Goal: Transaction & Acquisition: Purchase product/service

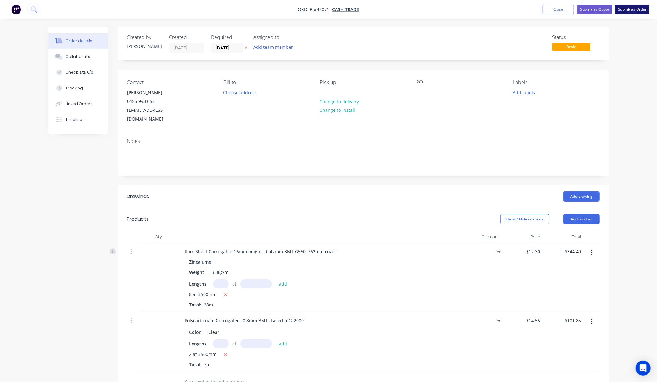
click at [643, 9] on button "Submit as Order" at bounding box center [632, 9] width 34 height 9
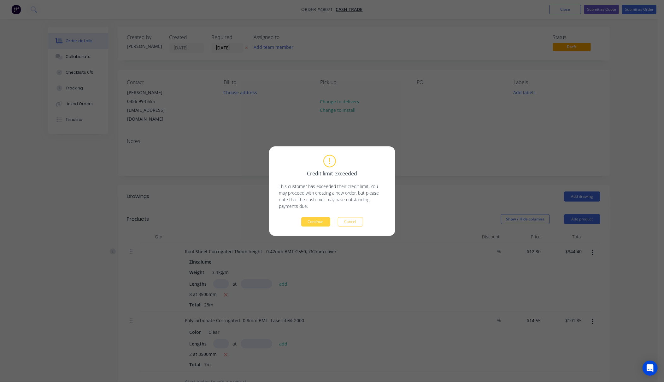
click at [314, 223] on button "Continue" at bounding box center [315, 221] width 29 height 9
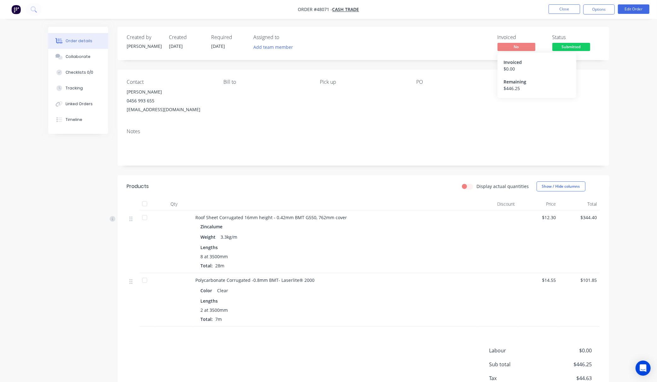
click at [516, 43] on span "No" at bounding box center [517, 47] width 38 height 8
drag, startPoint x: 601, startPoint y: 13, endPoint x: 598, endPoint y: 17, distance: 4.9
click at [602, 13] on button "Options" at bounding box center [599, 9] width 32 height 10
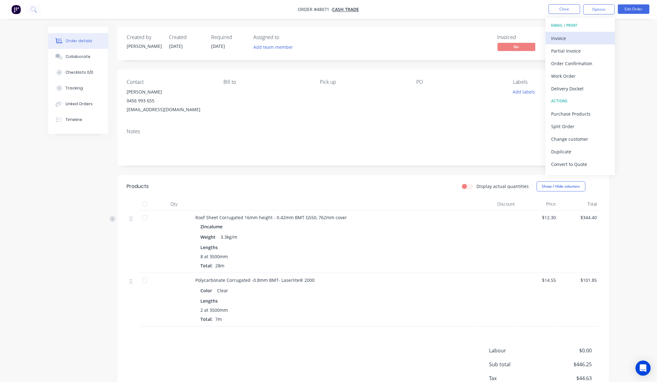
click at [580, 37] on div "Invoice" at bounding box center [580, 38] width 58 height 9
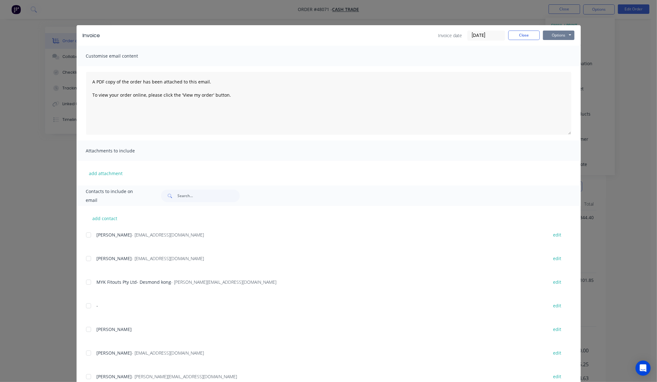
click at [556, 36] on button "Options" at bounding box center [559, 35] width 32 height 9
click at [560, 57] on button "Print" at bounding box center [563, 57] width 40 height 10
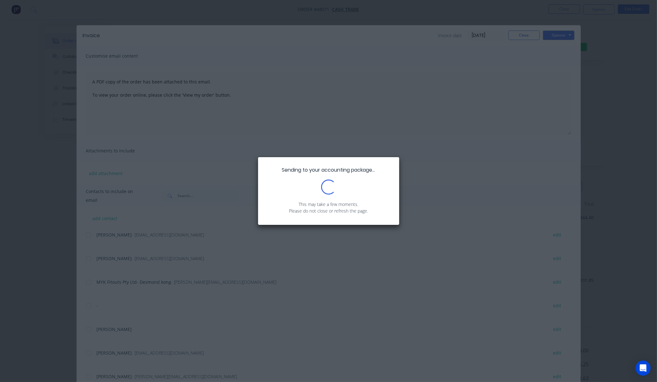
click at [530, 91] on div "Sending to your accounting package... Loading... This may take a few moments. P…" at bounding box center [328, 191] width 657 height 382
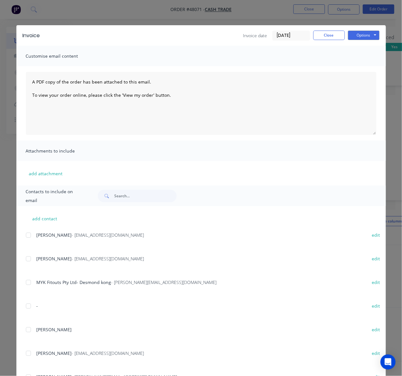
click at [270, 12] on div "Invoice Invoice date [DATE] Close Options Preview Print Email Customise email c…" at bounding box center [201, 188] width 402 height 376
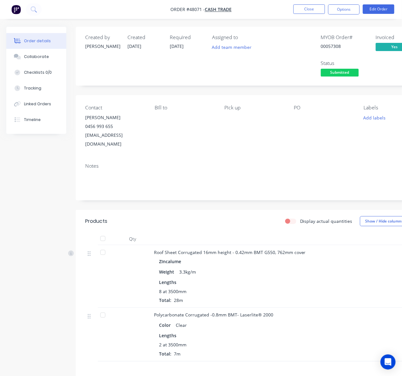
click at [59, 186] on div "Created by Rachel Created 14/08/25 Required 21/08/25 Assigned to Add team membe…" at bounding box center [219, 243] width 426 height 433
click at [336, 71] on span "Submitted" at bounding box center [340, 73] width 38 height 8
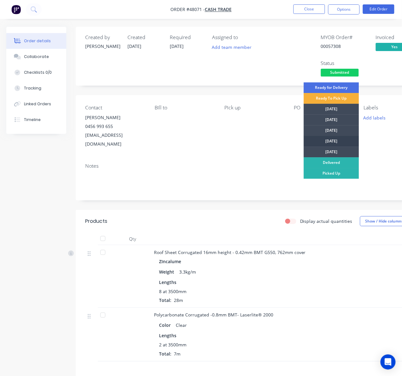
click at [340, 141] on div "[DATE]" at bounding box center [331, 141] width 55 height 11
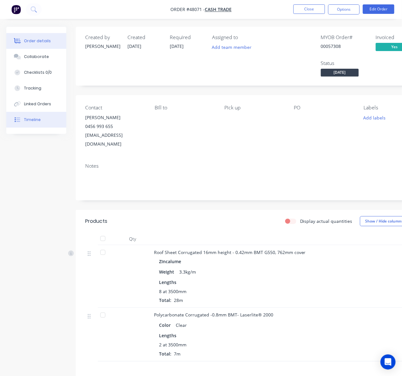
click at [43, 116] on button "Timeline" at bounding box center [36, 120] width 60 height 16
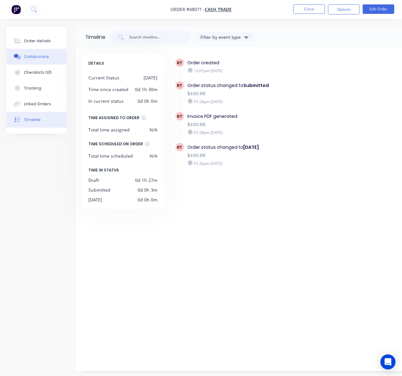
click at [45, 54] on div "Collaborate" at bounding box center [36, 57] width 25 height 6
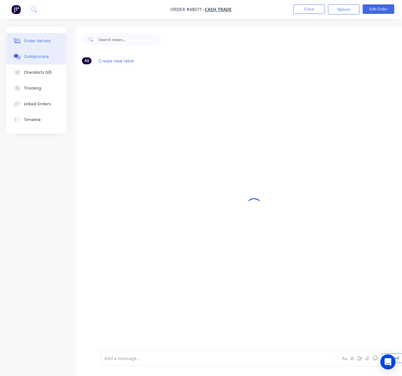
click at [42, 42] on div "Order details" at bounding box center [37, 41] width 27 height 6
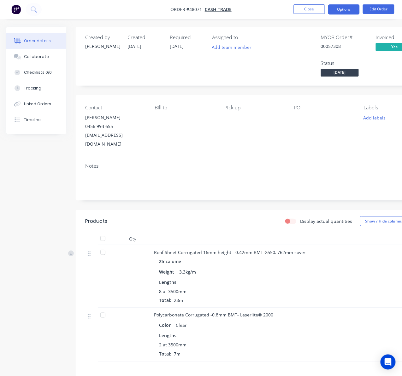
click at [351, 8] on button "Options" at bounding box center [344, 9] width 32 height 10
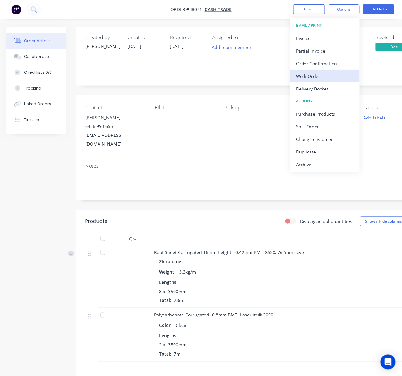
click at [334, 79] on div "Work Order" at bounding box center [325, 76] width 58 height 9
click at [333, 75] on div "Custom" at bounding box center [325, 76] width 58 height 9
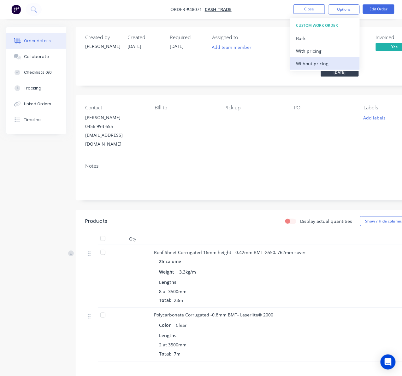
click at [328, 67] on div "Without pricing" at bounding box center [325, 63] width 58 height 9
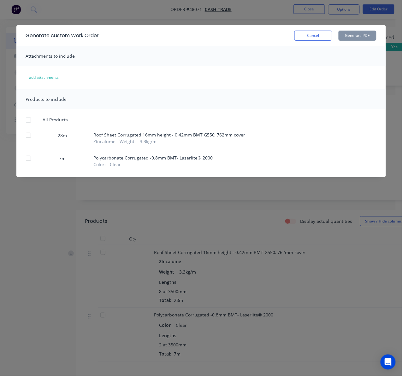
click at [41, 138] on div "28m" at bounding box center [62, 134] width 47 height 9
click at [28, 137] on div at bounding box center [28, 135] width 13 height 13
click at [367, 33] on button "Generate PDF" at bounding box center [357, 36] width 38 height 10
click at [43, 192] on div "Generate custom Work Order Cancel Generate PDF Attachments to include add attac…" at bounding box center [201, 188] width 402 height 376
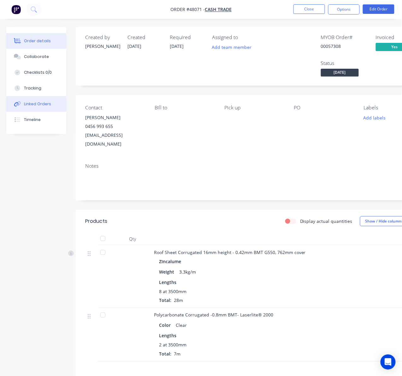
click at [28, 106] on div "Linked Orders" at bounding box center [37, 104] width 27 height 6
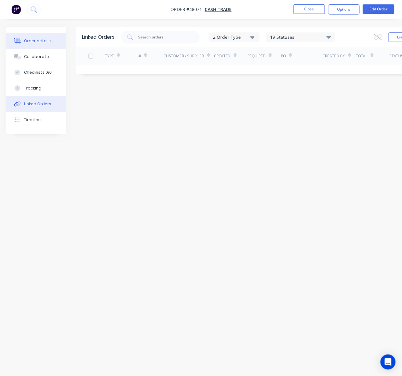
drag, startPoint x: 43, startPoint y: 44, endPoint x: 52, endPoint y: 43, distance: 9.2
click at [43, 44] on button "Order details" at bounding box center [36, 41] width 60 height 16
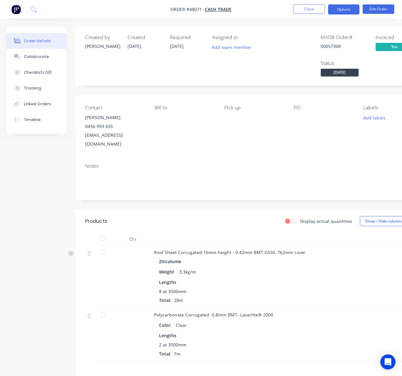
click at [341, 9] on button "Options" at bounding box center [344, 9] width 32 height 10
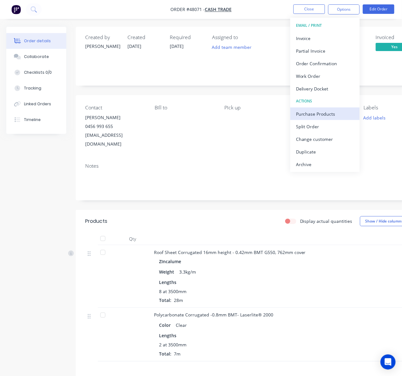
click at [338, 112] on div "Purchase Products" at bounding box center [325, 113] width 58 height 9
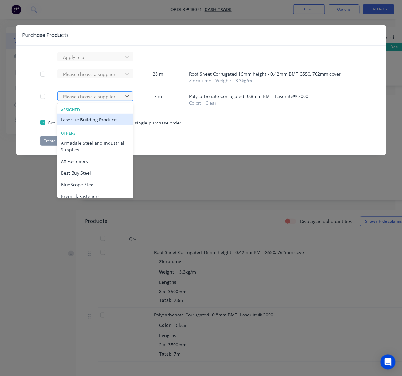
click at [85, 97] on div at bounding box center [91, 97] width 57 height 8
click at [114, 121] on div "Laserlite Building Products" at bounding box center [95, 120] width 76 height 12
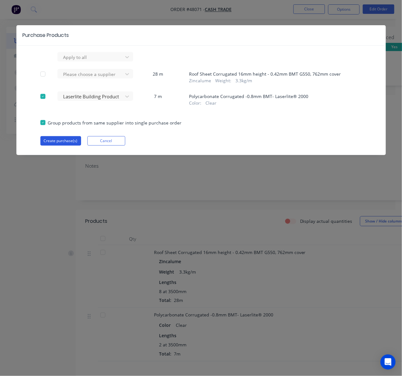
click at [62, 141] on button "Create purchase(s)" at bounding box center [60, 140] width 41 height 9
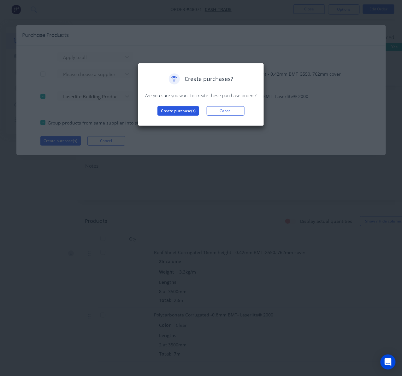
click at [169, 109] on button "Create purchase(s)" at bounding box center [178, 110] width 42 height 9
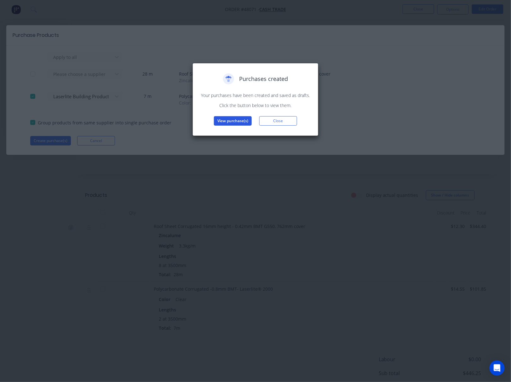
click at [236, 123] on button "View purchase(s)" at bounding box center [233, 120] width 38 height 9
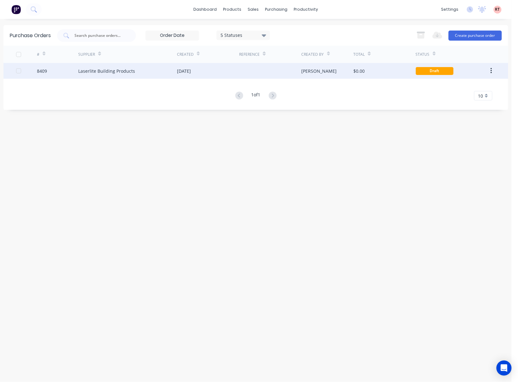
click at [374, 76] on div "$0.00" at bounding box center [384, 71] width 62 height 16
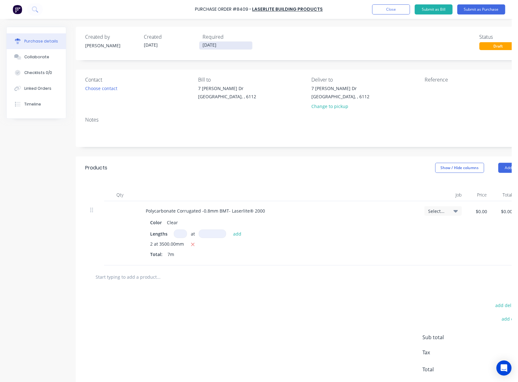
click at [220, 46] on input "[DATE]" at bounding box center [225, 46] width 53 height 8
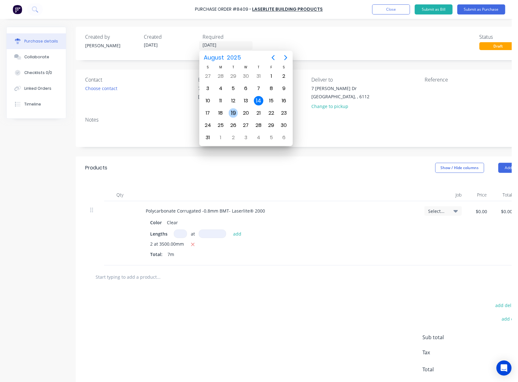
click at [232, 113] on div "19" at bounding box center [233, 112] width 9 height 9
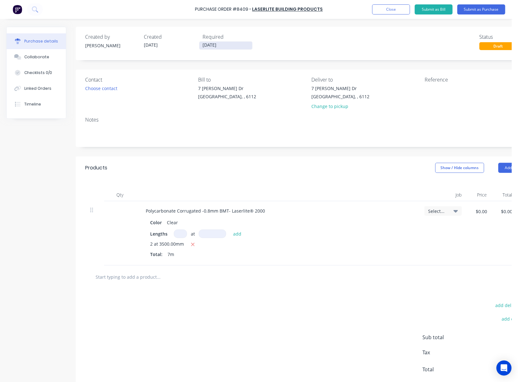
click at [231, 44] on input "19/08/25" at bounding box center [225, 46] width 53 height 8
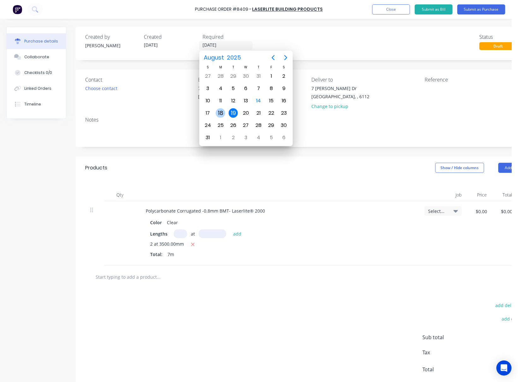
click at [224, 114] on div "18" at bounding box center [220, 112] width 9 height 9
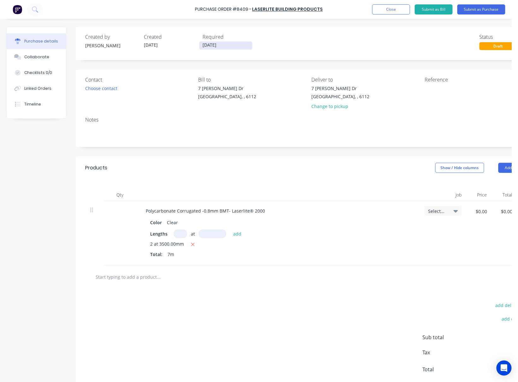
click at [226, 44] on input "18/08/25" at bounding box center [225, 46] width 53 height 8
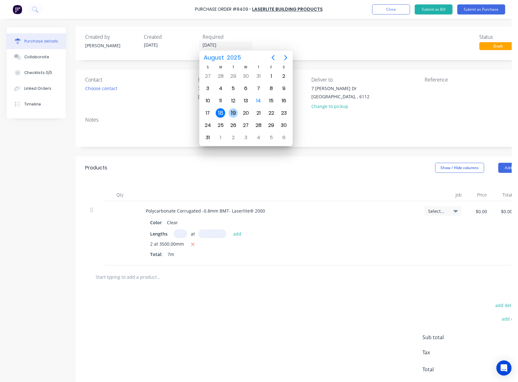
click at [235, 111] on div "19" at bounding box center [233, 112] width 9 height 9
type input "19/08/25"
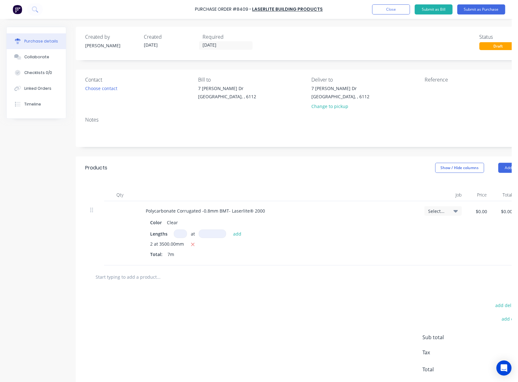
click at [331, 48] on div "Created by Rachel Created 14/08/25 Required 19/08/25 Status Draft" at bounding box center [309, 41] width 448 height 17
drag, startPoint x: 237, startPoint y: 48, endPoint x: 244, endPoint y: 49, distance: 6.8
click at [237, 48] on input "19/08/25" at bounding box center [225, 46] width 53 height 8
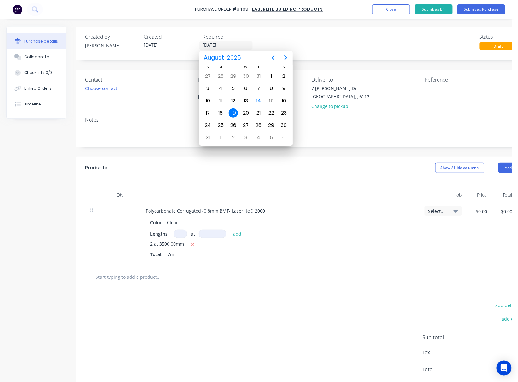
click at [237, 113] on div "19" at bounding box center [233, 112] width 9 height 9
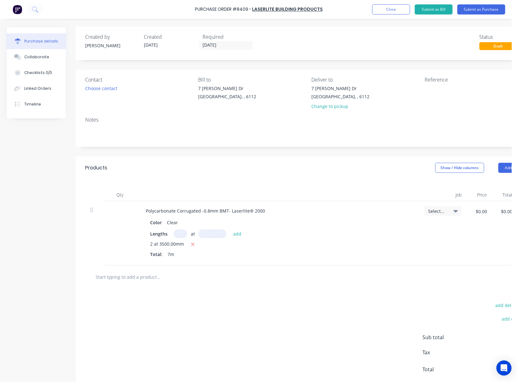
click at [320, 43] on div "Created by Rachel Created 14/08/25 Required 19/08/25 Status Draft" at bounding box center [309, 41] width 448 height 17
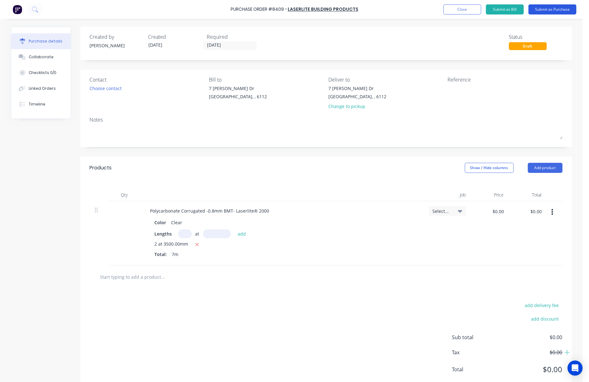
click at [548, 12] on button "Submit as Purchase" at bounding box center [553, 9] width 48 height 10
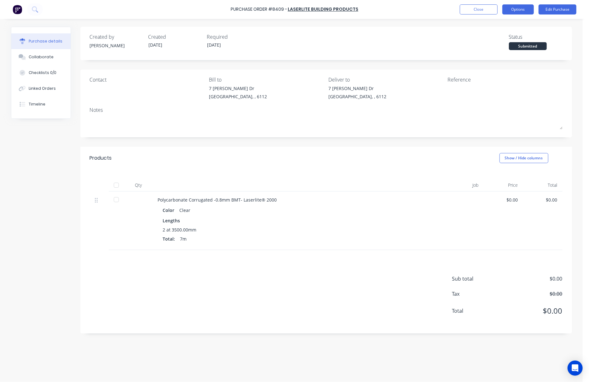
click at [519, 12] on button "Options" at bounding box center [518, 9] width 32 height 10
click at [513, 24] on div "Print / Email" at bounding box center [504, 25] width 49 height 9
click at [507, 43] on button "With pricing" at bounding box center [504, 38] width 60 height 13
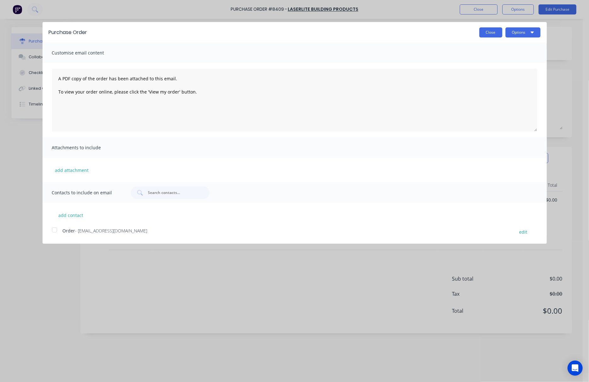
click at [492, 34] on button "Close" at bounding box center [490, 32] width 23 height 10
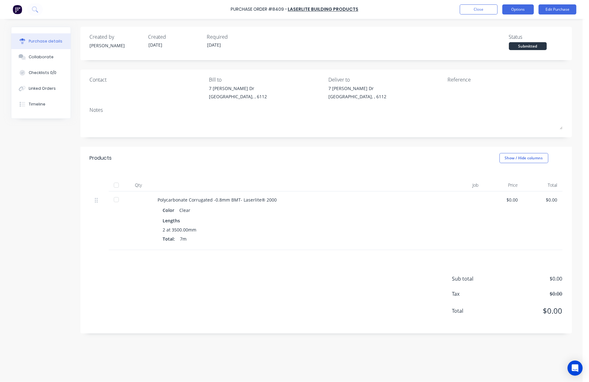
click at [517, 10] on button "Options" at bounding box center [518, 9] width 32 height 10
click at [509, 23] on div "Print / Email" at bounding box center [504, 25] width 49 height 9
click at [513, 49] on div "Without pricing" at bounding box center [504, 50] width 49 height 9
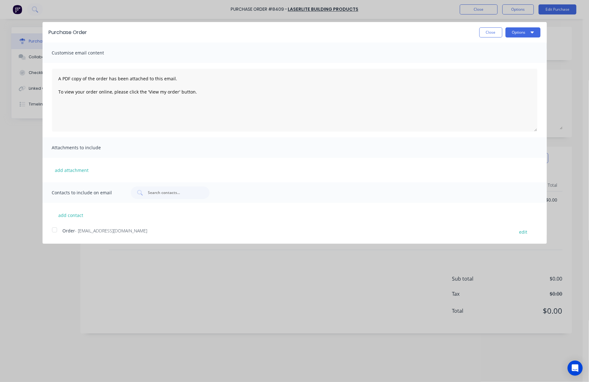
click at [72, 231] on span "Order" at bounding box center [69, 231] width 13 height 6
click at [521, 27] on button "Options" at bounding box center [523, 32] width 35 height 10
click at [518, 65] on div "Email" at bounding box center [510, 60] width 49 height 9
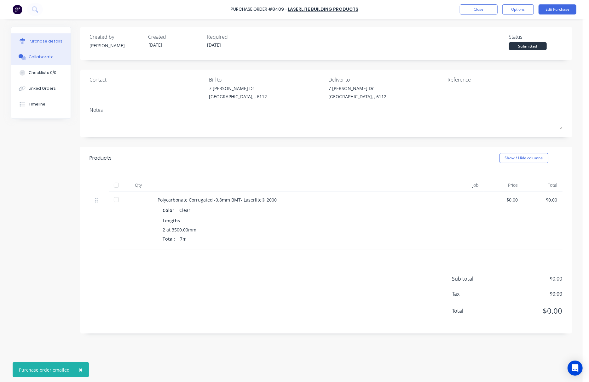
click at [45, 60] on div "Collaborate" at bounding box center [41, 57] width 25 height 6
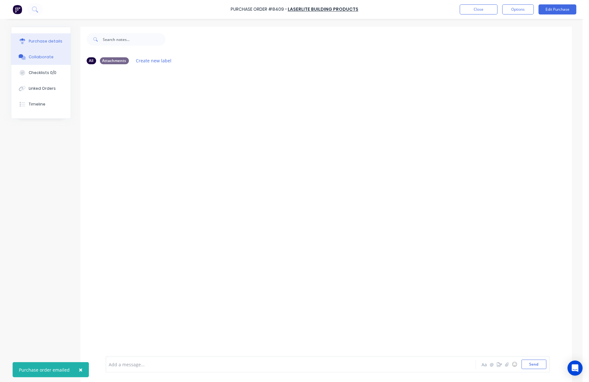
click at [56, 39] on div "Purchase details" at bounding box center [46, 41] width 34 height 6
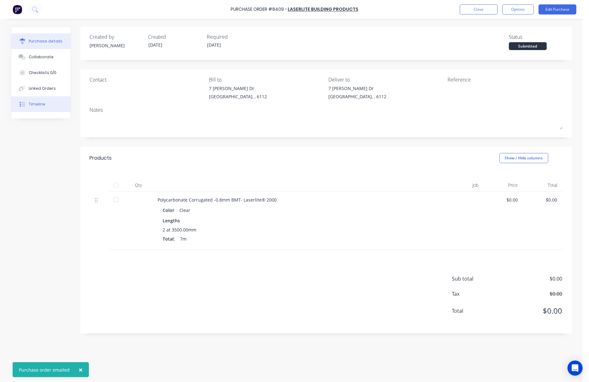
drag, startPoint x: 52, startPoint y: 107, endPoint x: 55, endPoint y: 105, distance: 3.6
click at [52, 107] on button "Timeline" at bounding box center [40, 104] width 59 height 16
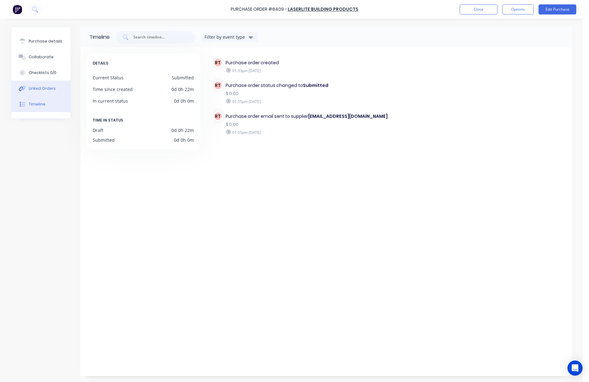
click at [59, 89] on button "Linked Orders" at bounding box center [40, 89] width 59 height 16
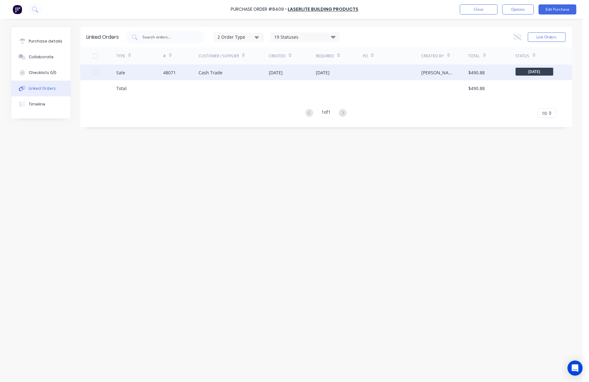
click at [279, 72] on div "[DATE]" at bounding box center [276, 72] width 14 height 7
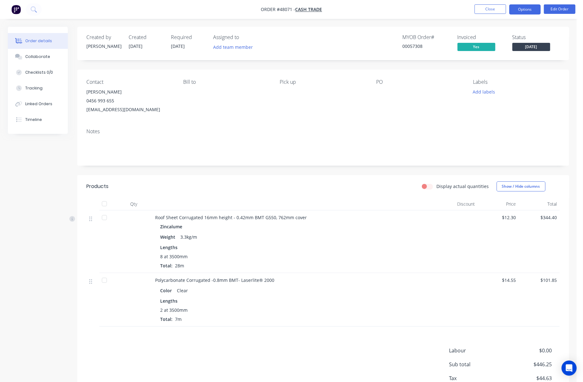
click at [530, 11] on button "Options" at bounding box center [525, 9] width 32 height 10
click at [36, 120] on div "Timeline" at bounding box center [33, 120] width 17 height 6
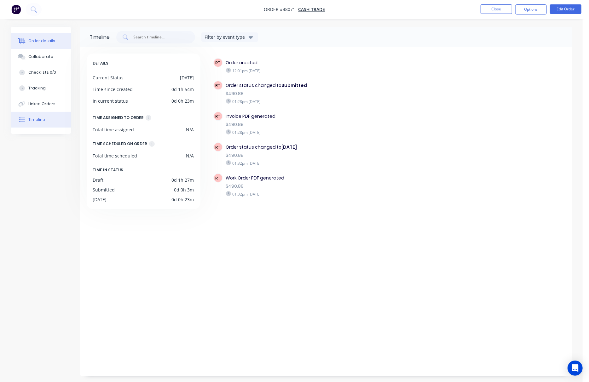
click at [47, 40] on div "Order details" at bounding box center [41, 41] width 27 height 6
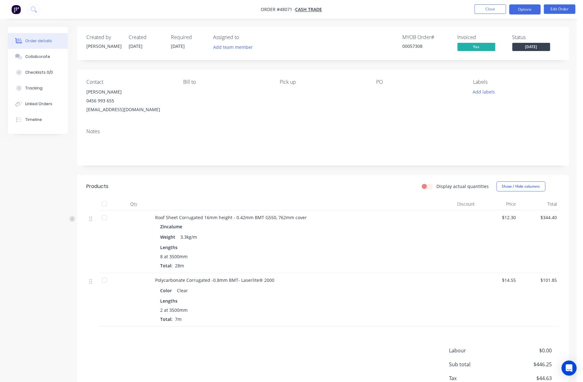
click at [522, 8] on button "Options" at bounding box center [525, 9] width 32 height 10
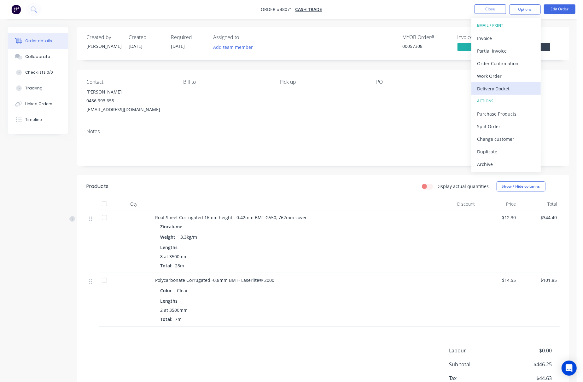
click at [513, 83] on button "Delivery Docket" at bounding box center [505, 88] width 69 height 13
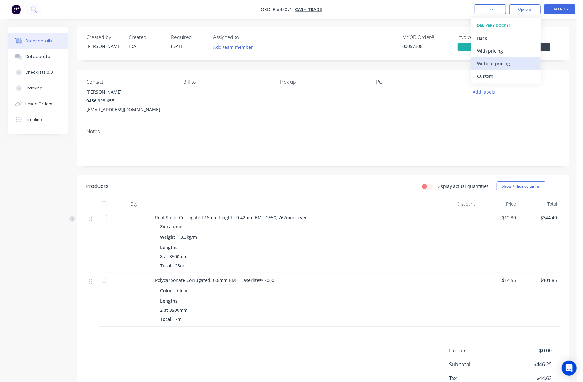
click at [518, 63] on div "Without pricing" at bounding box center [506, 63] width 58 height 9
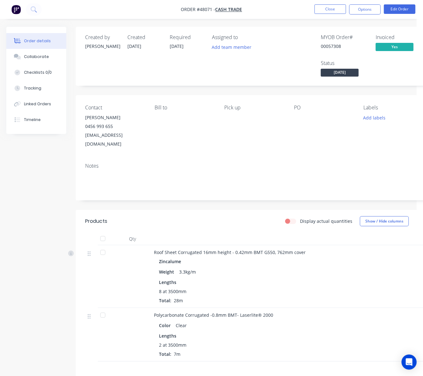
click at [261, 73] on div "Assigned to Add team member" at bounding box center [243, 56] width 63 height 44
click at [35, 96] on button "Linked Orders" at bounding box center [36, 104] width 60 height 16
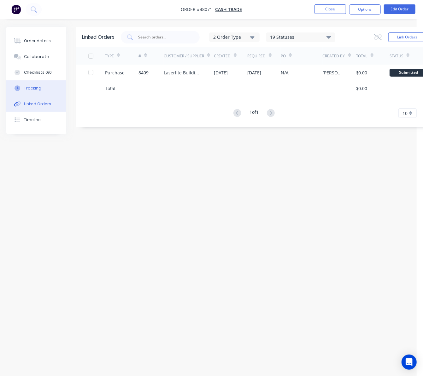
click at [37, 88] on div "Tracking" at bounding box center [32, 88] width 17 height 6
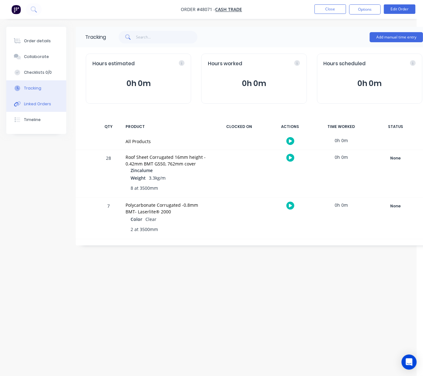
click at [44, 103] on div "Linked Orders" at bounding box center [37, 104] width 27 height 6
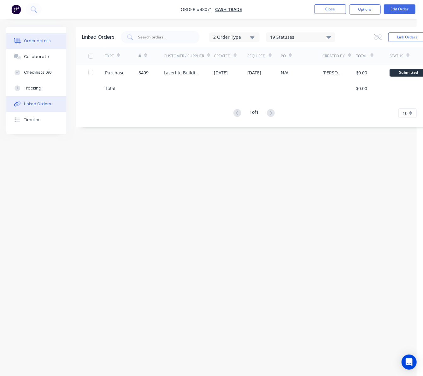
click at [49, 39] on button "Order details" at bounding box center [36, 41] width 60 height 16
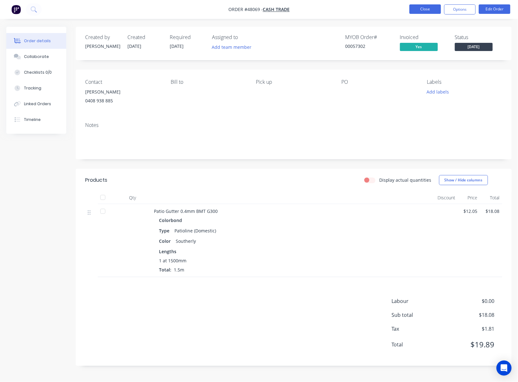
click at [415, 13] on button "Close" at bounding box center [425, 8] width 32 height 9
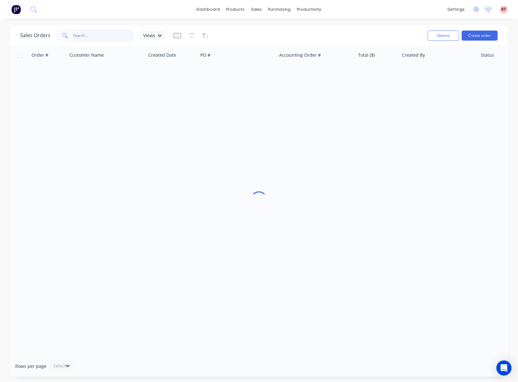
click at [100, 35] on input "text" at bounding box center [103, 35] width 61 height 13
type input "47671"
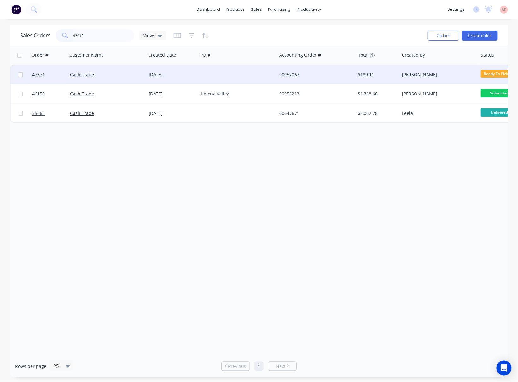
click at [133, 74] on div "Cash Trade" at bounding box center [105, 75] width 70 height 6
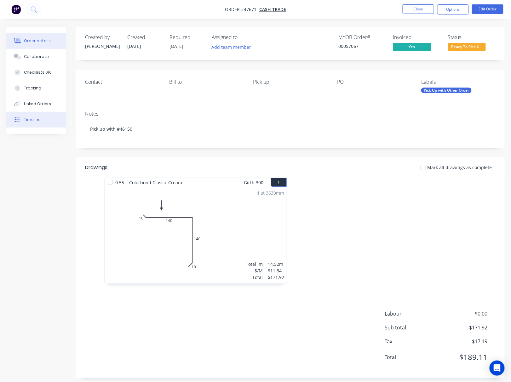
click at [29, 125] on button "Timeline" at bounding box center [36, 120] width 60 height 16
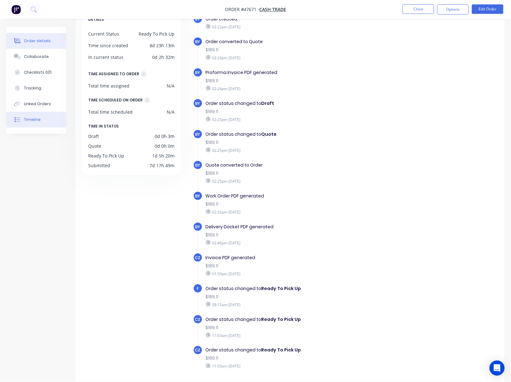
click at [33, 43] on div "Order details" at bounding box center [37, 41] width 27 height 6
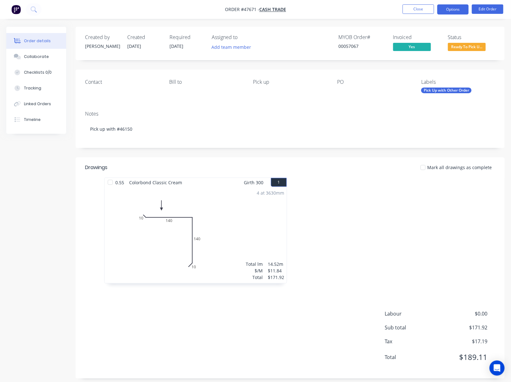
click at [453, 10] on button "Options" at bounding box center [454, 9] width 32 height 10
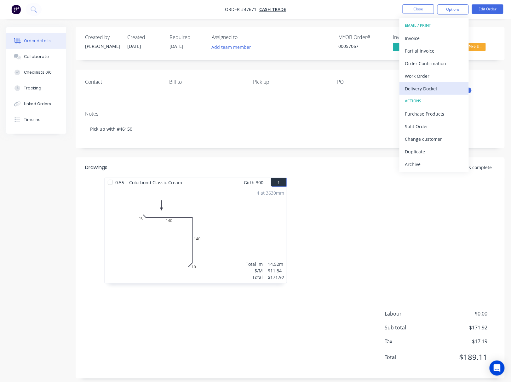
click at [445, 84] on div "Delivery Docket" at bounding box center [434, 88] width 58 height 9
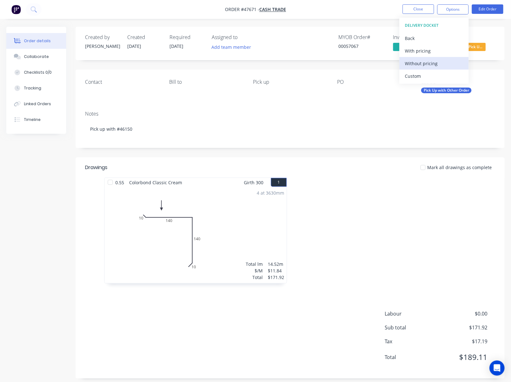
click at [448, 66] on div "Without pricing" at bounding box center [434, 63] width 58 height 9
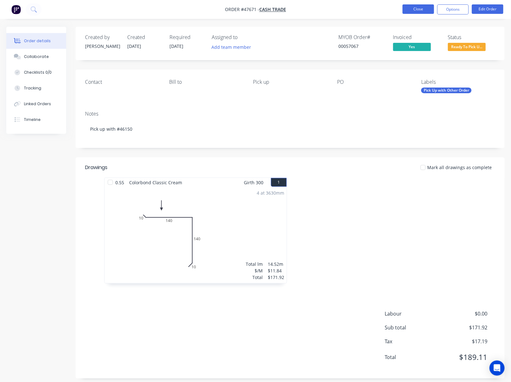
click at [408, 7] on button "Close" at bounding box center [419, 8] width 32 height 9
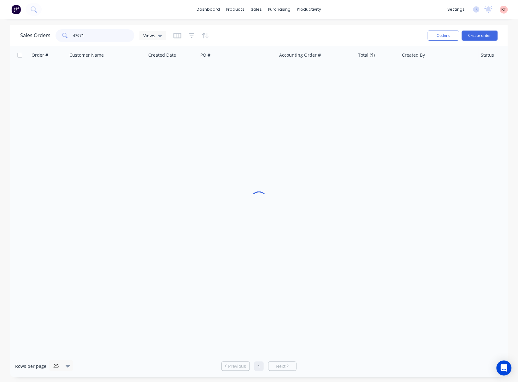
drag, startPoint x: 116, startPoint y: 36, endPoint x: 32, endPoint y: 39, distance: 84.9
click at [32, 39] on div "Sales Orders 47671 Views" at bounding box center [93, 35] width 146 height 13
type input "46150"
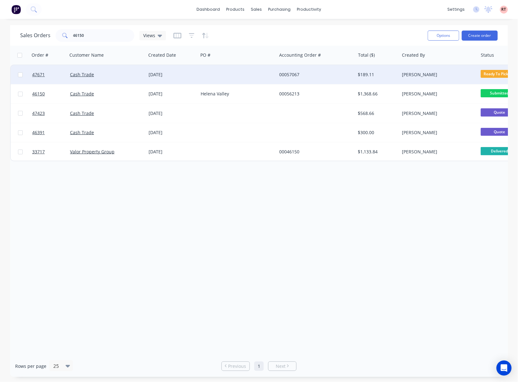
click at [233, 74] on div at bounding box center [237, 74] width 78 height 19
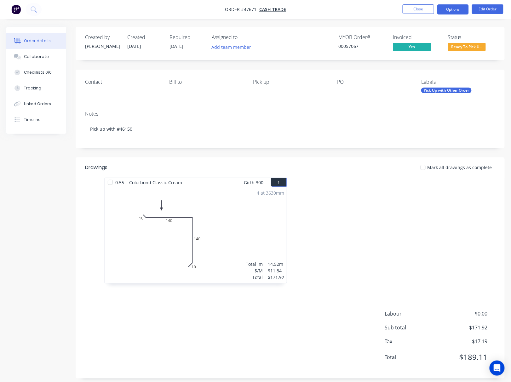
click at [453, 8] on button "Options" at bounding box center [454, 9] width 32 height 10
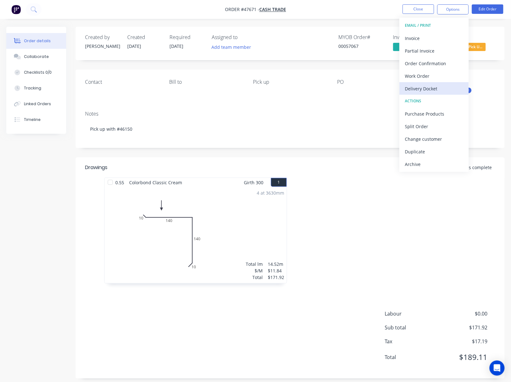
click at [447, 89] on div "Delivery Docket" at bounding box center [434, 88] width 58 height 9
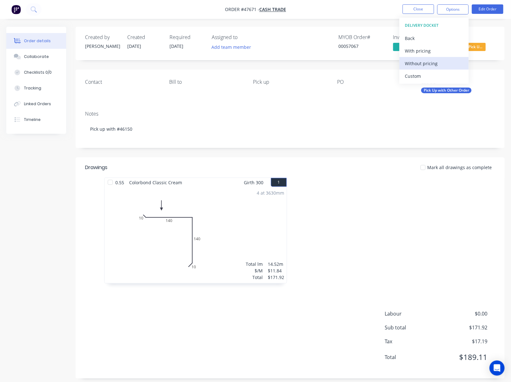
click at [444, 67] on div "Without pricing" at bounding box center [434, 63] width 58 height 9
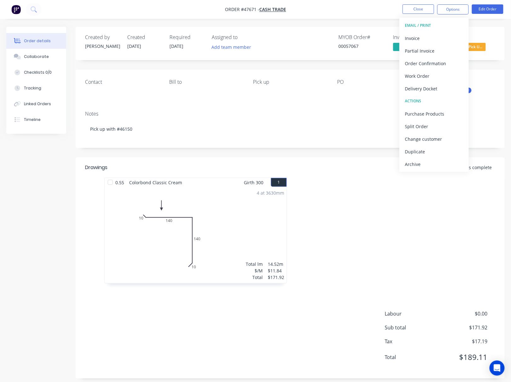
click at [323, 13] on nav "Order #47671 - Cash Trade Close Options EMAIL / PRINT Invoice Partial Invoice O…" at bounding box center [255, 9] width 511 height 19
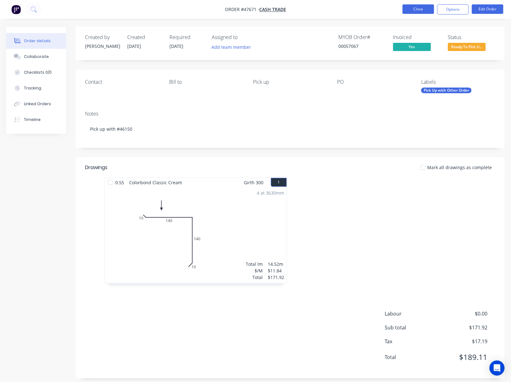
click at [421, 8] on button "Close" at bounding box center [419, 8] width 32 height 9
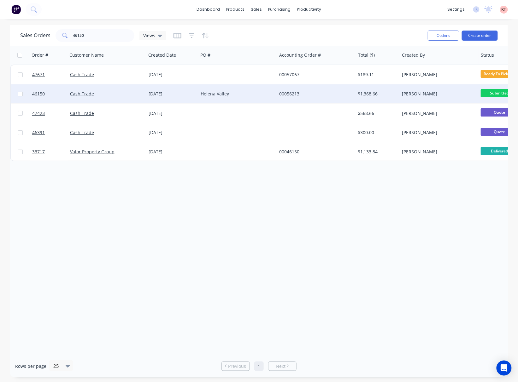
click at [268, 99] on div "Helena Valley" at bounding box center [237, 93] width 78 height 19
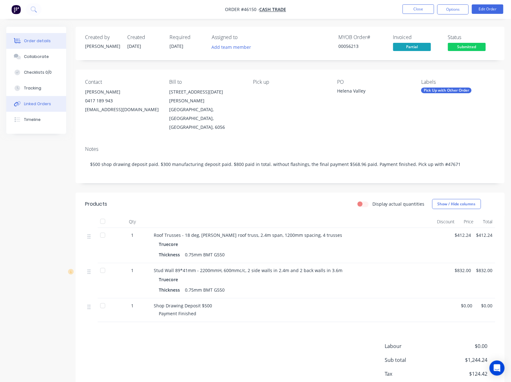
click at [22, 102] on button "Linked Orders" at bounding box center [36, 104] width 60 height 16
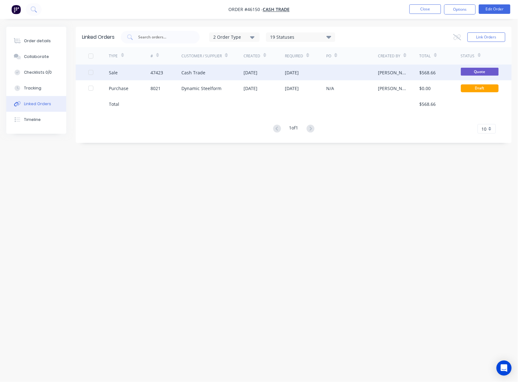
click at [357, 75] on div at bounding box center [352, 73] width 52 height 16
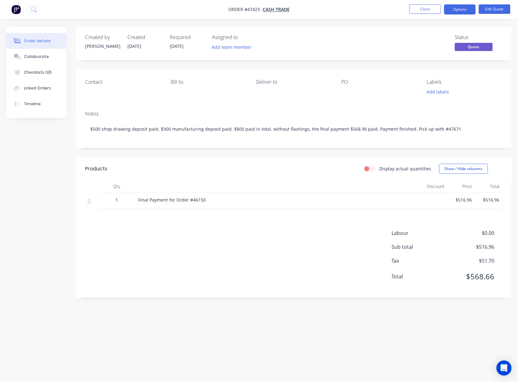
click at [48, 48] on button "Order details" at bounding box center [36, 41] width 60 height 16
click at [45, 53] on button "Collaborate" at bounding box center [36, 57] width 60 height 16
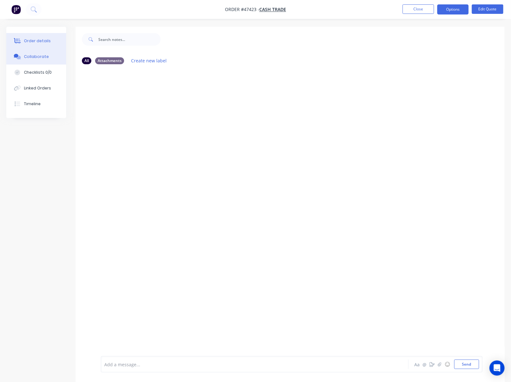
click at [47, 41] on div "Order details" at bounding box center [37, 41] width 27 height 6
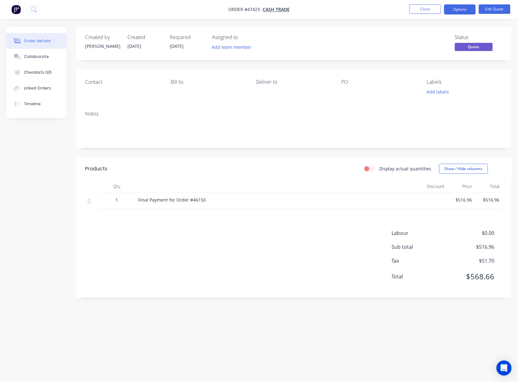
click at [21, 9] on button "button" at bounding box center [15, 9] width 13 height 10
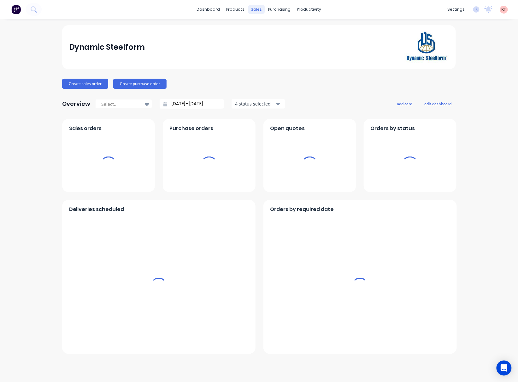
click at [253, 8] on div "sales" at bounding box center [256, 9] width 17 height 9
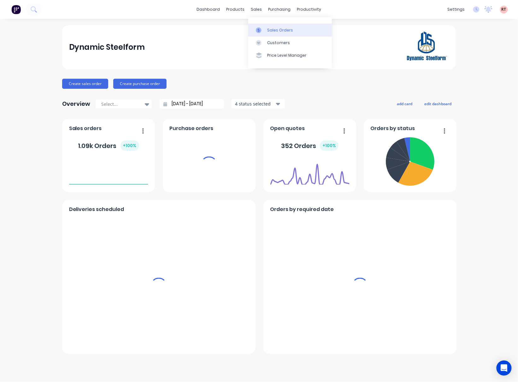
click at [260, 32] on icon at bounding box center [259, 30] width 6 height 6
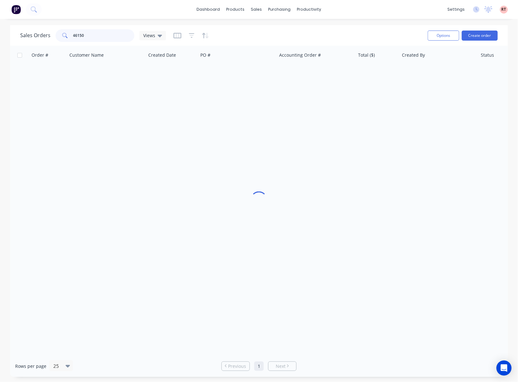
drag, startPoint x: 93, startPoint y: 41, endPoint x: 95, endPoint y: 35, distance: 5.8
click at [92, 39] on input "46150" at bounding box center [103, 35] width 61 height 13
drag, startPoint x: 91, startPoint y: 33, endPoint x: 58, endPoint y: 28, distance: 33.6
click at [58, 28] on div "Sales Orders 46150 Views" at bounding box center [221, 35] width 402 height 15
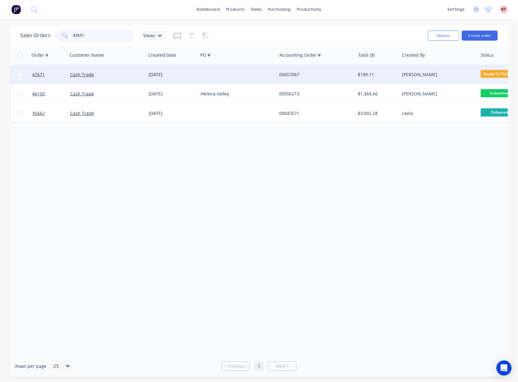
type input "47671"
click at [125, 79] on div "Cash Trade" at bounding box center [106, 74] width 78 height 19
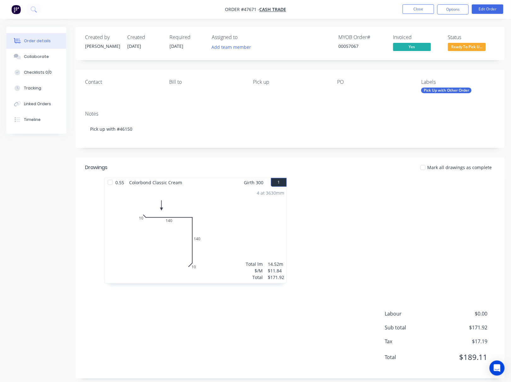
click at [468, 48] on span "Ready To Pick U..." at bounding box center [467, 47] width 38 height 8
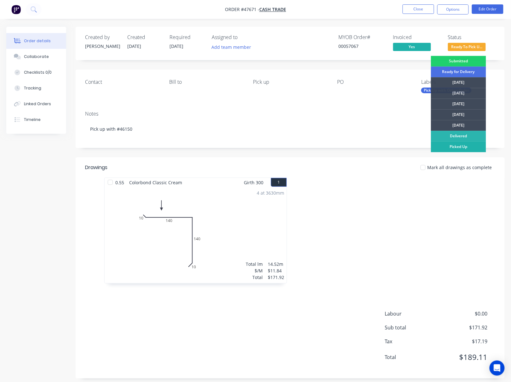
click at [467, 145] on div "Picked Up" at bounding box center [458, 147] width 55 height 11
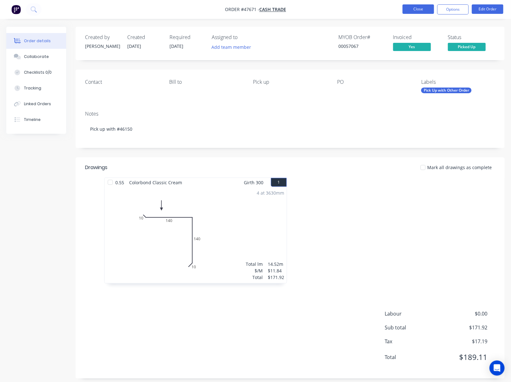
click at [414, 9] on button "Close" at bounding box center [419, 8] width 32 height 9
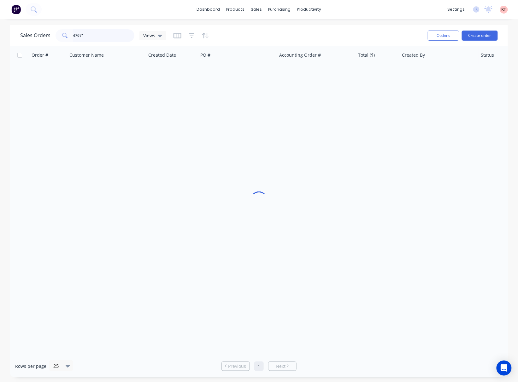
drag, startPoint x: 122, startPoint y: 37, endPoint x: 13, endPoint y: 40, distance: 109.1
click at [13, 40] on div "Sales Orders 47671 Views Options Create order" at bounding box center [258, 35] width 497 height 20
click at [273, 41] on div "Customers" at bounding box center [278, 43] width 23 height 6
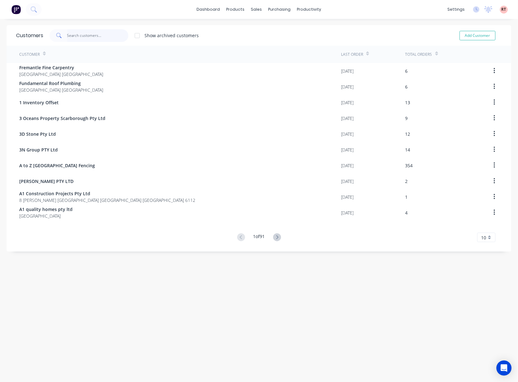
click at [118, 40] on input "text" at bounding box center [97, 35] width 61 height 13
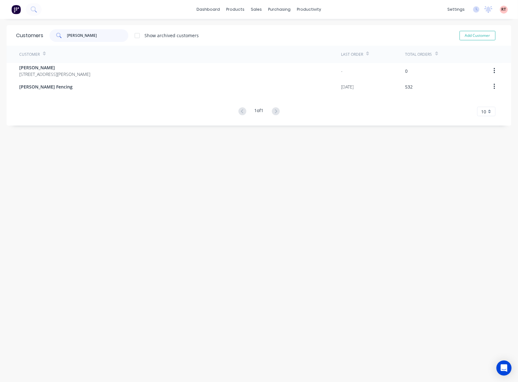
type input "tony"
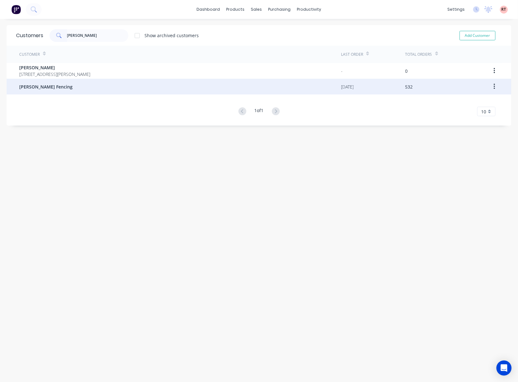
click at [121, 90] on div "[PERSON_NAME] Fencing" at bounding box center [180, 87] width 322 height 16
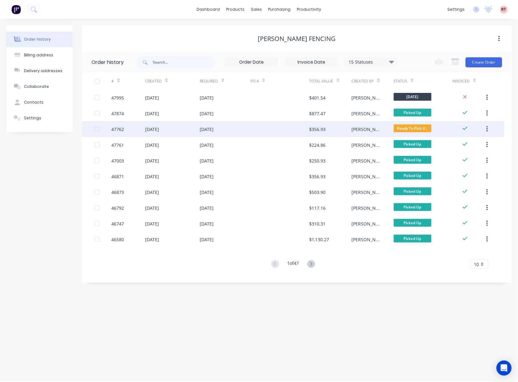
click at [236, 131] on div "[DATE]" at bounding box center [225, 129] width 50 height 16
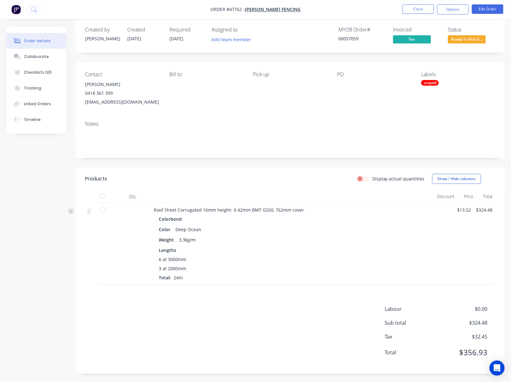
scroll to position [9, 0]
click at [459, 33] on div "Ready To Pick Up" at bounding box center [467, 28] width 35 height 12
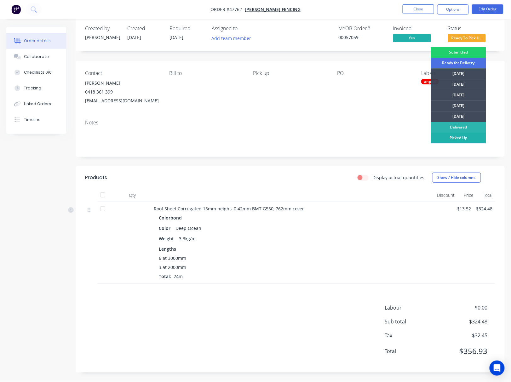
click at [468, 140] on div "Picked Up" at bounding box center [458, 138] width 55 height 11
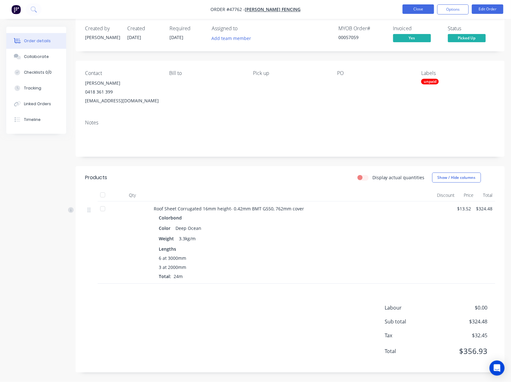
click at [424, 7] on button "Close" at bounding box center [419, 8] width 32 height 9
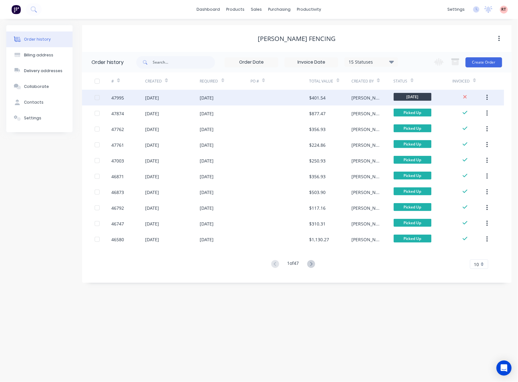
click at [258, 97] on div at bounding box center [279, 98] width 59 height 16
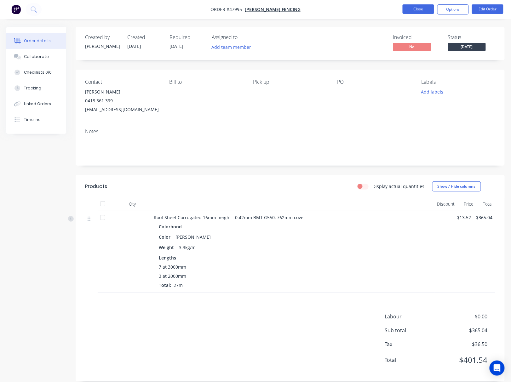
click at [415, 5] on button "Close" at bounding box center [419, 8] width 32 height 9
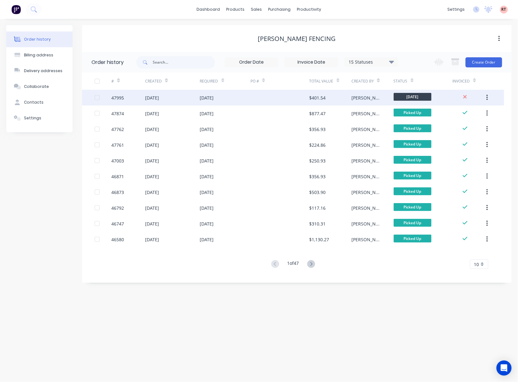
click at [249, 99] on div "19 Aug 2025" at bounding box center [225, 98] width 50 height 16
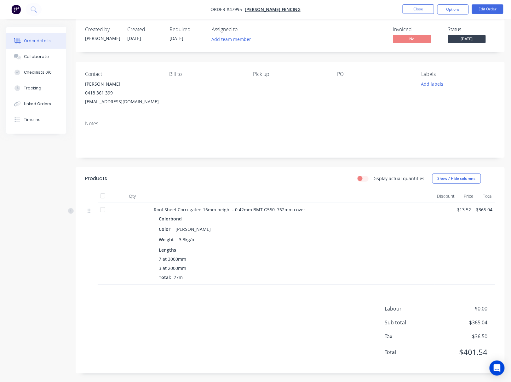
scroll to position [9, 0]
click at [410, 11] on button "Close" at bounding box center [419, 8] width 32 height 9
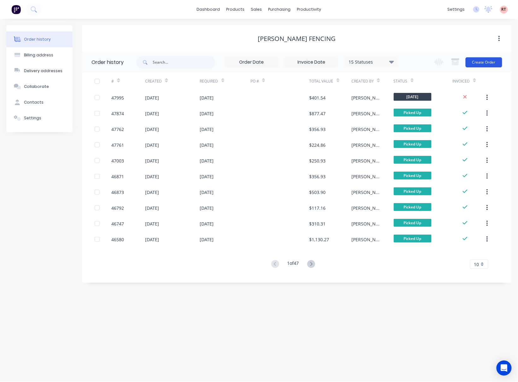
click at [475, 62] on button "Create Order" at bounding box center [483, 62] width 37 height 10
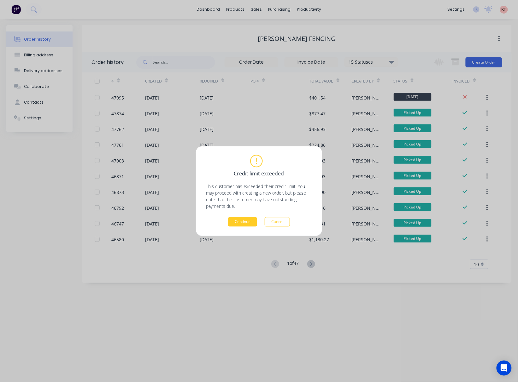
click at [251, 219] on button "Continue" at bounding box center [242, 221] width 29 height 9
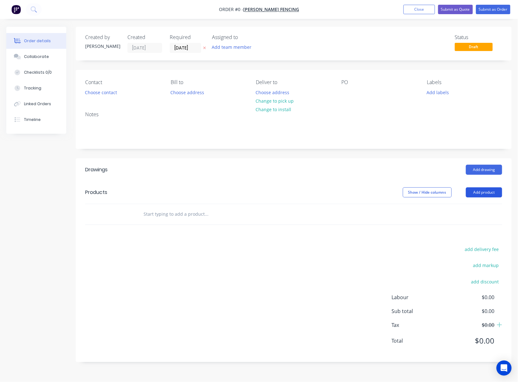
click at [476, 191] on button "Add product" at bounding box center [484, 193] width 36 height 10
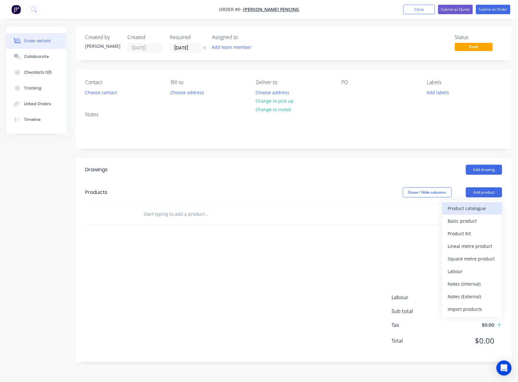
click at [463, 210] on div "Product catalogue" at bounding box center [472, 208] width 49 height 9
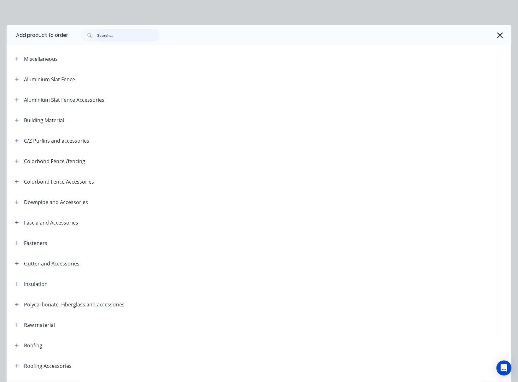
click at [114, 37] on input "text" at bounding box center [128, 35] width 62 height 13
type input "fence"
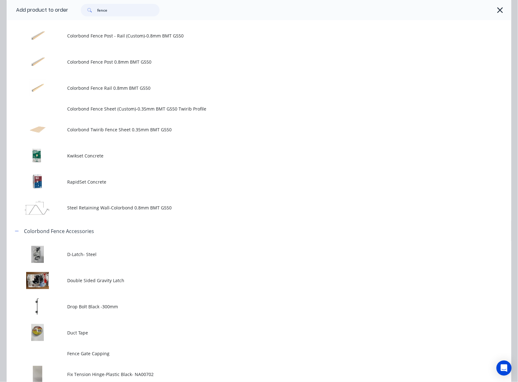
scroll to position [604, 0]
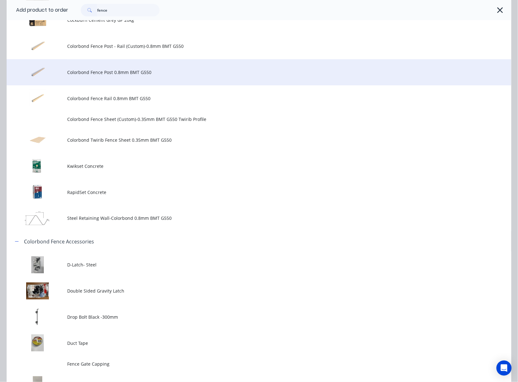
click at [216, 74] on span "Colorbond Fence Post 0.8mm BMT G550" at bounding box center [244, 72] width 355 height 7
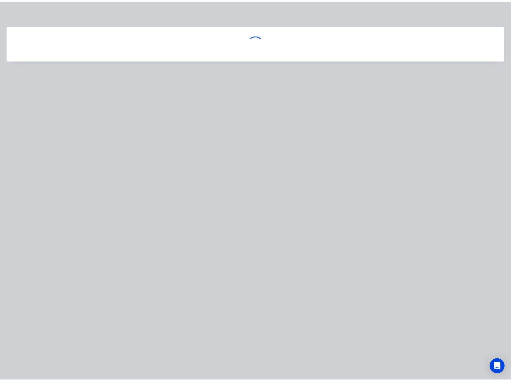
scroll to position [0, 0]
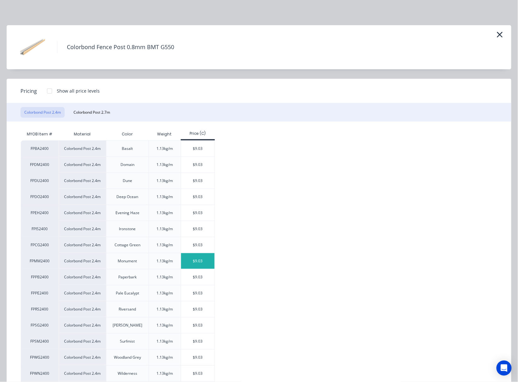
click at [209, 264] on div "$9.03" at bounding box center [198, 261] width 34 height 16
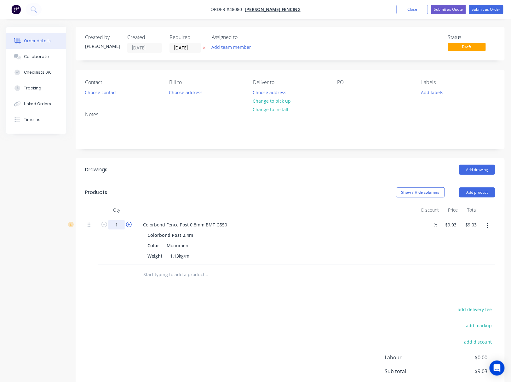
drag, startPoint x: 119, startPoint y: 227, endPoint x: 126, endPoint y: 227, distance: 7.2
click at [119, 227] on input "1" at bounding box center [116, 224] width 16 height 9
type input "8"
type input "$72.24"
click at [222, 271] on input "text" at bounding box center [206, 275] width 126 height 13
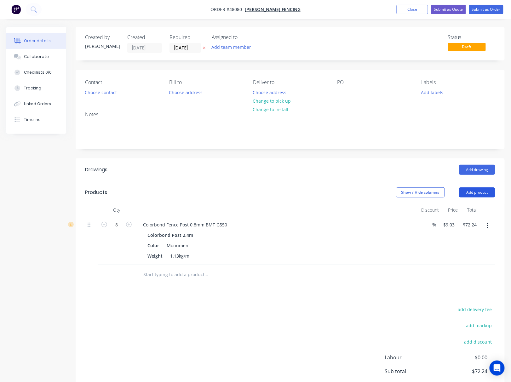
click at [473, 191] on button "Add product" at bounding box center [477, 193] width 36 height 10
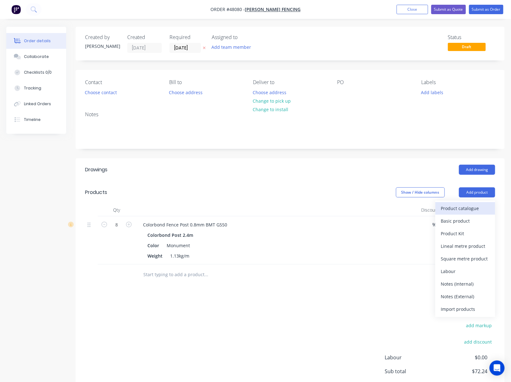
click at [475, 204] on button "Product catalogue" at bounding box center [466, 208] width 60 height 13
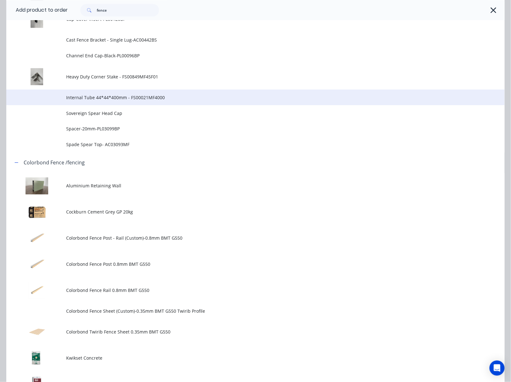
scroll to position [420, 0]
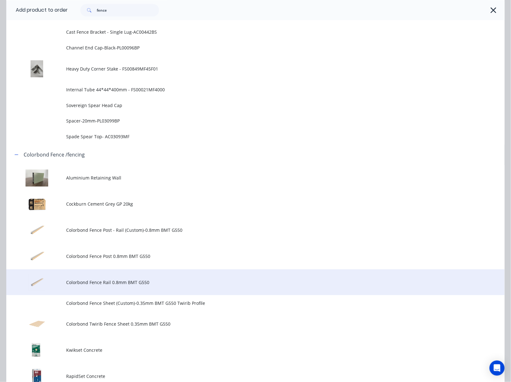
click at [181, 276] on td "Colorbond Fence Rail 0.8mm BMT G550" at bounding box center [285, 282] width 439 height 26
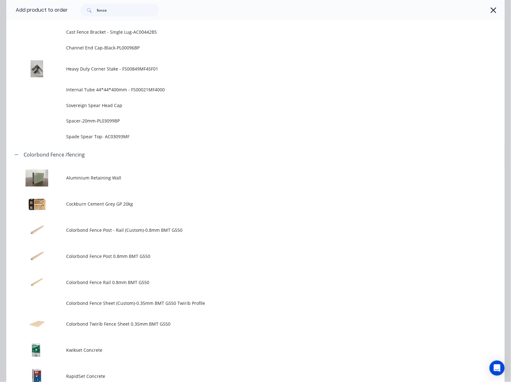
click at [181, 276] on div "Add product to order fence Miscellaneous Colour bond fence kit : Height 1800mm;…" at bounding box center [255, 191] width 511 height 382
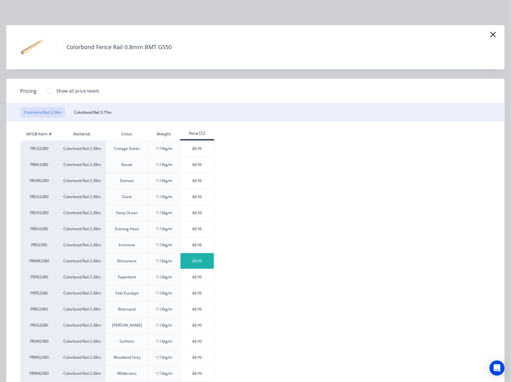
click at [202, 265] on div "$8.96" at bounding box center [198, 261] width 34 height 16
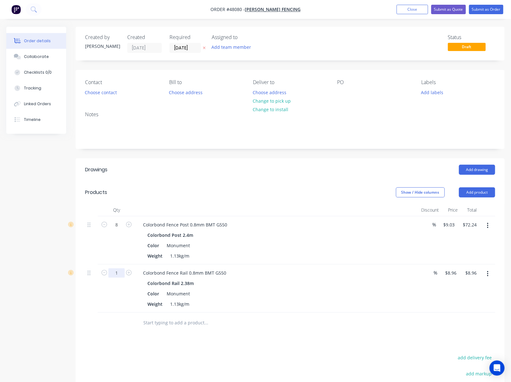
click at [116, 230] on input "1" at bounding box center [116, 224] width 16 height 9
type input "8"
type input "$71.68"
drag, startPoint x: 368, startPoint y: 337, endPoint x: 362, endPoint y: 337, distance: 5.7
click at [368, 337] on div "Drawings Add drawing Products Show / Hide columns Add product Qty Discount Pric…" at bounding box center [290, 315] width 429 height 312
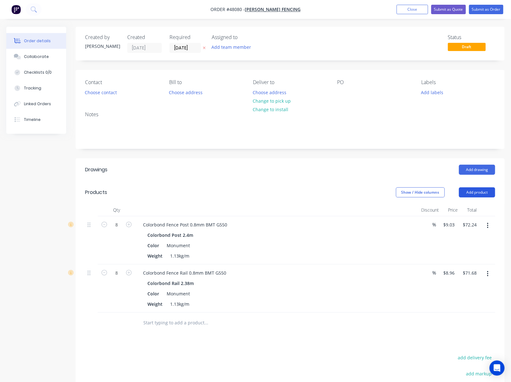
click at [484, 192] on button "Add product" at bounding box center [477, 193] width 36 height 10
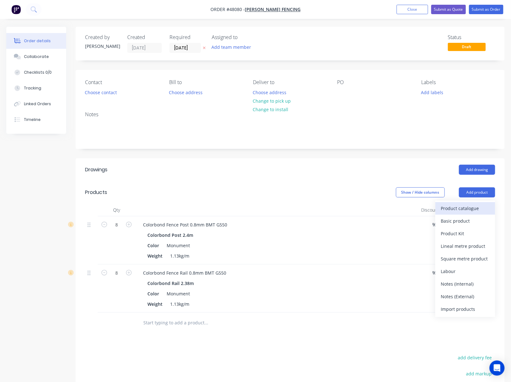
click at [481, 206] on div "Product catalogue" at bounding box center [465, 208] width 49 height 9
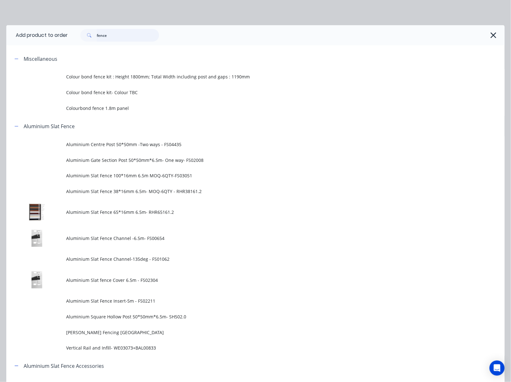
drag, startPoint x: 133, startPoint y: 38, endPoint x: 3, endPoint y: 29, distance: 130.5
click at [1, 30] on div "Add product to order fence Miscellaneous Colour bond fence kit : Height 1800mm;…" at bounding box center [255, 191] width 511 height 382
type input "t"
type input "retaining"
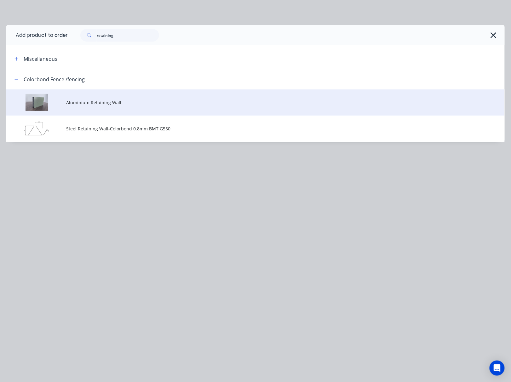
click at [145, 111] on td "Aluminium Retaining Wall" at bounding box center [285, 103] width 439 height 26
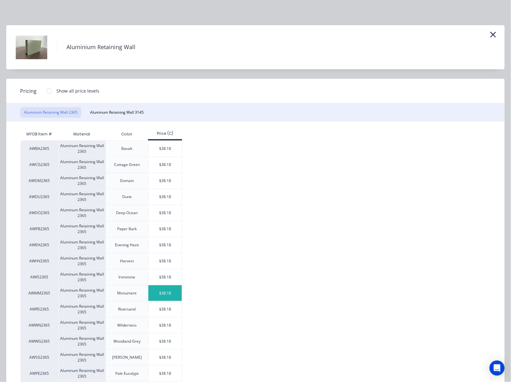
click at [170, 299] on div "$38.18" at bounding box center [165, 294] width 34 height 16
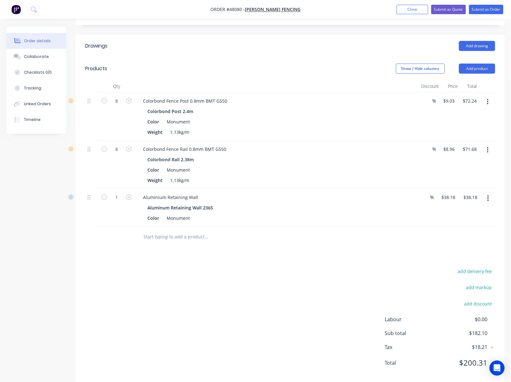
scroll to position [126, 0]
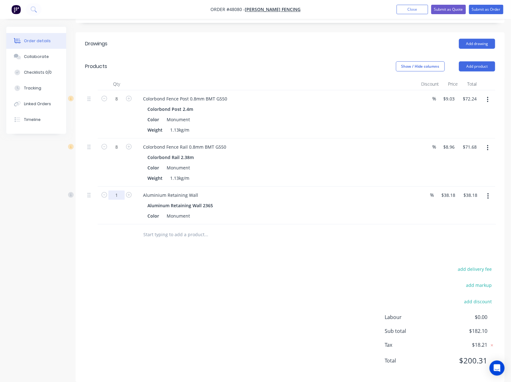
click at [119, 104] on input "1" at bounding box center [116, 98] width 16 height 9
type input "2"
type input "$76.36"
click at [239, 285] on div "add delivery fee add markup add discount Labour $0.00 Sub total $220.28 Tax $22…" at bounding box center [290, 319] width 410 height 108
click at [479, 67] on button "Add product" at bounding box center [477, 66] width 36 height 10
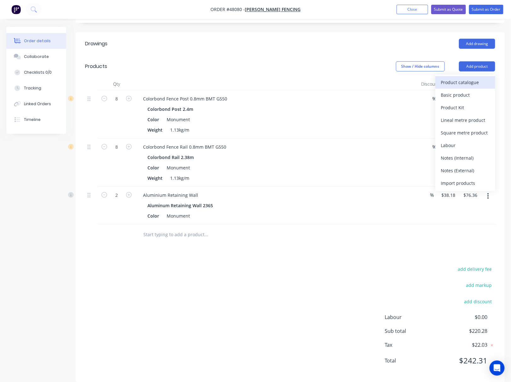
click at [463, 88] on button "Product catalogue" at bounding box center [466, 82] width 60 height 13
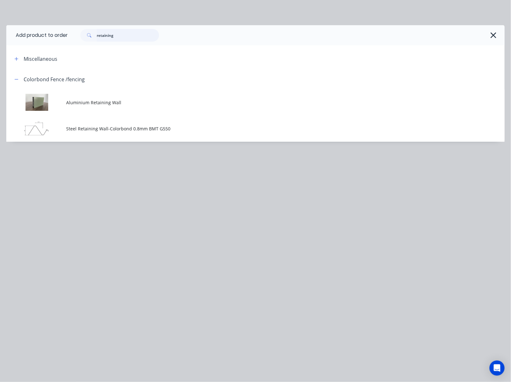
drag, startPoint x: 120, startPoint y: 33, endPoint x: 11, endPoint y: 36, distance: 109.4
click at [8, 38] on header "Add product to order retaining" at bounding box center [255, 35] width 499 height 20
type input "16"
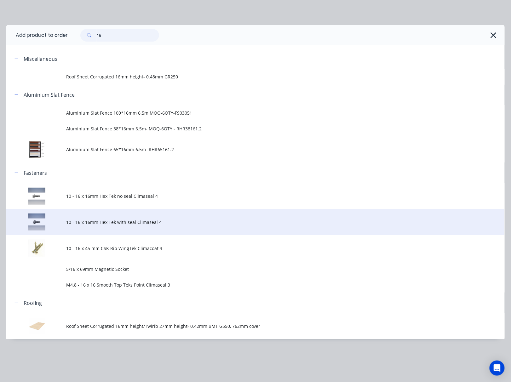
scroll to position [146, 0]
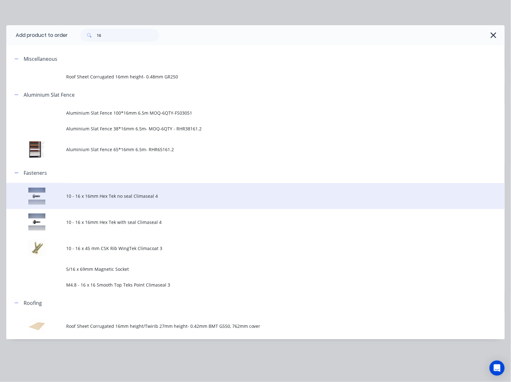
click at [179, 198] on span "10 - 16 x 16mm Hex Tek no seal Climaseal 4" at bounding box center [241, 196] width 351 height 7
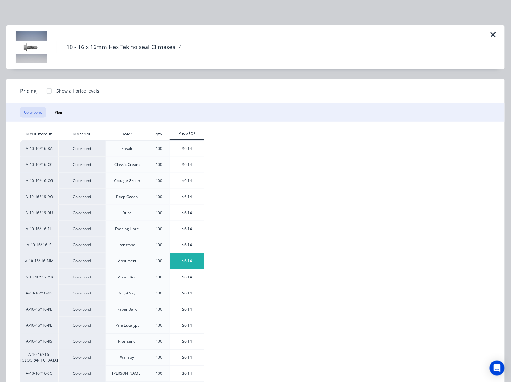
click at [187, 264] on div "$6.14" at bounding box center [187, 261] width 34 height 16
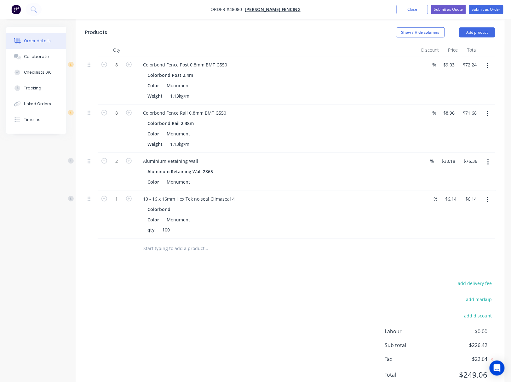
scroll to position [185, 0]
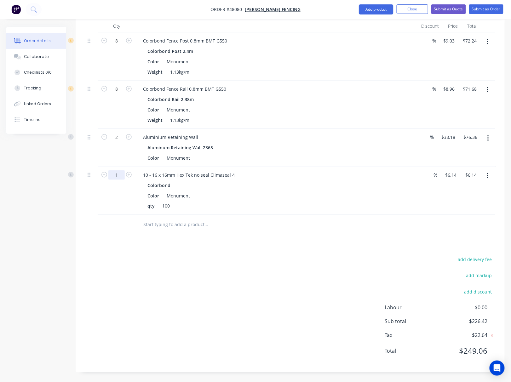
click at [115, 46] on input "1" at bounding box center [116, 40] width 16 height 9
type input "0.72"
type input "$4.42"
click at [185, 279] on div "add delivery fee add markup add discount Labour $0.00 Sub total $226.42 Tax $22…" at bounding box center [290, 310] width 410 height 108
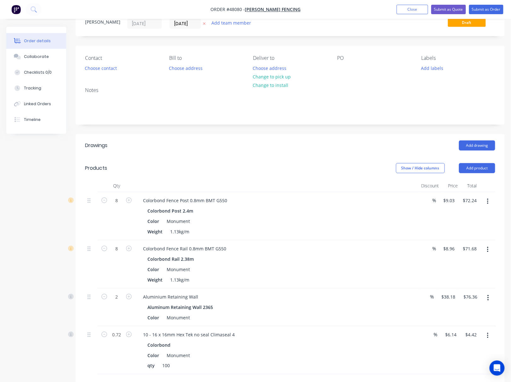
scroll to position [0, 0]
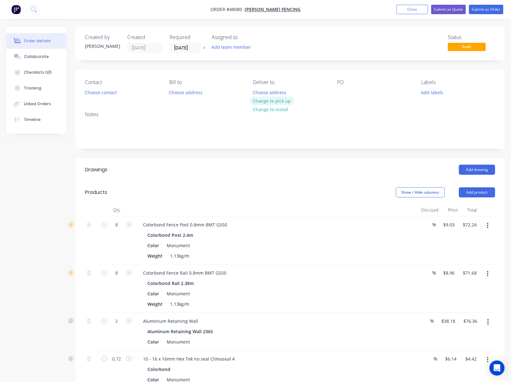
click at [278, 100] on button "Change to pick up" at bounding box center [272, 101] width 45 height 9
click at [111, 94] on button "Choose contact" at bounding box center [101, 92] width 39 height 9
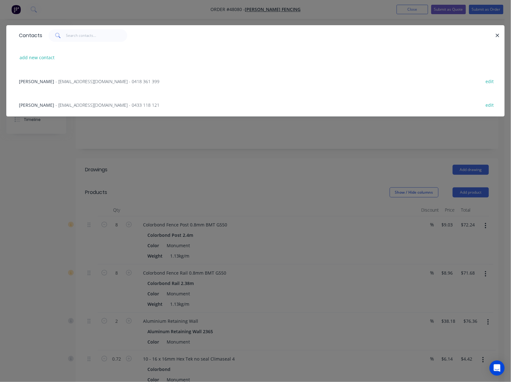
click at [97, 78] on span "- tonyjcase@gmail.com - 0418 361 399" at bounding box center [107, 81] width 104 height 6
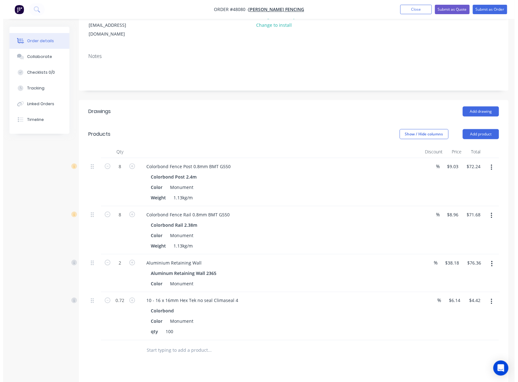
scroll to position [126, 0]
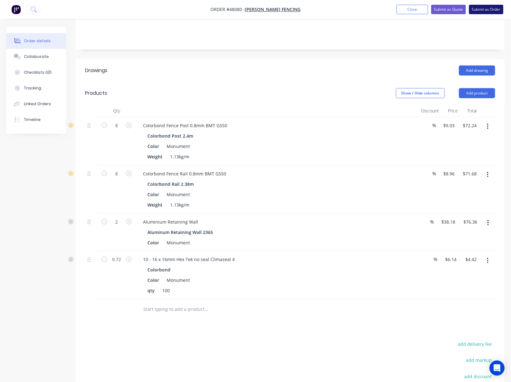
click at [489, 9] on button "Submit as Order" at bounding box center [486, 9] width 34 height 9
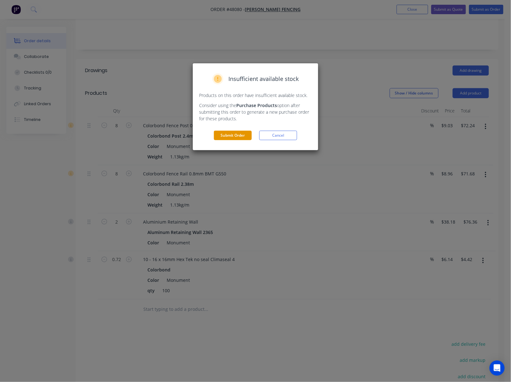
click at [230, 134] on button "Submit Order" at bounding box center [233, 135] width 38 height 9
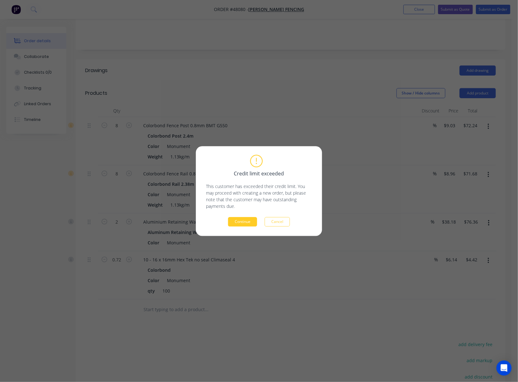
click at [251, 221] on button "Continue" at bounding box center [242, 221] width 29 height 9
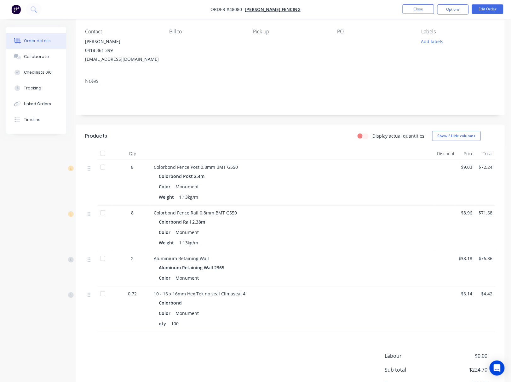
scroll to position [0, 0]
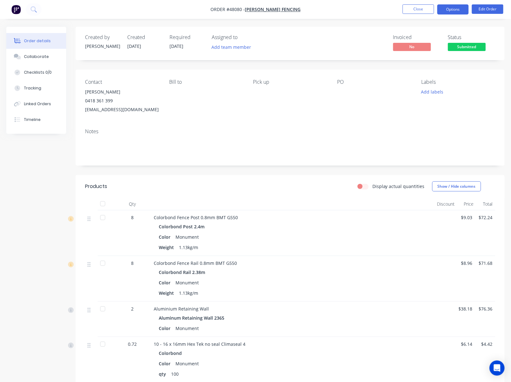
click at [457, 12] on button "Options" at bounding box center [454, 9] width 32 height 10
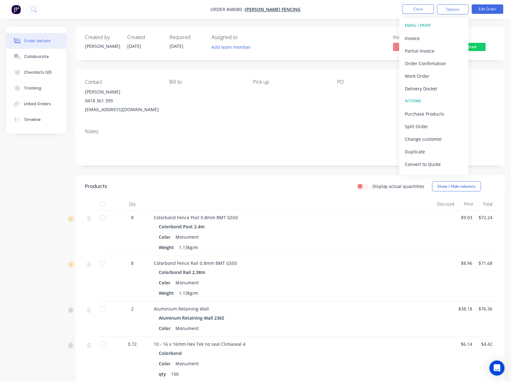
click at [435, 31] on button "EMAIL / PRINT" at bounding box center [434, 25] width 69 height 13
click at [436, 37] on div "Invoice" at bounding box center [434, 38] width 58 height 9
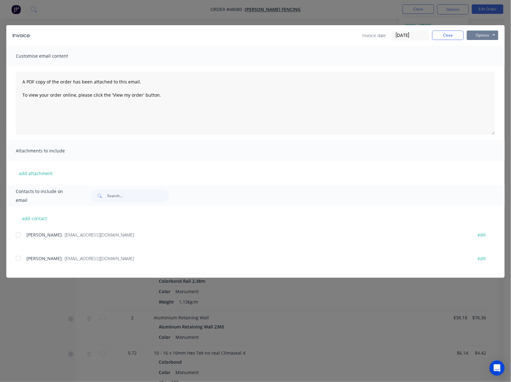
click at [484, 33] on button "Options" at bounding box center [483, 35] width 32 height 9
click at [493, 55] on button "Print" at bounding box center [487, 57] width 40 height 10
click at [352, 12] on div "Invoice Invoice date 14/08/25 Close Options Preview Print Email Customise email…" at bounding box center [255, 191] width 511 height 382
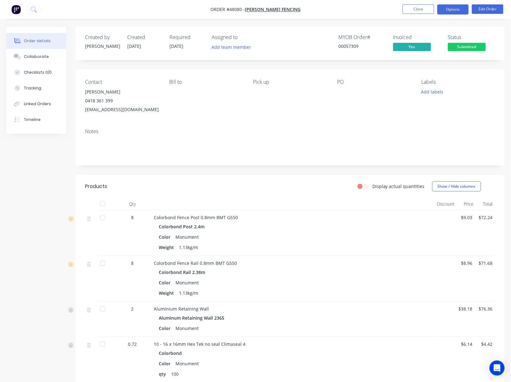
click at [456, 10] on button "Options" at bounding box center [454, 9] width 32 height 10
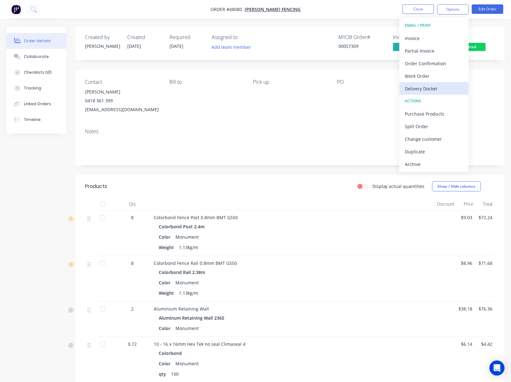
click at [450, 84] on div "Delivery Docket" at bounding box center [434, 88] width 58 height 9
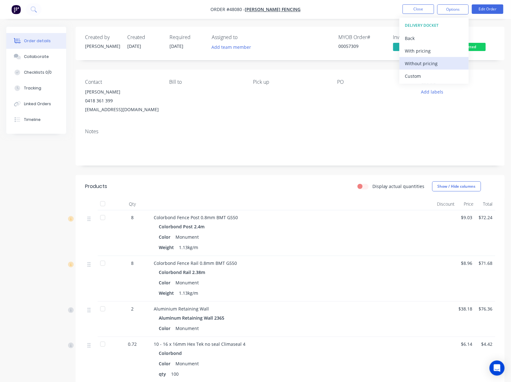
click at [442, 67] on div "Without pricing" at bounding box center [434, 63] width 58 height 9
click at [492, 32] on div "Created by Rachel Created 14/08/25 Required 14/08/25 Assigned to Add team membe…" at bounding box center [290, 43] width 429 height 33
click at [478, 45] on span "Submitted" at bounding box center [467, 47] width 38 height 8
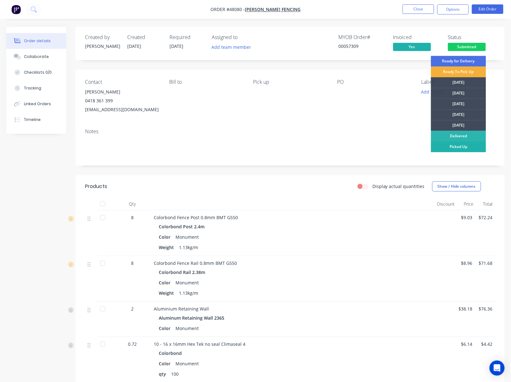
click at [478, 147] on div "Picked Up" at bounding box center [458, 147] width 55 height 11
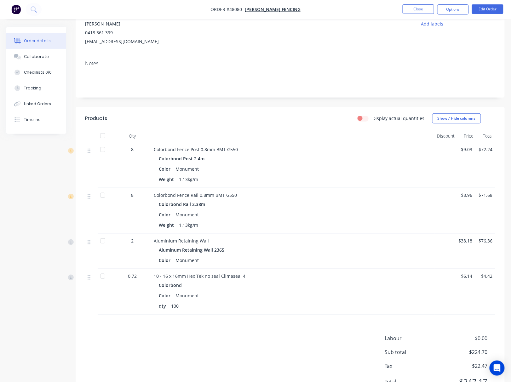
scroll to position [100, 0]
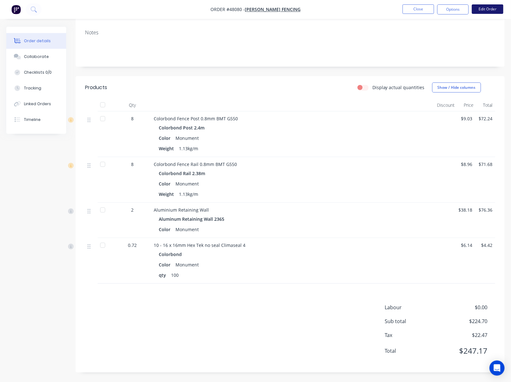
click at [493, 10] on button "Edit Order" at bounding box center [488, 8] width 32 height 9
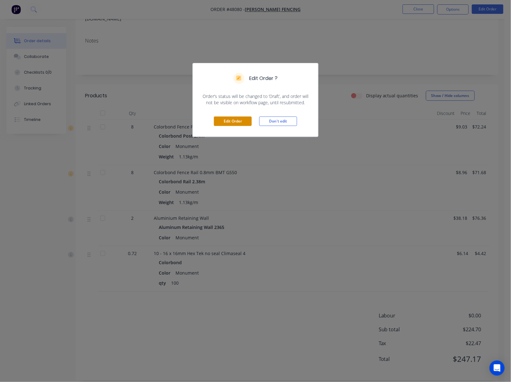
click at [231, 124] on button "Edit Order" at bounding box center [233, 121] width 38 height 9
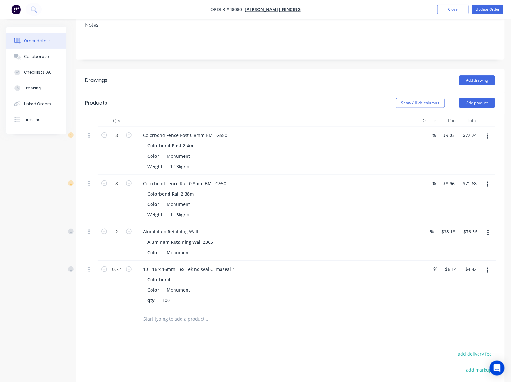
scroll to position [203, 0]
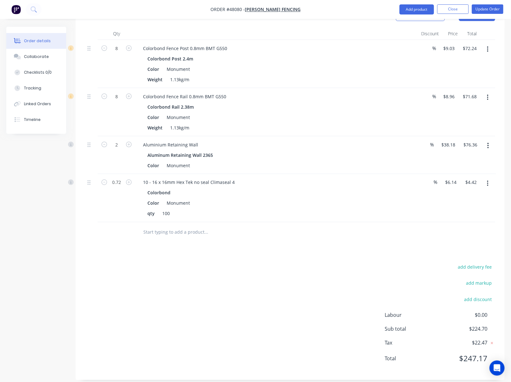
click at [484, 178] on button "button" at bounding box center [488, 183] width 15 height 11
click at [478, 234] on div "Delete" at bounding box center [465, 238] width 49 height 9
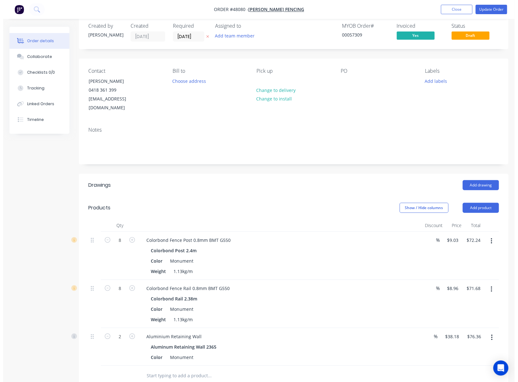
scroll to position [155, 0]
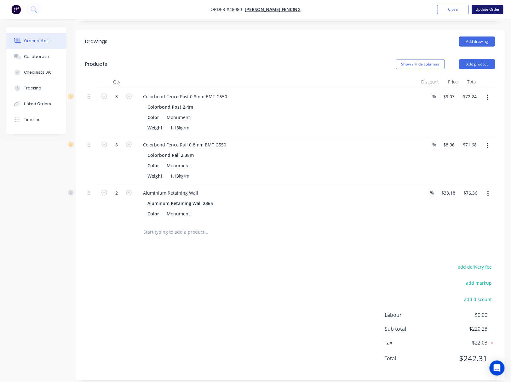
click at [489, 8] on button "Update Order" at bounding box center [488, 9] width 32 height 9
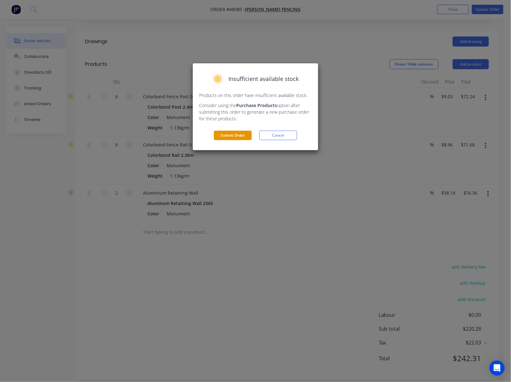
click at [241, 135] on button "Submit Order" at bounding box center [233, 135] width 38 height 9
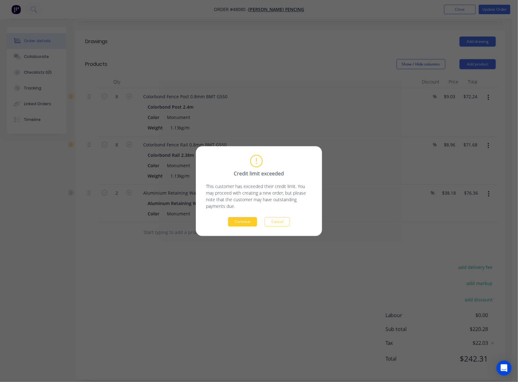
click at [241, 221] on button "Continue" at bounding box center [242, 221] width 29 height 9
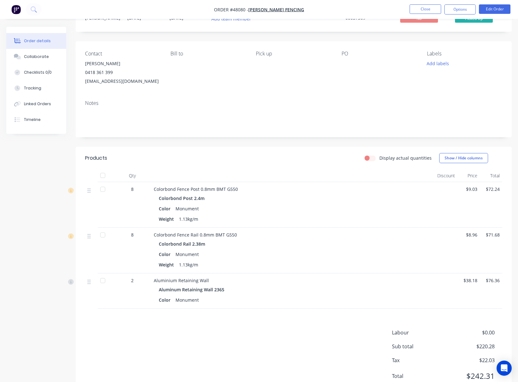
scroll to position [54, 0]
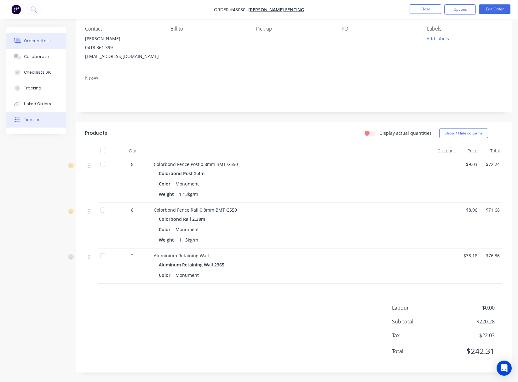
click at [39, 117] on div "Timeline" at bounding box center [32, 120] width 17 height 6
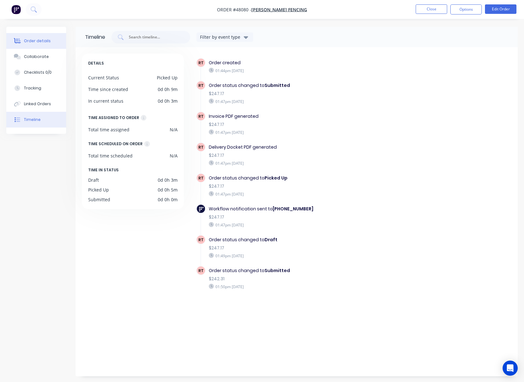
click at [36, 42] on div "Order details" at bounding box center [37, 41] width 27 height 6
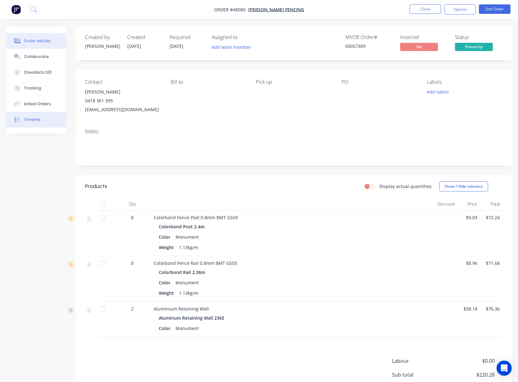
click at [42, 119] on button "Timeline" at bounding box center [36, 120] width 60 height 16
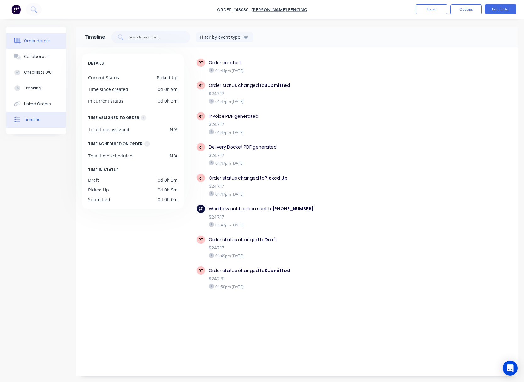
click at [43, 43] on div "Order details" at bounding box center [37, 41] width 27 height 6
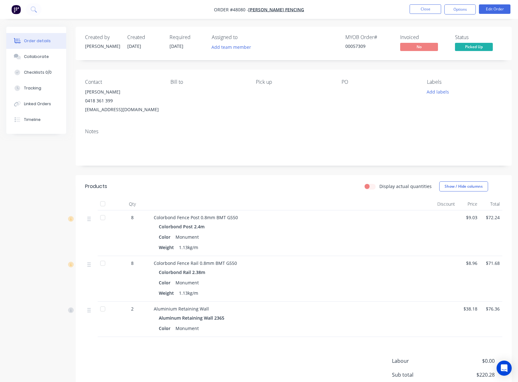
click at [462, 2] on nav "Order #48080 - Tony Fencing Close Options Edit Order" at bounding box center [259, 9] width 518 height 19
click at [463, 13] on button "Options" at bounding box center [460, 9] width 32 height 10
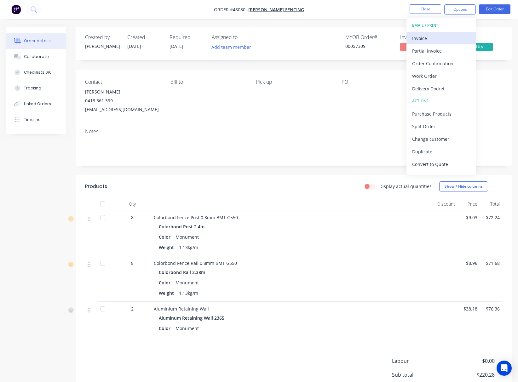
click at [449, 37] on div "Invoice" at bounding box center [441, 38] width 58 height 9
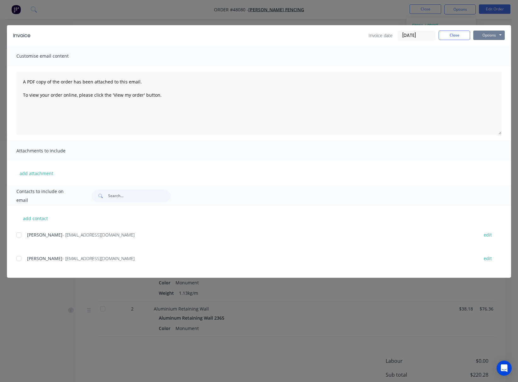
click at [487, 34] on button "Options" at bounding box center [489, 35] width 32 height 9
click at [489, 58] on button "Print" at bounding box center [493, 57] width 40 height 10
click at [347, 20] on div "Invoice Invoice date 14/08/25 Close Options Preview Print Email Customise email…" at bounding box center [259, 191] width 518 height 382
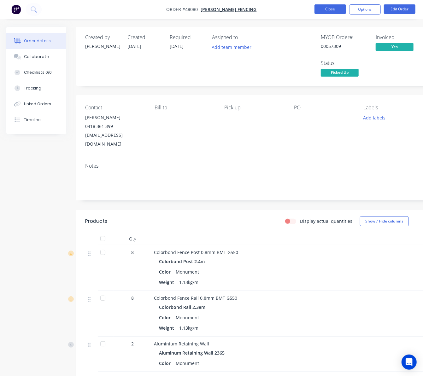
click at [338, 11] on button "Close" at bounding box center [330, 8] width 32 height 9
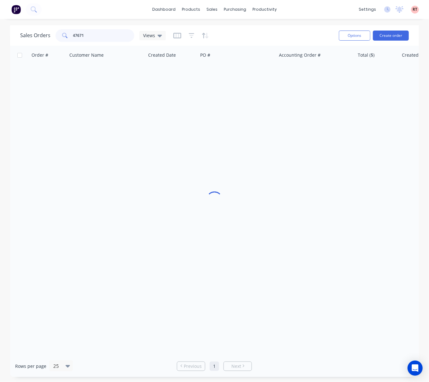
drag, startPoint x: 109, startPoint y: 37, endPoint x: 76, endPoint y: 41, distance: 32.7
click at [76, 41] on input "47671" at bounding box center [103, 35] width 61 height 13
drag, startPoint x: 103, startPoint y: 35, endPoint x: 3, endPoint y: 36, distance: 100.6
click at [34, 35] on div "Sales Orders 47762 Views" at bounding box center [93, 35] width 146 height 13
type input "48027"
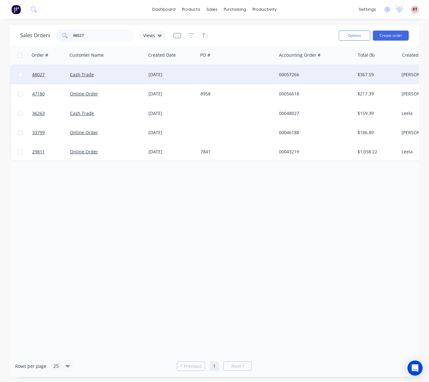
click at [226, 76] on div at bounding box center [237, 74] width 78 height 19
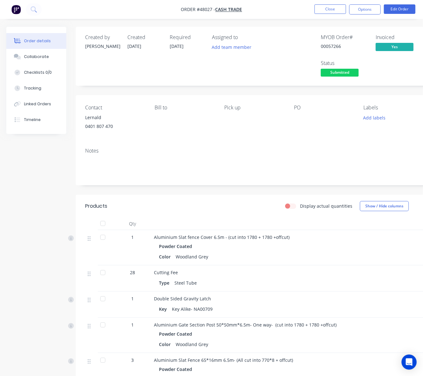
drag, startPoint x: 0, startPoint y: 48, endPoint x: -87, endPoint y: 45, distance: 86.7
click at [0, 45] on html "Order #48027 - Cash Trade Close Options Edit Order Order details Collaborate Ch…" at bounding box center [211, 267] width 423 height 534
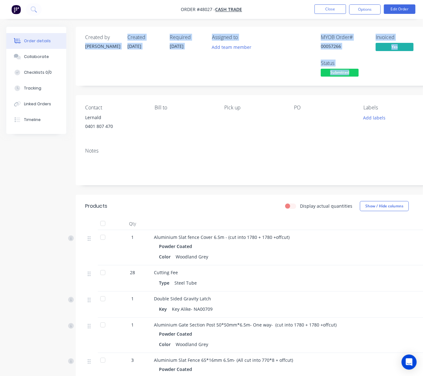
drag, startPoint x: 0, startPoint y: 85, endPoint x: -76, endPoint y: 87, distance: 75.7
click at [0, 87] on html "Order #48027 - Cash Trade Close Options Edit Order Order details Collaborate Ch…" at bounding box center [211, 267] width 423 height 534
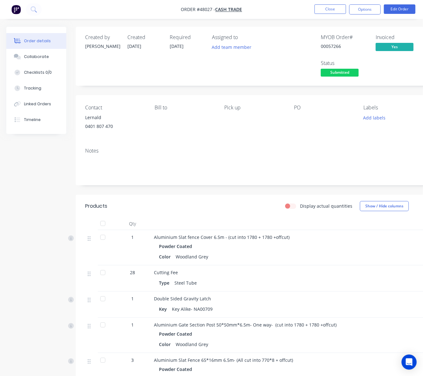
click at [304, 92] on div "Created by Cathy Created 13/08/25 Required 13/08/25 Assigned to Add team member…" at bounding box center [254, 275] width 356 height 497
click at [340, 72] on span "Submitted" at bounding box center [340, 73] width 38 height 8
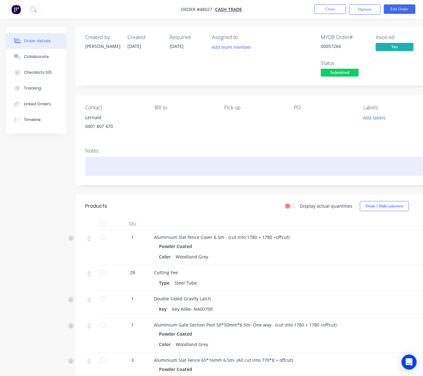
click at [397, 165] on div at bounding box center [254, 166] width 338 height 19
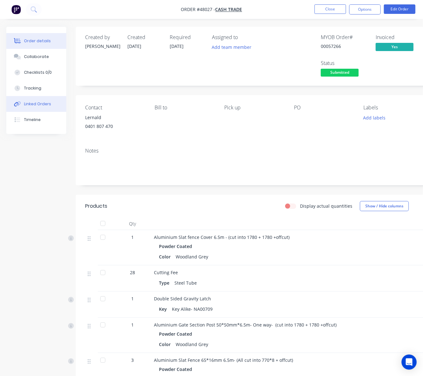
click at [40, 108] on button "Linked Orders" at bounding box center [36, 104] width 60 height 16
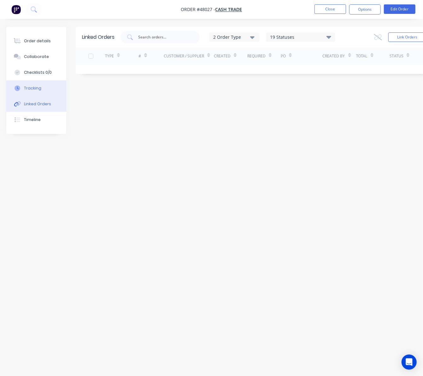
click at [43, 88] on button "Tracking" at bounding box center [36, 88] width 60 height 16
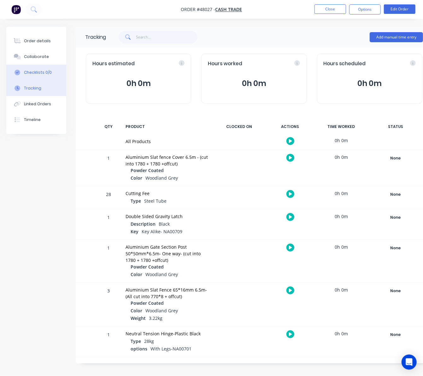
click at [43, 72] on div "Checklists 0/0" at bounding box center [38, 73] width 28 height 6
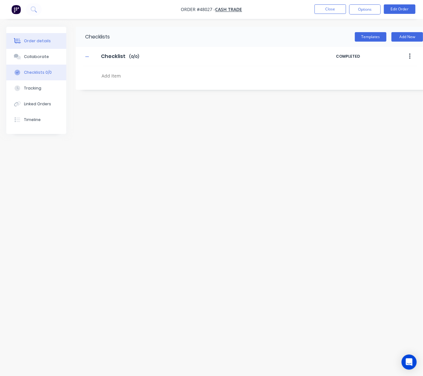
click at [43, 45] on button "Order details" at bounding box center [36, 41] width 60 height 16
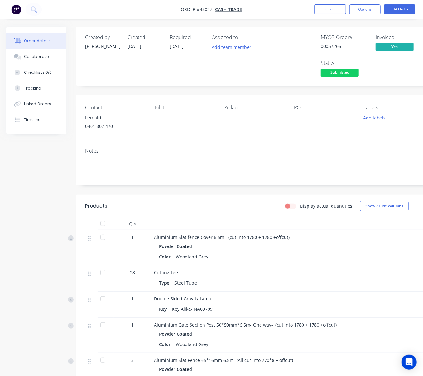
click at [345, 71] on span "Submitted" at bounding box center [340, 73] width 38 height 8
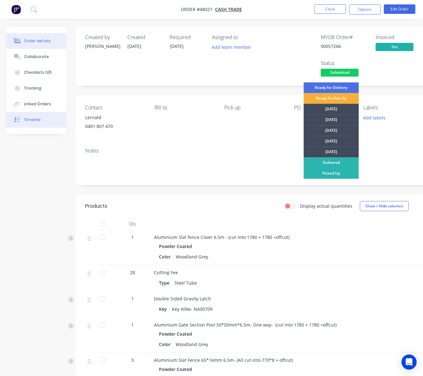
click at [45, 119] on button "Timeline" at bounding box center [36, 120] width 60 height 16
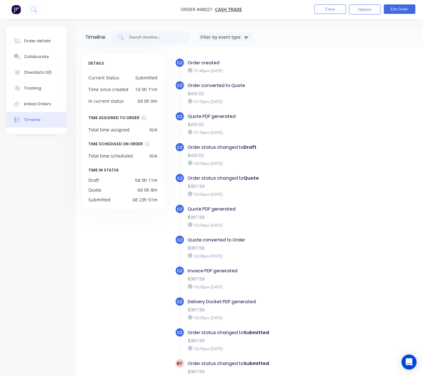
drag, startPoint x: 41, startPoint y: 36, endPoint x: 37, endPoint y: 32, distance: 5.8
click at [41, 37] on button "Order details" at bounding box center [36, 41] width 60 height 16
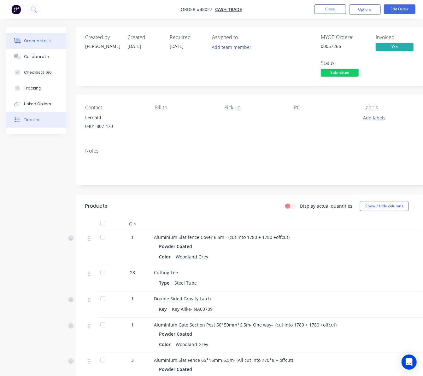
click at [37, 120] on div "Timeline" at bounding box center [32, 120] width 17 height 6
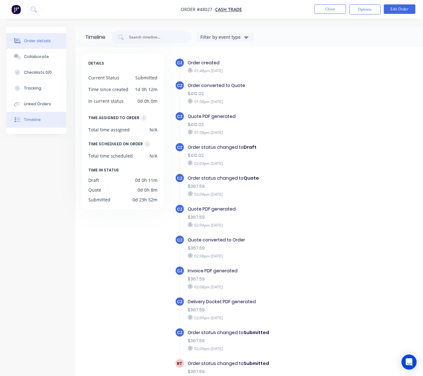
click at [44, 43] on div "Order details" at bounding box center [37, 41] width 27 height 6
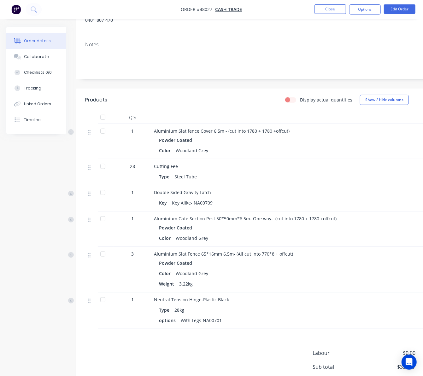
scroll to position [159, 0]
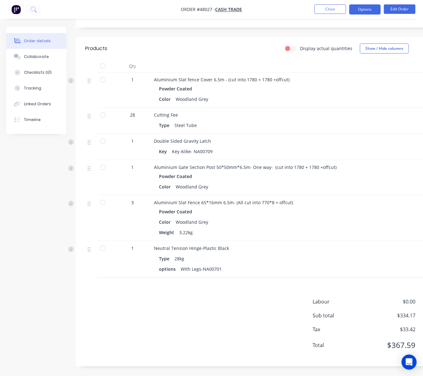
click at [365, 9] on button "Options" at bounding box center [365, 9] width 32 height 10
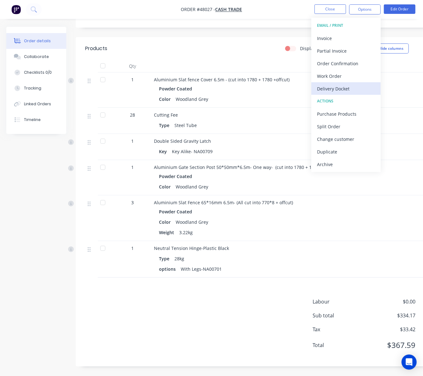
click at [358, 89] on div "Delivery Docket" at bounding box center [346, 88] width 58 height 9
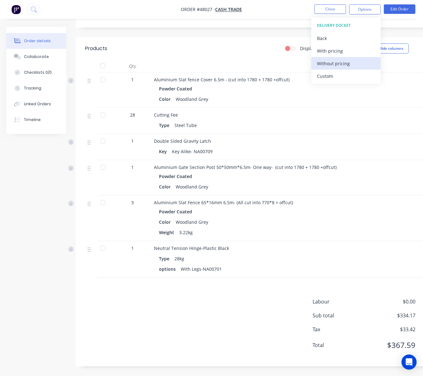
click at [351, 61] on div "Without pricing" at bounding box center [346, 63] width 58 height 9
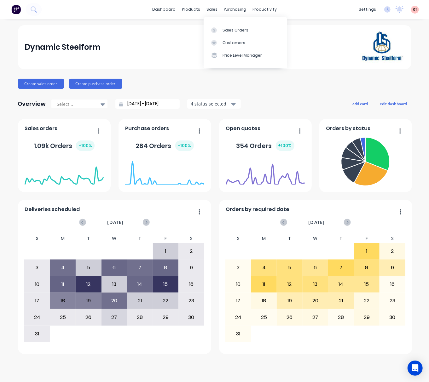
drag, startPoint x: 211, startPoint y: 8, endPoint x: 212, endPoint y: 16, distance: 7.7
click at [211, 8] on div "sales" at bounding box center [211, 9] width 17 height 9
click at [225, 31] on div "Sales Orders" at bounding box center [236, 30] width 26 height 6
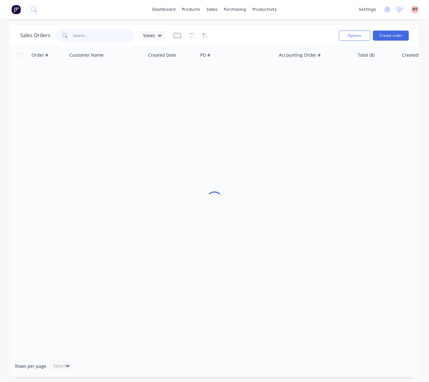
click at [94, 37] on input "text" at bounding box center [103, 35] width 61 height 13
type input "94564"
drag, startPoint x: 240, startPoint y: 352, endPoint x: 317, endPoint y: 349, distance: 77.3
click at [318, 351] on div "Order # Customer Name Created Date PO # Accounting Order # Total ($) Created By…" at bounding box center [214, 201] width 409 height 310
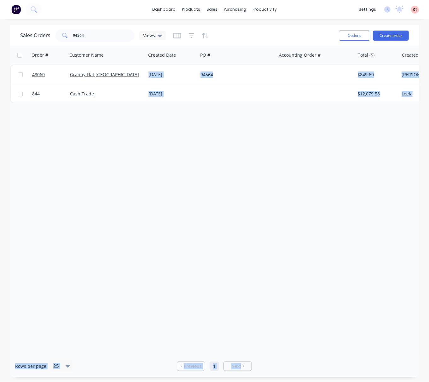
drag, startPoint x: 206, startPoint y: 352, endPoint x: 278, endPoint y: 357, distance: 71.8
click at [278, 357] on div "Sales Orders 94564 Views Options Create order Order # Customer Name Created Dat…" at bounding box center [214, 201] width 409 height 352
click at [281, 310] on div "Order # Customer Name Created Date PO # Accounting Order # Total ($) Created By…" at bounding box center [214, 201] width 409 height 310
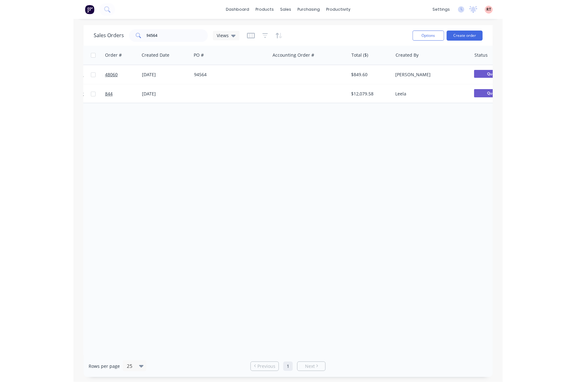
scroll to position [0, 83]
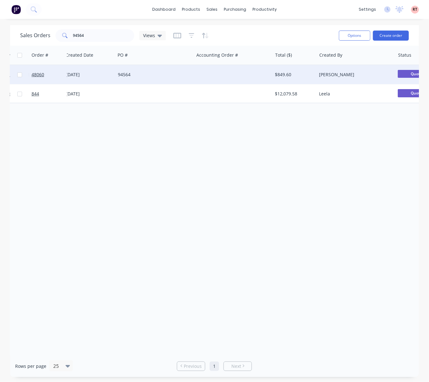
click at [212, 78] on div at bounding box center [233, 74] width 78 height 19
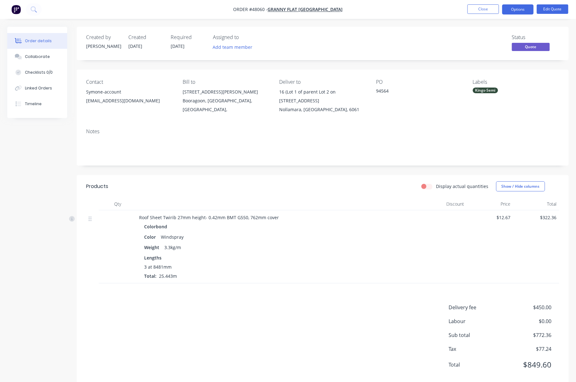
click at [429, 90] on div "Kings-Semi" at bounding box center [484, 91] width 25 height 6
click at [429, 113] on div "PO 94564" at bounding box center [419, 96] width 86 height 35
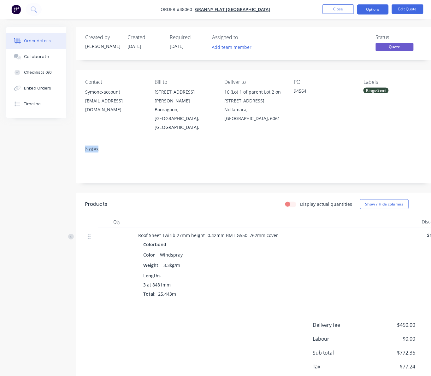
drag, startPoint x: 3, startPoint y: 145, endPoint x: -65, endPoint y: 163, distance: 70.1
click at [0, 163] on html "Order #48060 - Granny Flat WA Close Options Edit Quote Order details Collaborat…" at bounding box center [215, 207] width 431 height 414
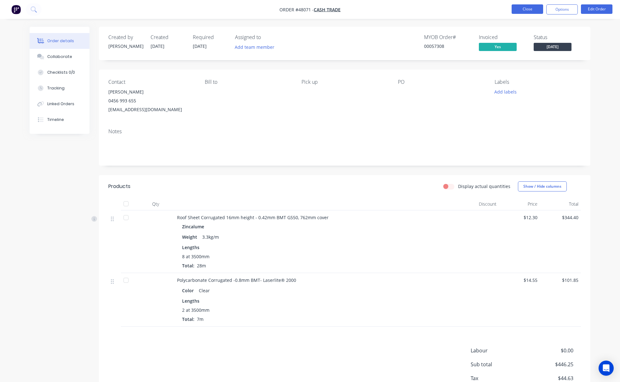
click at [518, 9] on button "Close" at bounding box center [528, 8] width 32 height 9
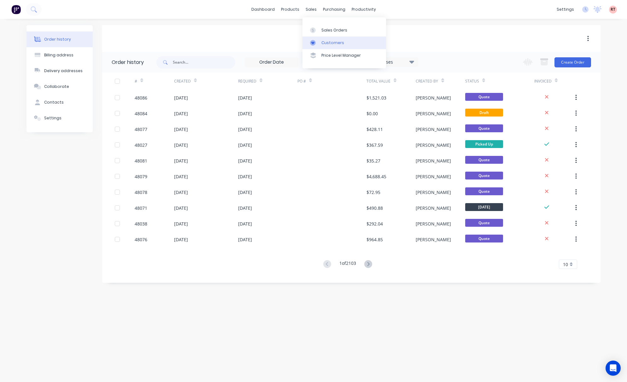
click at [327, 39] on link "Customers" at bounding box center [344, 43] width 84 height 13
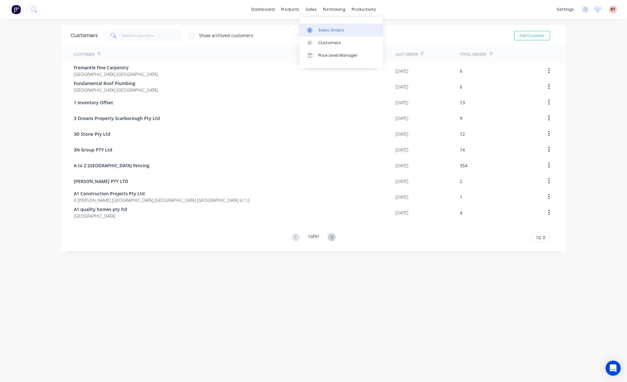
click at [318, 27] on div "Sales Orders" at bounding box center [331, 30] width 26 height 6
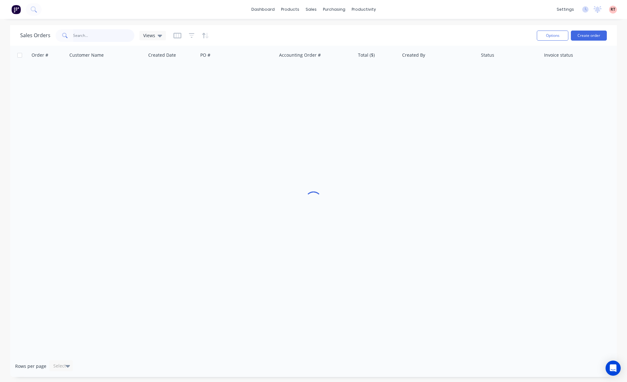
click at [109, 35] on input "text" at bounding box center [103, 35] width 61 height 13
type input "48086"
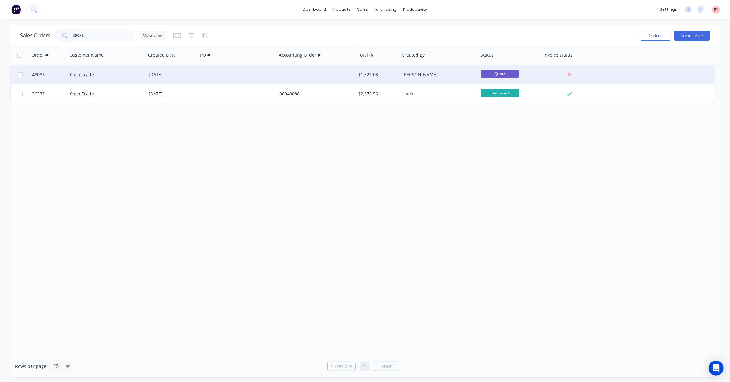
click at [449, 75] on div "[PERSON_NAME]" at bounding box center [438, 75] width 70 height 6
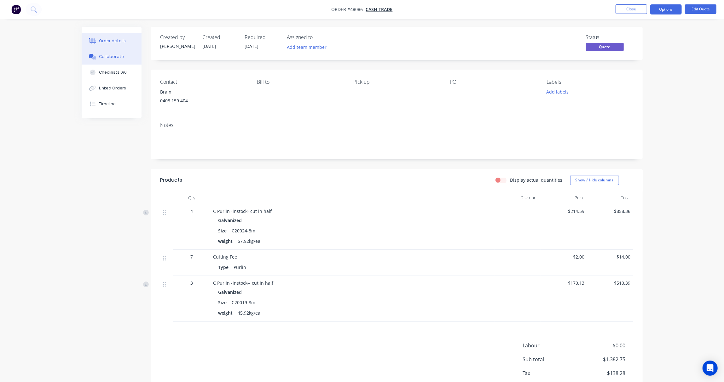
click at [123, 61] on button "Collaborate" at bounding box center [112, 57] width 60 height 16
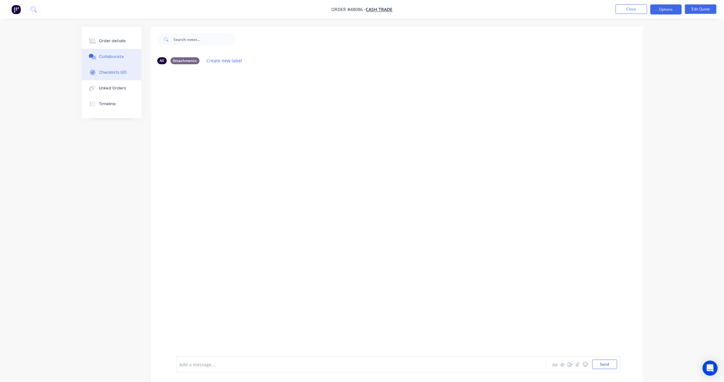
click at [126, 71] on button "Checklists 0/0" at bounding box center [112, 73] width 60 height 16
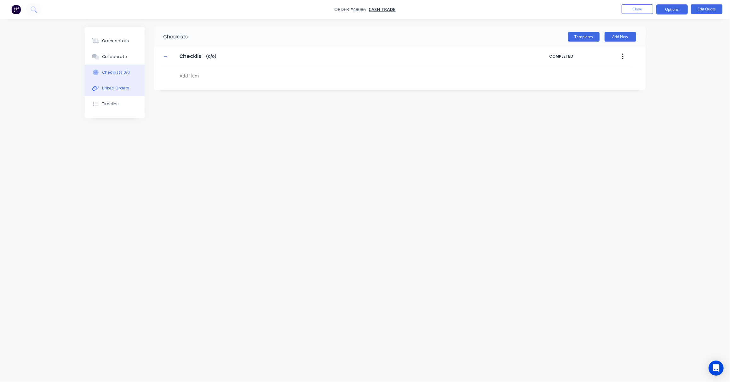
type textarea "x"
click at [127, 87] on div "Linked Orders" at bounding box center [115, 88] width 27 height 6
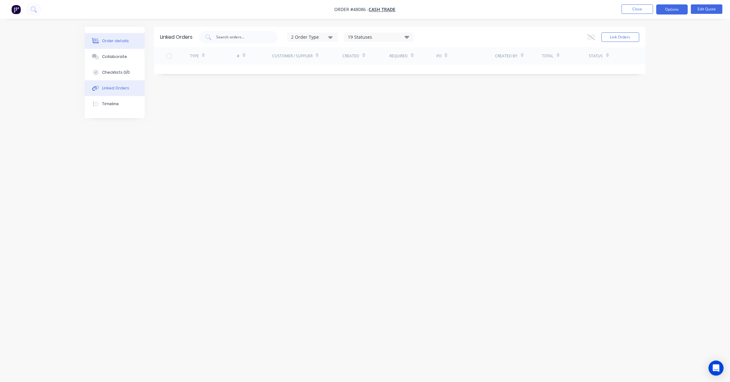
click at [113, 38] on div "Order details" at bounding box center [115, 41] width 27 height 6
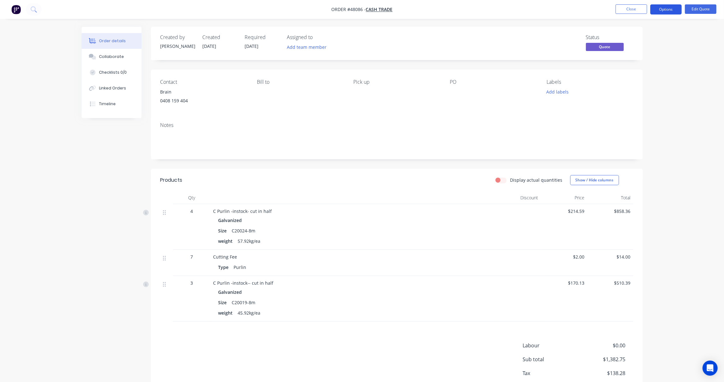
click at [554, 7] on button "Options" at bounding box center [666, 9] width 32 height 10
click at [554, 76] on div "Convert to Order" at bounding box center [647, 76] width 58 height 9
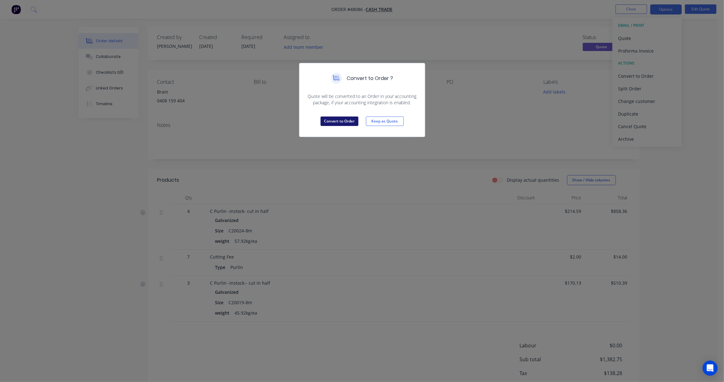
click at [326, 118] on button "Convert to Order" at bounding box center [340, 121] width 38 height 9
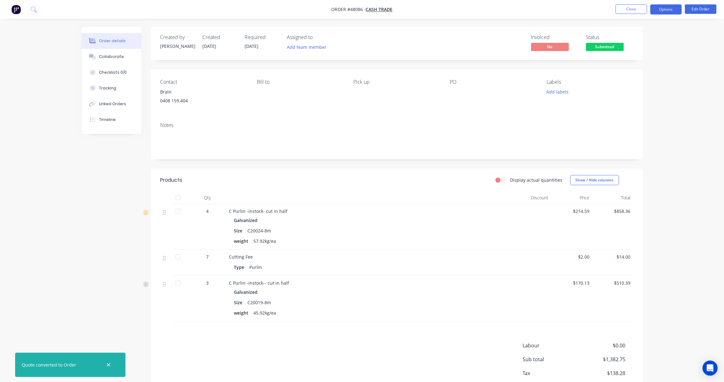
click at [554, 11] on button "Options" at bounding box center [666, 9] width 32 height 10
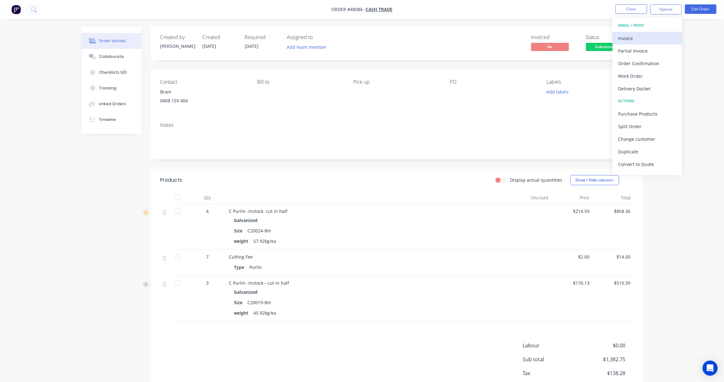
click at [554, 37] on div "Invoice" at bounding box center [647, 38] width 58 height 9
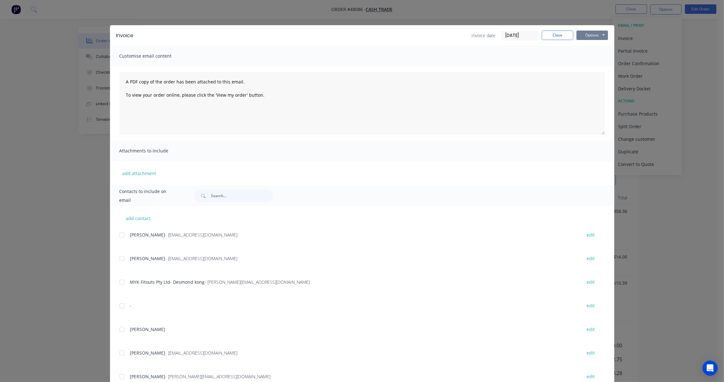
click at [554, 35] on button "Options" at bounding box center [593, 35] width 32 height 9
click at [554, 56] on button "Print" at bounding box center [597, 57] width 40 height 10
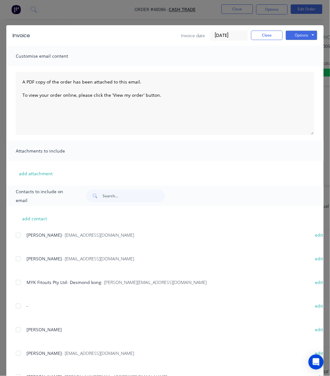
click at [151, 14] on div "Invoice Invoice date 14/08/25 Close Options Preview Print Email Customise email…" at bounding box center [165, 188] width 330 height 376
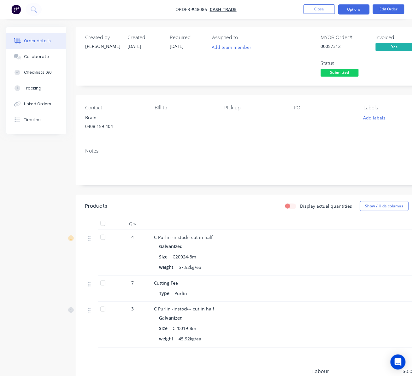
click at [356, 11] on button "Options" at bounding box center [354, 9] width 32 height 10
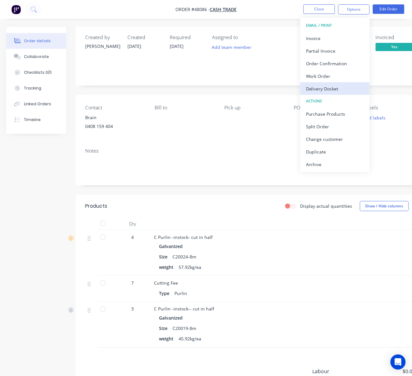
click at [339, 88] on div "Delivery Docket" at bounding box center [335, 88] width 58 height 9
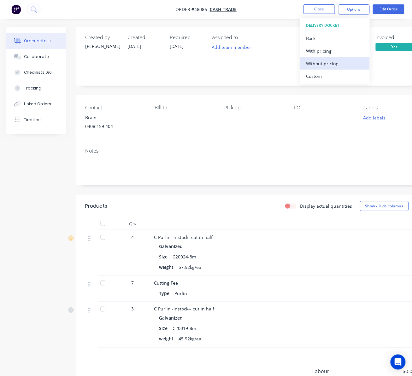
click at [338, 63] on div "Without pricing" at bounding box center [335, 63] width 58 height 9
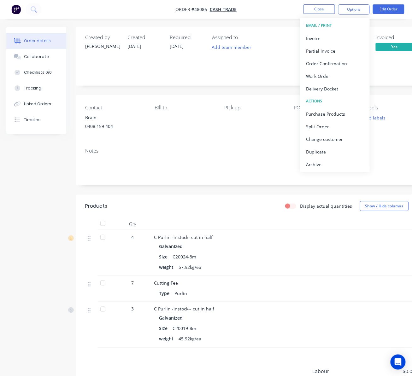
click at [259, 74] on div "Assigned to Add team member" at bounding box center [243, 56] width 63 height 44
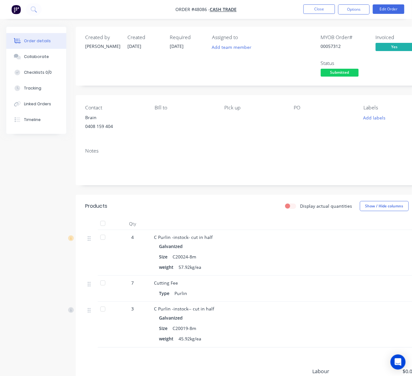
click at [349, 72] on span "Submitted" at bounding box center [340, 73] width 38 height 8
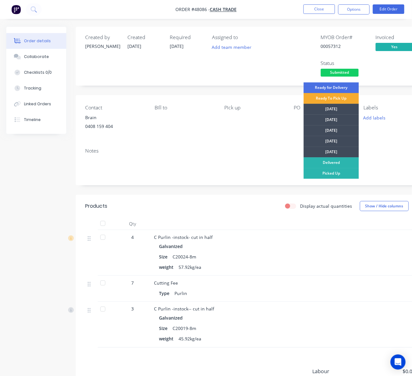
click at [315, 99] on div "Ready To Pick Up" at bounding box center [331, 98] width 55 height 11
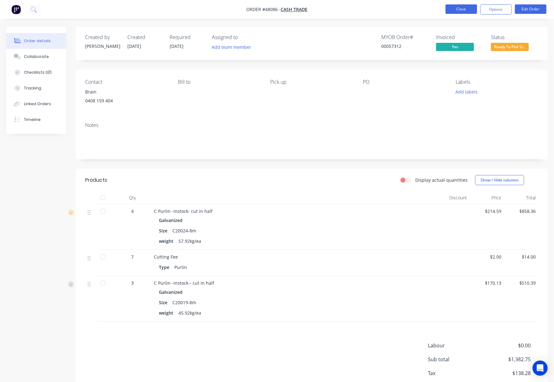
click at [458, 7] on button "Close" at bounding box center [461, 8] width 32 height 9
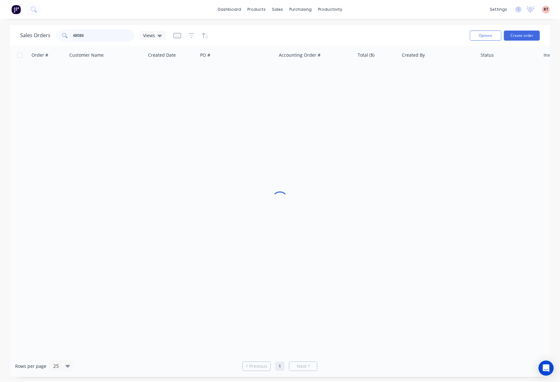
drag, startPoint x: 107, startPoint y: 38, endPoint x: 8, endPoint y: 37, distance: 99.6
click at [8, 37] on div "Sales Orders 48086 Views Options Create order Order # Customer Name Created Dat…" at bounding box center [280, 201] width 560 height 352
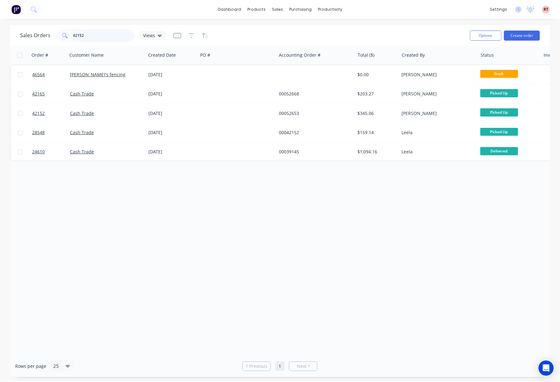
click at [107, 36] on input "42152" at bounding box center [103, 35] width 61 height 13
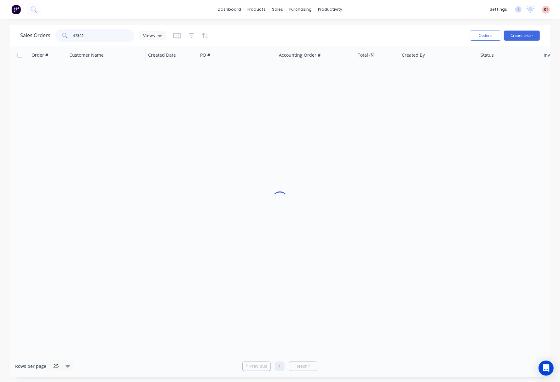
type input "47341"
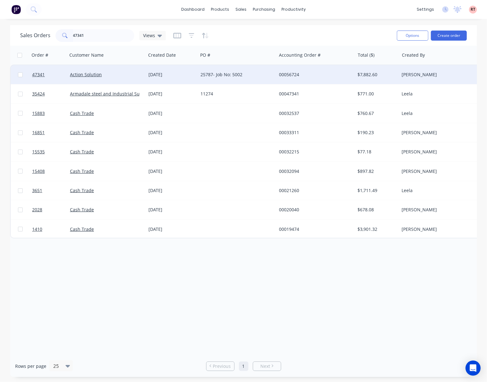
click at [274, 72] on div "25787- Job No: 5002" at bounding box center [237, 74] width 78 height 19
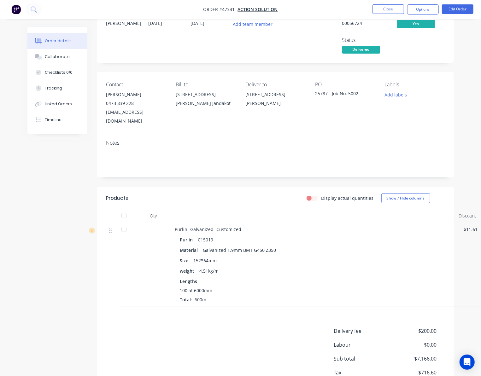
scroll to position [58, 0]
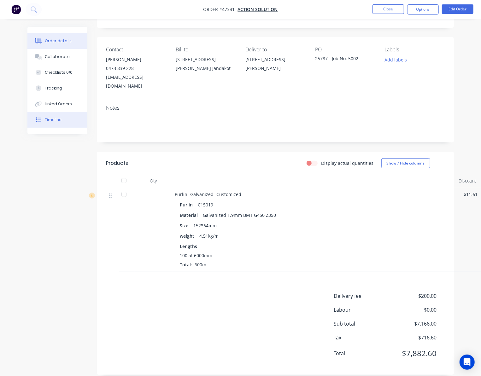
click at [55, 124] on button "Timeline" at bounding box center [57, 120] width 60 height 16
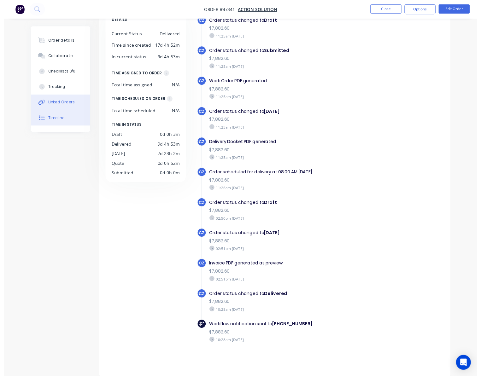
scroll to position [44, 0]
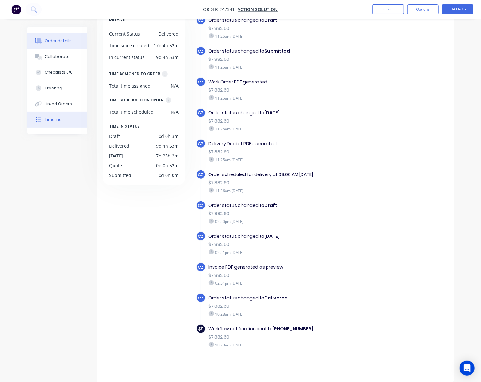
click at [49, 41] on div "Order details" at bounding box center [58, 41] width 27 height 6
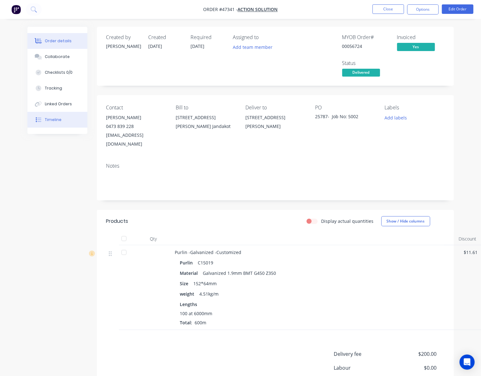
click at [63, 120] on button "Timeline" at bounding box center [57, 120] width 60 height 16
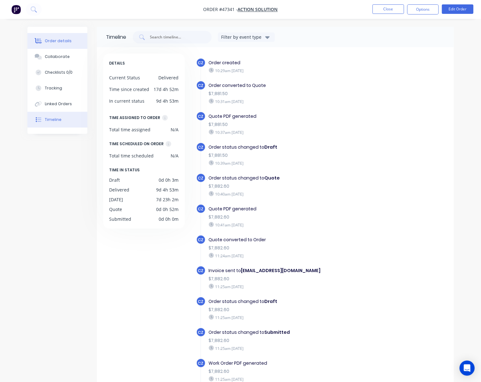
click at [49, 35] on button "Order details" at bounding box center [57, 41] width 60 height 16
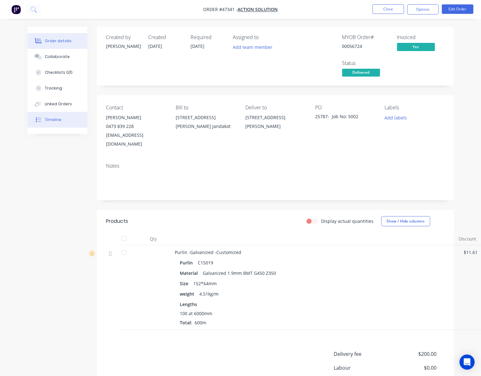
click at [51, 119] on div "Timeline" at bounding box center [53, 120] width 17 height 6
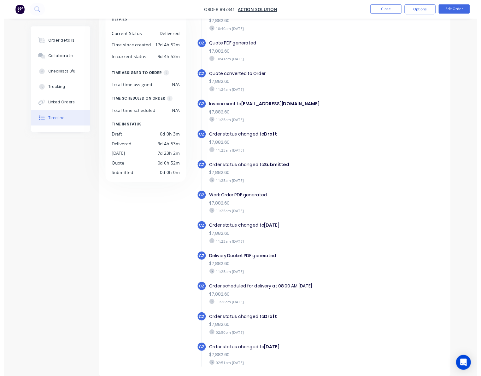
scroll to position [239, 0]
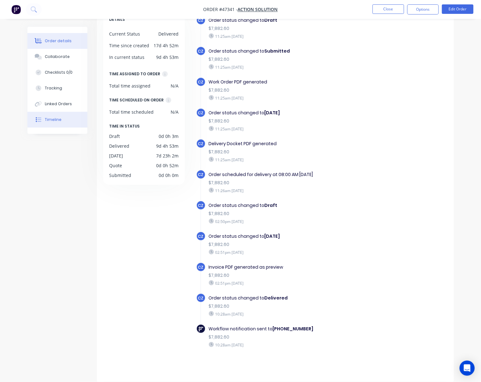
click at [57, 45] on button "Order details" at bounding box center [57, 41] width 60 height 16
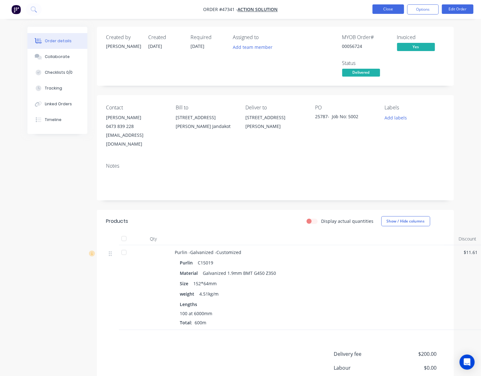
click at [389, 9] on button "Close" at bounding box center [388, 8] width 32 height 9
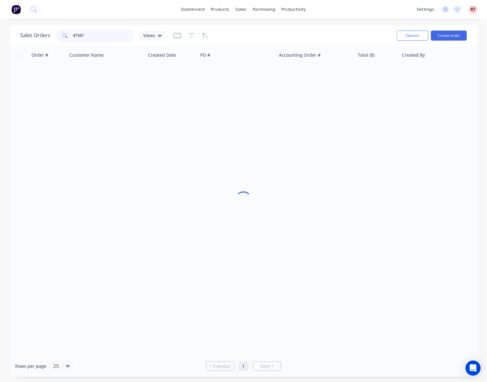
drag, startPoint x: 100, startPoint y: 33, endPoint x: 63, endPoint y: 35, distance: 36.9
click at [74, 36] on input "47341" at bounding box center [103, 35] width 61 height 13
click at [74, 37] on input "447993" at bounding box center [103, 35] width 61 height 13
type input "47993"
click at [225, 85] on div "Order # Customer Name Created Date PO # Accounting Order # Total ($) Created By…" at bounding box center [243, 201] width 467 height 310
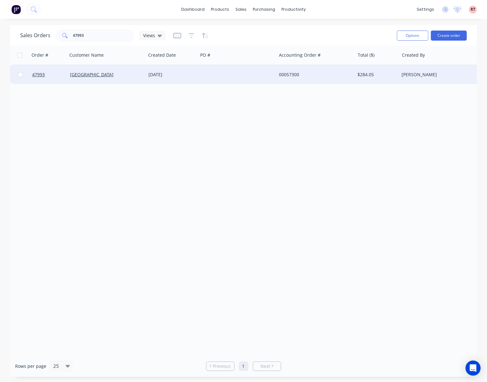
click at [226, 80] on div at bounding box center [237, 74] width 78 height 19
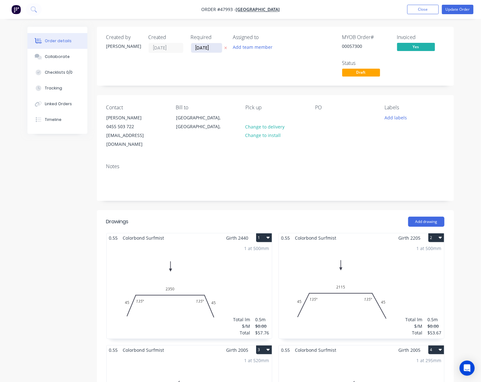
click at [208, 49] on input "19/08/25" at bounding box center [206, 47] width 31 height 9
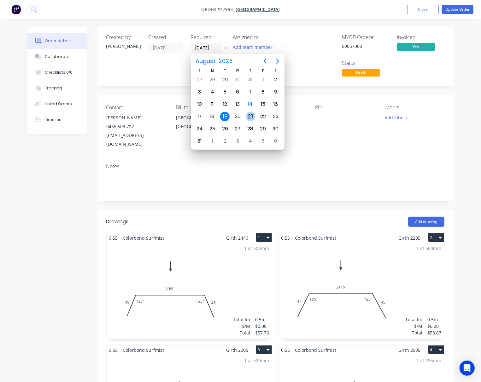
click at [250, 118] on div "21" at bounding box center [250, 116] width 9 height 9
type input "21/08/25"
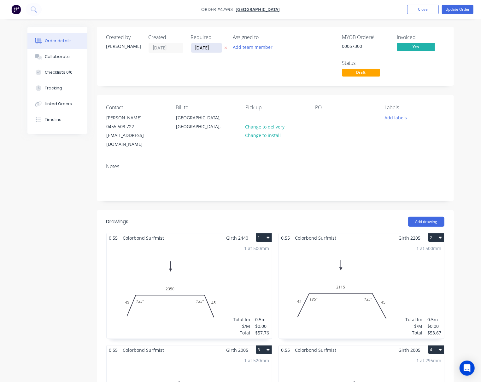
click at [214, 48] on input "21/08/25" at bounding box center [206, 47] width 31 height 9
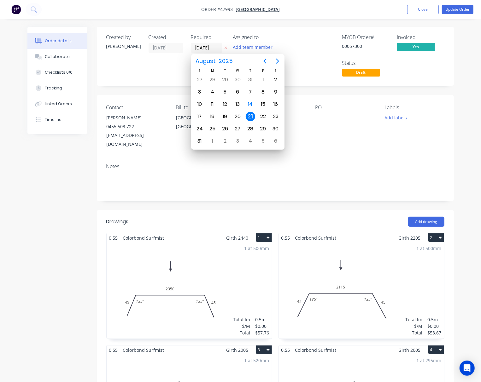
click at [308, 57] on div "MYOB Order # 00057300 Invoiced Yes Status Draft" at bounding box center [370, 56] width 148 height 44
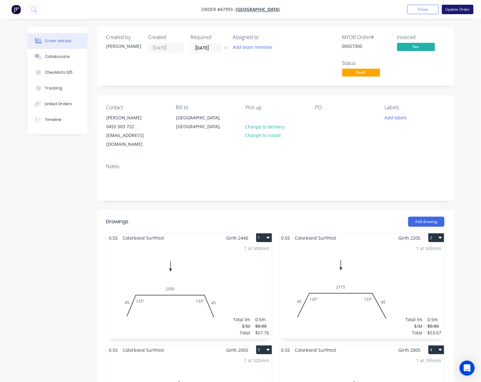
click at [458, 9] on button "Update Order" at bounding box center [458, 9] width 32 height 9
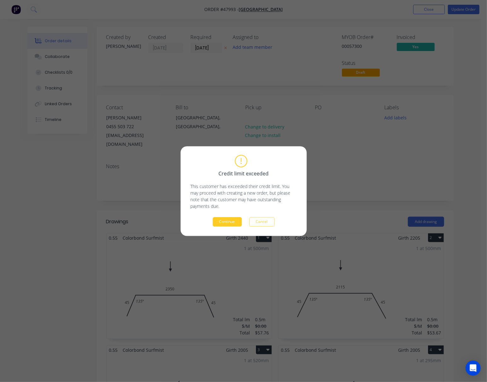
click at [226, 222] on button "Continue" at bounding box center [227, 221] width 29 height 9
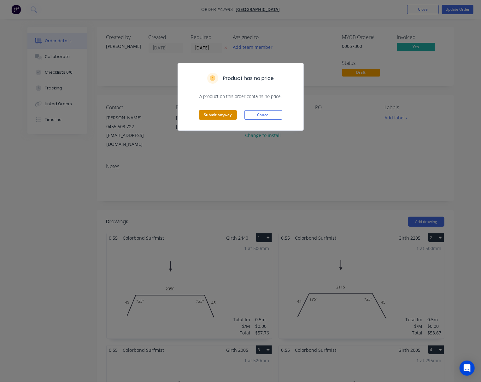
click at [223, 118] on button "Submit anyway" at bounding box center [218, 114] width 38 height 9
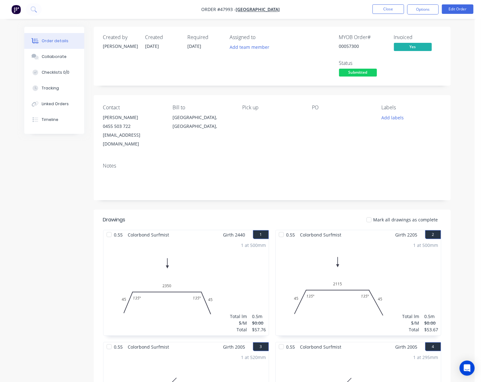
click at [420, 4] on nav "Order #47993 - Prime West Building Close Options Edit Order" at bounding box center [240, 9] width 481 height 19
click at [427, 15] on nav "Order #47993 - Prime West Building Close Options Edit Order" at bounding box center [240, 9] width 481 height 19
click at [428, 8] on button "Options" at bounding box center [423, 9] width 32 height 10
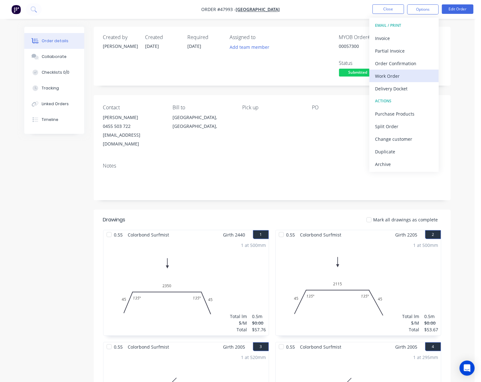
click at [410, 76] on div "Work Order" at bounding box center [404, 76] width 58 height 9
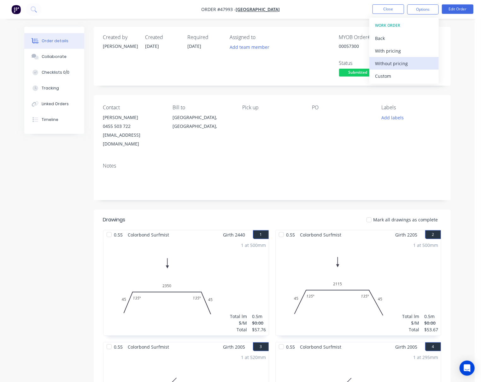
click at [414, 66] on div "Without pricing" at bounding box center [404, 63] width 58 height 9
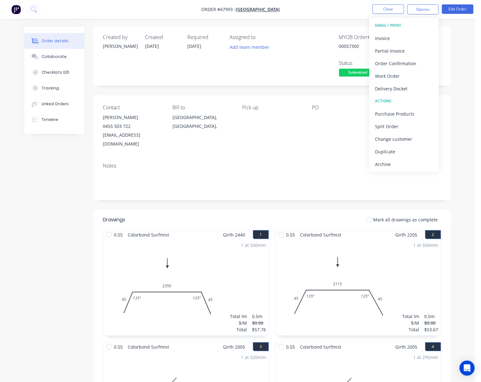
click at [456, 58] on div "Order details Collaborate Checklists 0/0 Tracking Linked Orders Timeline Order …" at bounding box center [237, 346] width 439 height 638
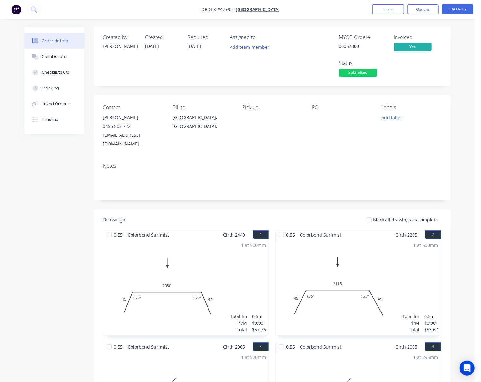
click at [199, 46] on span "21/08/25" at bounding box center [195, 46] width 14 height 6
drag, startPoint x: 301, startPoint y: 137, endPoint x: 318, endPoint y: 100, distance: 41.5
click at [301, 136] on div "Pick up" at bounding box center [272, 127] width 60 height 44
click at [358, 74] on span "Submitted" at bounding box center [358, 73] width 38 height 8
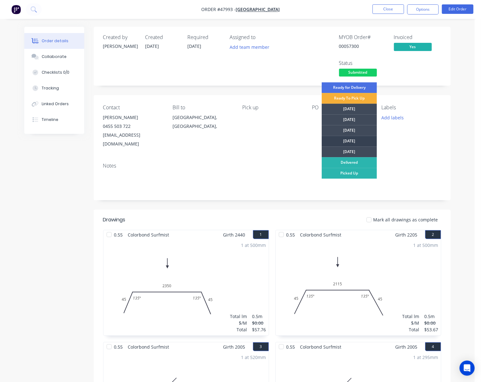
click at [363, 136] on div "[DATE]" at bounding box center [349, 141] width 55 height 11
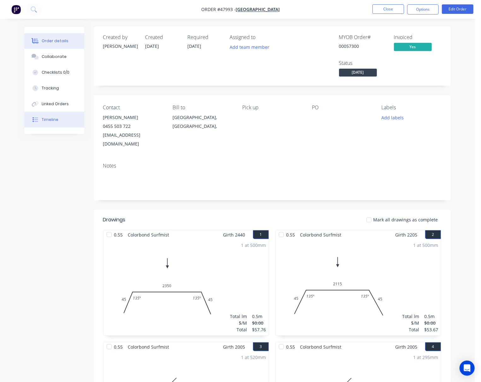
click at [63, 121] on button "Timeline" at bounding box center [54, 120] width 60 height 16
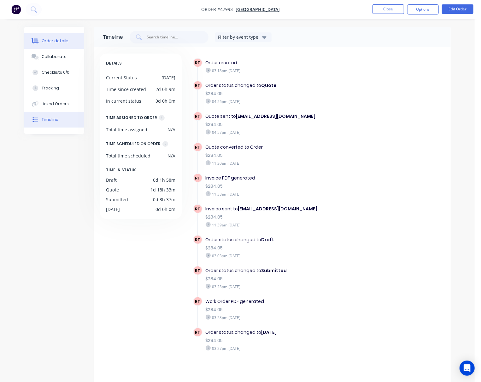
click at [72, 42] on button "Order details" at bounding box center [54, 41] width 60 height 16
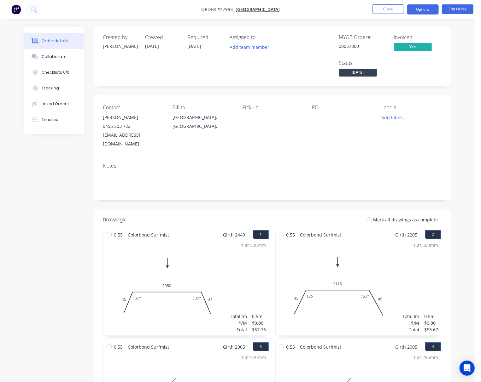
click at [415, 8] on button "Options" at bounding box center [423, 9] width 32 height 10
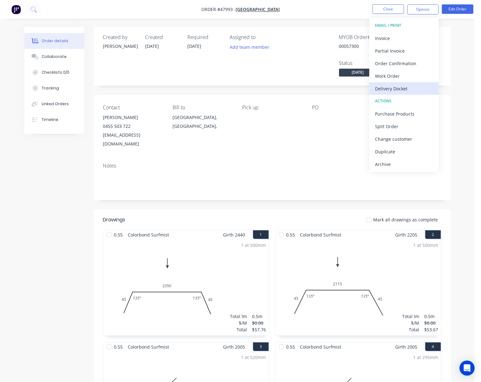
click at [415, 87] on div "Delivery Docket" at bounding box center [404, 88] width 58 height 9
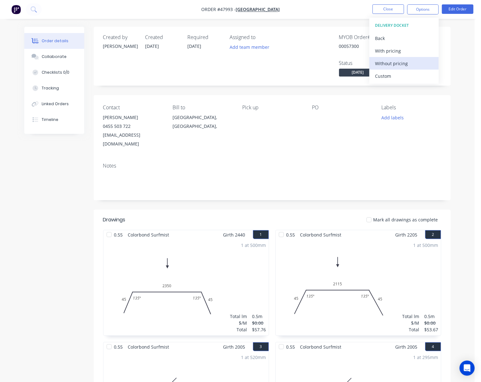
click at [421, 65] on div "Without pricing" at bounding box center [404, 63] width 58 height 9
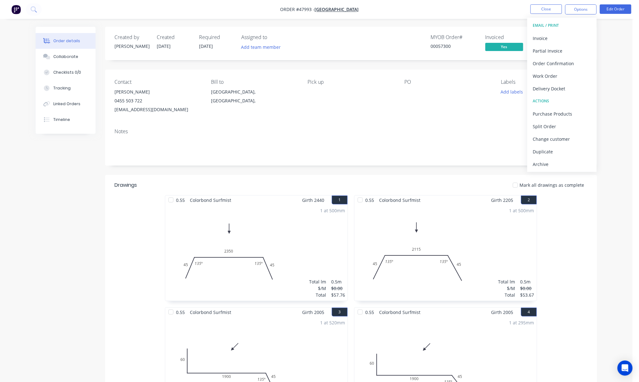
click at [388, 46] on div "MYOB Order # 00057300 Invoiced Yes Status Thursday" at bounding box center [445, 43] width 283 height 18
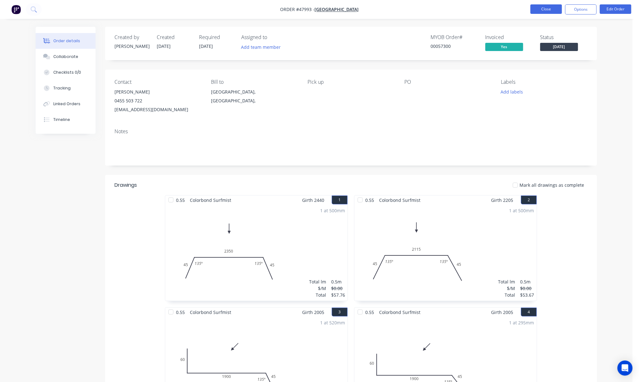
click at [543, 7] on button "Close" at bounding box center [546, 8] width 32 height 9
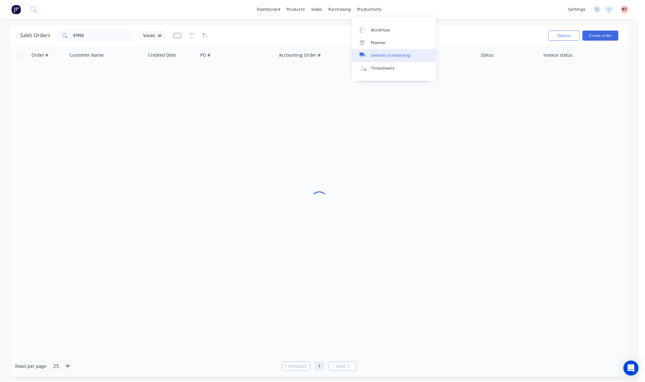
click at [386, 53] on div "Delivery Scheduling" at bounding box center [390, 56] width 39 height 6
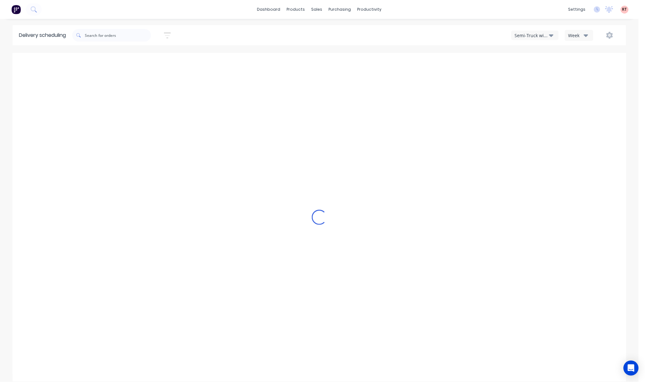
click at [522, 35] on div "Semi-Truck with Hiab" at bounding box center [532, 35] width 34 height 7
click at [527, 77] on div "Utes Delivery" at bounding box center [543, 76] width 62 height 13
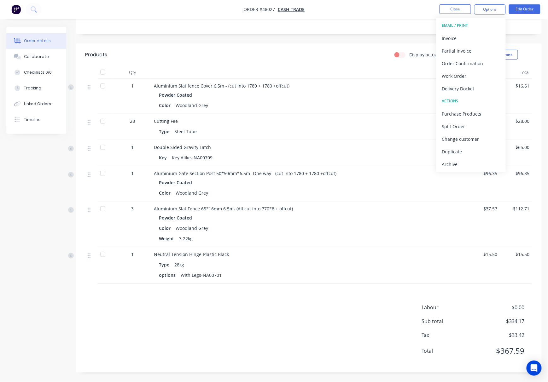
click at [296, 47] on header "Products Display actual quantities Show / Hide columns" at bounding box center [309, 54] width 466 height 23
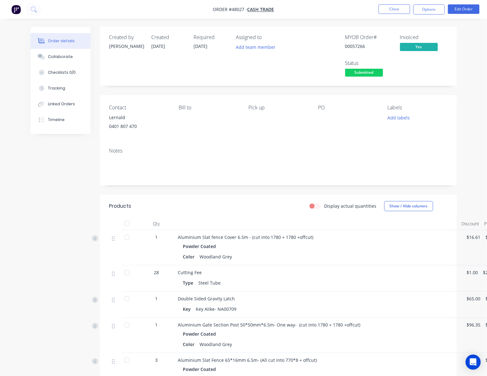
click at [358, 73] on span "Submitted" at bounding box center [364, 73] width 38 height 8
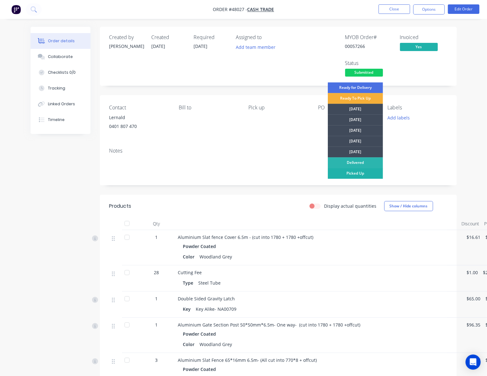
click at [363, 174] on div "Picked Up" at bounding box center [355, 173] width 55 height 11
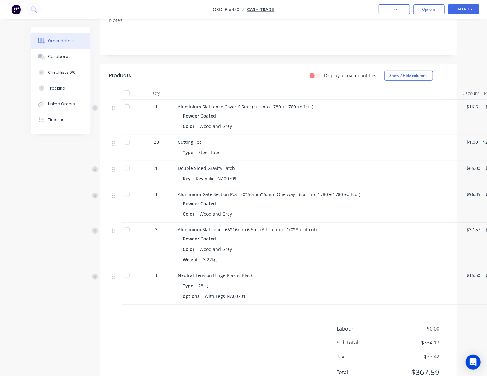
scroll to position [159, 0]
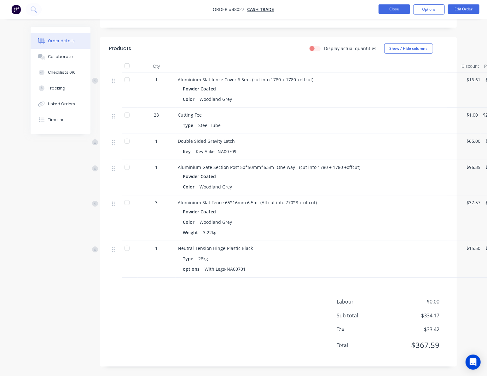
click at [393, 12] on button "Close" at bounding box center [395, 8] width 32 height 9
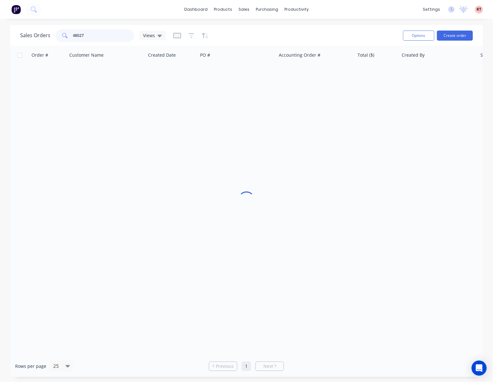
click at [46, 38] on div "Sales Orders 48027 Views" at bounding box center [93, 35] width 146 height 13
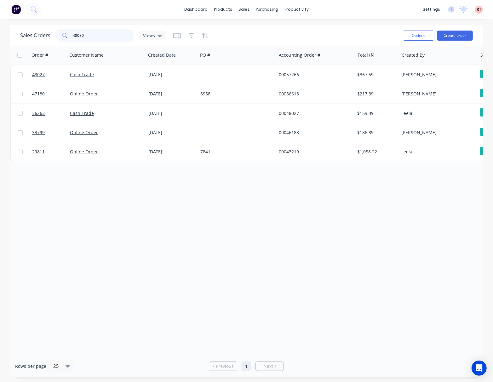
type input "48080"
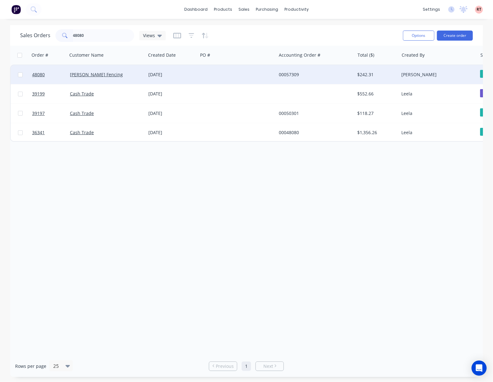
click at [231, 77] on div at bounding box center [237, 74] width 78 height 19
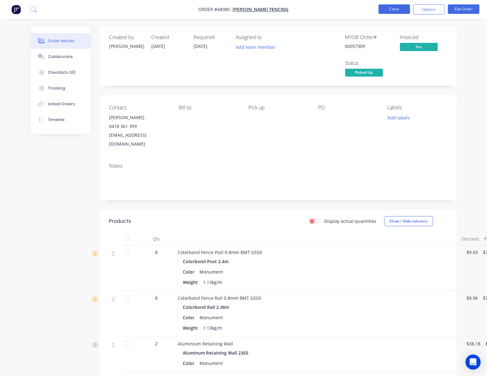
click at [394, 9] on button "Close" at bounding box center [395, 8] width 32 height 9
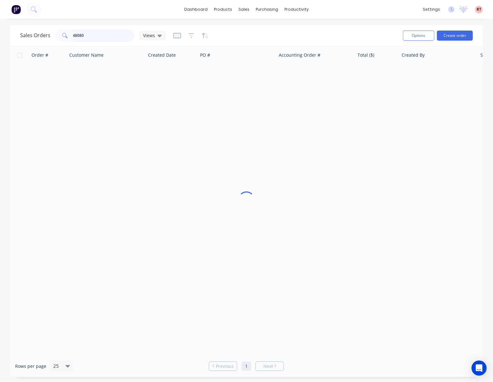
drag, startPoint x: 40, startPoint y: 40, endPoint x: 37, endPoint y: 40, distance: 3.2
click at [37, 40] on div "Sales Orders 48080 Views" at bounding box center [93, 35] width 146 height 13
type input "47762"
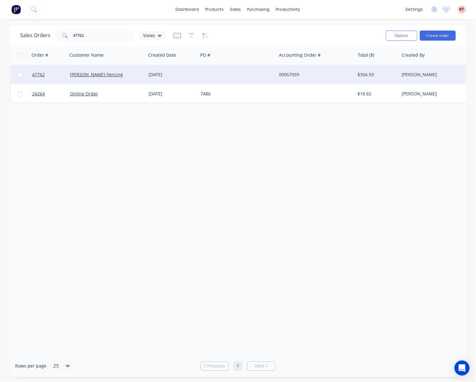
click at [202, 74] on div at bounding box center [237, 74] width 78 height 19
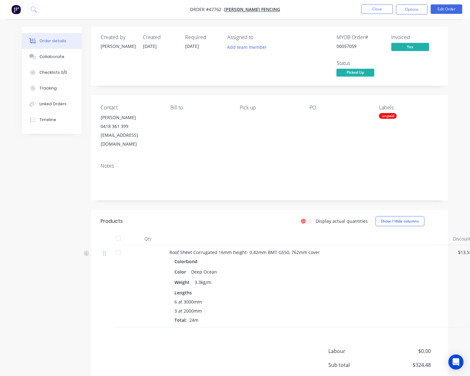
drag, startPoint x: 0, startPoint y: 84, endPoint x: -11, endPoint y: 86, distance: 11.1
click at [0, 86] on html "Order #47762 - Tony Fencing Close Options Edit Order Order details Collaborate …" at bounding box center [235, 213] width 470 height 426
click at [390, 117] on div "unpaid" at bounding box center [388, 116] width 18 height 6
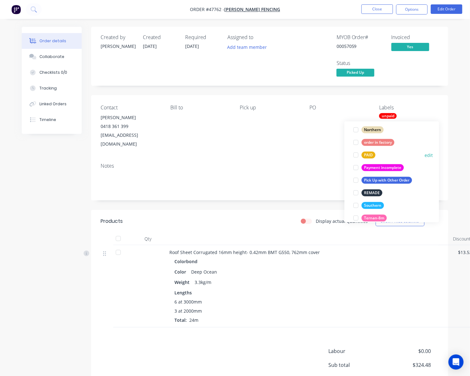
click at [356, 154] on div at bounding box center [355, 155] width 13 height 13
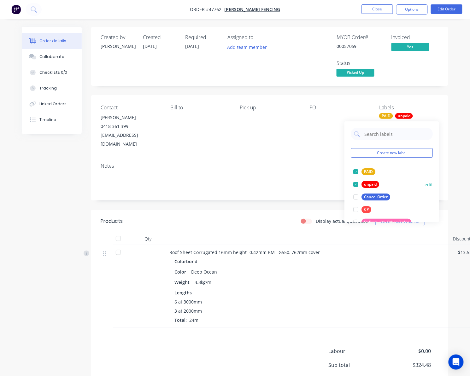
click at [355, 185] on div at bounding box center [355, 184] width 13 height 13
click at [288, 162] on div "Notes" at bounding box center [269, 179] width 357 height 42
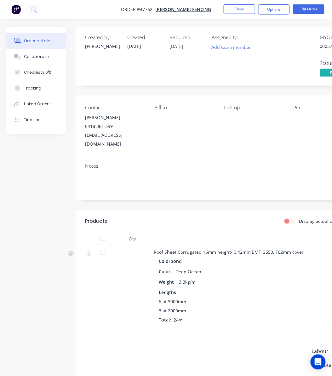
click at [0, 128] on html "Order #47762 - Tony Fencing Close Options Edit Order Order details Collaborate …" at bounding box center [166, 213] width 332 height 426
click at [0, 128] on div "Order details Collaborate Checklists 0/0 Tracking Linked Orders Timeline Order …" at bounding box center [219, 226] width 438 height 399
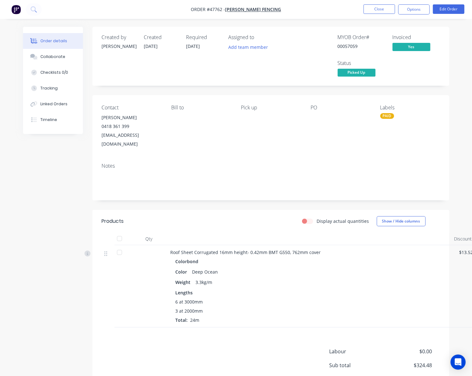
click at [295, 6] on nav "Order #47762 - Tony Fencing Close Options Edit Order" at bounding box center [236, 9] width 472 height 19
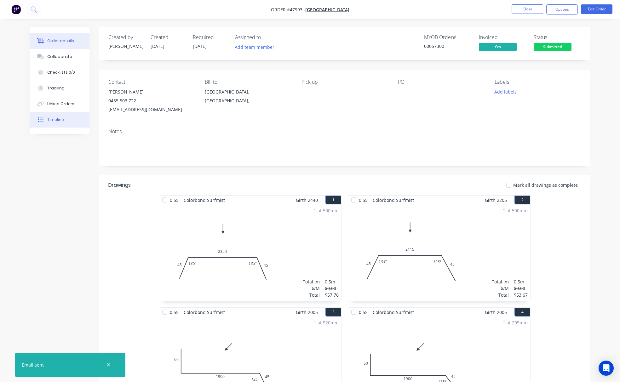
click at [67, 122] on button "Timeline" at bounding box center [60, 120] width 60 height 16
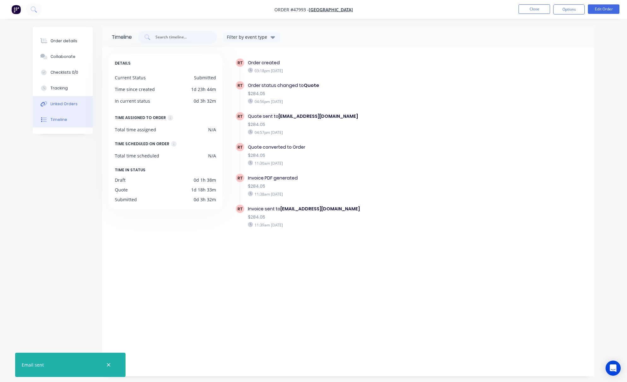
click at [71, 106] on div "Linked Orders" at bounding box center [63, 104] width 27 height 6
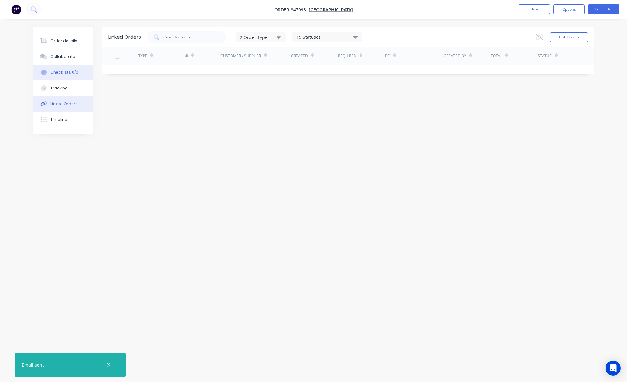
click at [79, 65] on button "Checklists 0/0" at bounding box center [63, 73] width 60 height 16
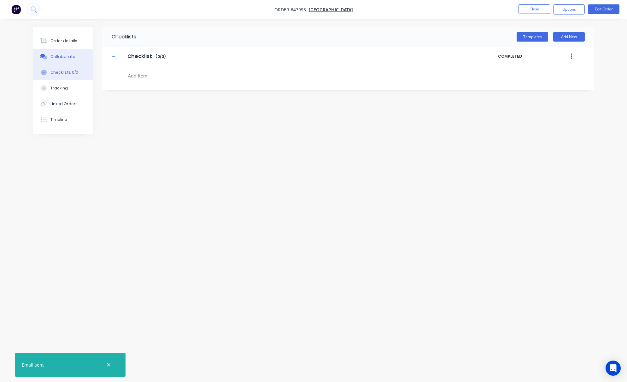
click at [79, 61] on button "Collaborate" at bounding box center [63, 57] width 60 height 16
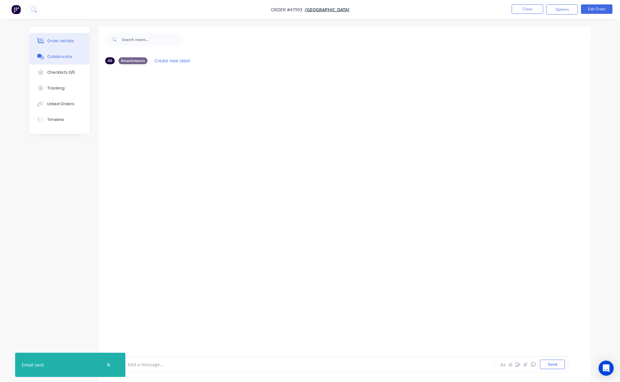
click at [77, 38] on button "Order details" at bounding box center [60, 41] width 60 height 16
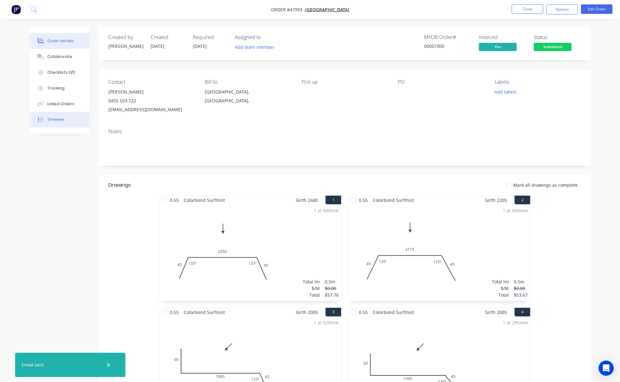
click at [72, 119] on button "Timeline" at bounding box center [60, 120] width 60 height 16
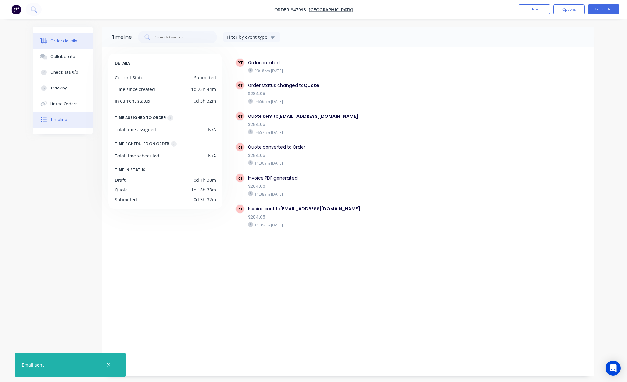
click at [62, 43] on div "Order details" at bounding box center [63, 41] width 27 height 6
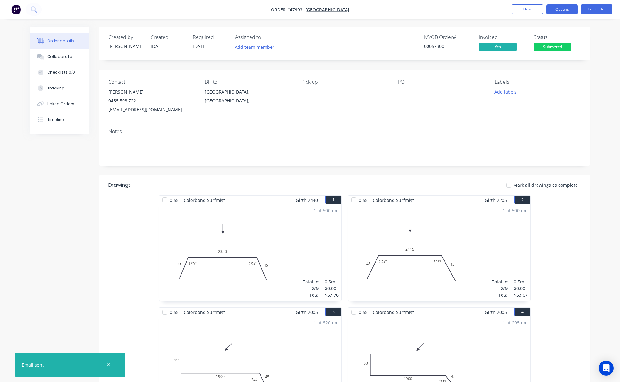
click at [472, 12] on button "Options" at bounding box center [563, 9] width 32 height 10
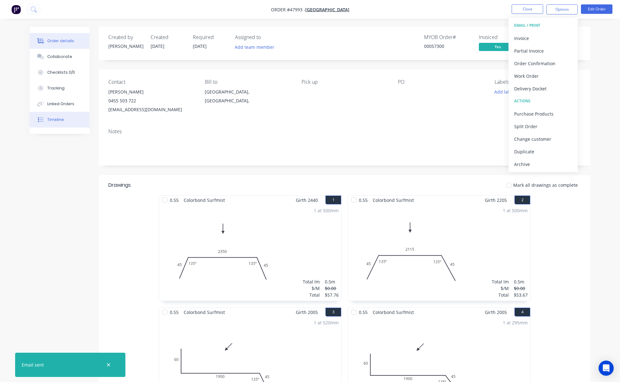
click at [76, 121] on button "Timeline" at bounding box center [60, 120] width 60 height 16
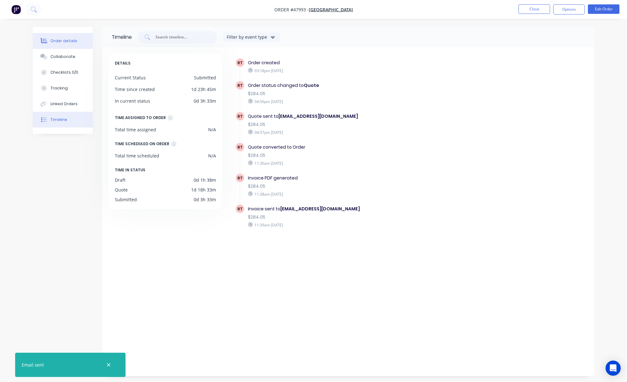
click at [76, 46] on button "Order details" at bounding box center [63, 41] width 60 height 16
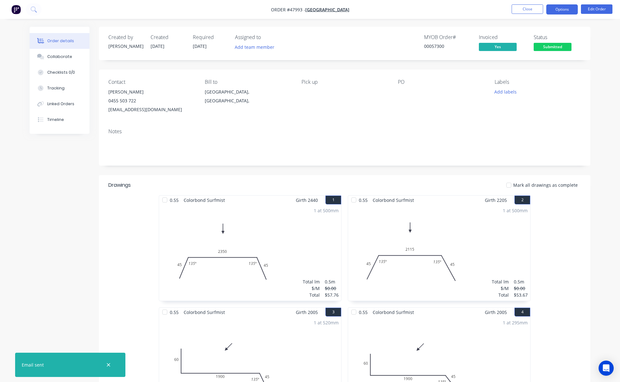
click at [472, 10] on button "Options" at bounding box center [563, 9] width 32 height 10
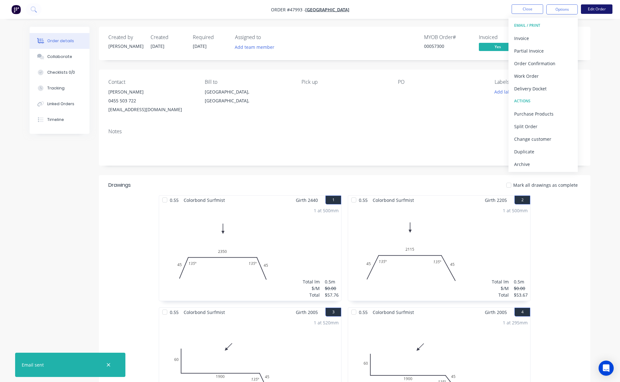
click at [472, 9] on button "Edit Order" at bounding box center [597, 8] width 32 height 9
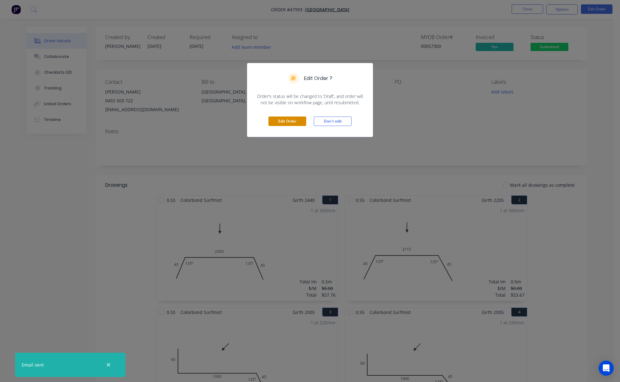
click at [288, 119] on button "Edit Order" at bounding box center [288, 121] width 38 height 9
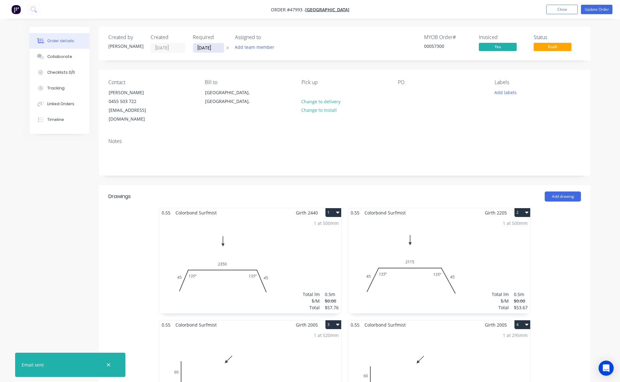
click at [207, 45] on input "[DATE]" at bounding box center [208, 47] width 31 height 9
click at [207, 45] on input "19/08/25" at bounding box center [208, 47] width 31 height 9
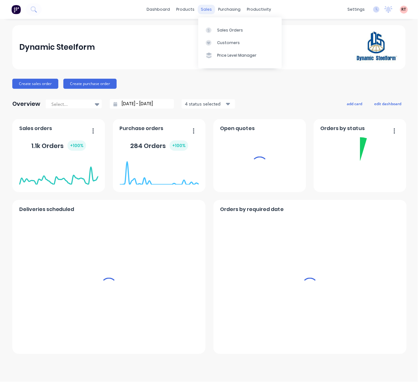
click at [206, 9] on div "sales" at bounding box center [206, 9] width 17 height 9
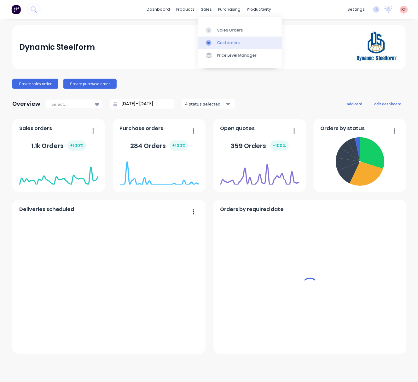
click at [240, 47] on link "Customers" at bounding box center [240, 43] width 84 height 13
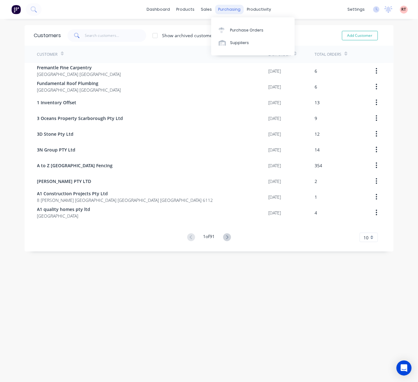
click at [226, 8] on div "purchasing" at bounding box center [229, 9] width 29 height 9
click at [252, 32] on div "Purchase Orders" at bounding box center [246, 30] width 33 height 6
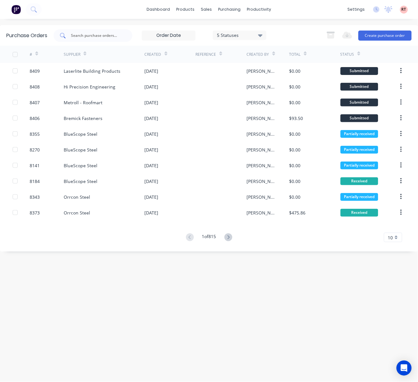
click at [105, 37] on input "text" at bounding box center [96, 35] width 52 height 6
type input "cv"
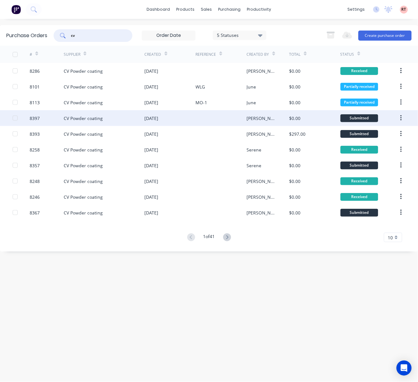
click at [194, 119] on div "[DATE]" at bounding box center [170, 118] width 51 height 16
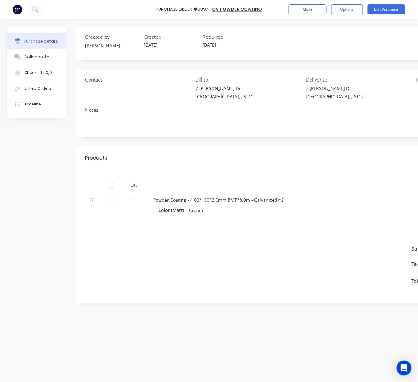
click at [135, 201] on div "1" at bounding box center [134, 200] width 18 height 7
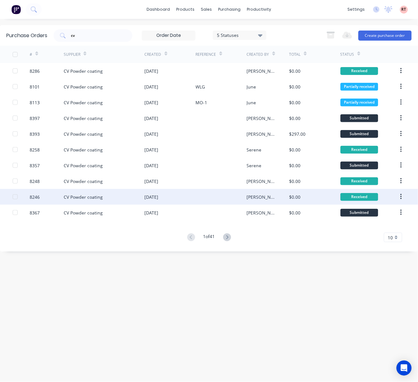
click at [220, 199] on div at bounding box center [221, 197] width 51 height 16
click at [215, 196] on div at bounding box center [221, 197] width 51 height 16
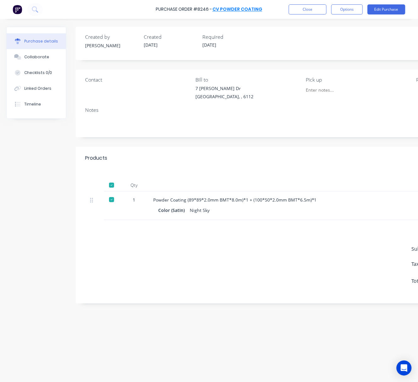
click at [231, 8] on link "CV Powder coating" at bounding box center [237, 9] width 50 height 6
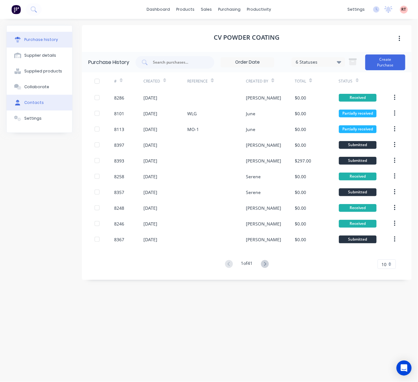
click at [44, 101] on button "Contacts" at bounding box center [40, 103] width 66 height 16
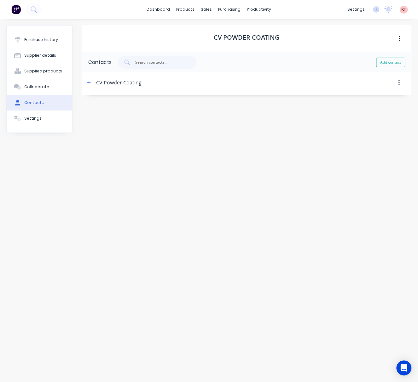
click at [401, 83] on button "button" at bounding box center [399, 82] width 15 height 11
drag, startPoint x: 339, startPoint y: 205, endPoint x: 157, endPoint y: 129, distance: 197.3
click at [340, 201] on div "CV Powder coating Contacts Add contact CV Powder Coating Delete Contact Name CV…" at bounding box center [247, 197] width 330 height 345
click at [39, 38] on div "Purchase history" at bounding box center [41, 40] width 34 height 6
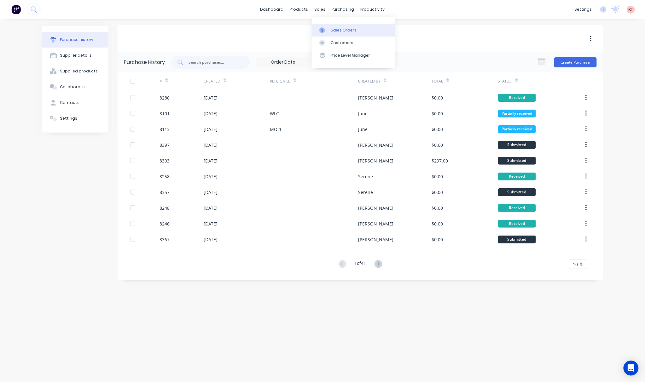
click at [329, 28] on link "Sales Orders" at bounding box center [354, 30] width 84 height 13
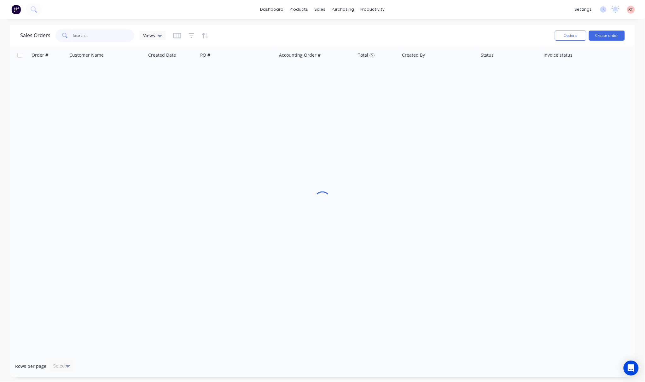
click at [113, 34] on input "text" at bounding box center [103, 35] width 61 height 13
type input "47583"
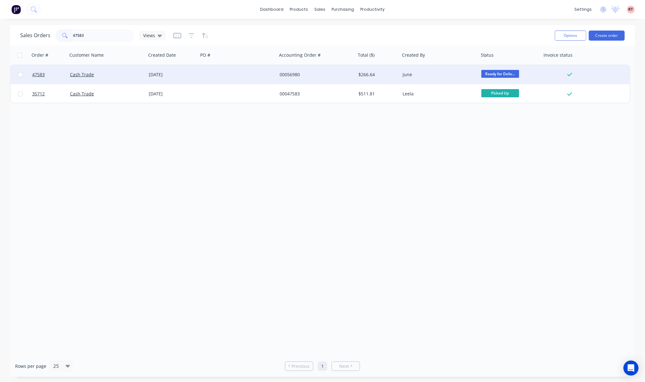
click at [240, 73] on div at bounding box center [237, 74] width 79 height 19
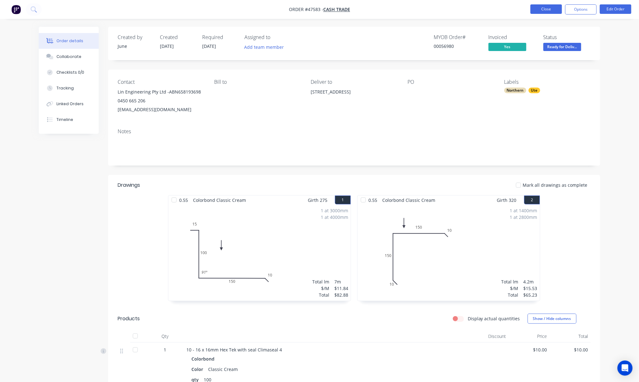
click at [418, 8] on button "Close" at bounding box center [546, 8] width 32 height 9
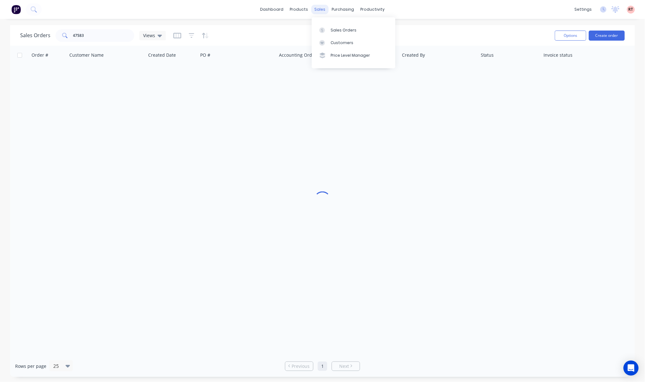
click at [319, 9] on div "sales" at bounding box center [319, 9] width 17 height 9
drag, startPoint x: 113, startPoint y: 35, endPoint x: 56, endPoint y: 37, distance: 56.8
click at [56, 37] on div "47583" at bounding box center [94, 35] width 79 height 13
type input "47993"
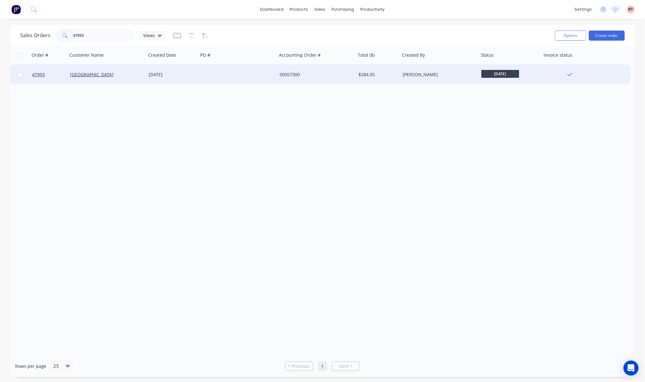
click at [281, 73] on div "00057300" at bounding box center [316, 74] width 79 height 19
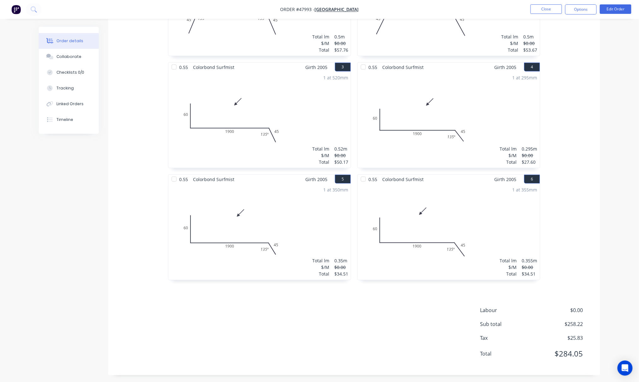
scroll to position [249, 0]
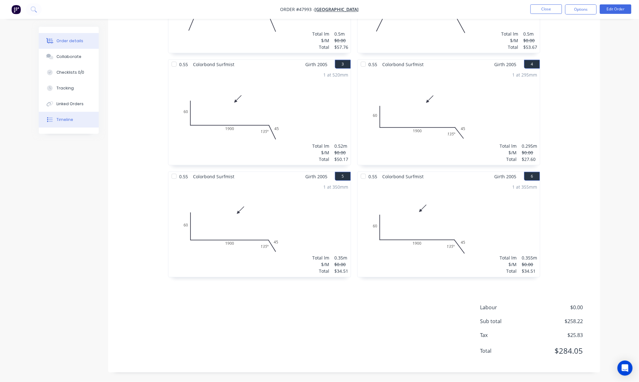
click at [62, 120] on div "Timeline" at bounding box center [64, 120] width 17 height 6
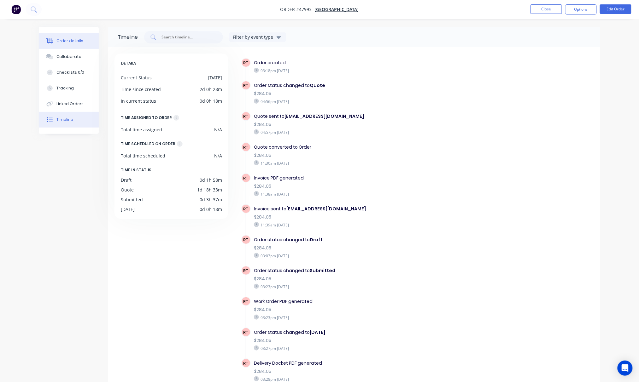
click at [56, 42] on div "Order details" at bounding box center [69, 41] width 27 height 6
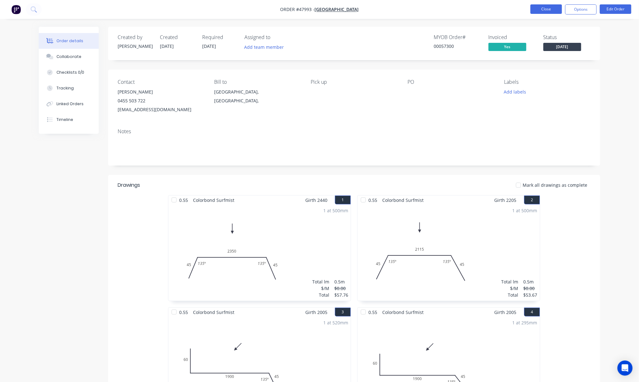
click at [418, 7] on button "Close" at bounding box center [546, 8] width 32 height 9
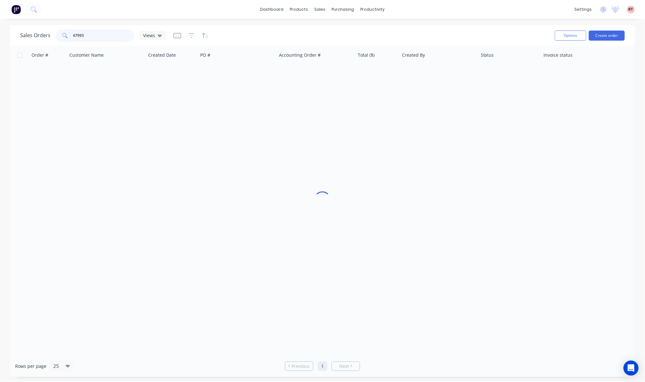
drag, startPoint x: 111, startPoint y: 37, endPoint x: 56, endPoint y: 36, distance: 55.2
click at [60, 37] on div "47993" at bounding box center [94, 35] width 79 height 13
click at [256, 31] on div "Sales Orders 47993 Views" at bounding box center [285, 35] width 530 height 15
drag, startPoint x: 116, startPoint y: 35, endPoint x: 77, endPoint y: 40, distance: 39.2
click at [77, 40] on input "47993" at bounding box center [103, 35] width 61 height 13
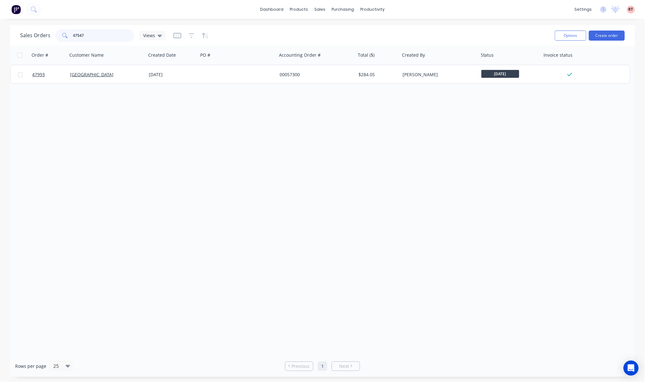
type input "47547"
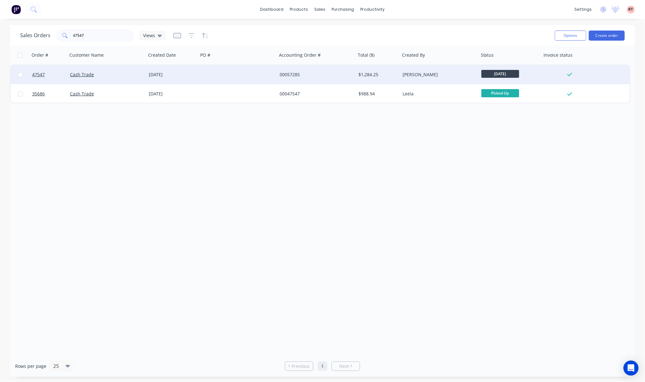
click at [418, 72] on div "[PERSON_NAME]" at bounding box center [438, 75] width 70 height 6
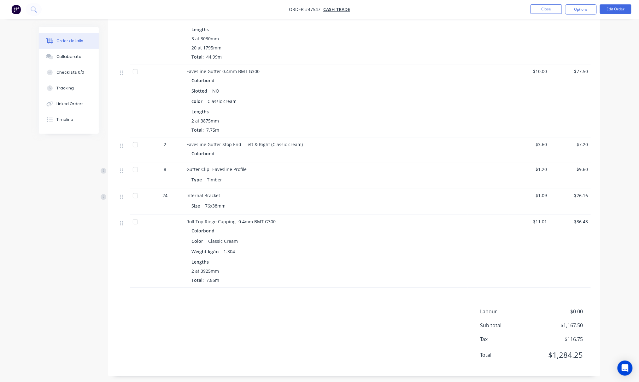
scroll to position [478, 0]
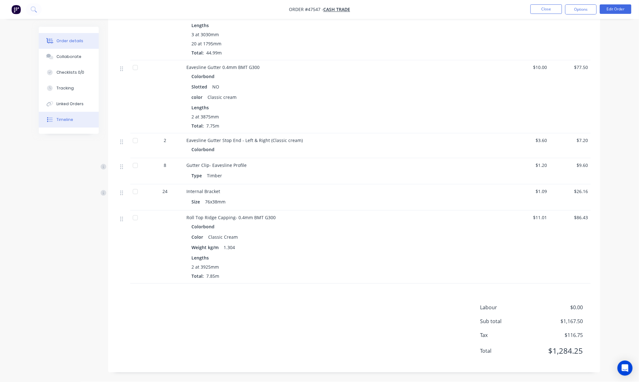
click at [72, 120] on button "Timeline" at bounding box center [69, 120] width 60 height 16
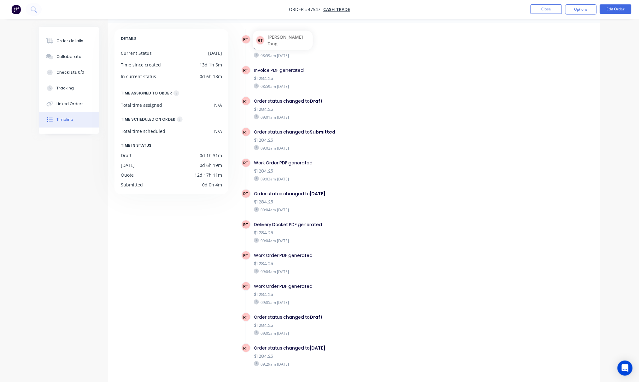
scroll to position [44, 0]
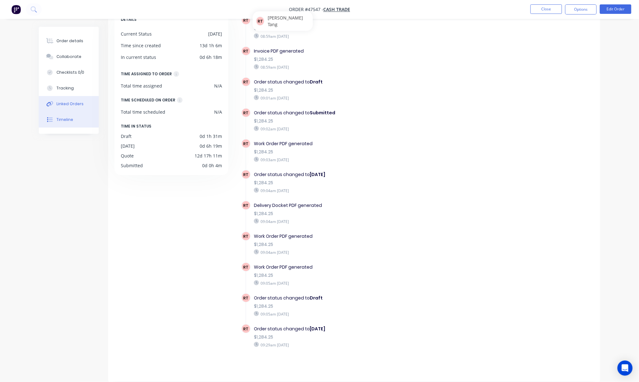
click at [73, 107] on button "Linked Orders" at bounding box center [69, 104] width 60 height 16
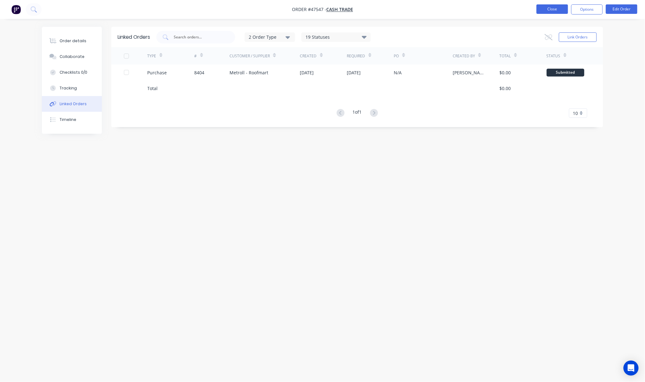
click at [418, 9] on button "Close" at bounding box center [552, 8] width 32 height 9
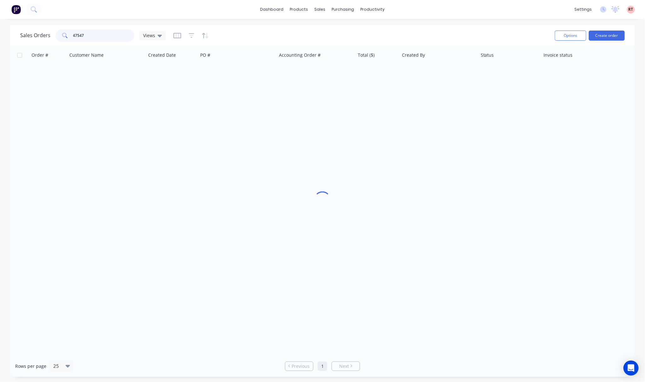
drag, startPoint x: 105, startPoint y: 34, endPoint x: 25, endPoint y: 38, distance: 80.2
click at [26, 38] on div "Sales Orders 47547 Views" at bounding box center [93, 35] width 146 height 13
type input "47985"
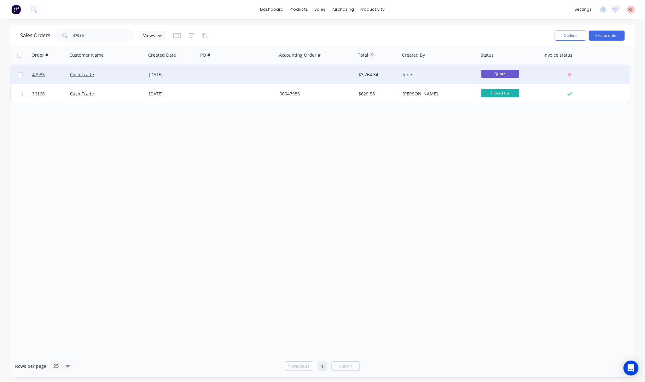
click at [313, 78] on div at bounding box center [316, 74] width 79 height 19
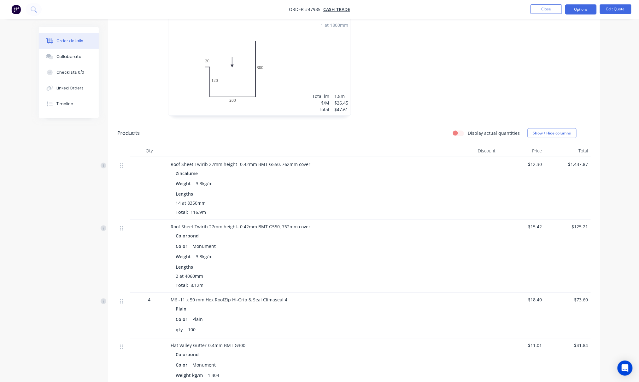
scroll to position [83, 0]
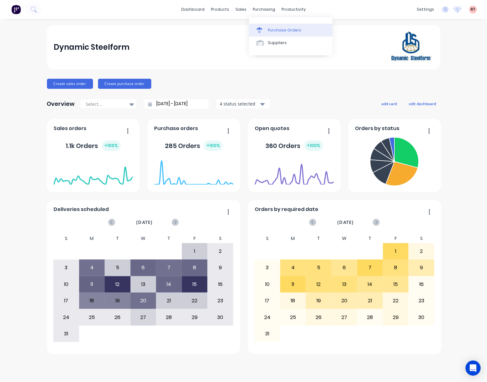
click at [299, 26] on link "Purchase Orders" at bounding box center [291, 30] width 84 height 13
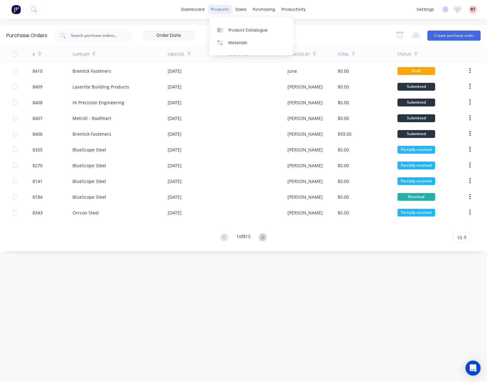
click at [220, 9] on div "products" at bounding box center [220, 9] width 25 height 9
click at [243, 28] on div "Product Catalogue" at bounding box center [248, 30] width 39 height 6
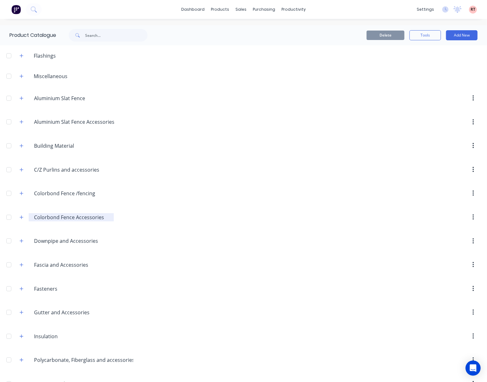
scroll to position [42, 0]
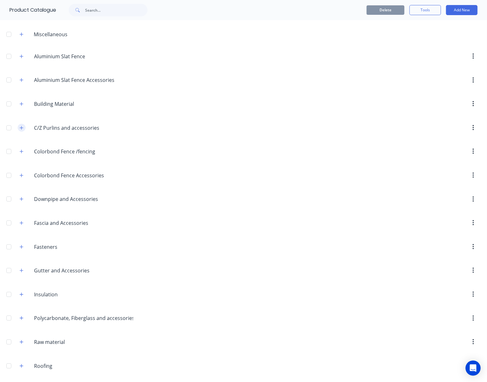
click at [22, 128] on icon "button" at bounding box center [22, 128] width 4 height 4
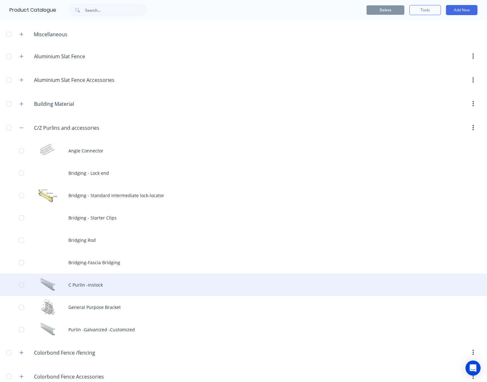
click at [140, 285] on div "C Purlin -instock" at bounding box center [243, 285] width 487 height 22
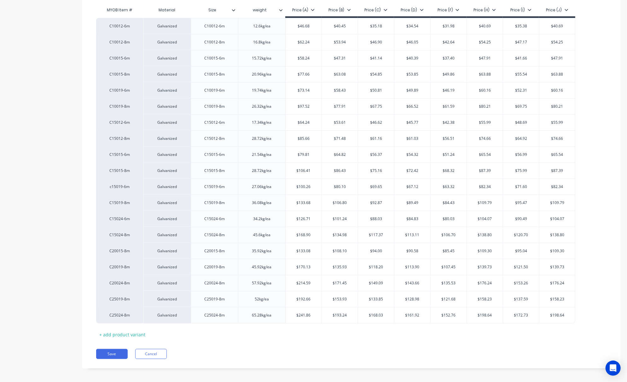
type textarea "x"
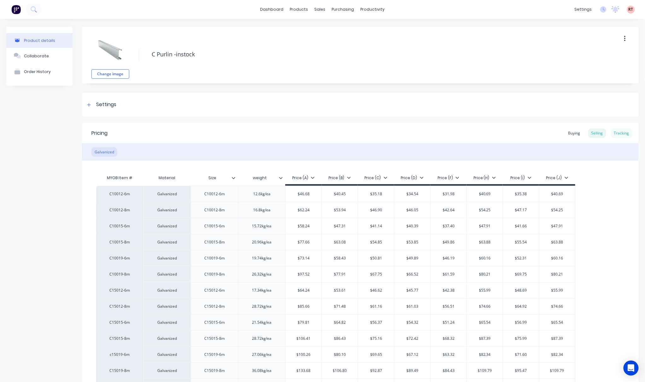
click at [487, 130] on div "Tracking" at bounding box center [621, 133] width 21 height 9
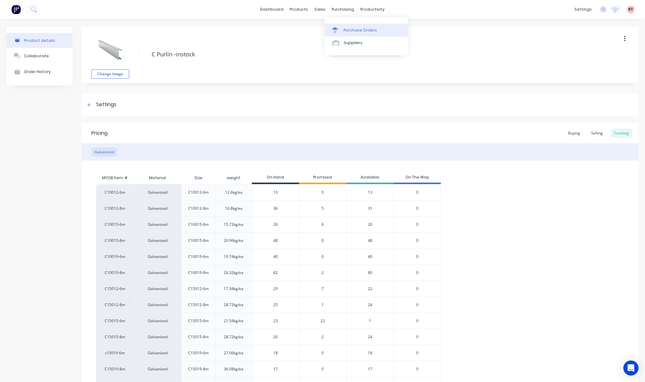
click at [369, 27] on div "Purchase Orders" at bounding box center [360, 30] width 33 height 6
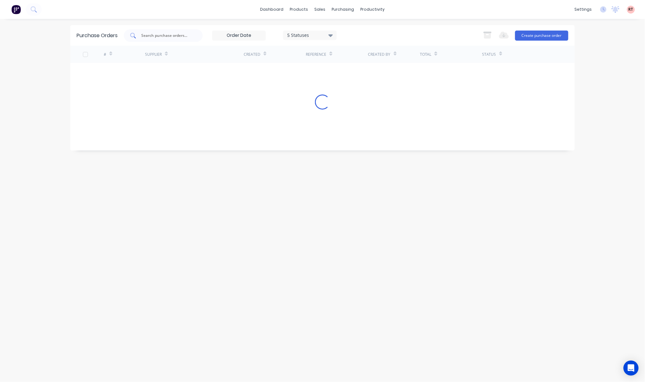
click at [165, 36] on input "text" at bounding box center [167, 35] width 52 height 6
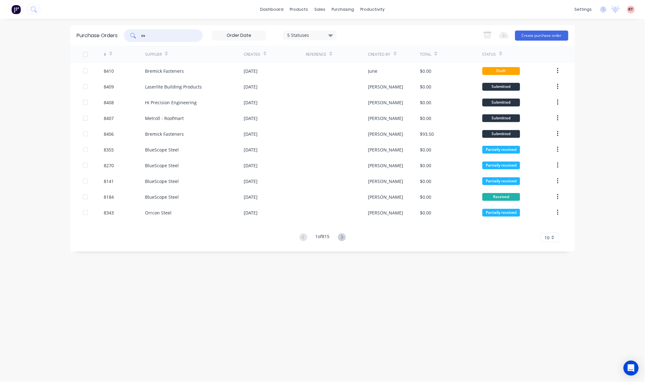
type input "cv"
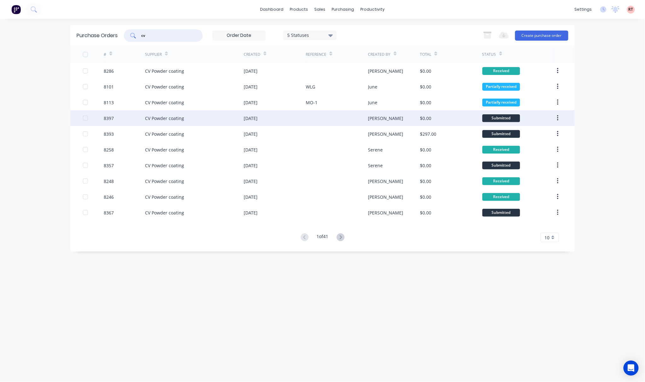
click at [355, 119] on div at bounding box center [337, 118] width 62 height 16
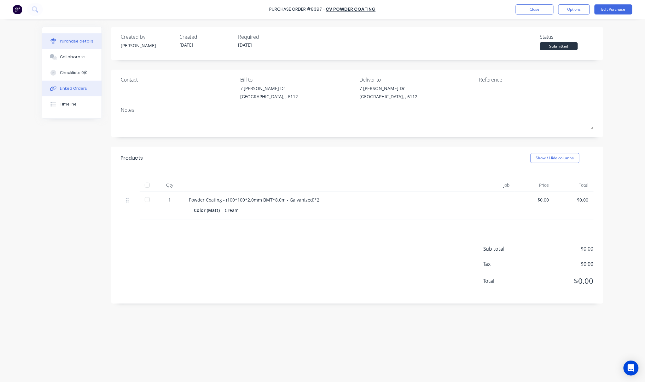
click at [87, 89] on button "Linked Orders" at bounding box center [71, 89] width 59 height 16
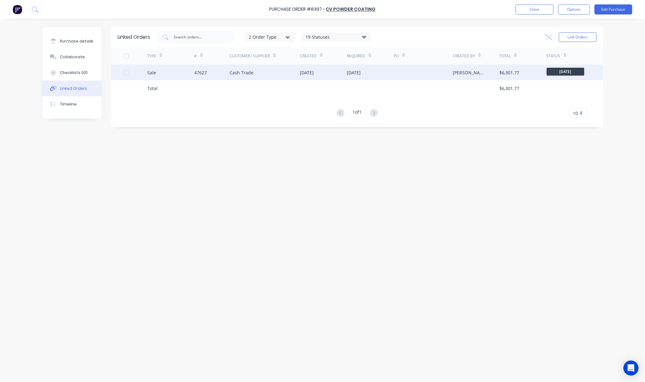
click at [299, 74] on div "Cash Trade" at bounding box center [264, 73] width 71 height 16
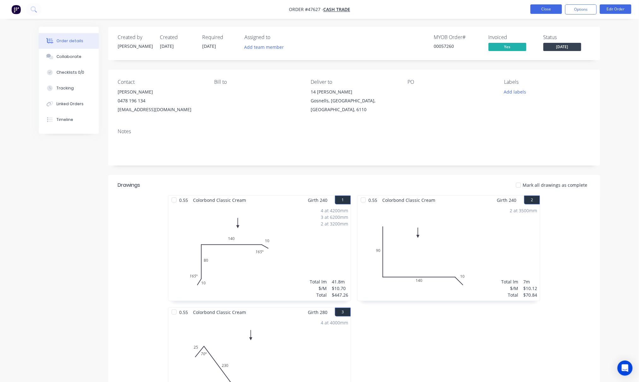
click at [487, 9] on button "Close" at bounding box center [546, 8] width 32 height 9
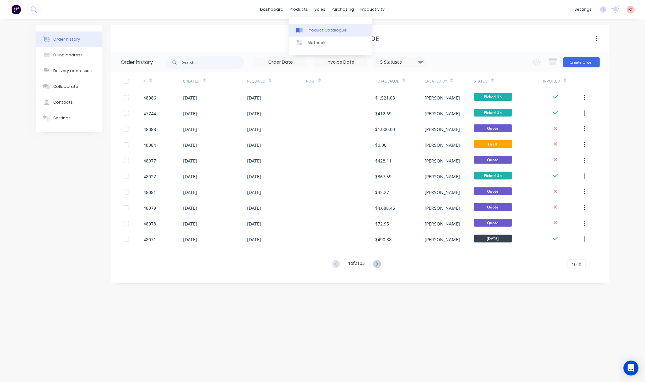
click at [312, 26] on link "Product Catalogue" at bounding box center [331, 30] width 84 height 13
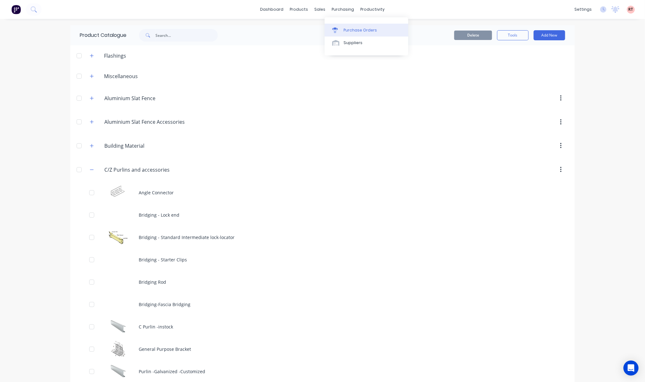
click at [357, 28] on div "Purchase Orders" at bounding box center [360, 30] width 33 height 6
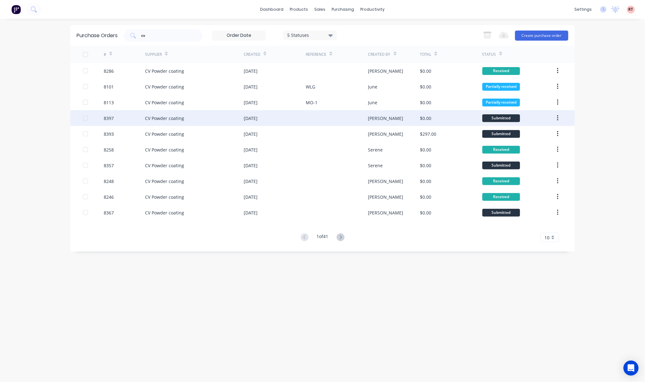
click at [341, 118] on div at bounding box center [337, 118] width 62 height 16
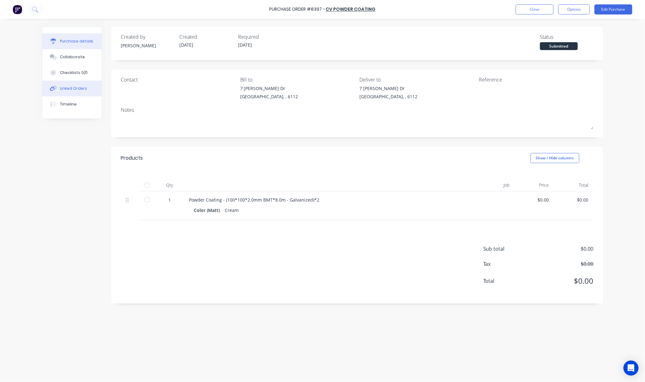
drag, startPoint x: 80, startPoint y: 89, endPoint x: 84, endPoint y: 91, distance: 4.8
click at [80, 90] on div "Linked Orders" at bounding box center [73, 89] width 27 height 6
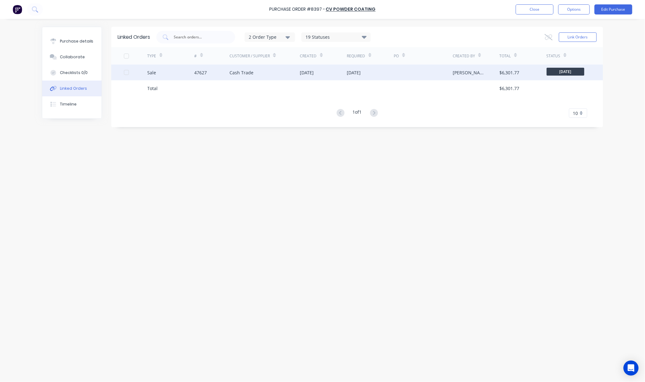
click at [231, 76] on div "Cash Trade" at bounding box center [241, 72] width 24 height 7
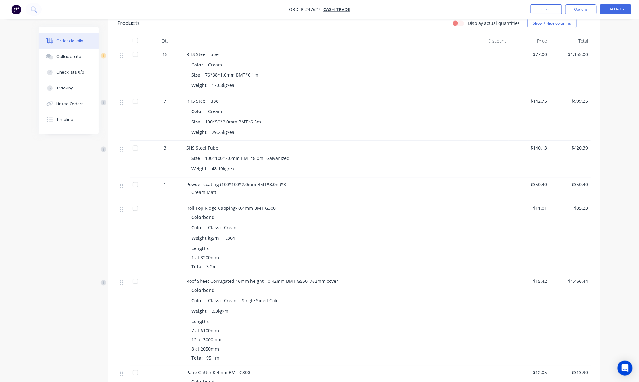
scroll to position [252, 0]
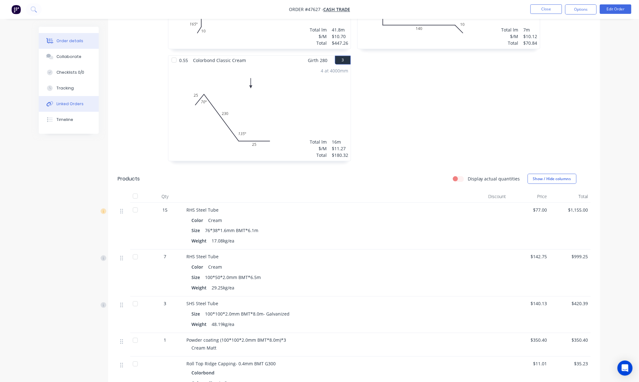
click at [77, 107] on button "Linked Orders" at bounding box center [69, 104] width 60 height 16
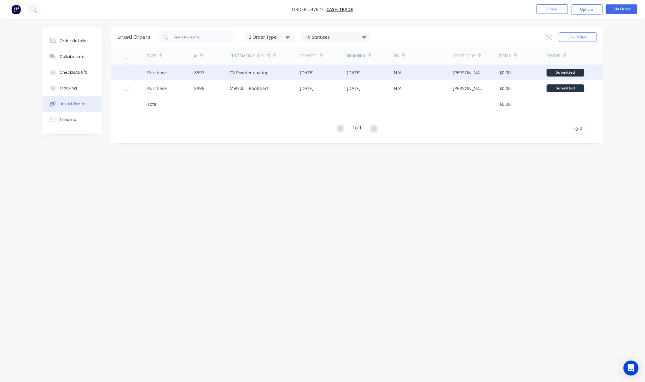
click at [272, 74] on div "CV Powder coating" at bounding box center [264, 73] width 71 height 16
click at [341, 67] on div "13 Aug 2025" at bounding box center [323, 73] width 47 height 16
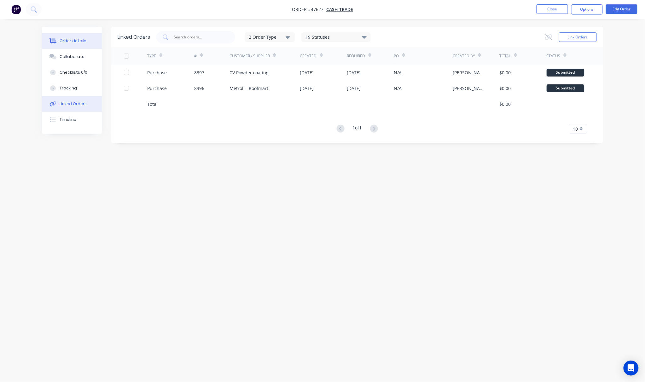
click at [86, 44] on button "Order details" at bounding box center [72, 41] width 60 height 16
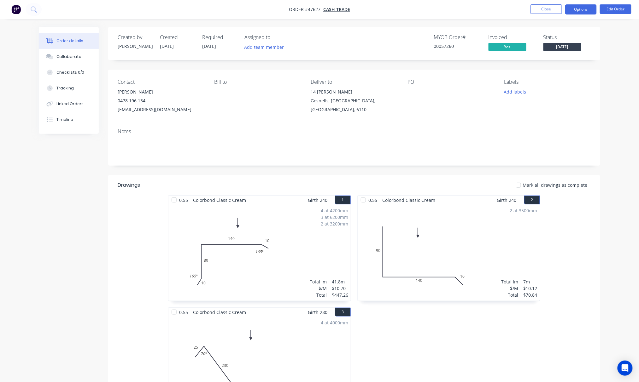
click at [487, 12] on button "Options" at bounding box center [581, 9] width 32 height 10
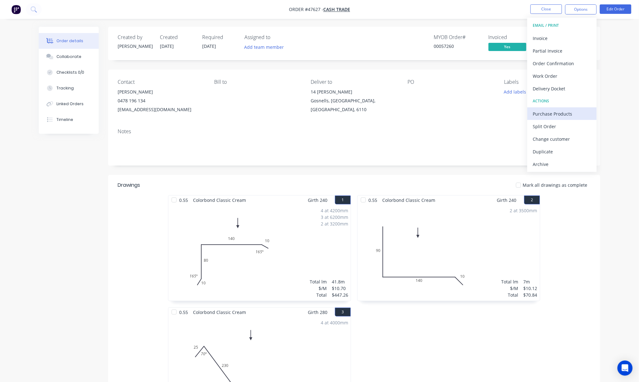
click at [487, 113] on div "Purchase Products" at bounding box center [562, 113] width 58 height 9
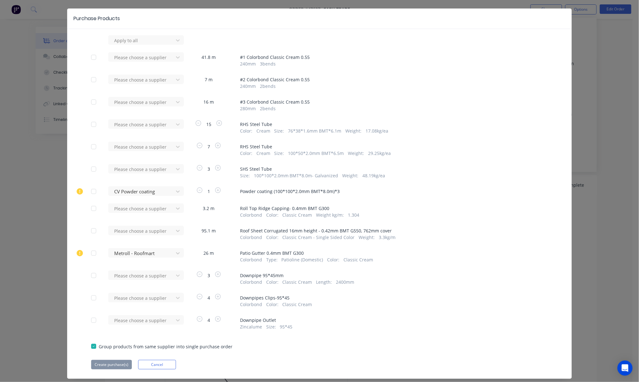
scroll to position [32, 0]
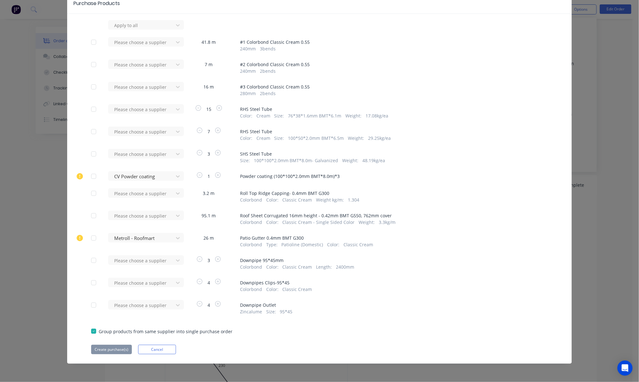
click at [287, 177] on span "Powder coating (100*100*2.0mm BMT*8.0m)*3" at bounding box center [394, 176] width 308 height 7
click at [164, 29] on div at bounding box center [141, 25] width 57 height 8
click at [458, 154] on span "SHS Steel Tube" at bounding box center [394, 154] width 308 height 7
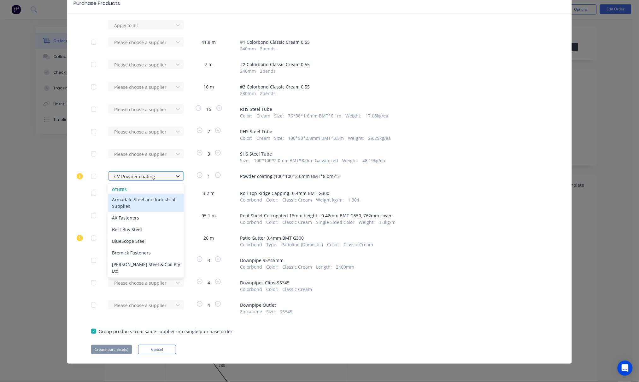
click at [177, 175] on icon at bounding box center [178, 176] width 6 height 6
click at [487, 84] on div "Purchase Products Apply to all Please choose a supplier 41.8 m # 1 Colorbond Cl…" at bounding box center [319, 191] width 639 height 382
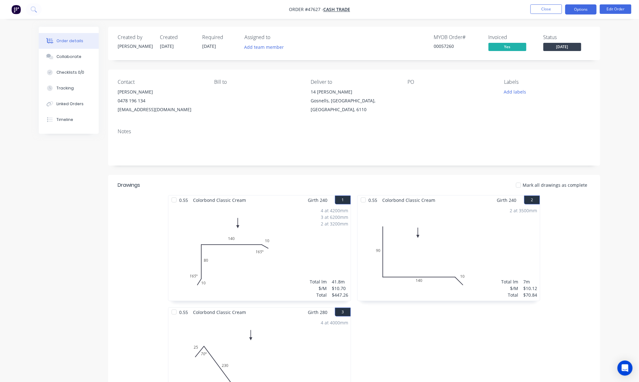
click at [487, 10] on button "Options" at bounding box center [581, 9] width 32 height 10
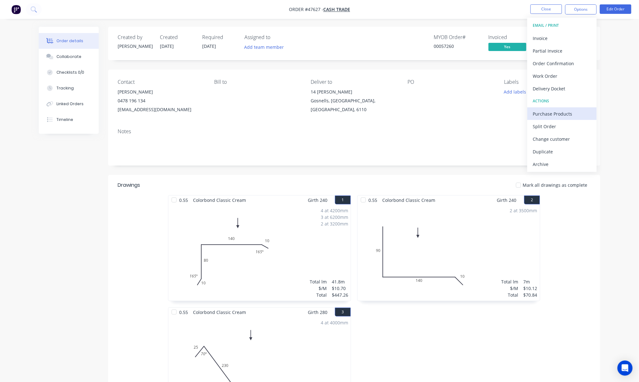
click at [487, 111] on div "Purchase Products" at bounding box center [562, 113] width 58 height 9
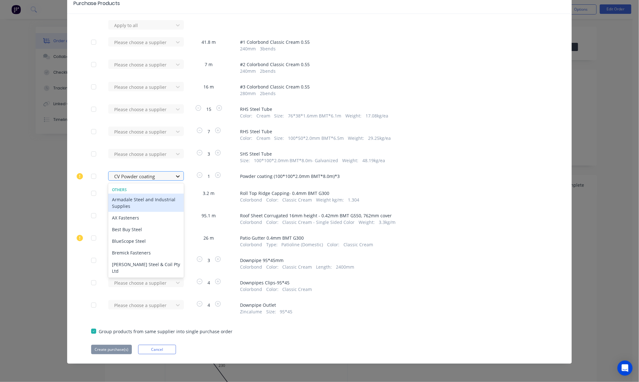
click at [175, 178] on icon at bounding box center [178, 176] width 6 height 6
click at [417, 216] on div "Roof Sheet Corrugated 16mm height - 0.42mm BMT G550, 762mm cover Colorbond Colo…" at bounding box center [394, 218] width 308 height 13
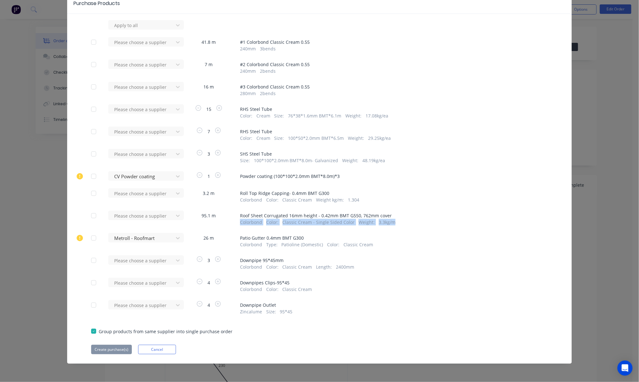
click at [91, 178] on div at bounding box center [93, 176] width 13 height 13
click at [111, 350] on button "Create purchase(s)" at bounding box center [111, 349] width 41 height 9
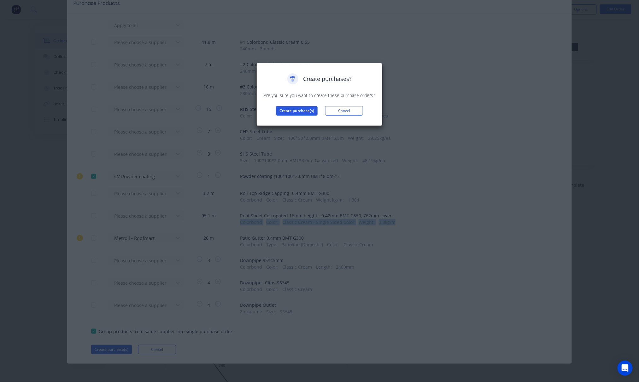
click at [294, 110] on button "Create purchase(s)" at bounding box center [297, 110] width 42 height 9
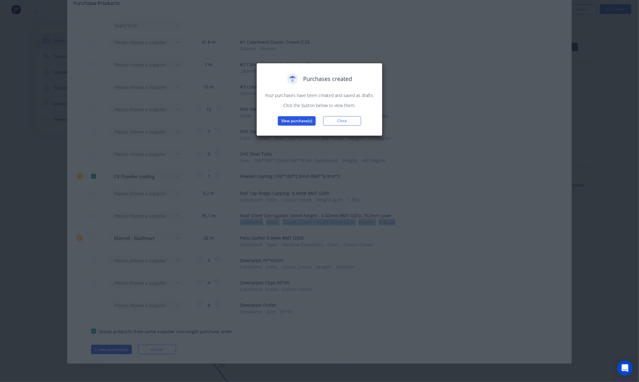
click at [305, 120] on button "View purchase(s)" at bounding box center [297, 120] width 38 height 9
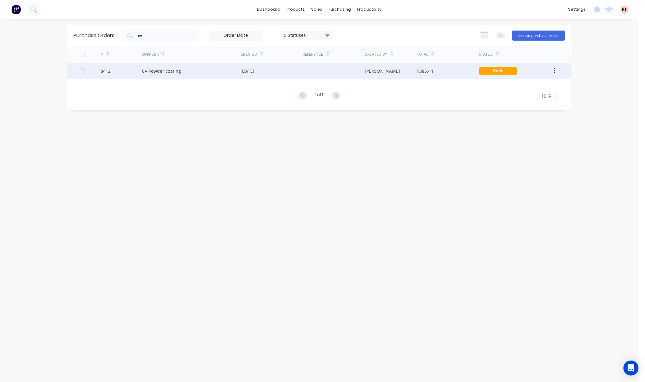
click at [307, 70] on div at bounding box center [334, 71] width 62 height 16
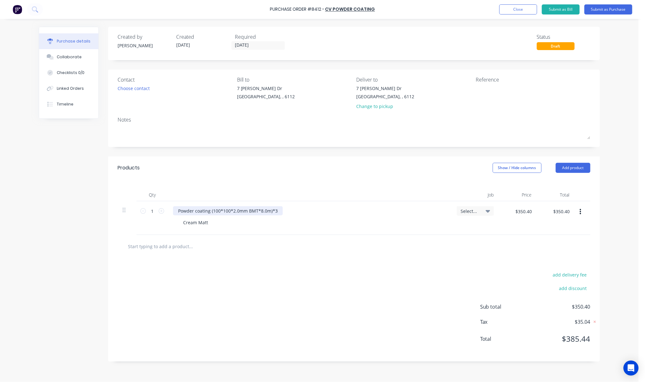
click at [280, 210] on div "Powder coating (100*100*2.0mm BMT*8.0m)*3" at bounding box center [228, 210] width 110 height 9
click at [315, 266] on div "add delivery fee add discount Sub total $350.40 Tax $35.04 Total $385.44" at bounding box center [354, 310] width 492 height 104
click at [487, 211] on icon "button" at bounding box center [581, 212] width 2 height 6
click at [487, 267] on button "Delete" at bounding box center [561, 266] width 54 height 13
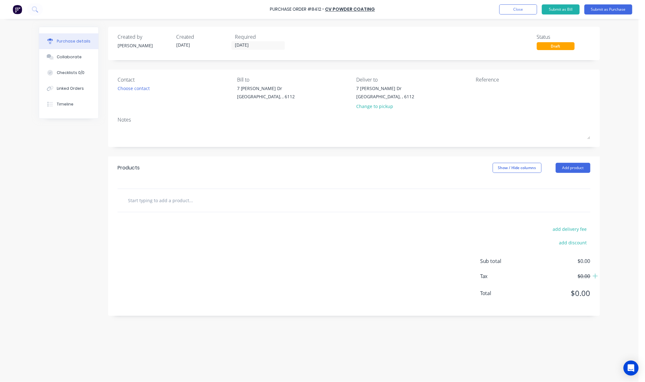
click at [175, 204] on input "text" at bounding box center [191, 200] width 126 height 13
click at [487, 168] on button "Add product" at bounding box center [573, 168] width 35 height 10
click at [487, 184] on div "Product catalogue" at bounding box center [560, 184] width 49 height 9
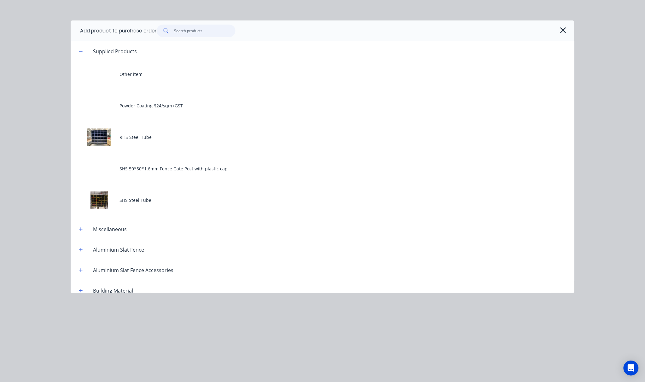
click at [204, 30] on input "text" at bounding box center [204, 31] width 61 height 13
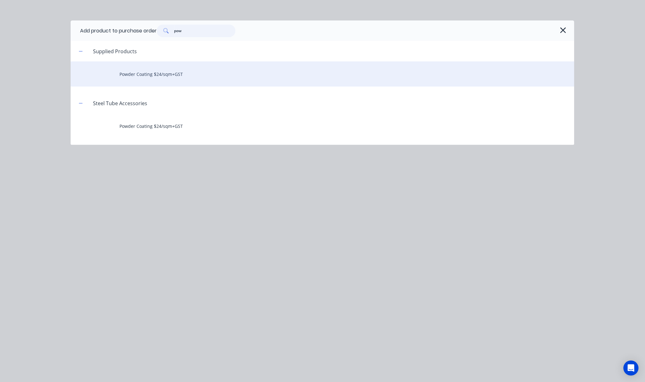
type input "pow"
click at [230, 76] on div "Powder Coating $24/sqm+GST" at bounding box center [323, 73] width 504 height 25
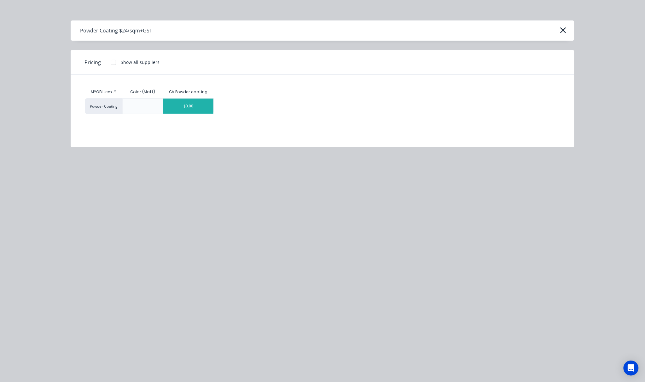
click at [182, 105] on div "$0.00" at bounding box center [188, 106] width 50 height 15
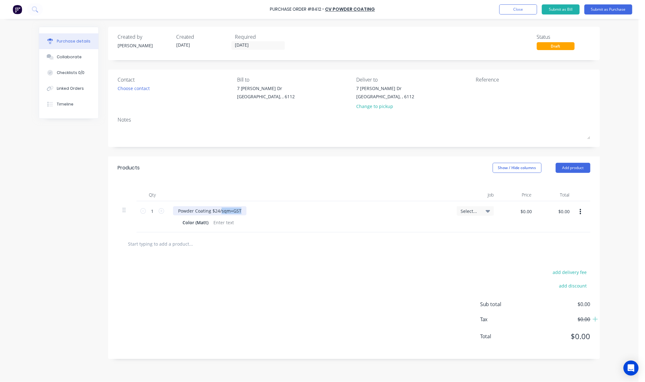
drag, startPoint x: 241, startPoint y: 207, endPoint x: 213, endPoint y: 209, distance: 27.8
click at [217, 209] on div "Powder Coating $24/sqm+GST" at bounding box center [209, 210] width 73 height 9
click at [213, 209] on div "Powder Coating $24/sqm+GST" at bounding box center [209, 210] width 73 height 9
drag, startPoint x: 211, startPoint y: 211, endPoint x: 241, endPoint y: 211, distance: 30.3
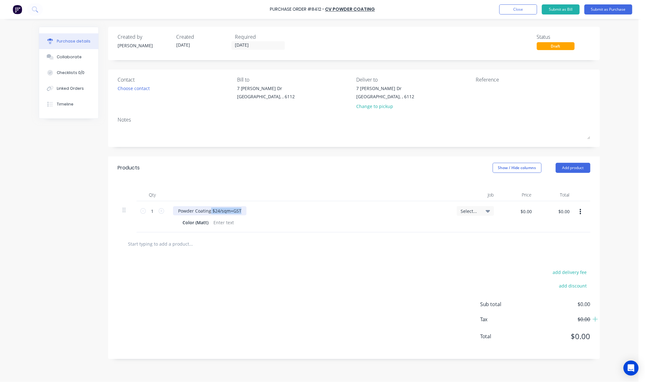
click at [241, 211] on div "Powder Coating $24/sqm+GST" at bounding box center [209, 210] width 73 height 9
click at [76, 89] on div "Linked Orders" at bounding box center [70, 89] width 27 height 6
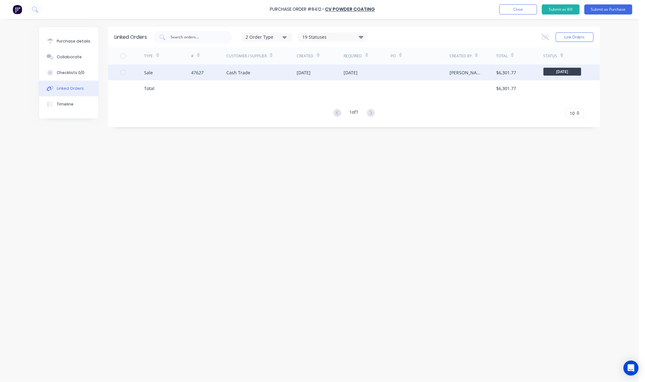
click at [188, 74] on div "Sale" at bounding box center [167, 73] width 47 height 16
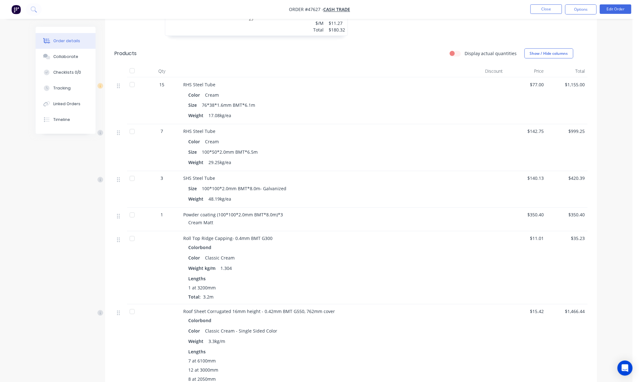
scroll to position [358, 0]
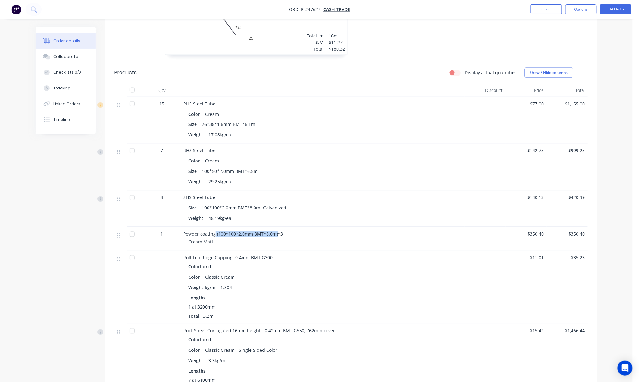
drag, startPoint x: 215, startPoint y: 236, endPoint x: 276, endPoint y: 230, distance: 61.4
click at [276, 230] on div "Powder coating (100*100*2.0mm BMT*8.0m)*3 Cream Matt" at bounding box center [323, 239] width 284 height 24
copy span "(100*100*2.0mm BMT*8.0m)"
click at [78, 102] on div "Linked Orders" at bounding box center [66, 104] width 27 height 6
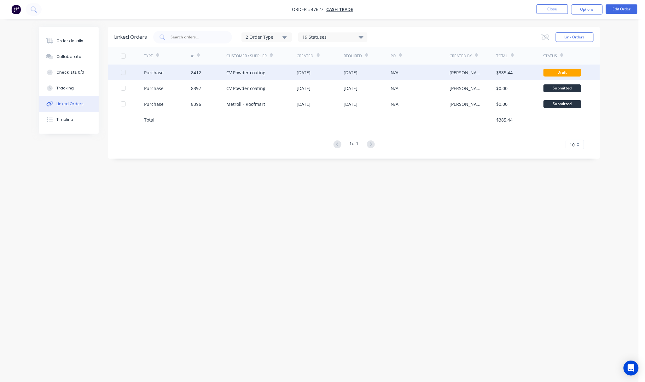
click at [311, 71] on div "14 Aug 2025" at bounding box center [304, 72] width 14 height 7
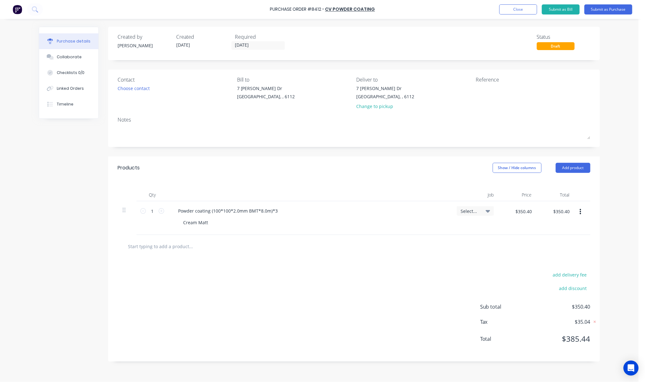
click at [486, 212] on icon at bounding box center [488, 211] width 4 height 7
click at [453, 260] on div "None" at bounding box center [450, 258] width 88 height 13
click at [487, 211] on div "Select..." at bounding box center [475, 210] width 37 height 9
click at [487, 213] on button "button" at bounding box center [580, 211] width 15 height 11
click at [487, 264] on button "Delete" at bounding box center [561, 266] width 54 height 13
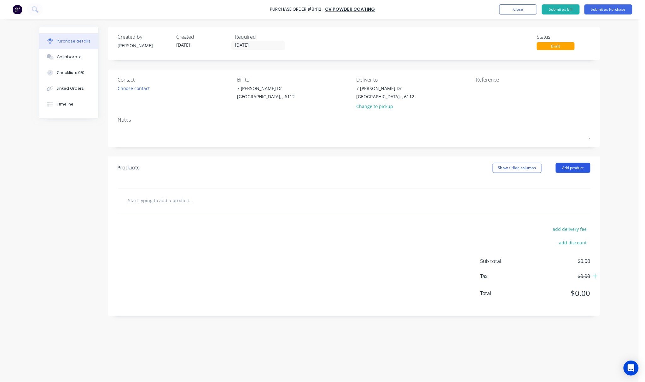
click at [487, 169] on button "Add product" at bounding box center [573, 168] width 35 height 10
click at [487, 183] on div "Product catalogue" at bounding box center [560, 184] width 49 height 9
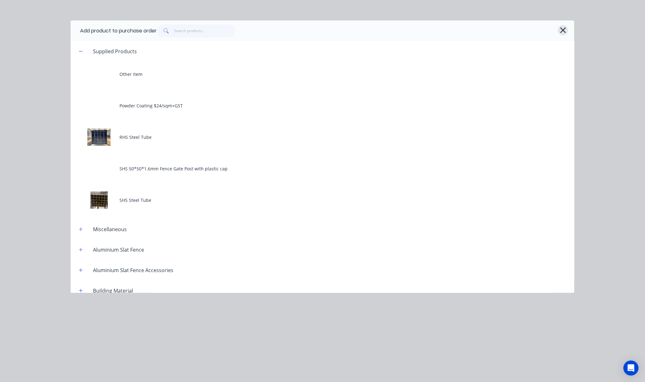
click at [487, 34] on icon "button" at bounding box center [563, 30] width 7 height 9
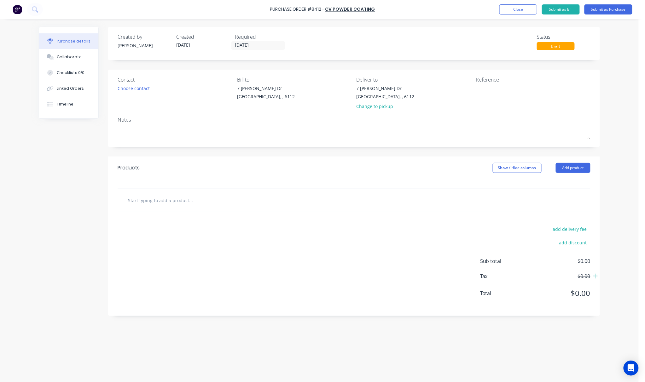
drag, startPoint x: 253, startPoint y: 199, endPoint x: 238, endPoint y: 199, distance: 15.1
click at [253, 199] on input "text" at bounding box center [191, 200] width 126 height 13
click at [487, 167] on button "Add product" at bounding box center [573, 168] width 35 height 10
click at [487, 186] on div "Product catalogue" at bounding box center [560, 184] width 49 height 9
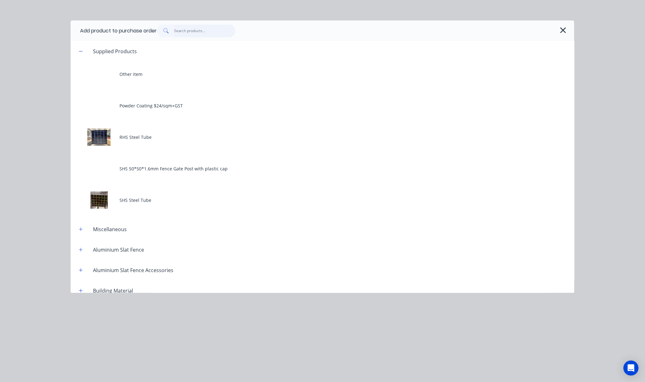
click at [204, 31] on input "text" at bounding box center [204, 31] width 61 height 13
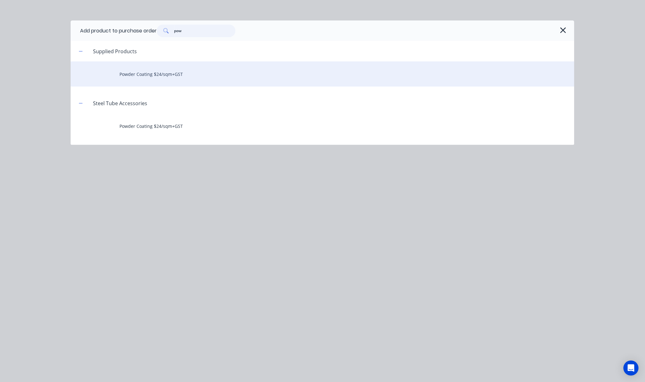
type input "pow"
click at [230, 76] on div "Powder Coating $24/sqm+GST" at bounding box center [323, 73] width 504 height 25
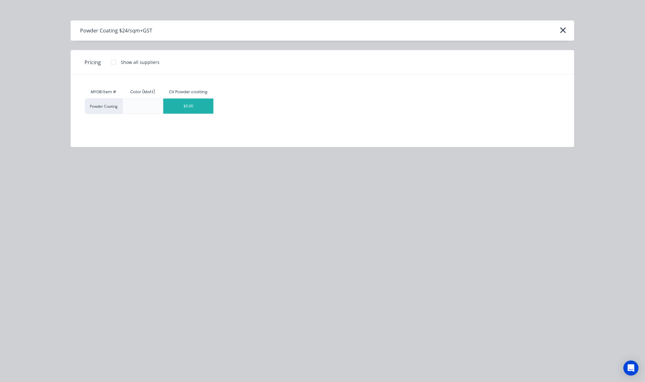
click at [189, 109] on div "$0.00" at bounding box center [188, 106] width 50 height 15
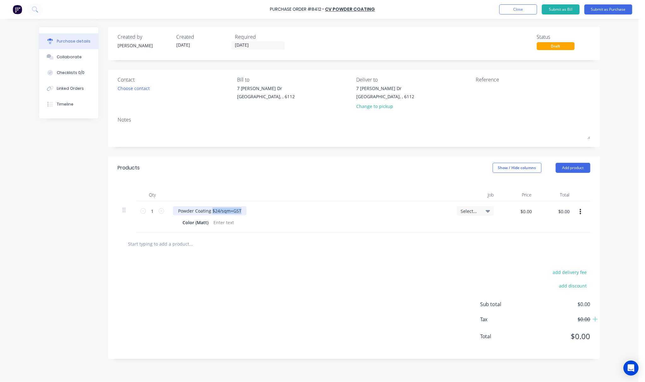
drag, startPoint x: 212, startPoint y: 210, endPoint x: 245, endPoint y: 210, distance: 32.8
click at [245, 210] on div "Powder Coating $24/sqm+GST" at bounding box center [209, 210] width 73 height 9
click at [230, 223] on div at bounding box center [224, 222] width 26 height 9
click at [265, 269] on div "add delivery fee add discount Sub total $0.00 Tax $0.00 Total $0.00" at bounding box center [354, 308] width 492 height 104
click at [487, 8] on button "Submit as Purchase" at bounding box center [608, 9] width 48 height 10
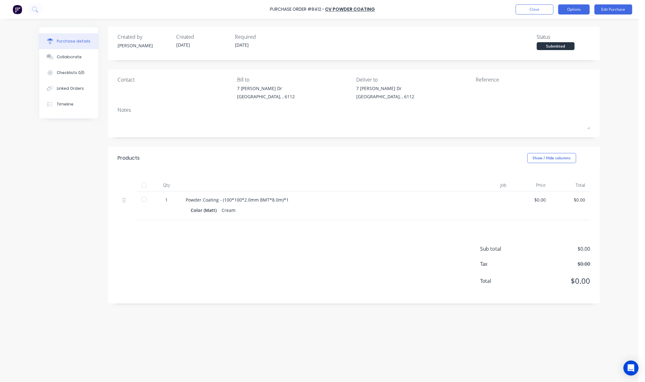
click at [487, 6] on button "Options" at bounding box center [574, 9] width 32 height 10
click at [487, 23] on div "Print / Email" at bounding box center [560, 25] width 49 height 9
click at [487, 52] on div "Without pricing" at bounding box center [560, 50] width 49 height 9
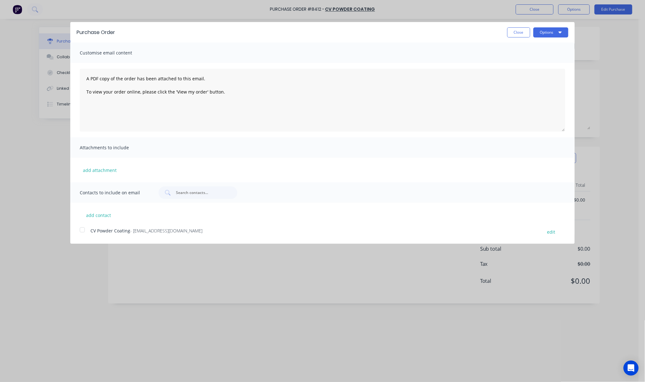
click at [86, 232] on div at bounding box center [82, 230] width 13 height 13
click at [487, 31] on button "Options" at bounding box center [550, 32] width 35 height 10
click at [487, 62] on div "Email" at bounding box center [538, 60] width 49 height 9
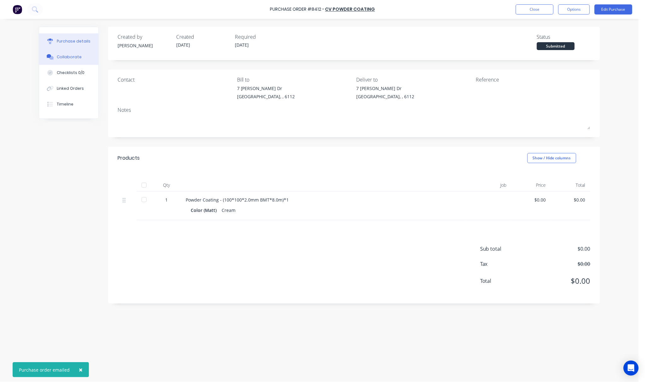
click at [79, 57] on button "Collaborate" at bounding box center [68, 57] width 59 height 16
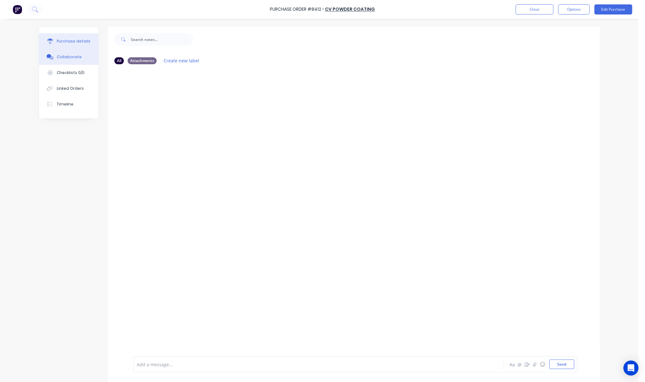
click at [75, 38] on button "Purchase details" at bounding box center [68, 41] width 59 height 16
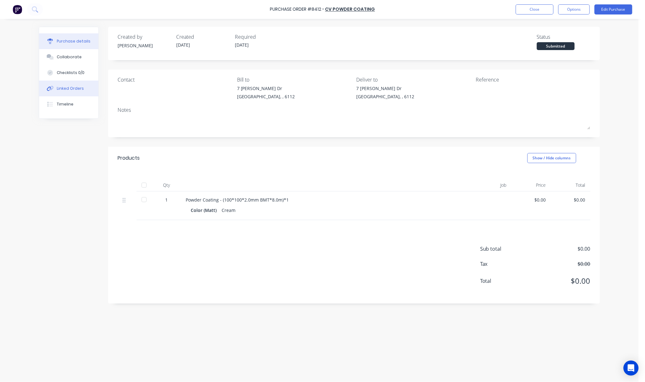
click at [87, 91] on button "Linked Orders" at bounding box center [68, 89] width 59 height 16
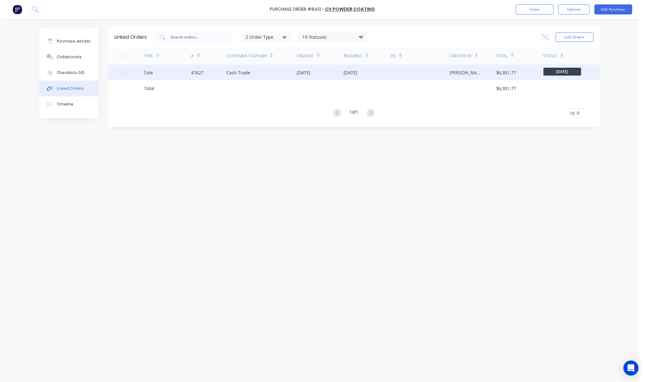
click at [291, 77] on div "Cash Trade" at bounding box center [261, 73] width 71 height 16
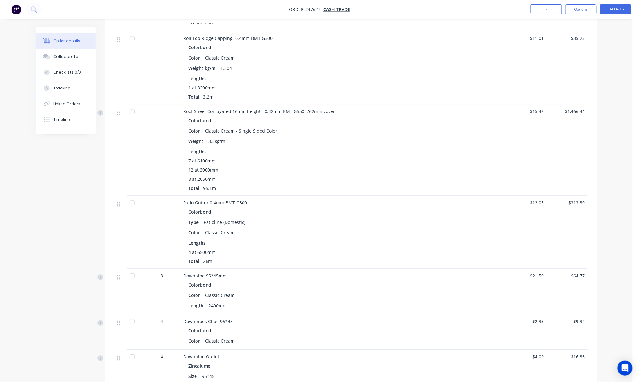
scroll to position [611, 0]
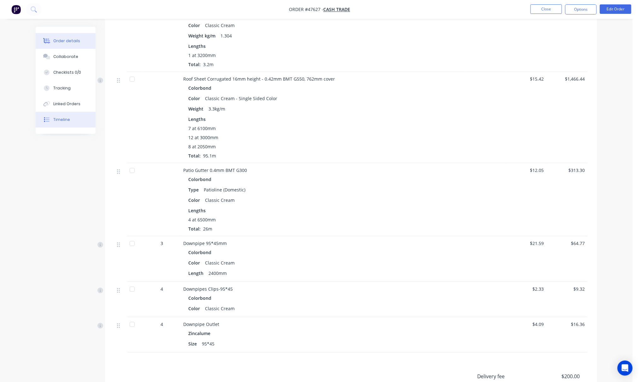
click at [75, 123] on button "Timeline" at bounding box center [66, 120] width 60 height 16
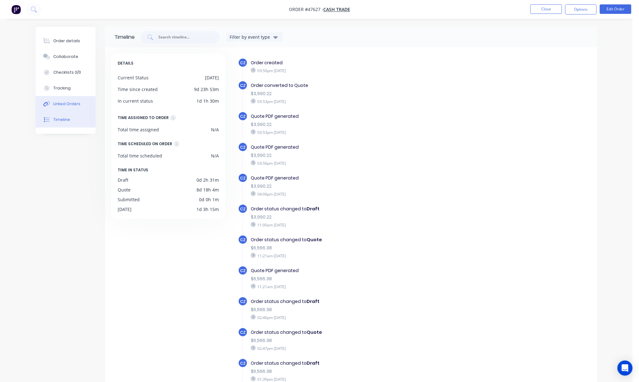
click at [77, 106] on div "Linked Orders" at bounding box center [66, 104] width 27 height 6
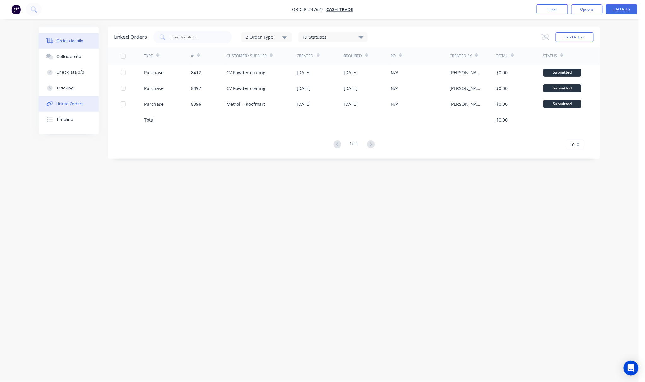
click at [60, 44] on button "Order details" at bounding box center [69, 41] width 60 height 16
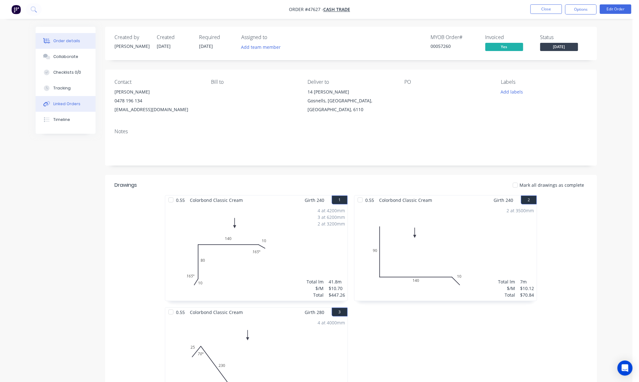
click at [82, 108] on button "Linked Orders" at bounding box center [66, 104] width 60 height 16
click at [82, 108] on button "Linked Orders" at bounding box center [69, 104] width 60 height 16
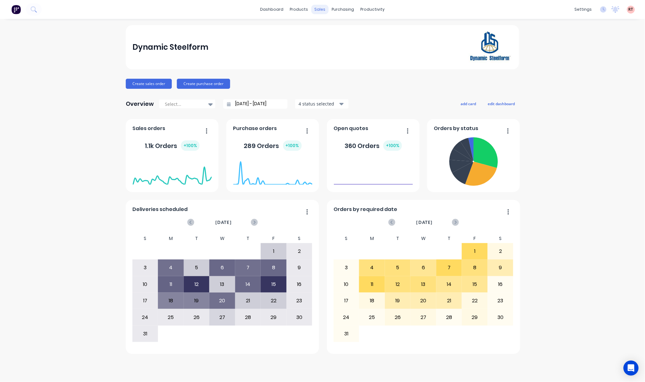
click at [322, 9] on div "sales" at bounding box center [319, 9] width 17 height 9
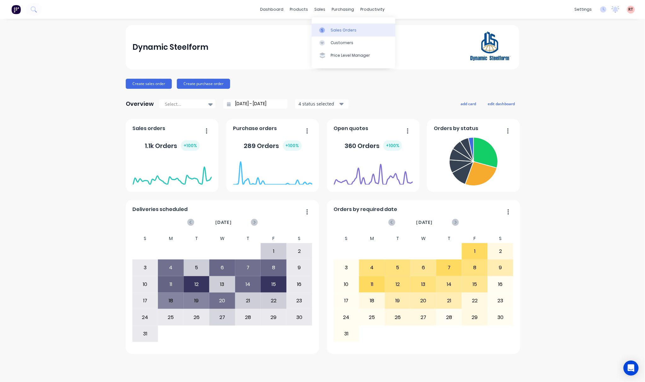
drag, startPoint x: 320, startPoint y: 8, endPoint x: 339, endPoint y: 31, distance: 28.9
click at [320, 8] on div "sales" at bounding box center [319, 9] width 17 height 9
click at [340, 41] on div "Customers" at bounding box center [342, 43] width 23 height 6
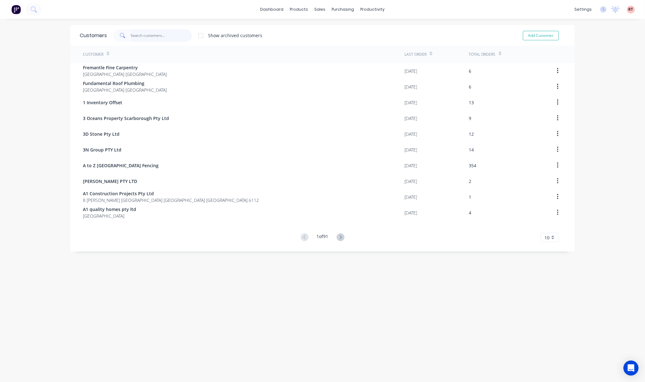
click at [132, 35] on input "text" at bounding box center [161, 35] width 61 height 13
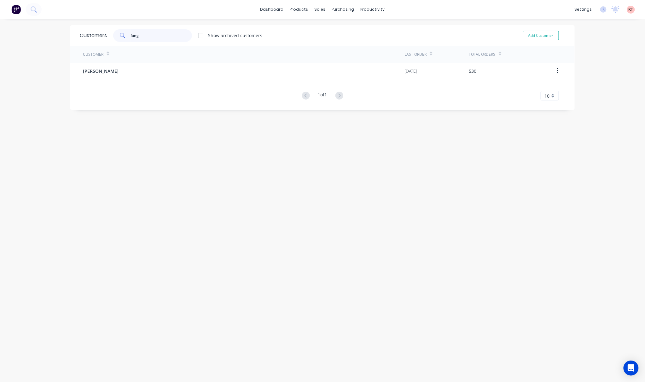
type input "fang"
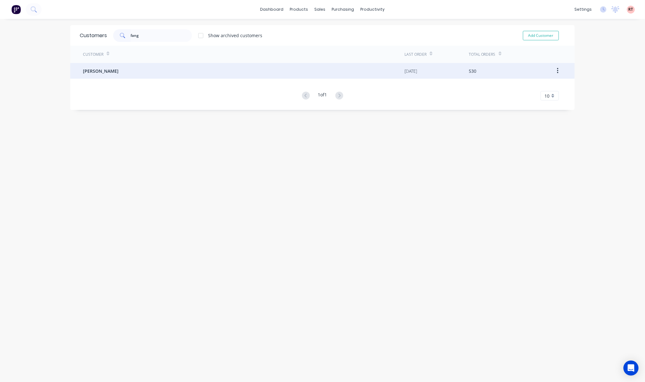
click at [153, 70] on div "[PERSON_NAME]" at bounding box center [244, 71] width 322 height 16
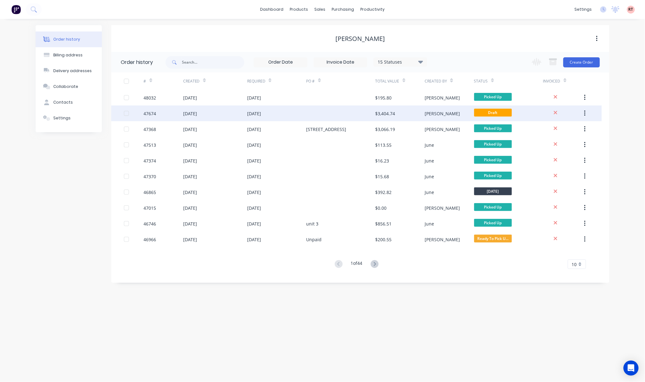
click at [333, 112] on div at bounding box center [340, 114] width 69 height 16
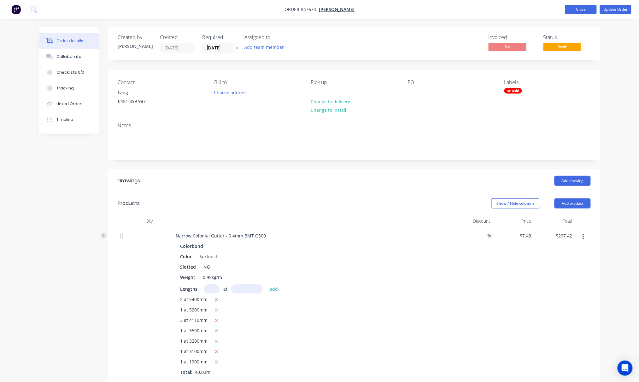
click at [574, 9] on button "Close" at bounding box center [581, 9] width 32 height 9
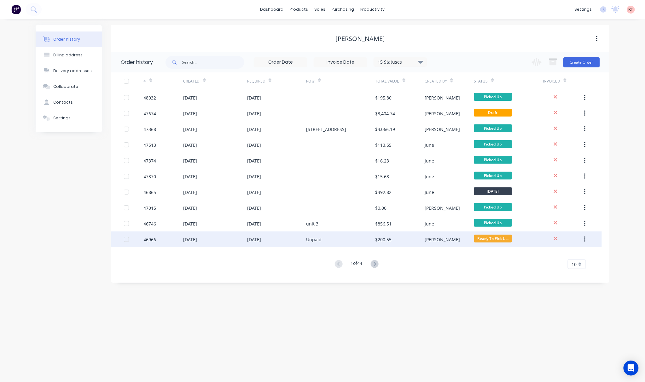
click at [236, 243] on div "[DATE]" at bounding box center [215, 240] width 64 height 16
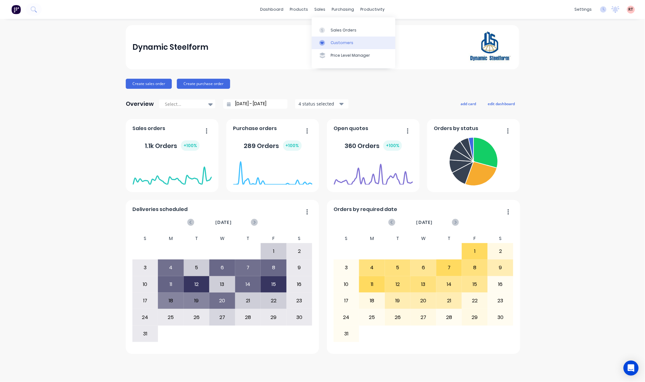
click at [338, 42] on div "Customers" at bounding box center [342, 43] width 23 height 6
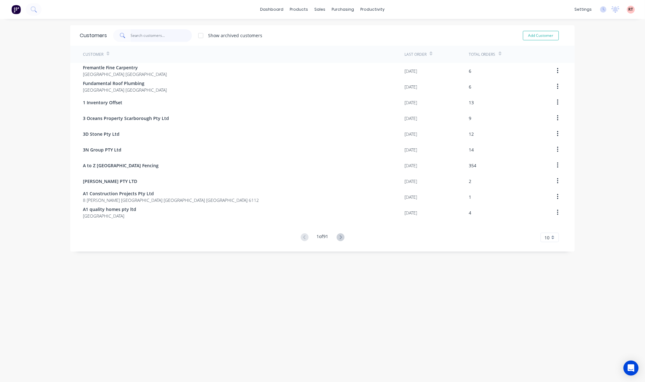
click at [158, 35] on input "text" at bounding box center [161, 35] width 61 height 13
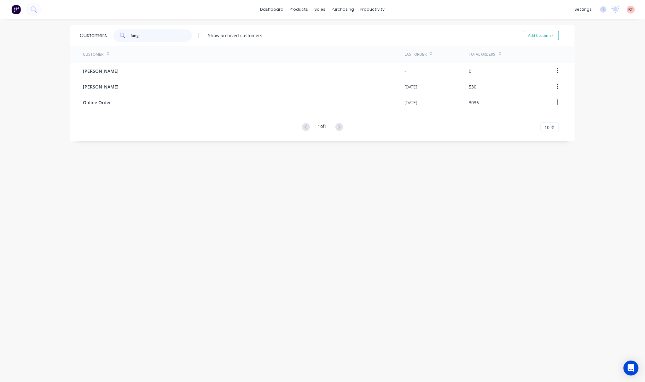
type input "fang"
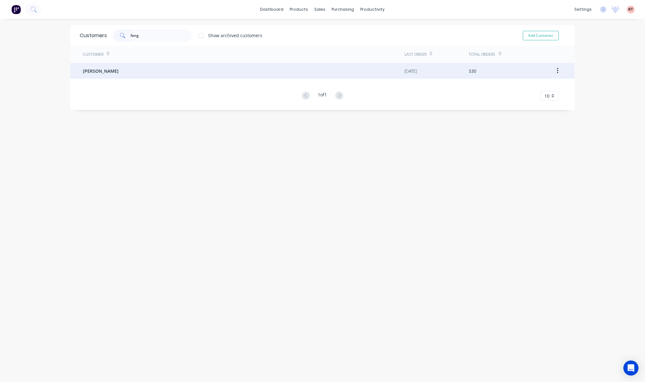
click at [179, 77] on div "[PERSON_NAME]" at bounding box center [244, 71] width 322 height 16
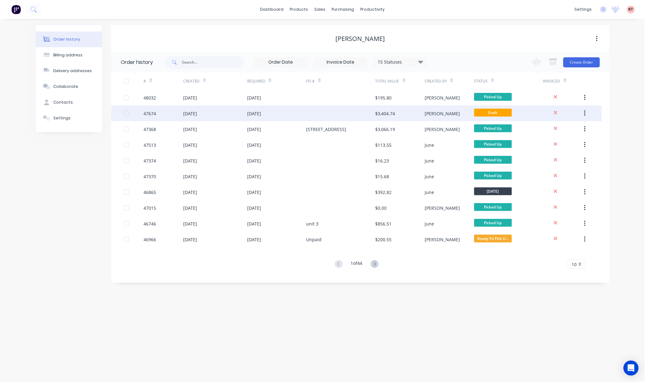
click at [343, 113] on div at bounding box center [340, 114] width 69 height 16
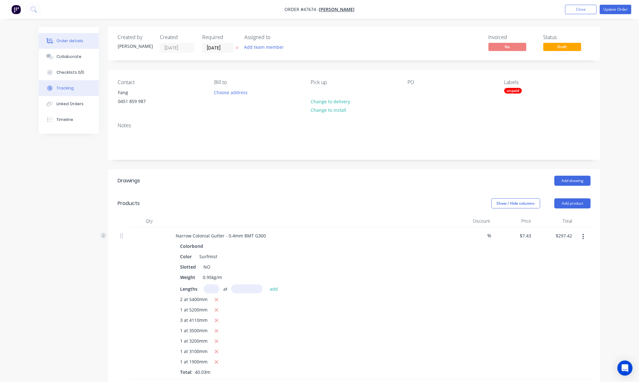
click at [70, 88] on div "Tracking" at bounding box center [64, 88] width 17 height 6
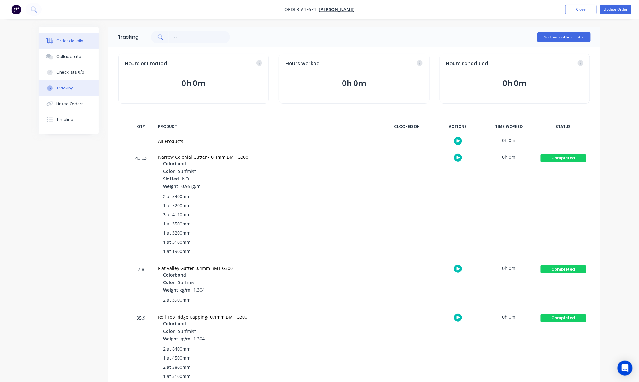
click at [70, 41] on div "Order details" at bounding box center [69, 41] width 27 height 6
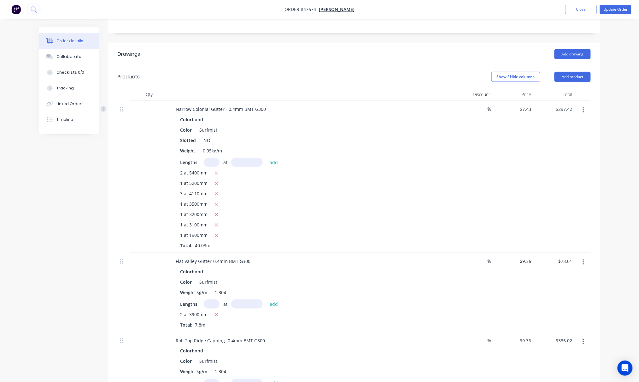
scroll to position [126, 0]
click at [212, 141] on div "NO" at bounding box center [207, 140] width 12 height 9
click at [301, 130] on div "Color Surfmist" at bounding box center [308, 130] width 262 height 9
click at [229, 142] on div "Slotted NO" at bounding box center [308, 140] width 262 height 9
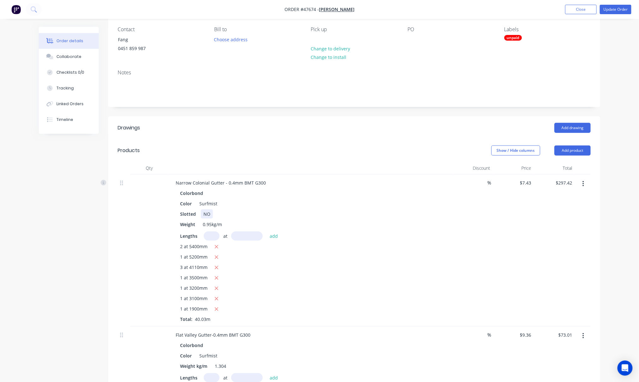
scroll to position [14, 0]
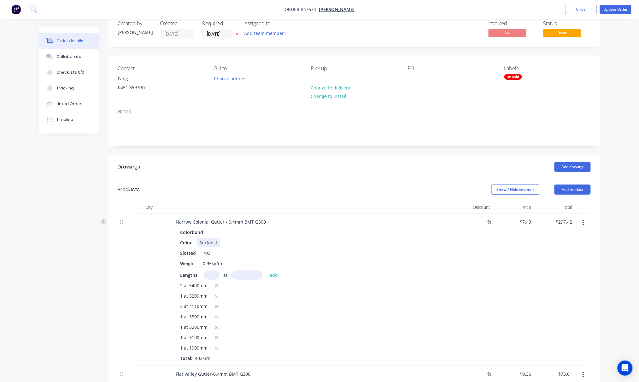
click at [357, 241] on div "Color Surfmist" at bounding box center [308, 242] width 262 height 9
click at [328, 240] on div "Color Surfmist" at bounding box center [308, 242] width 262 height 9
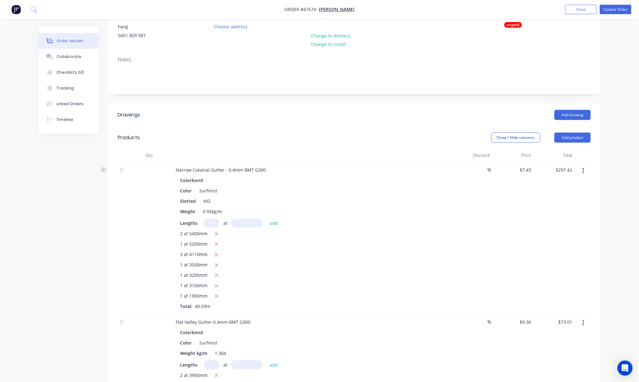
scroll to position [0, 0]
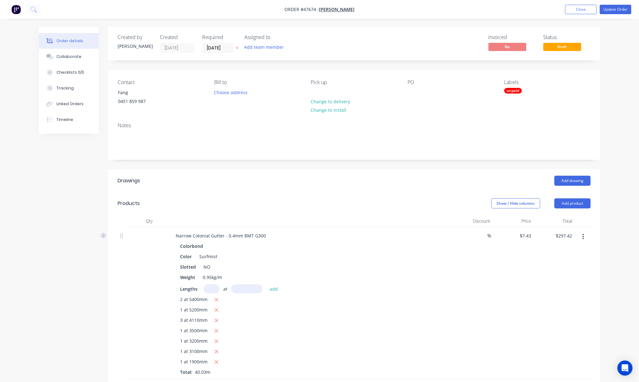
click at [322, 193] on header "Products Show / Hide columns Add product" at bounding box center [354, 203] width 492 height 23
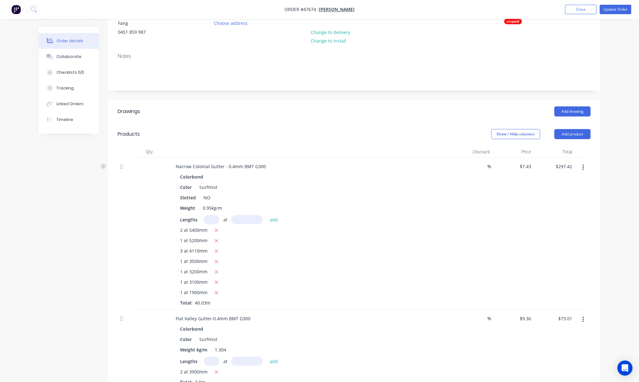
scroll to position [84, 0]
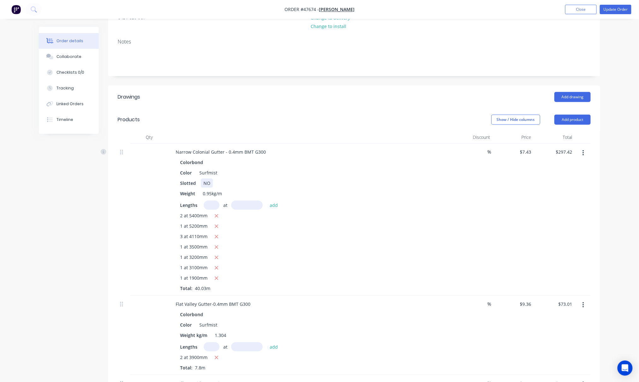
click at [211, 181] on div "NO" at bounding box center [207, 183] width 12 height 9
click at [247, 181] on div "Slotted NO" at bounding box center [308, 183] width 262 height 9
click at [210, 180] on div "NO" at bounding box center [207, 183] width 12 height 9
click at [362, 168] on div "Colorbond Color Surfmist Slotted NO Weight 0.95kg/m Lengths at add 2 at 5400mm …" at bounding box center [310, 225] width 279 height 134
click at [242, 169] on div "Color Surfmist" at bounding box center [308, 172] width 262 height 9
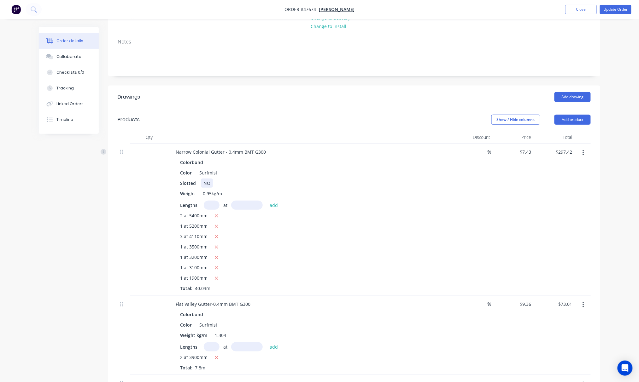
click at [229, 180] on div "Slotted NO" at bounding box center [308, 183] width 262 height 9
click at [235, 183] on div "Slotted NO" at bounding box center [308, 183] width 262 height 9
click at [321, 179] on div "Slotted NO" at bounding box center [308, 183] width 262 height 9
click at [358, 158] on div "Narrow Colonial Gutter - 0.4mm BMT G300 Colorbond Color Surfmist Slotted NO Wei…" at bounding box center [310, 220] width 284 height 152
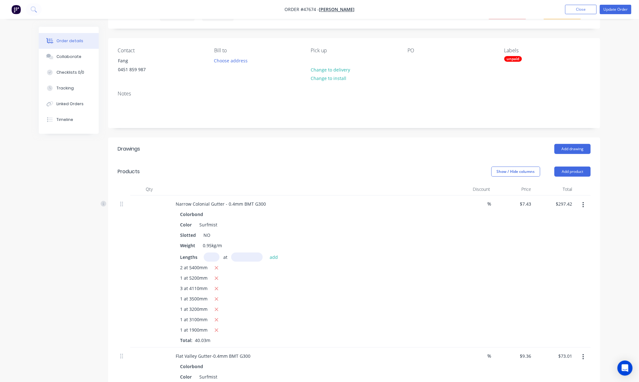
scroll to position [168, 0]
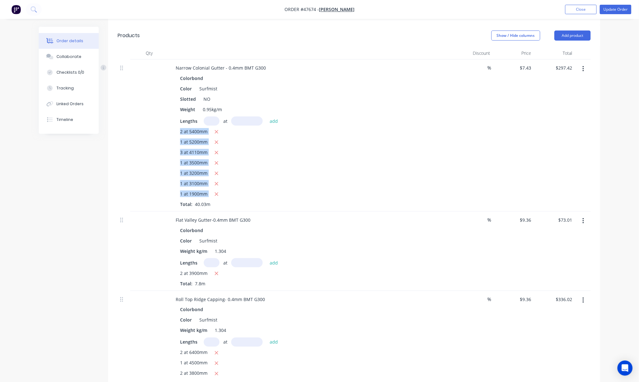
drag, startPoint x: 180, startPoint y: 128, endPoint x: 226, endPoint y: 198, distance: 84.5
click at [226, 198] on div "Lengths at add 2 at 5400mm 1 at 5200mm 3 at 4110mm 1 at 3500mm 1 at 3200mm 1 at…" at bounding box center [310, 162] width 260 height 91
click at [290, 179] on div "2 at 5400mm 1 at 5200mm 3 at 4110mm 1 at 3500mm 1 at 3200mm 1 at 3100mm 1 at 19…" at bounding box center [310, 167] width 260 height 79
drag, startPoint x: 74, startPoint y: 122, endPoint x: 74, endPoint y: 119, distance: 3.2
click at [74, 122] on button "Timeline" at bounding box center [69, 120] width 60 height 16
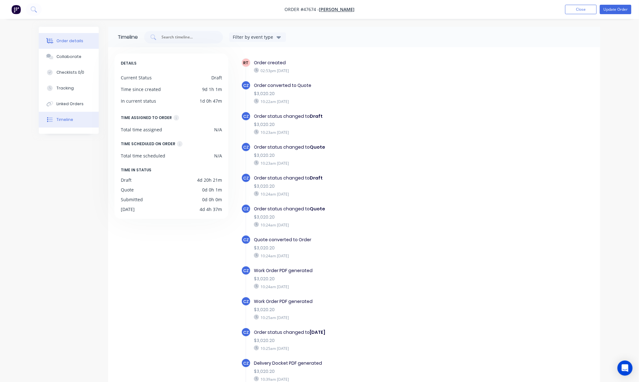
click at [72, 42] on div "Order details" at bounding box center [69, 41] width 27 height 6
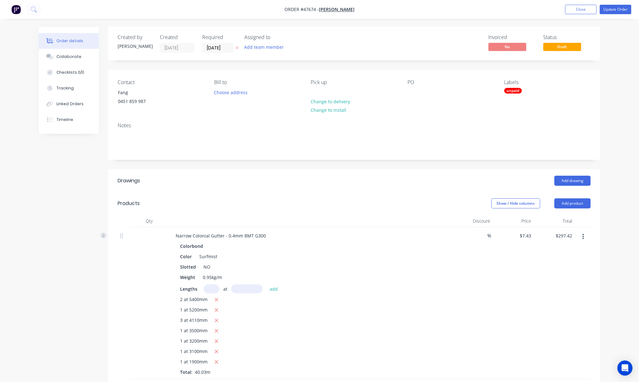
click at [39, 33] on button "Order details" at bounding box center [69, 41] width 60 height 16
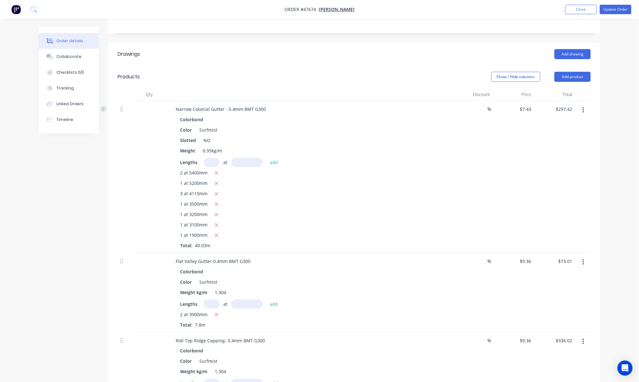
scroll to position [42, 0]
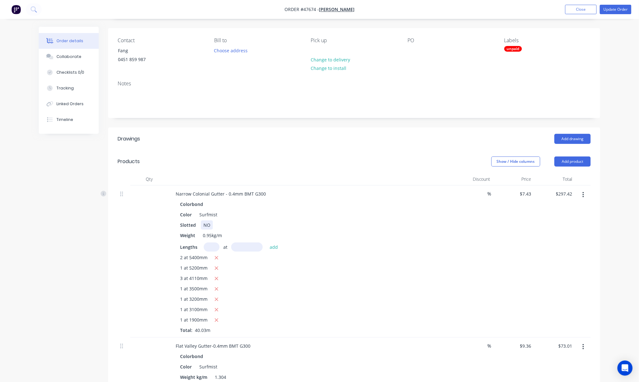
click at [213, 225] on div "Slotted NO" at bounding box center [308, 225] width 262 height 9
click at [210, 227] on div "NO" at bounding box center [207, 225] width 12 height 9
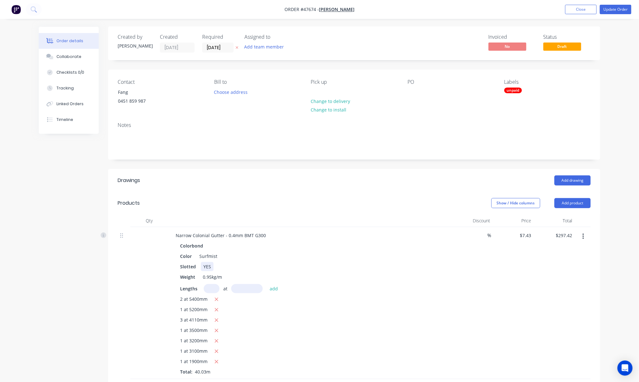
scroll to position [0, 0]
click at [405, 285] on div "Lengths at add" at bounding box center [310, 289] width 260 height 9
click at [616, 9] on button "Update Order" at bounding box center [616, 9] width 32 height 9
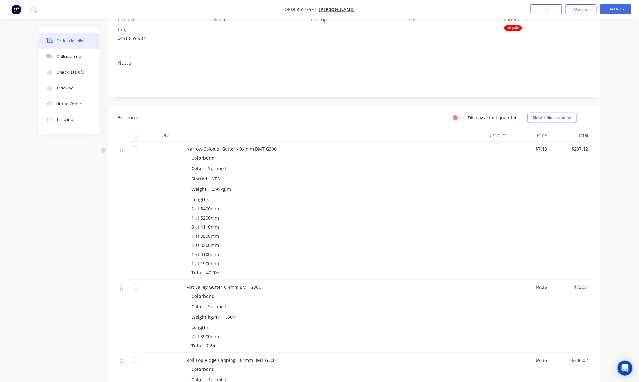
scroll to position [84, 0]
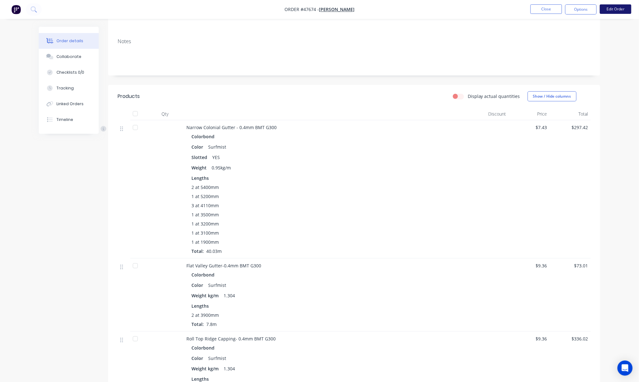
click at [626, 8] on button "Edit Order" at bounding box center [616, 8] width 32 height 9
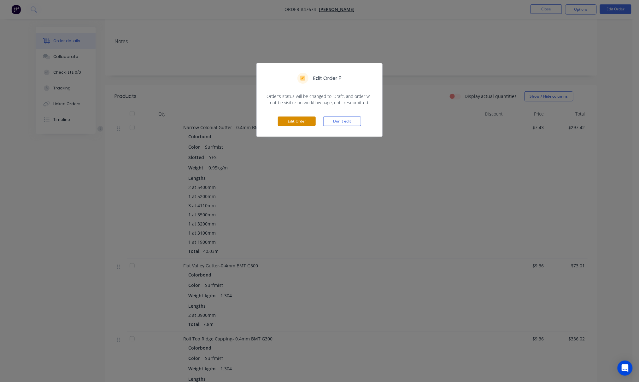
drag, startPoint x: 298, startPoint y: 123, endPoint x: 397, endPoint y: 124, distance: 98.7
click at [298, 122] on button "Edit Order" at bounding box center [297, 121] width 38 height 9
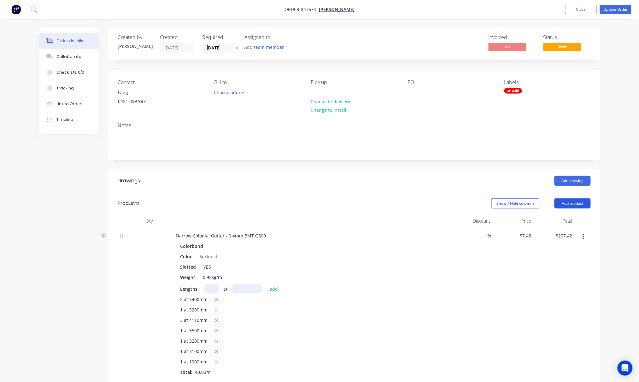
click at [582, 204] on button "Add product" at bounding box center [572, 204] width 36 height 10
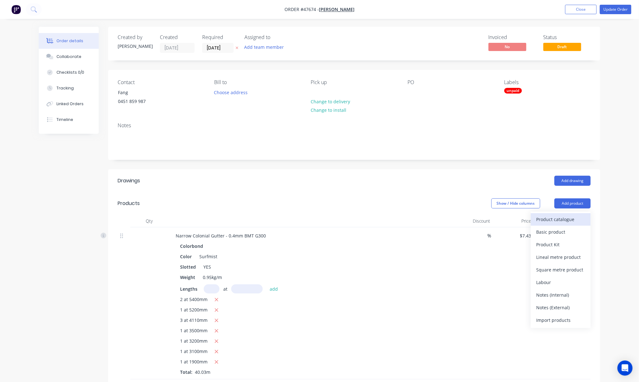
click at [565, 222] on div "Product catalogue" at bounding box center [560, 219] width 49 height 9
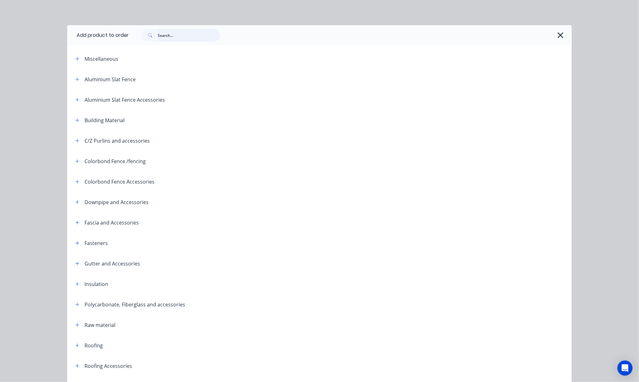
click at [180, 33] on input "text" at bounding box center [189, 35] width 62 height 13
type input "6"
type input "50"
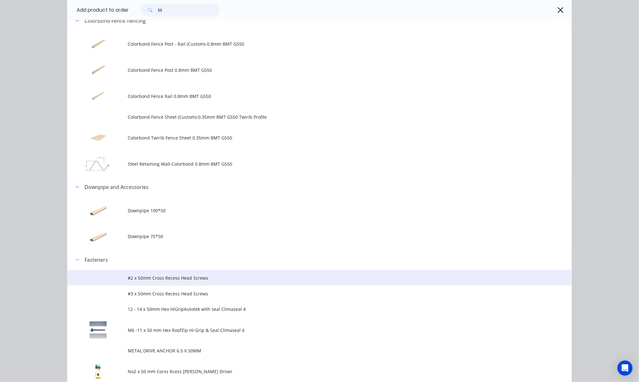
scroll to position [210, 0]
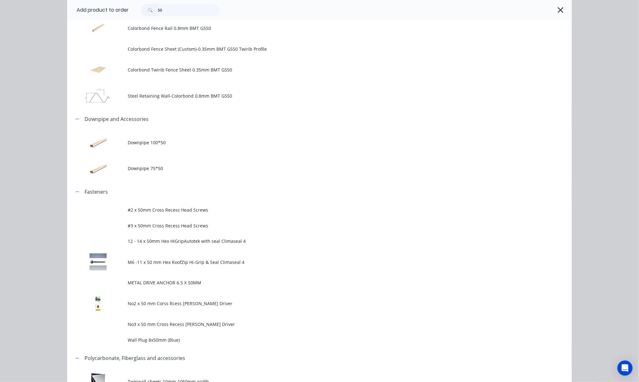
click at [276, 255] on td "M6 -11 x 50 mm Hex RoofZip Hi-Grip & Seal Climaseal 4" at bounding box center [350, 262] width 444 height 26
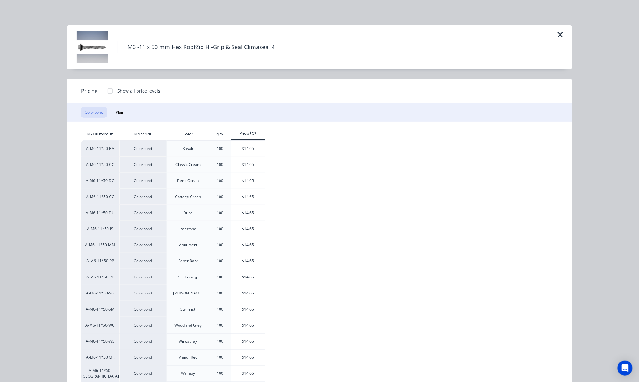
scroll to position [100, 0]
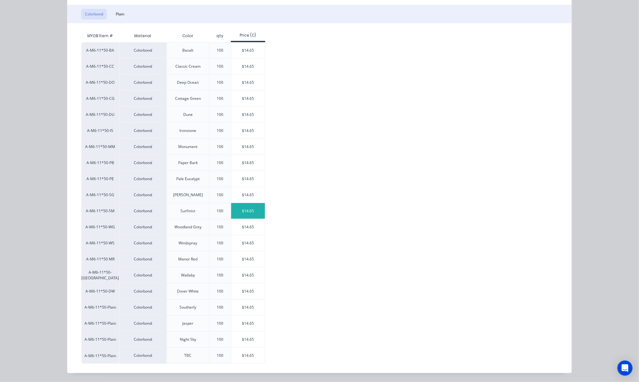
click at [235, 213] on div "$14.65" at bounding box center [248, 211] width 34 height 16
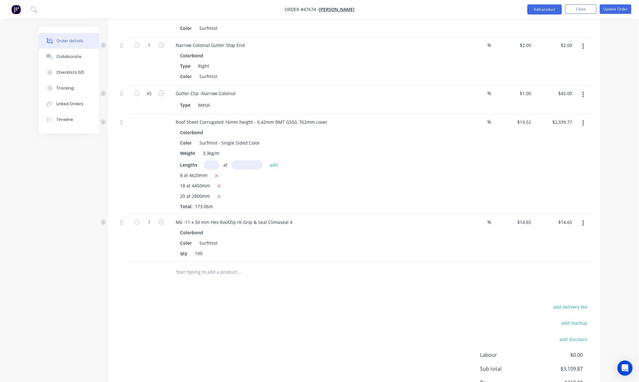
scroll to position [651, 0]
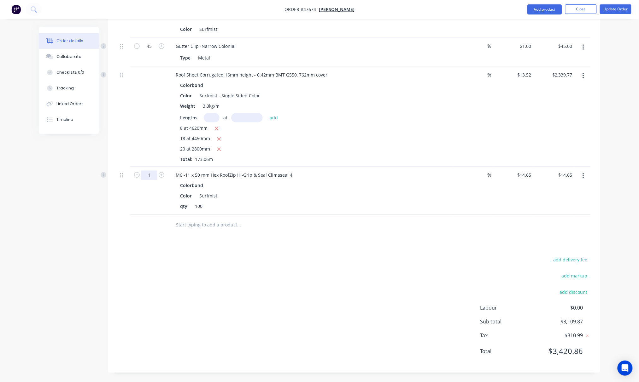
click at [540, 8] on button "Add product" at bounding box center [544, 9] width 35 height 10
click at [524, 24] on div "Product catalogue" at bounding box center [531, 25] width 49 height 9
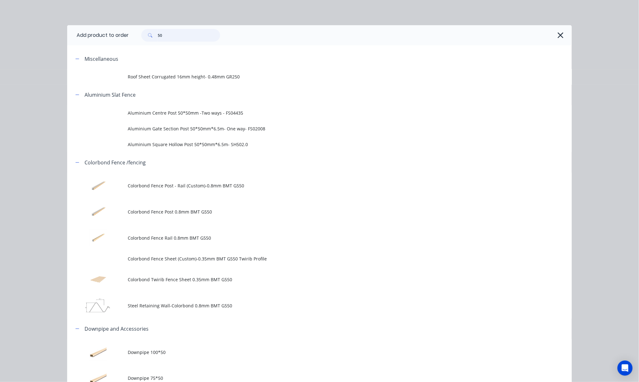
drag, startPoint x: 197, startPoint y: 34, endPoint x: 88, endPoint y: 40, distance: 108.6
click at [111, 35] on header "Add product to order 50" at bounding box center [319, 35] width 504 height 20
type input "rivet"
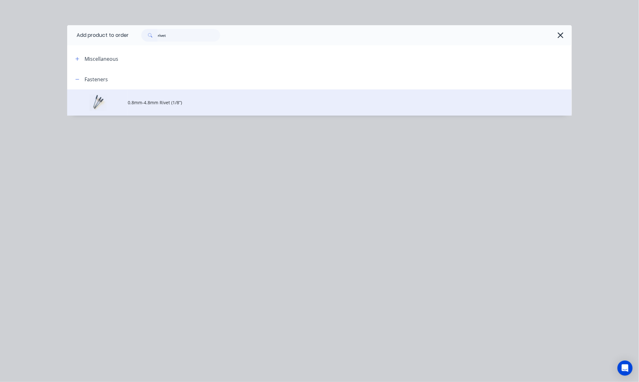
click at [235, 104] on span "0.8mm-4.8mm Rivet (1/8”)" at bounding box center [305, 102] width 355 height 7
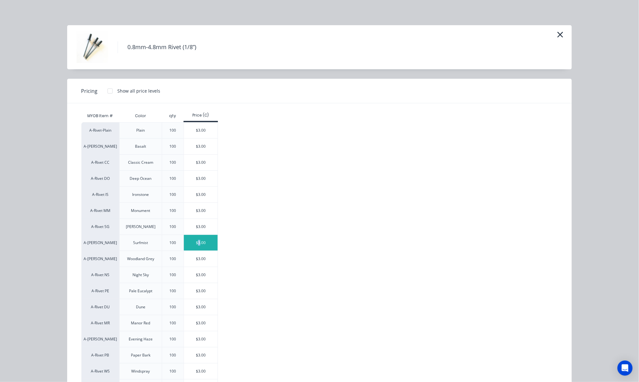
click at [196, 247] on div "$3.00" at bounding box center [201, 243] width 34 height 16
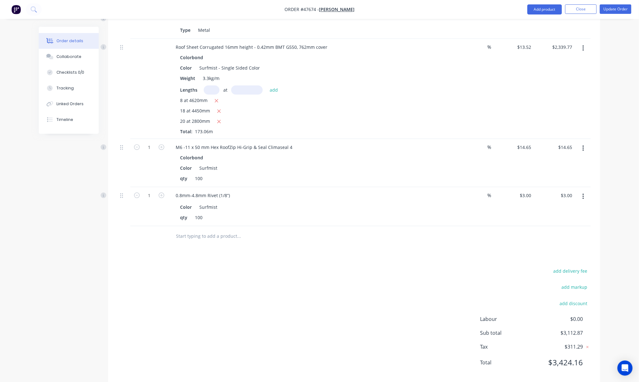
scroll to position [690, 0]
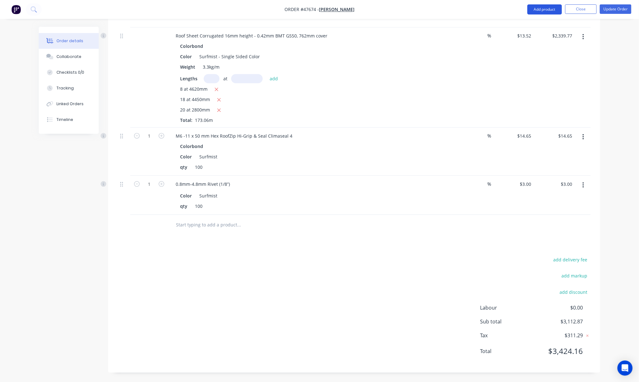
click at [538, 9] on button "Add product" at bounding box center [544, 9] width 35 height 10
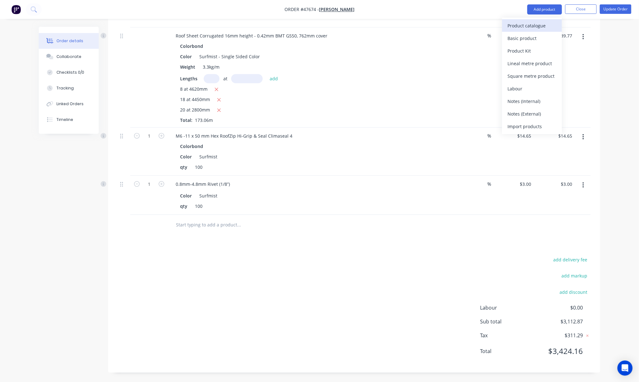
click at [534, 25] on div "Product catalogue" at bounding box center [531, 25] width 49 height 9
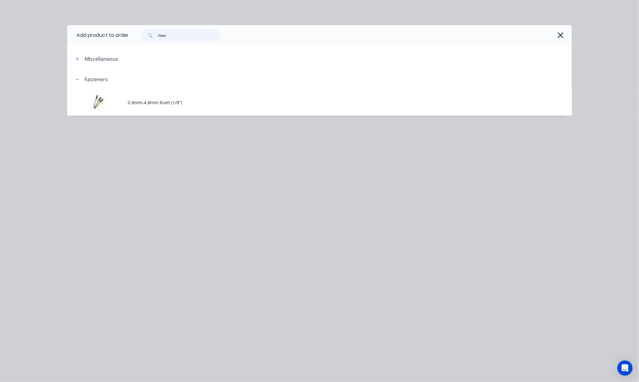
drag, startPoint x: 183, startPoint y: 36, endPoint x: 119, endPoint y: 36, distance: 63.7
click at [119, 36] on header "Add product to order rivet" at bounding box center [319, 35] width 504 height 20
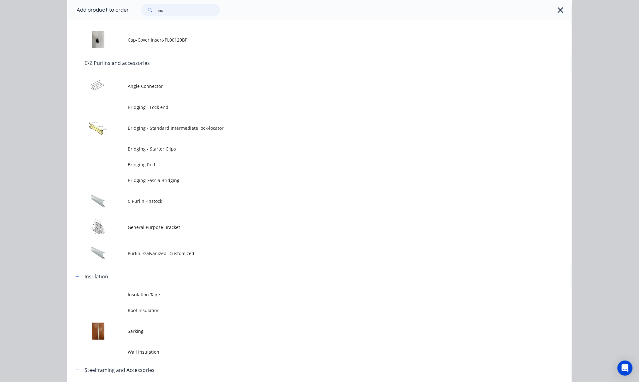
scroll to position [0, 0]
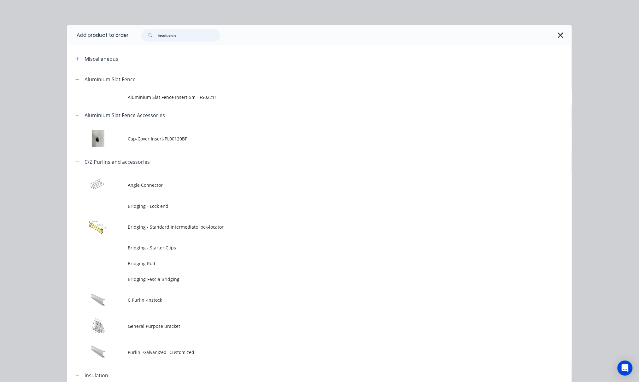
type input "insolution"
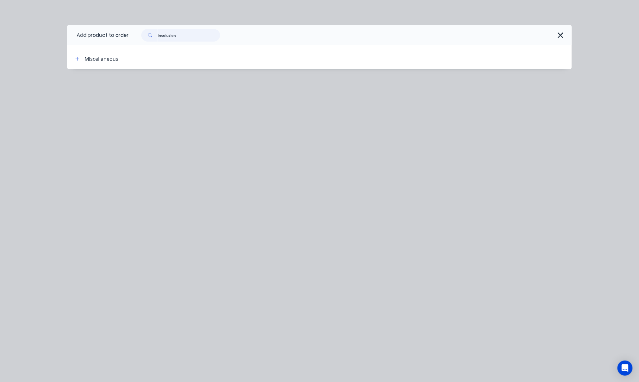
drag, startPoint x: 188, startPoint y: 32, endPoint x: 119, endPoint y: 42, distance: 70.0
click at [119, 42] on header "Add product to order insolution" at bounding box center [319, 35] width 504 height 20
type input "ins"
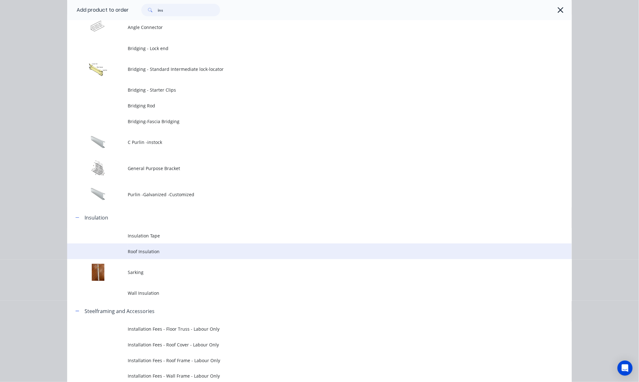
scroll to position [203, 0]
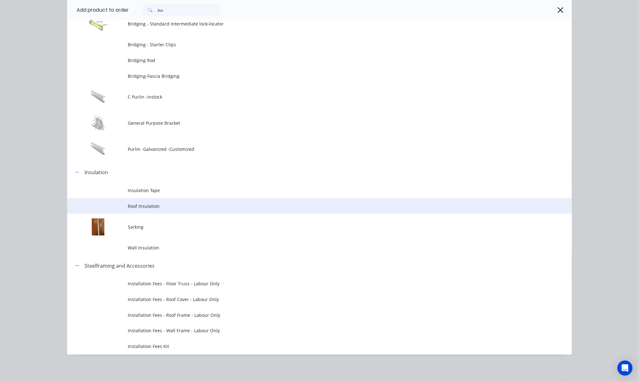
click at [211, 205] on span "Roof Insulation" at bounding box center [305, 206] width 355 height 7
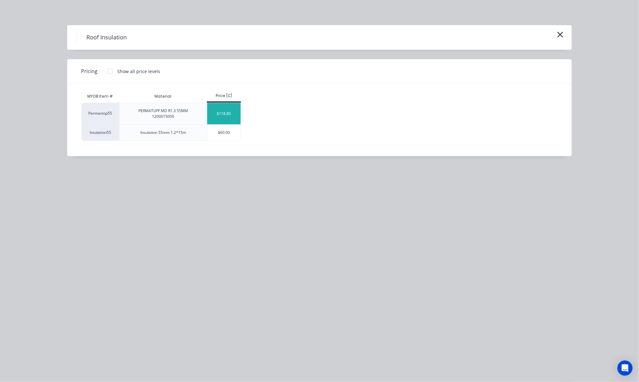
click at [223, 112] on div "$118.80" at bounding box center [224, 113] width 34 height 21
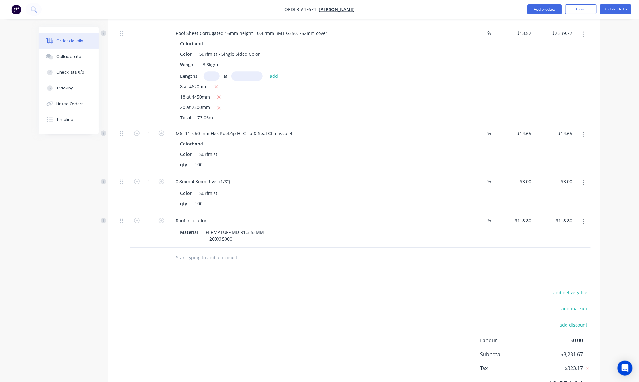
scroll to position [725, 0]
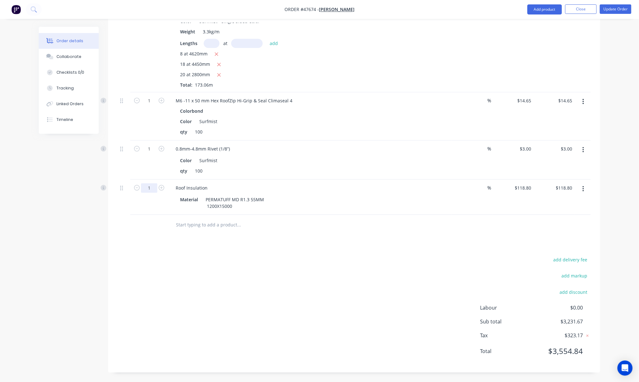
type input "8"
type input "$950.40"
click at [304, 260] on div "add delivery fee add markup add discount Labour $0.00 Sub total $3,231.67 Tax $…" at bounding box center [354, 310] width 473 height 108
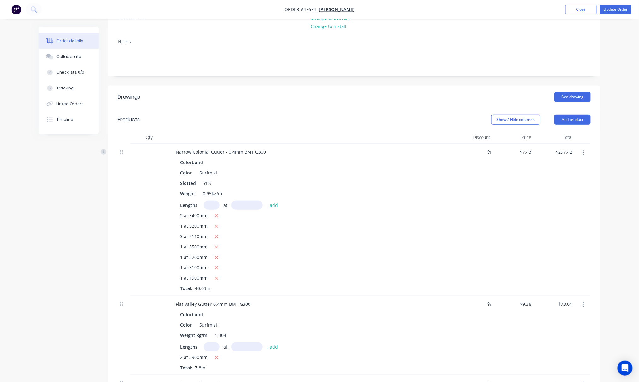
scroll to position [0, 0]
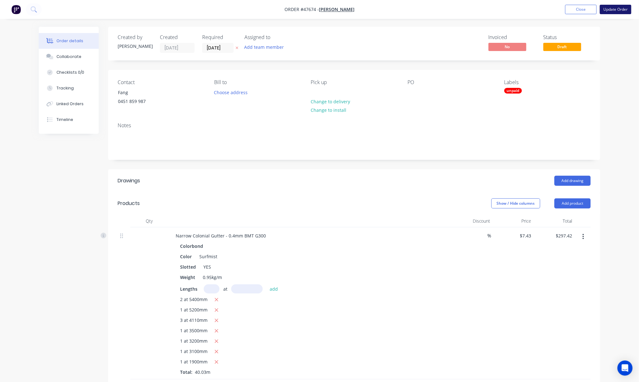
click at [620, 13] on button "Update Order" at bounding box center [616, 9] width 32 height 9
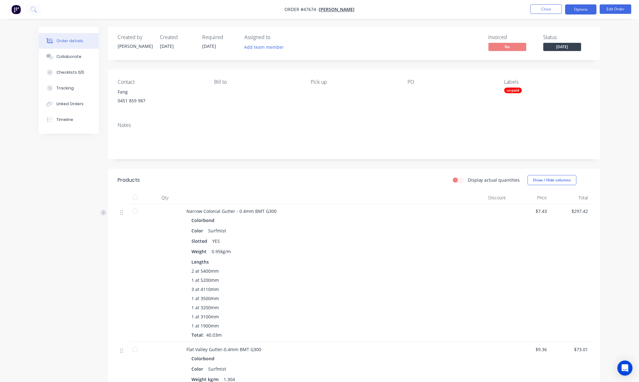
click at [581, 9] on button "Options" at bounding box center [581, 9] width 32 height 10
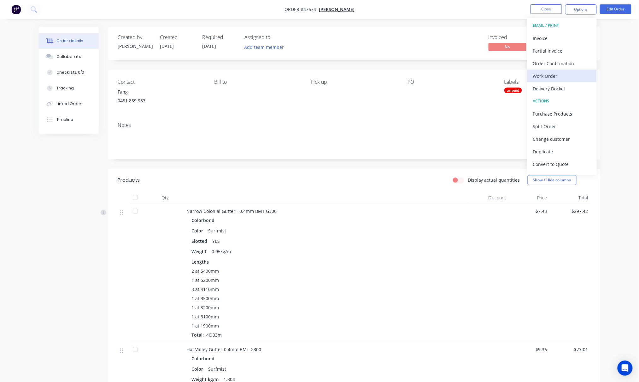
click at [570, 77] on div "Work Order" at bounding box center [562, 76] width 58 height 9
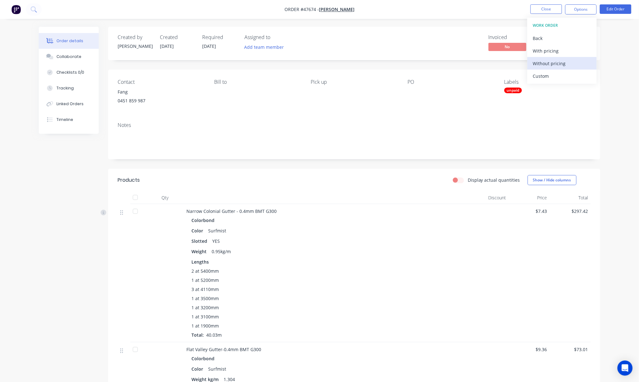
click at [581, 64] on div "Without pricing" at bounding box center [562, 63] width 58 height 9
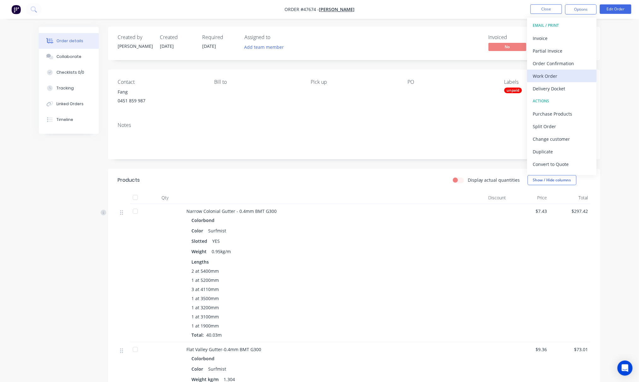
click at [565, 74] on div "Work Order" at bounding box center [562, 76] width 58 height 9
click at [565, 76] on div "Custom" at bounding box center [562, 76] width 58 height 9
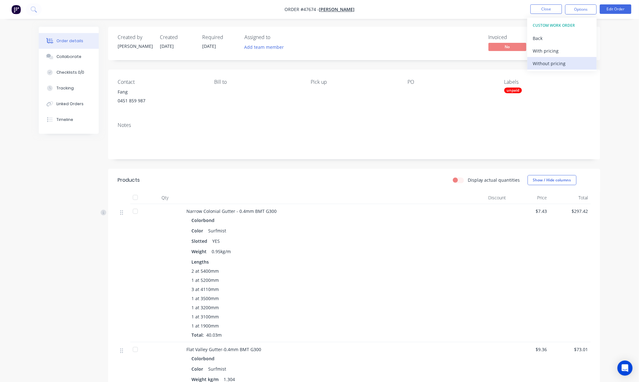
click at [574, 66] on div "Without pricing" at bounding box center [562, 63] width 58 height 9
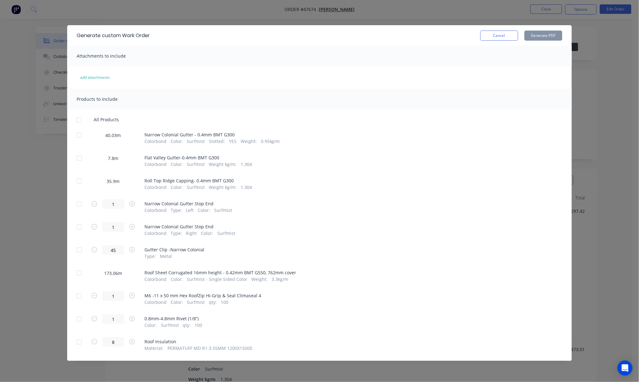
click at [86, 134] on div "40.03m Narrow Colonial Gutter - 0.4mm BMT G300 Colorbond Color : Surfmist Slott…" at bounding box center [319, 137] width 485 height 14
click at [78, 137] on div at bounding box center [79, 135] width 13 height 13
click at [534, 37] on button "Generate PDF" at bounding box center [543, 36] width 38 height 10
click at [607, 64] on div "Generate custom Work Order Cancel Generate PDF Attachments to include add attac…" at bounding box center [319, 191] width 639 height 382
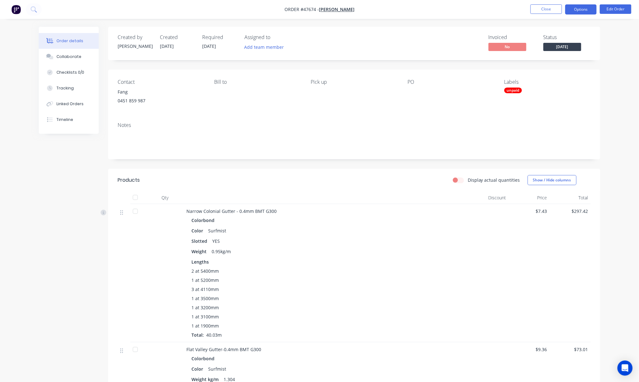
click at [584, 6] on button "Options" at bounding box center [581, 9] width 32 height 10
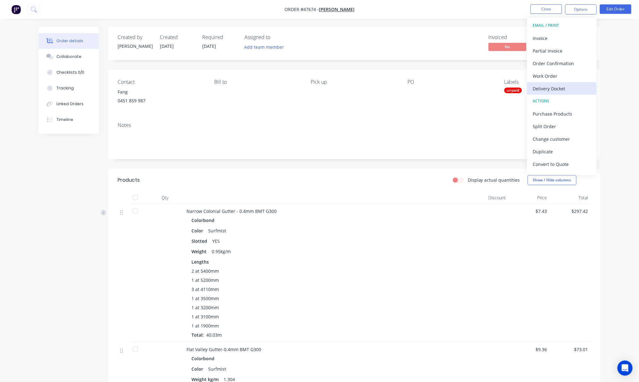
click at [559, 87] on div "Delivery Docket" at bounding box center [562, 88] width 58 height 9
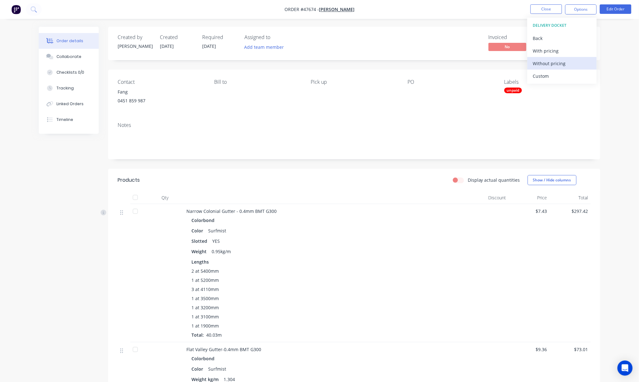
click at [577, 65] on div "Without pricing" at bounding box center [562, 63] width 58 height 9
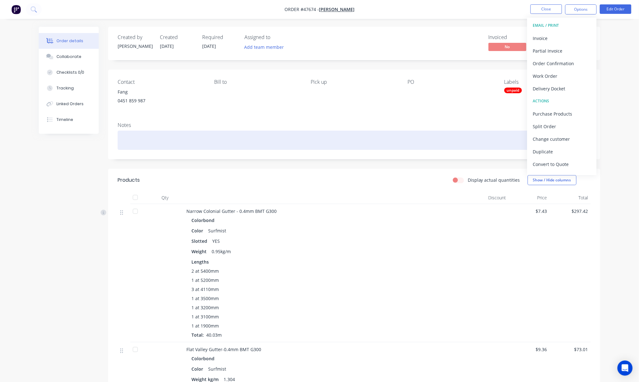
click at [443, 133] on div at bounding box center [354, 140] width 473 height 19
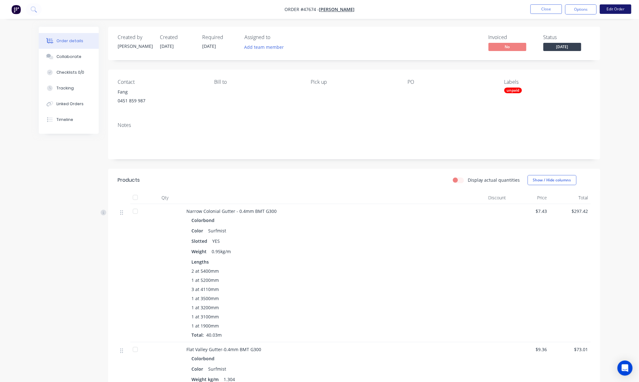
click at [614, 8] on button "Edit Order" at bounding box center [616, 8] width 32 height 9
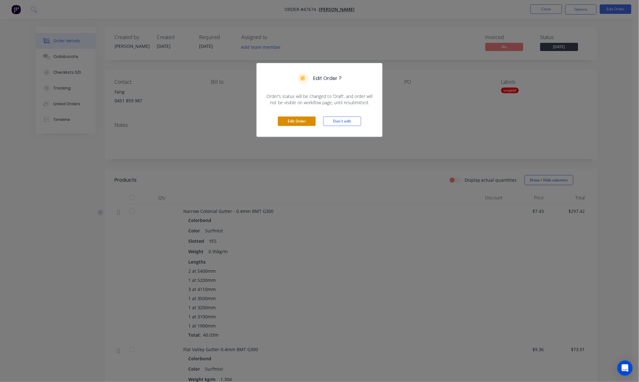
click at [302, 122] on button "Edit Order" at bounding box center [297, 121] width 38 height 9
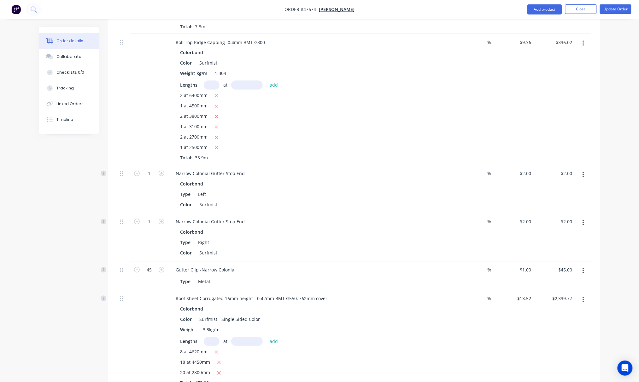
scroll to position [725, 0]
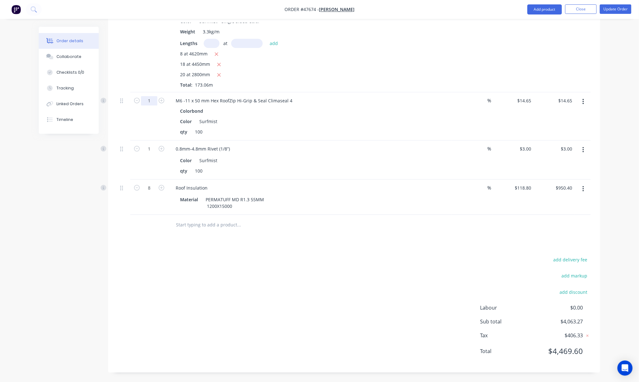
type input "10"
type input "$146.50"
click at [171, 304] on div "add delivery fee add markup add discount Labour $0.00 Sub total $4,195.12 Tax $…" at bounding box center [354, 310] width 473 height 108
click at [147, 293] on div "add delivery fee add markup add discount Labour $0.00 Sub total $4,195.12 Tax $…" at bounding box center [354, 310] width 473 height 108
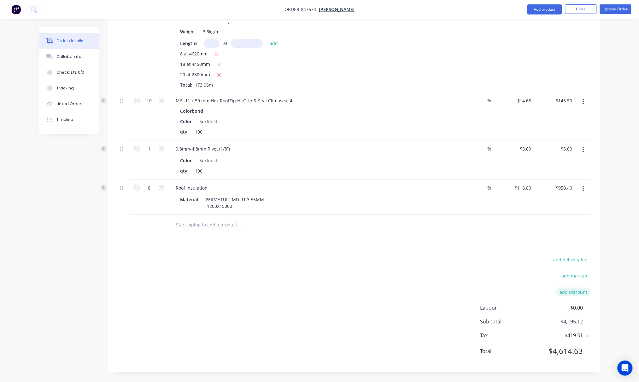
click at [573, 290] on button "add discount" at bounding box center [573, 292] width 34 height 9
type input "7"
click at [560, 296] on input at bounding box center [566, 294] width 28 height 9
type input "7%"
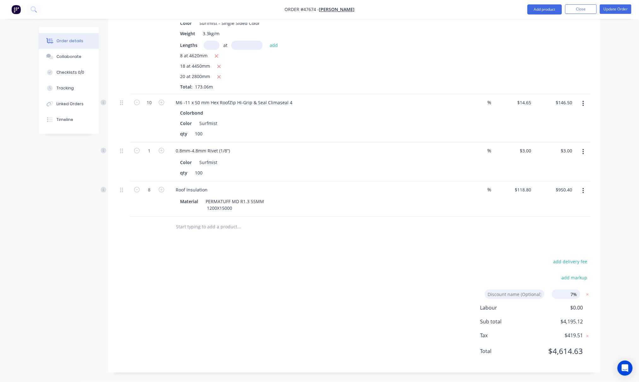
click at [575, 294] on input "7%" at bounding box center [566, 294] width 28 height 9
click at [576, 294] on input "7%" at bounding box center [566, 294] width 28 height 9
click input "submit" at bounding box center [0, 0] width 0 height 0
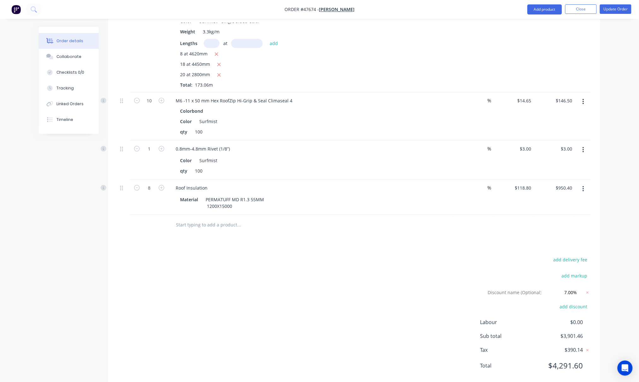
click at [317, 275] on div "add delivery fee add markup Discount name (Optional) 7.00% 7.00% 0% add discoun…" at bounding box center [354, 317] width 473 height 122
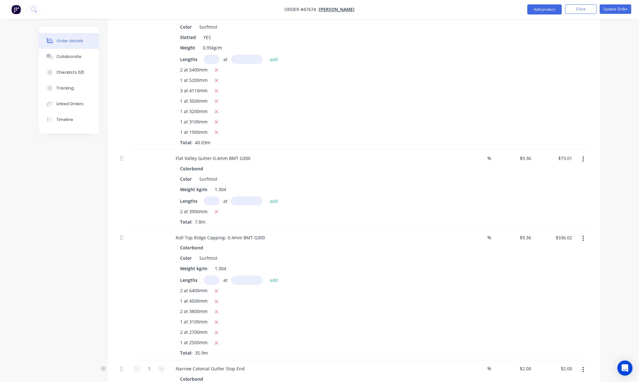
scroll to position [739, 0]
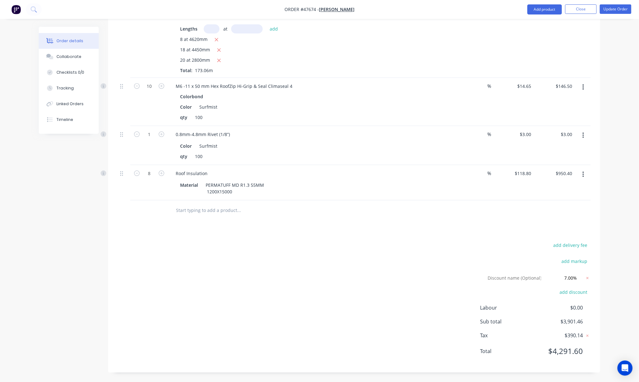
click at [187, 263] on div "add delivery fee add markup Discount name (Optional) 7.00% 7.00% 0% add discoun…" at bounding box center [354, 302] width 473 height 122
click at [333, 269] on div "add delivery fee add markup Discount name (Optional) 7.00% 7.00% 0% add discoun…" at bounding box center [354, 302] width 473 height 122
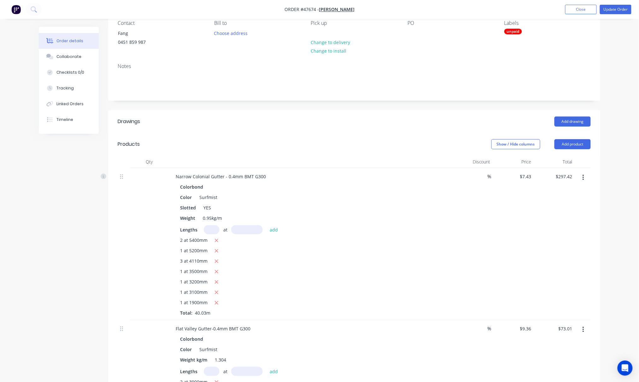
scroll to position [0, 0]
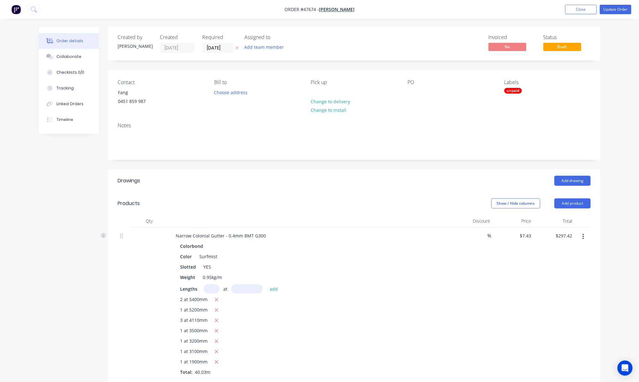
click at [516, 89] on div "unpaid" at bounding box center [513, 91] width 18 height 6
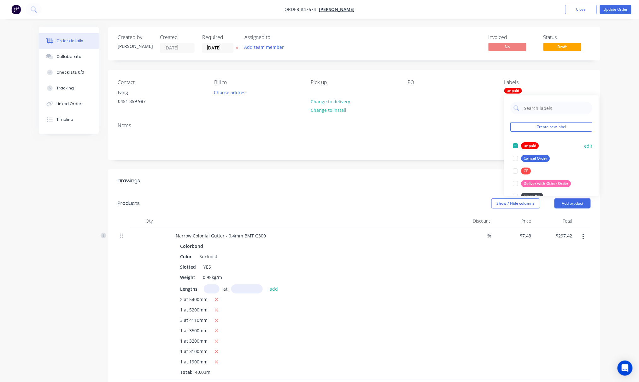
click at [516, 148] on div at bounding box center [515, 146] width 13 height 13
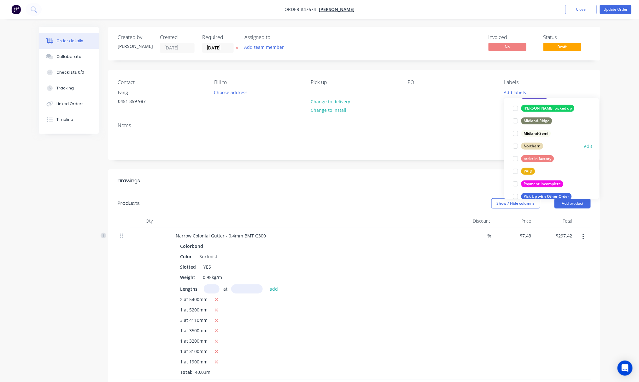
scroll to position [126, 0]
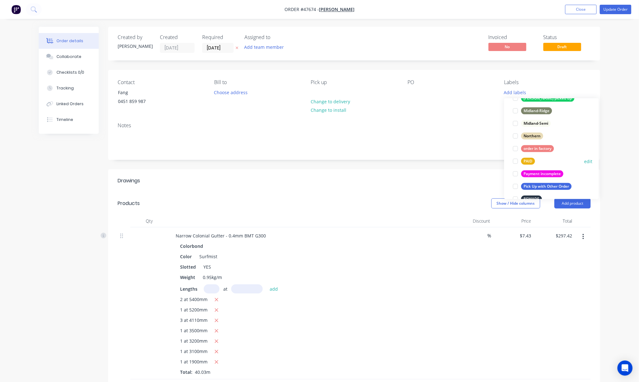
click at [514, 160] on div at bounding box center [515, 161] width 13 height 13
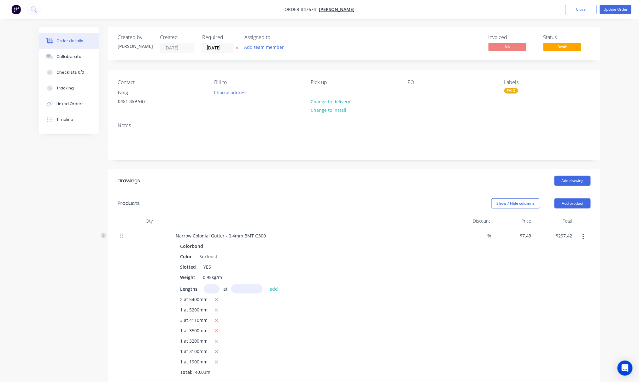
click at [473, 125] on div "Notes" at bounding box center [354, 126] width 473 height 6
click at [618, 10] on button "Update Order" at bounding box center [616, 9] width 32 height 9
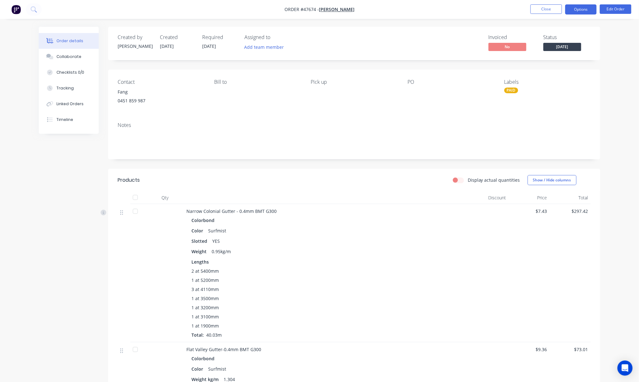
click at [587, 9] on button "Options" at bounding box center [581, 9] width 32 height 10
click at [578, 47] on span "Tuesday" at bounding box center [562, 47] width 38 height 8
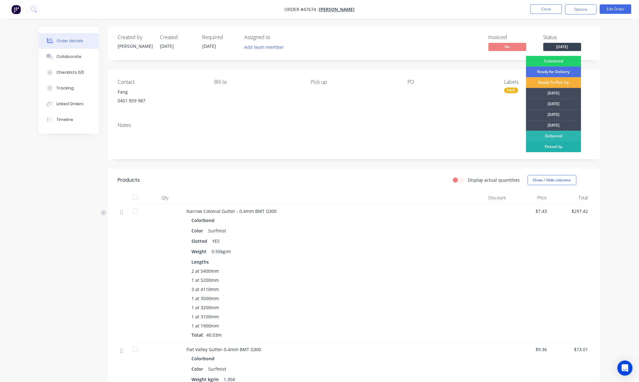
click at [558, 149] on div "Picked Up" at bounding box center [553, 147] width 55 height 11
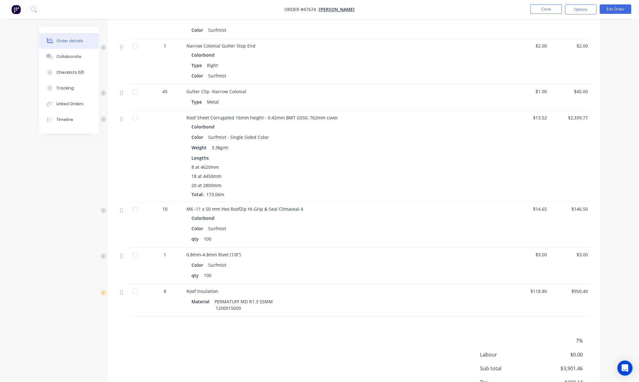
scroll to position [589, 0]
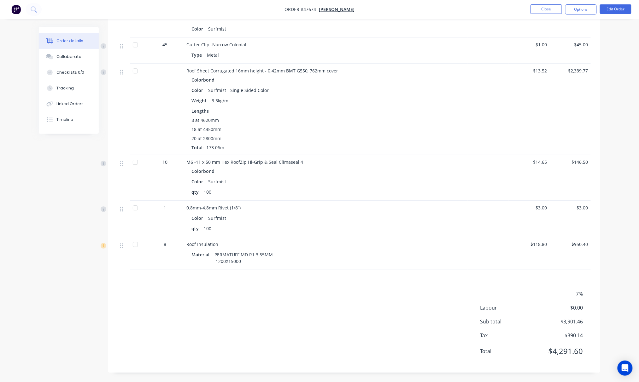
click at [411, 325] on div "7% Labour $0.00 Sub total $3,901.46 Tax $390.14 Total $4,291.60" at bounding box center [354, 326] width 473 height 73
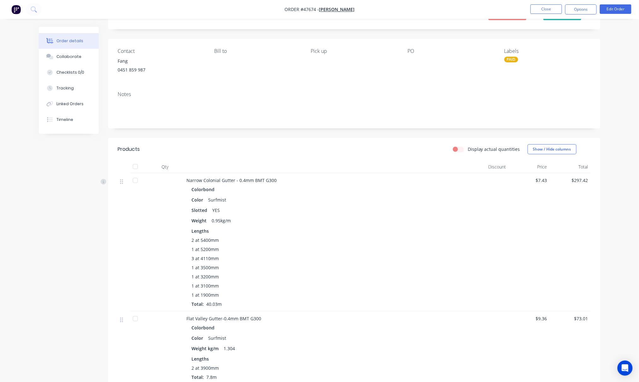
scroll to position [0, 0]
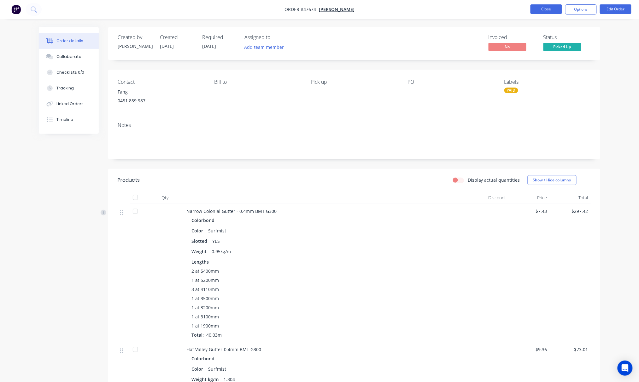
click at [539, 10] on button "Close" at bounding box center [546, 8] width 32 height 9
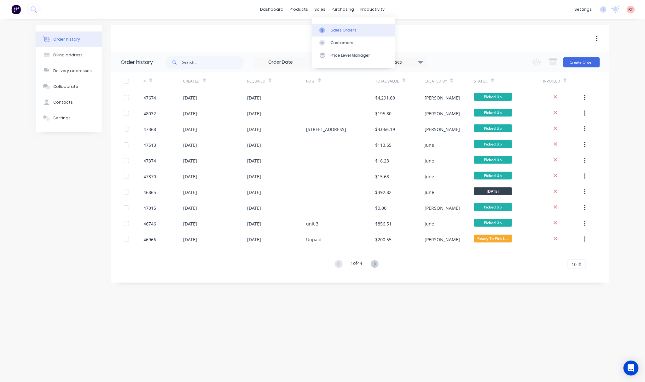
click at [340, 29] on div "Sales Orders" at bounding box center [344, 30] width 26 height 6
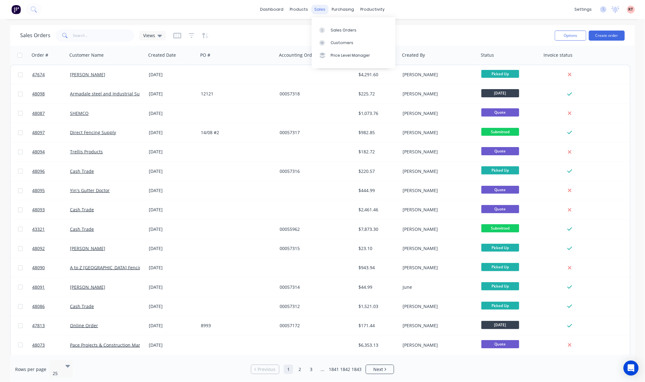
click at [322, 12] on div "sales" at bounding box center [319, 9] width 17 height 9
click at [352, 45] on link "Customers" at bounding box center [354, 43] width 84 height 13
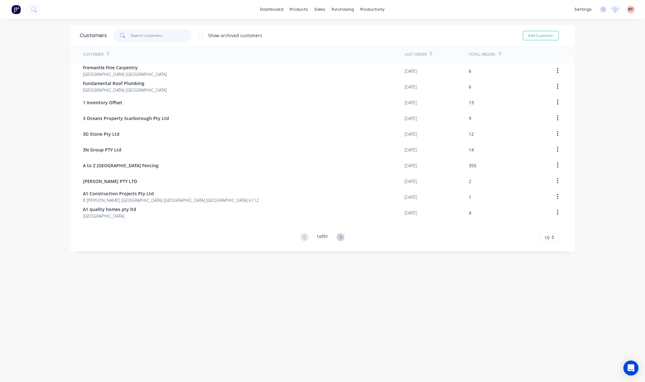
click at [151, 36] on input "text" at bounding box center [161, 35] width 61 height 13
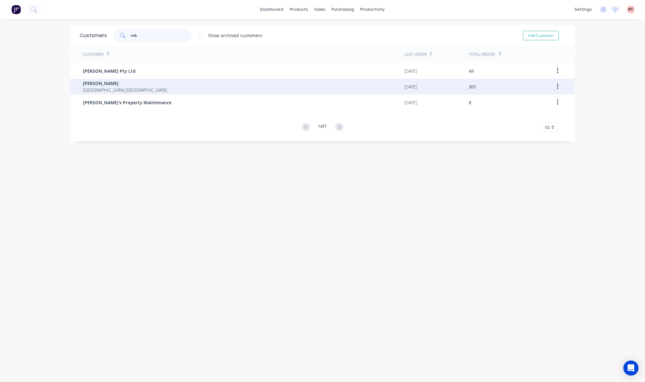
type input "mik"
click at [193, 87] on div "Mike Fence Western Australia Australia" at bounding box center [244, 87] width 322 height 16
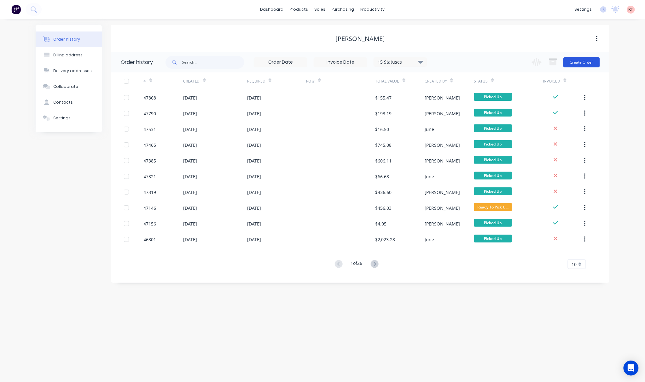
click at [578, 64] on button "Create Order" at bounding box center [581, 62] width 37 height 10
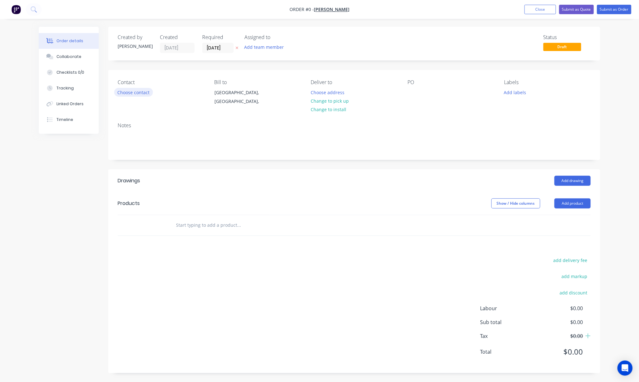
click at [133, 93] on button "Choose contact" at bounding box center [133, 92] width 39 height 9
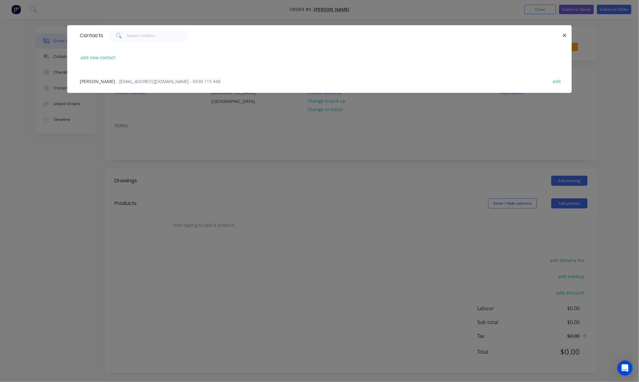
click at [228, 82] on div "Mr. Mai - laomai_21@hotmail.com - 0430 115 448 edit" at bounding box center [319, 81] width 485 height 24
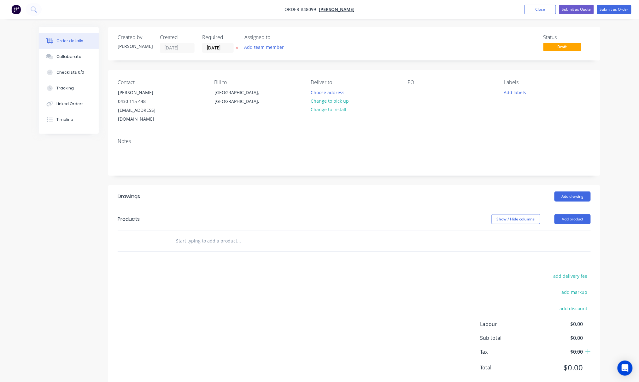
click at [572, 208] on header "Products Show / Hide columns Add product" at bounding box center [354, 219] width 492 height 23
click at [577, 214] on button "Add product" at bounding box center [572, 219] width 36 height 10
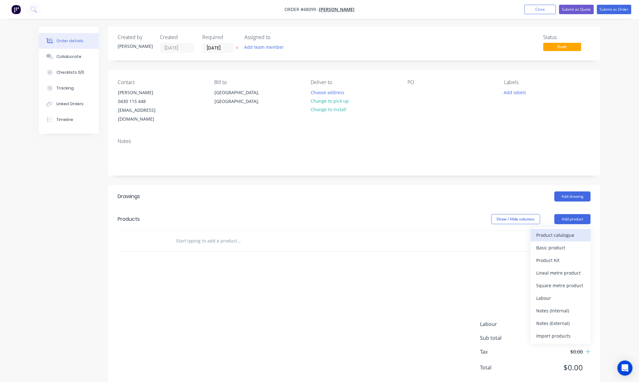
click at [574, 231] on div "Product catalogue" at bounding box center [560, 235] width 49 height 9
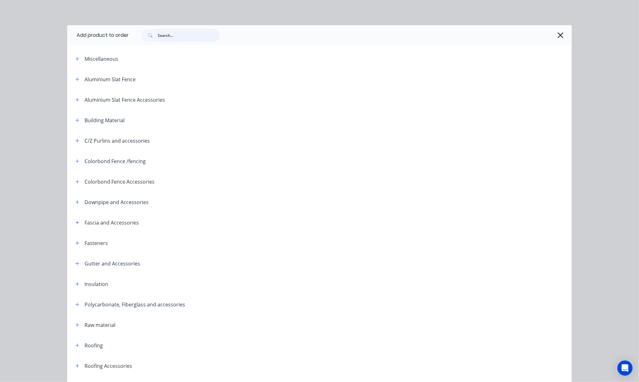
click at [182, 37] on input "text" at bounding box center [189, 35] width 62 height 13
type input "post"
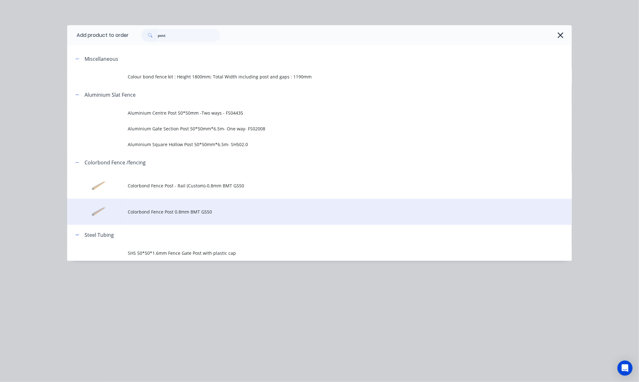
click at [218, 212] on span "Colorbond Fence Post 0.8mm BMT G550" at bounding box center [305, 212] width 355 height 7
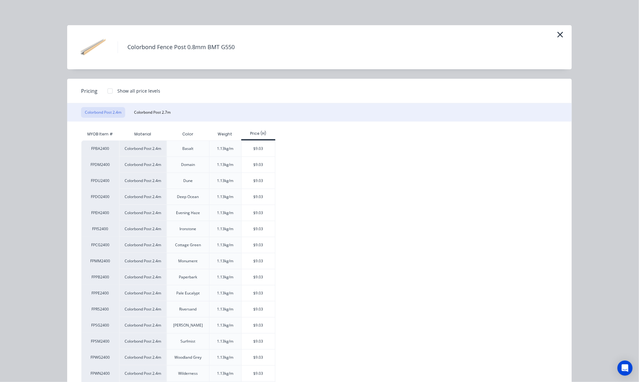
scroll to position [84, 0]
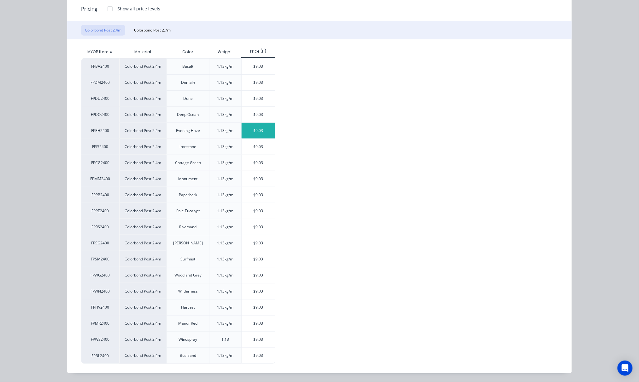
click at [260, 130] on div "$9.03" at bounding box center [258, 131] width 34 height 16
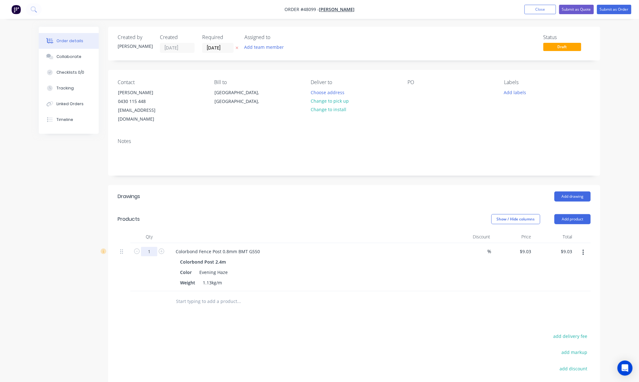
click at [151, 247] on input "1" at bounding box center [149, 251] width 16 height 9
type input "27"
type input "$243.81"
click at [194, 214] on div "Products" at bounding box center [168, 219] width 101 height 10
click at [579, 214] on button "Add product" at bounding box center [572, 219] width 36 height 10
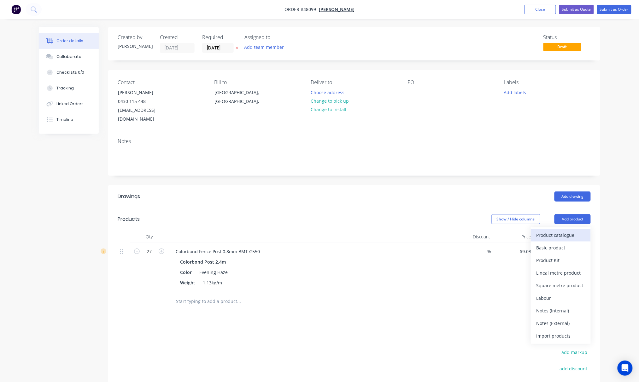
click at [567, 231] on div "Product catalogue" at bounding box center [560, 235] width 49 height 9
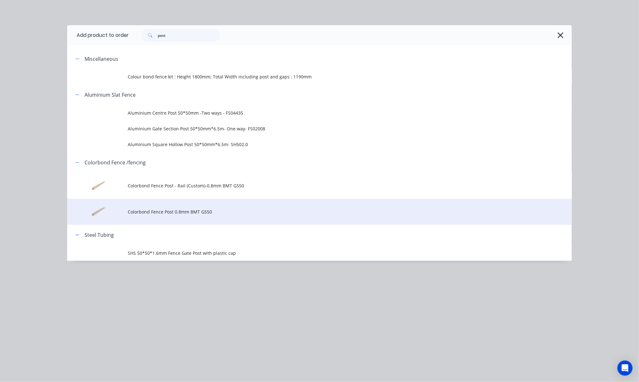
click at [196, 215] on span "Colorbond Fence Post 0.8mm BMT G550" at bounding box center [305, 212] width 355 height 7
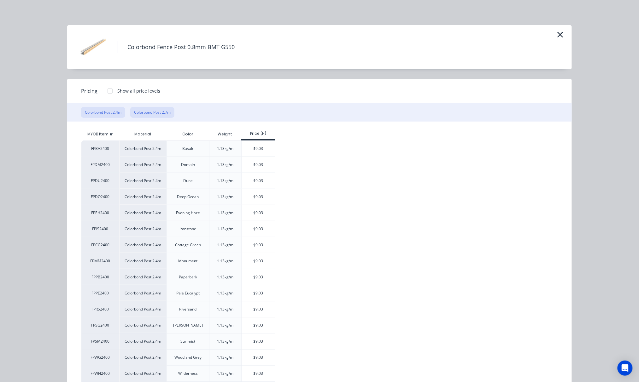
drag, startPoint x: 159, startPoint y: 111, endPoint x: 165, endPoint y: 118, distance: 8.3
click at [159, 112] on button "Colorbond Post 2.7m" at bounding box center [152, 112] width 44 height 11
click at [258, 231] on div "$10.16" at bounding box center [258, 229] width 34 height 16
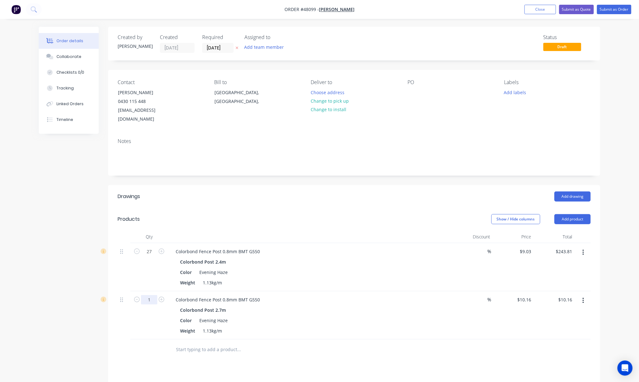
click at [155, 257] on input "1" at bounding box center [149, 251] width 16 height 9
type input "2"
type input "$20.32"
click at [402, 222] on header "Products Show / Hide columns Add product" at bounding box center [354, 219] width 492 height 23
click at [573, 214] on button "Add product" at bounding box center [572, 219] width 36 height 10
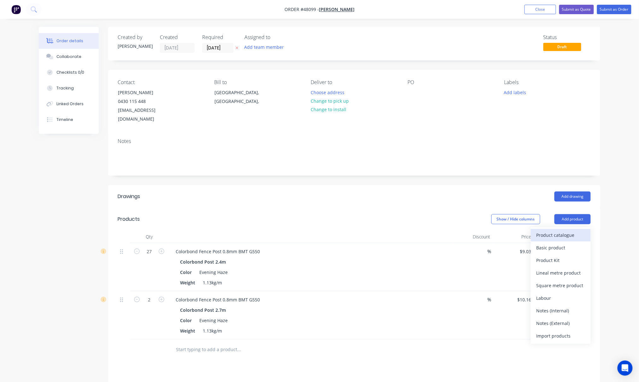
click at [569, 231] on div "Product catalogue" at bounding box center [560, 235] width 49 height 9
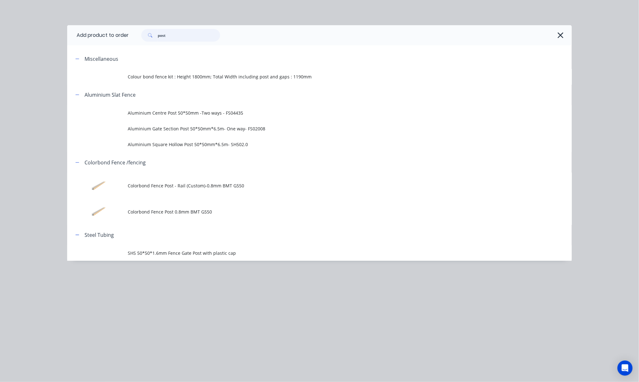
drag, startPoint x: 202, startPoint y: 37, endPoint x: 95, endPoint y: 44, distance: 107.4
click at [121, 42] on header "Add product to order post" at bounding box center [319, 35] width 504 height 20
type input "rail"
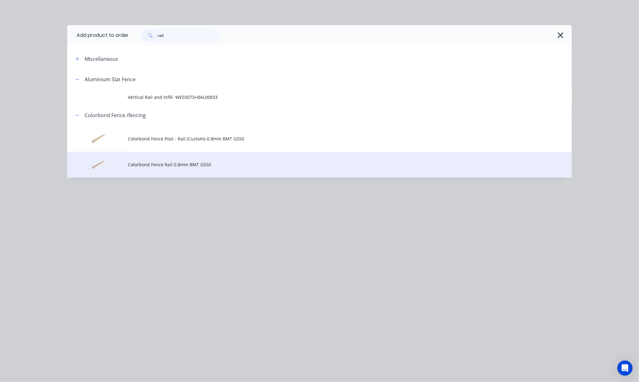
click at [274, 171] on td "Colorbond Fence Rail 0.8mm BMT G550" at bounding box center [350, 165] width 444 height 26
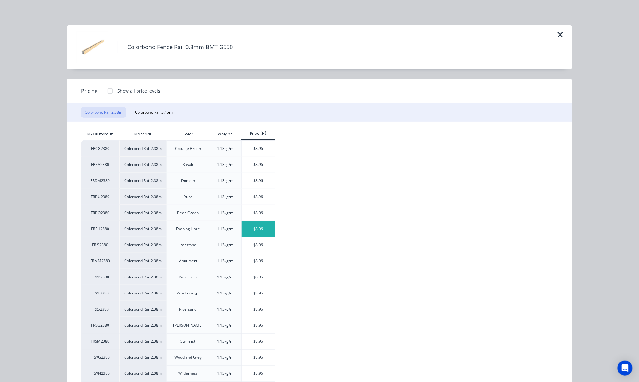
click at [256, 228] on div "$8.96" at bounding box center [258, 229] width 34 height 16
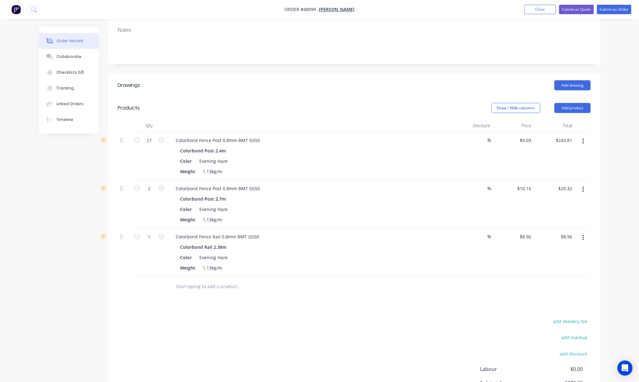
scroll to position [165, 0]
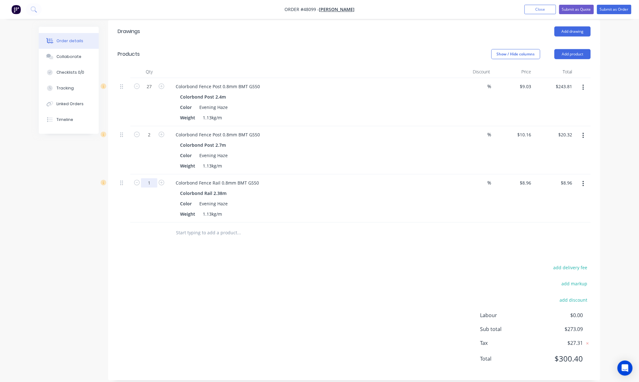
click at [151, 91] on input "1" at bounding box center [149, 86] width 16 height 9
type input "29"
type input "$259.84"
click at [238, 242] on div "Drawings Add drawing Products Show / Hide columns Add product Qty Discount Pric…" at bounding box center [354, 200] width 492 height 361
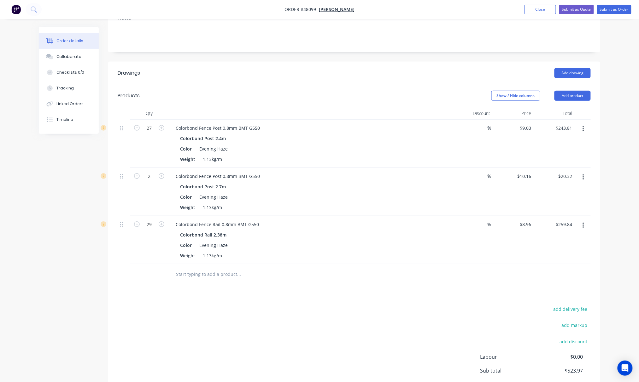
scroll to position [123, 0]
click at [579, 91] on button "Add product" at bounding box center [572, 96] width 36 height 10
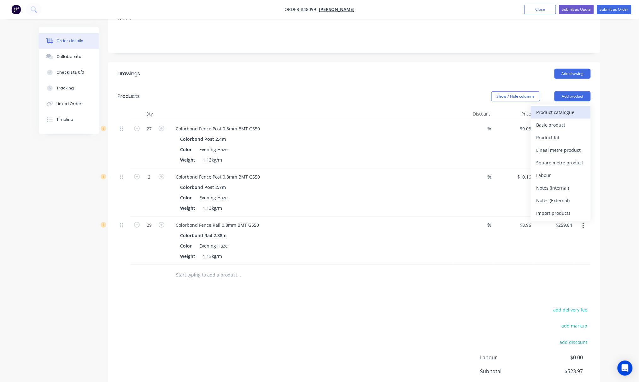
click at [562, 108] on div "Product catalogue" at bounding box center [560, 112] width 49 height 9
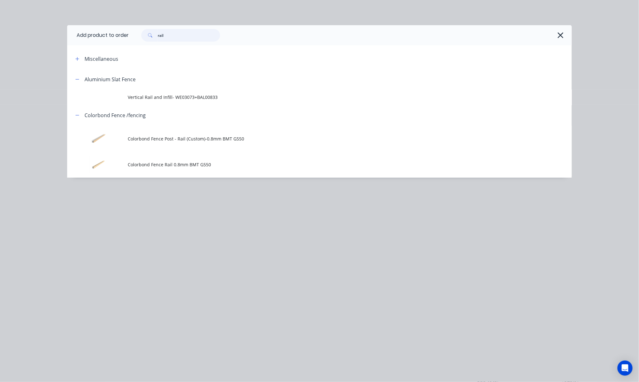
drag, startPoint x: 189, startPoint y: 36, endPoint x: 115, endPoint y: 42, distance: 74.0
click at [144, 42] on div "rail" at bounding box center [350, 35] width 443 height 20
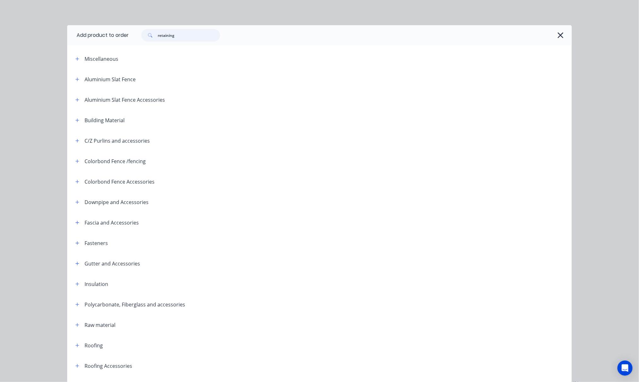
type input "retaining"
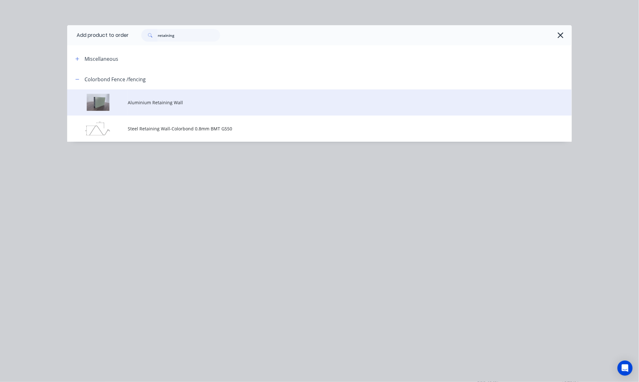
click at [251, 103] on span "Aluminium Retaining Wall" at bounding box center [305, 102] width 355 height 7
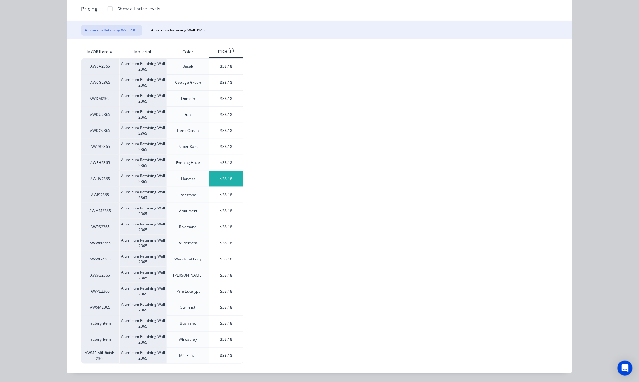
scroll to position [84, 0]
click at [228, 165] on div "$38.18" at bounding box center [226, 163] width 34 height 16
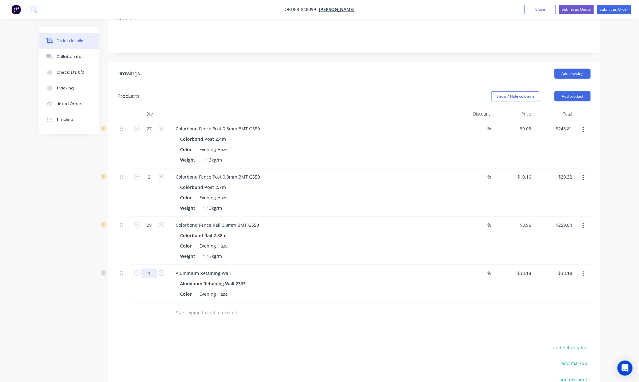
click at [151, 134] on input "1" at bounding box center [149, 128] width 16 height 9
type input "15"
type input "$572.70"
click at [291, 325] on div "Drawings Add drawing Products Show / Hide columns Add product Qty Discount Pric…" at bounding box center [354, 261] width 492 height 398
click at [565, 91] on button "Add product" at bounding box center [572, 96] width 36 height 10
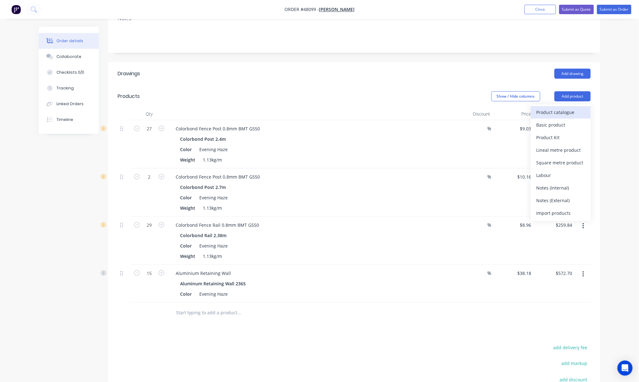
click at [565, 108] on div "Product catalogue" at bounding box center [560, 112] width 49 height 9
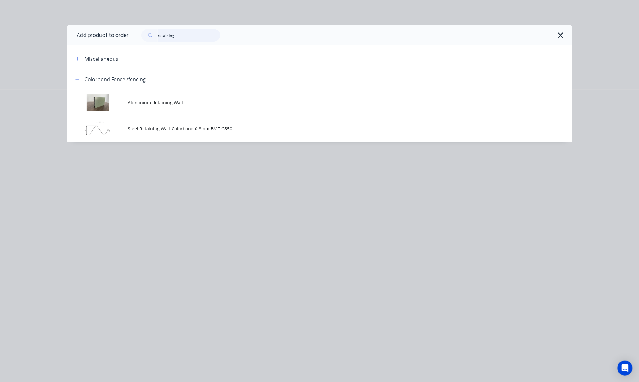
drag, startPoint x: 183, startPoint y: 33, endPoint x: 133, endPoint y: 46, distance: 51.5
click at [139, 47] on div "Add product to order retaining Miscellaneous Colorbond Fence /fencing Aluminium…" at bounding box center [319, 83] width 504 height 117
type input "s"
type input "roof"
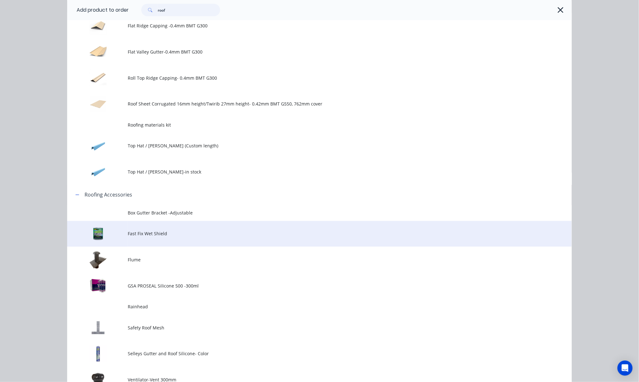
scroll to position [336, 0]
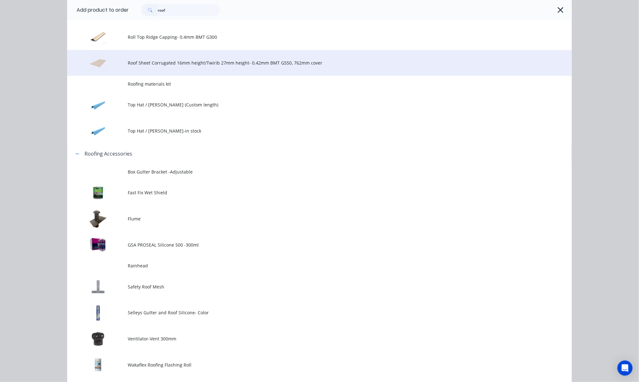
click at [440, 64] on span "Roof Sheet Corrugated 16mm height/Twirib 27mm height- 0.42mm BMT G550, 762mm co…" at bounding box center [305, 63] width 355 height 7
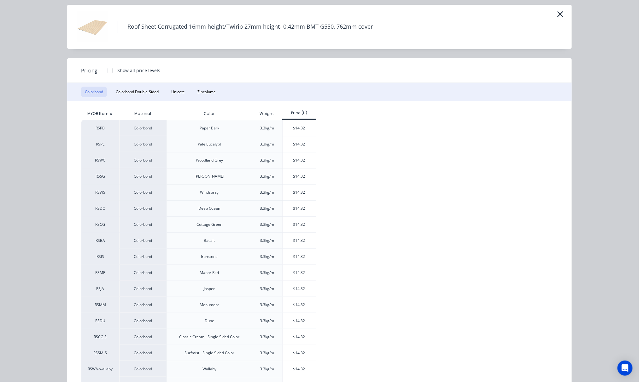
scroll to position [0, 0]
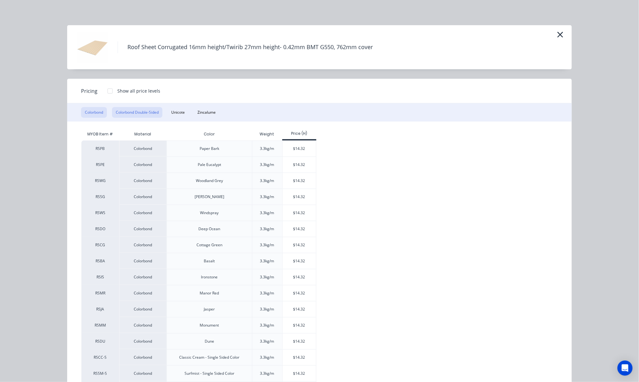
click at [144, 110] on button "Colorbond Double-Sided" at bounding box center [137, 112] width 50 height 11
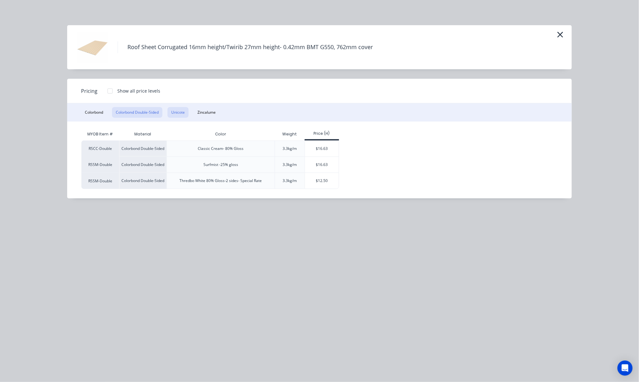
click at [176, 109] on button "Unicote" at bounding box center [177, 112] width 21 height 11
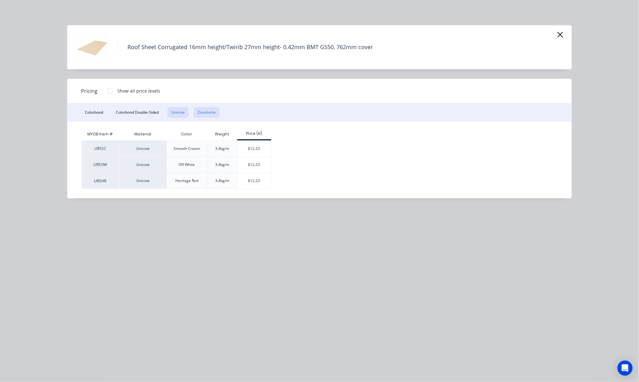
click at [209, 112] on button "Zincalume" at bounding box center [207, 112] width 26 height 11
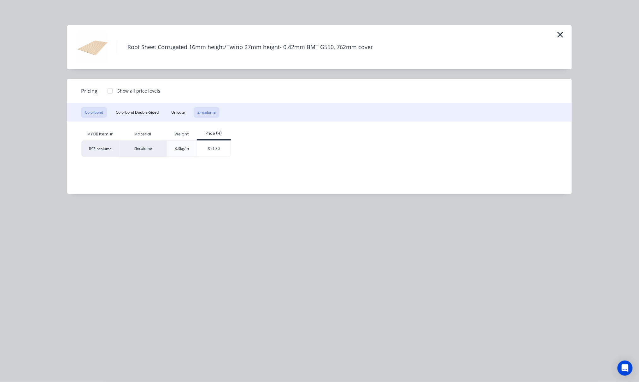
click at [102, 112] on button "Colorbond" at bounding box center [94, 112] width 26 height 11
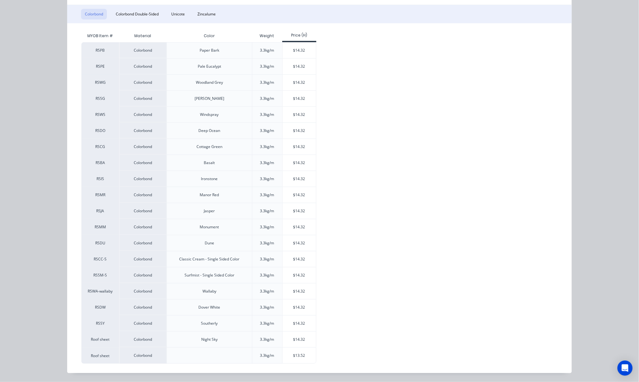
scroll to position [100, 0]
click at [295, 355] on div "$13.52" at bounding box center [299, 356] width 34 height 16
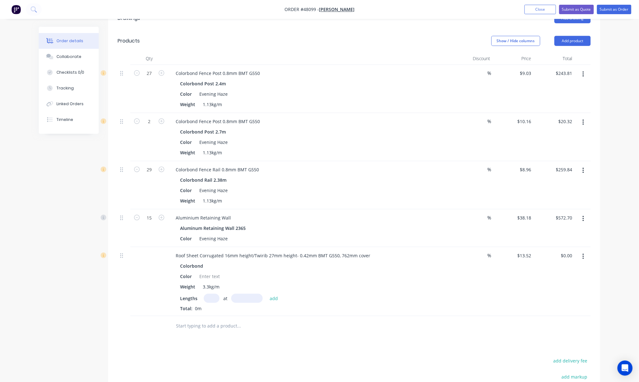
scroll to position [272, 0]
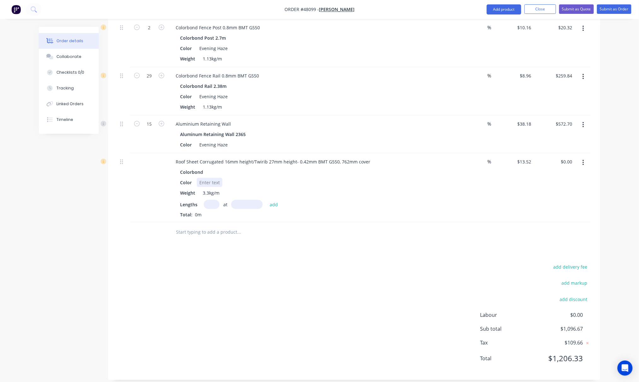
click at [209, 178] on div at bounding box center [210, 182] width 26 height 9
click at [213, 200] on input "text" at bounding box center [212, 204] width 16 height 9
click at [582, 157] on button "button" at bounding box center [583, 162] width 15 height 11
click at [570, 213] on div "Delete" at bounding box center [560, 217] width 49 height 9
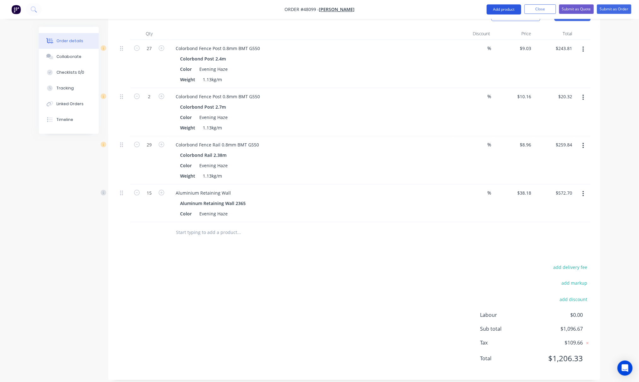
click at [500, 9] on button "Add product" at bounding box center [503, 9] width 35 height 10
click at [490, 26] on div "Product catalogue" at bounding box center [491, 25] width 49 height 9
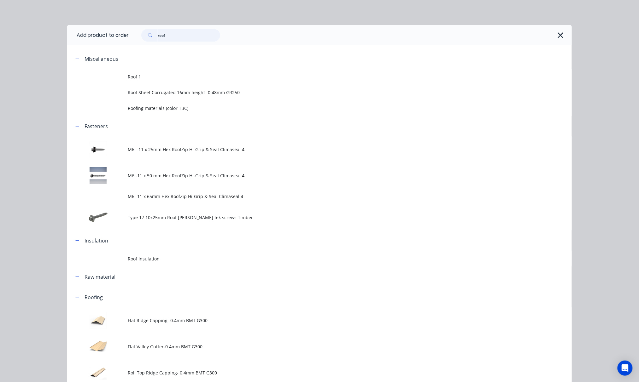
drag, startPoint x: 193, startPoint y: 35, endPoint x: 62, endPoint y: 44, distance: 131.1
click at [99, 45] on header "Add product to order roof" at bounding box center [319, 35] width 504 height 20
type input "fence"
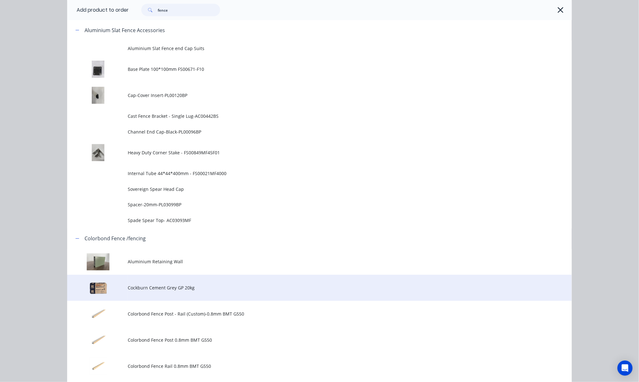
scroll to position [588, 0]
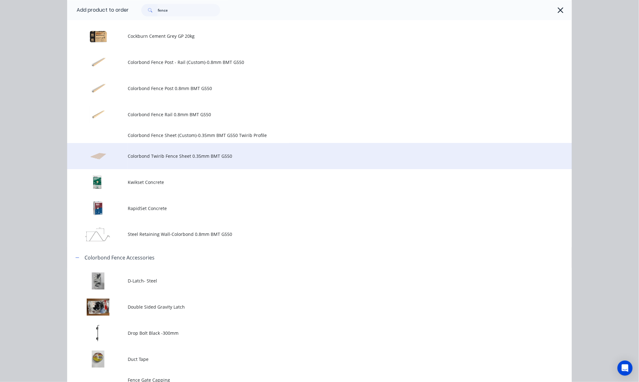
click at [249, 163] on td "Colorbond Twirib Fence Sheet 0.35mm BMT G550" at bounding box center [350, 156] width 444 height 26
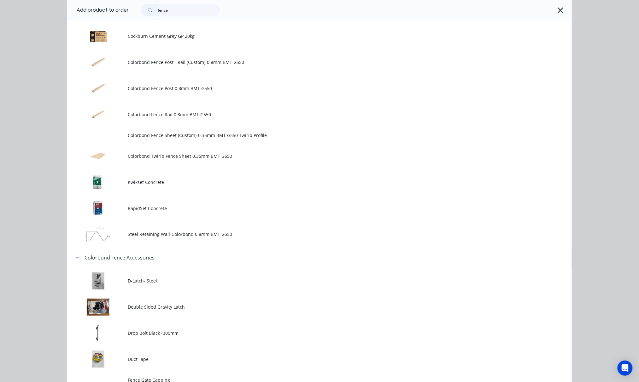
scroll to position [0, 0]
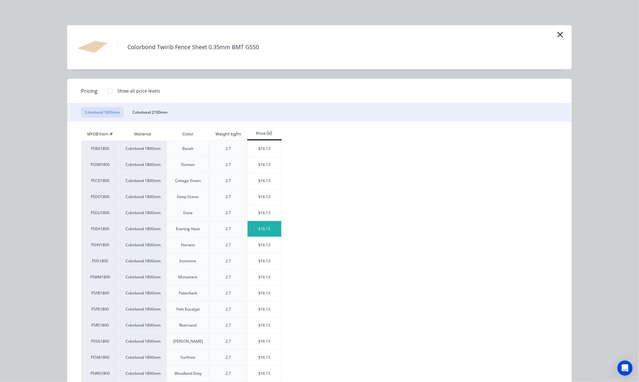
click at [268, 230] on div "$16.13" at bounding box center [264, 229] width 34 height 16
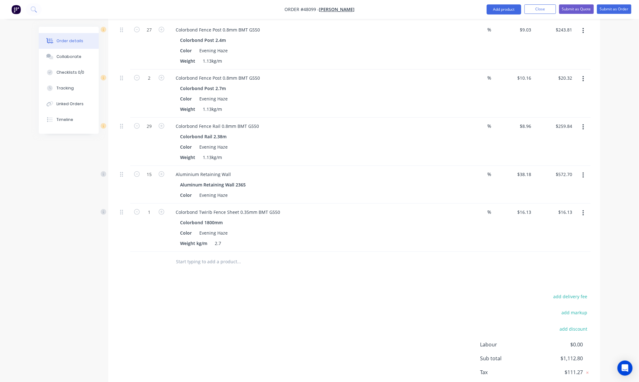
scroll to position [252, 0]
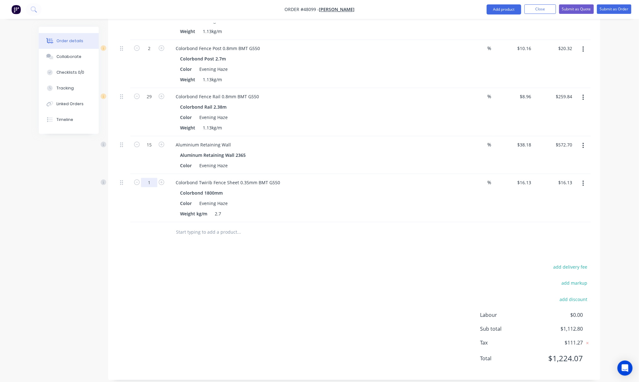
click at [149, 5] on input "1" at bounding box center [149, 0] width 16 height 9
type input "39"
type input "$629.07"
click at [290, 263] on div "add delivery fee add markup add discount Labour $0.00 Sub total $1,112.80 Tax $…" at bounding box center [354, 317] width 473 height 108
click at [503, 8] on button "Add product" at bounding box center [503, 9] width 35 height 10
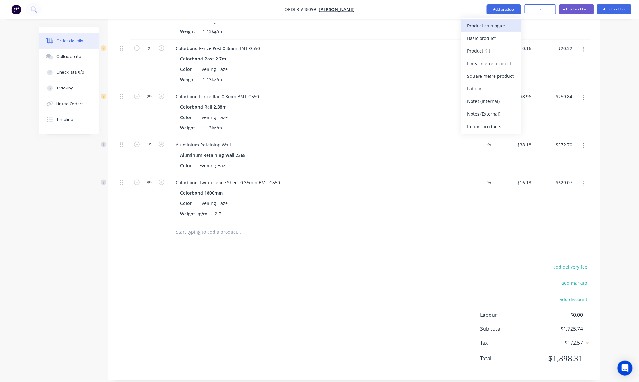
click at [499, 22] on div "Product catalogue" at bounding box center [491, 25] width 49 height 9
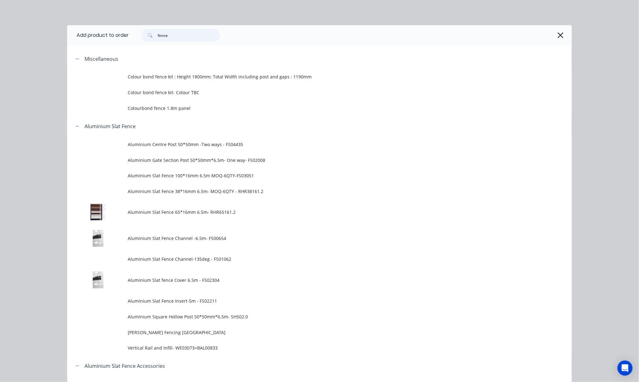
drag, startPoint x: 178, startPoint y: 34, endPoint x: 120, endPoint y: 39, distance: 58.5
click at [120, 39] on header "Add product to order fence" at bounding box center [319, 35] width 504 height 20
type input "kwi"
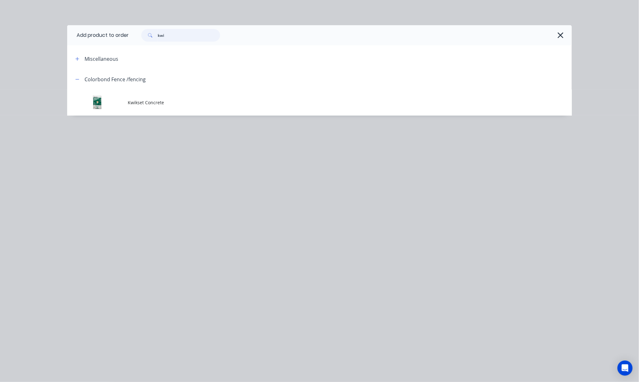
scroll to position [260, 0]
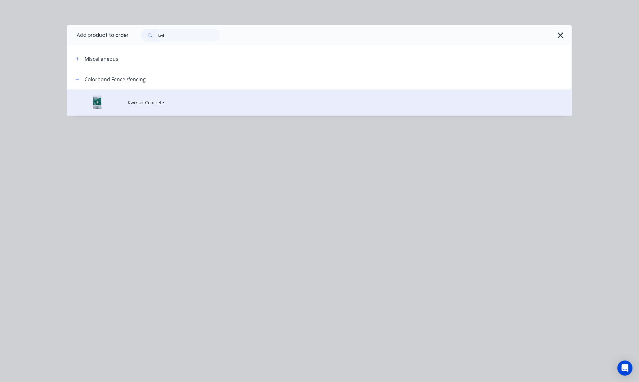
click at [217, 99] on span "Kwikset Concrete" at bounding box center [305, 102] width 355 height 7
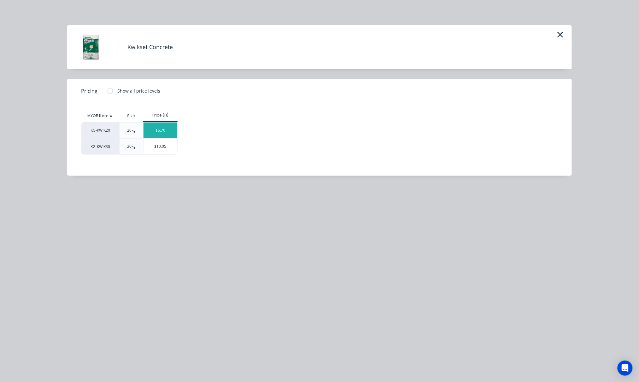
click at [158, 127] on div "$6.70" at bounding box center [160, 131] width 34 height 16
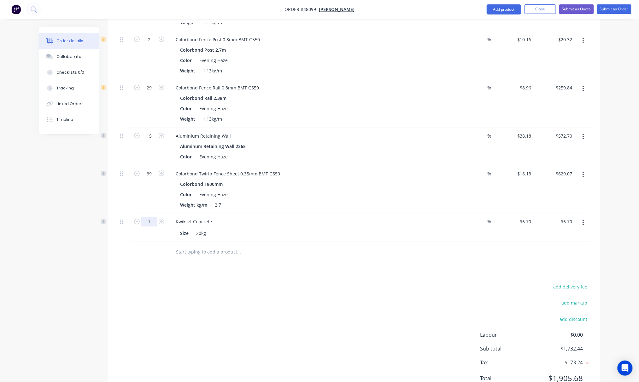
type input "28"
type input "$187.60"
click at [255, 253] on div at bounding box center [281, 252] width 227 height 20
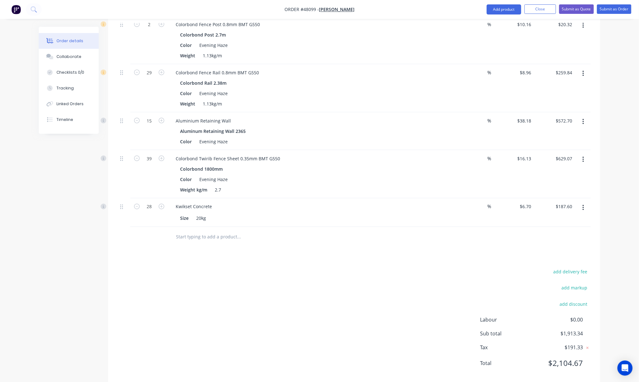
scroll to position [280, 0]
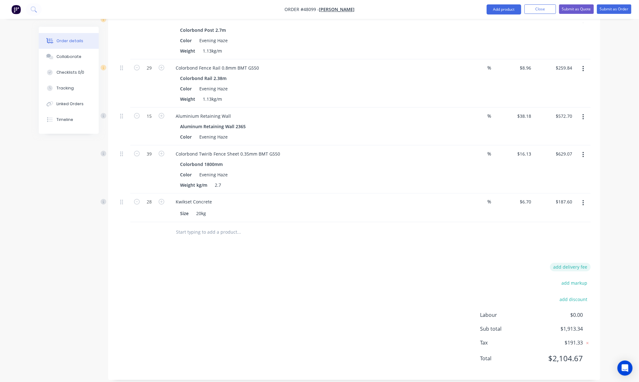
click at [571, 263] on button "add delivery fee" at bounding box center [570, 267] width 41 height 9
click at [587, 266] on icon at bounding box center [587, 269] width 6 height 6
click at [570, 297] on button "add discount" at bounding box center [573, 301] width 34 height 9
type input "7"
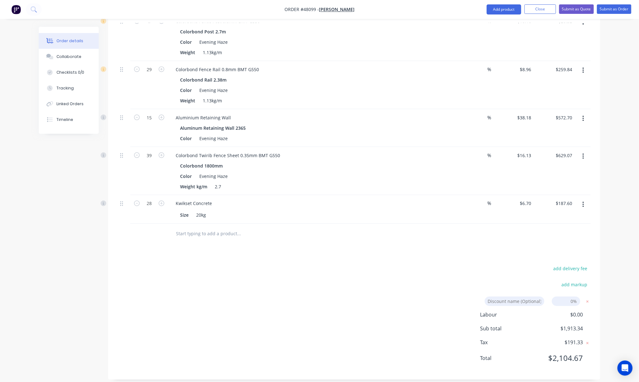
click at [564, 297] on input at bounding box center [566, 301] width 28 height 9
type input "7%"
click at [470, 251] on div "Drawings Add drawing Products Show / Hide columns Add product Qty Discount Pric…" at bounding box center [354, 144] width 492 height 474
click at [577, 297] on input "7%" at bounding box center [566, 301] width 28 height 9
click input "submit" at bounding box center [0, 0] width 0 height 0
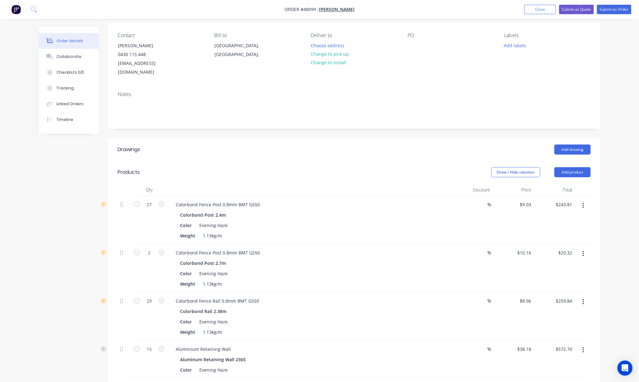
scroll to position [43, 0]
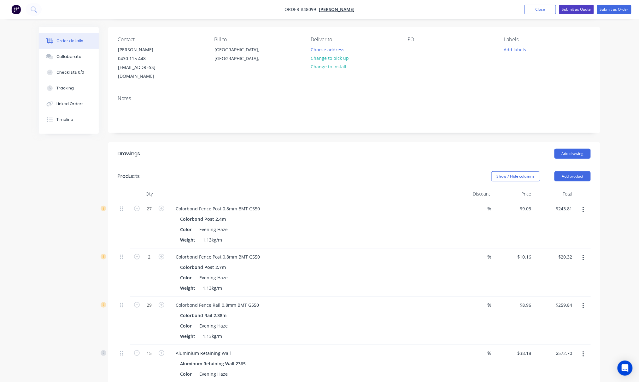
click at [575, 11] on button "Submit as Quote" at bounding box center [576, 9] width 35 height 9
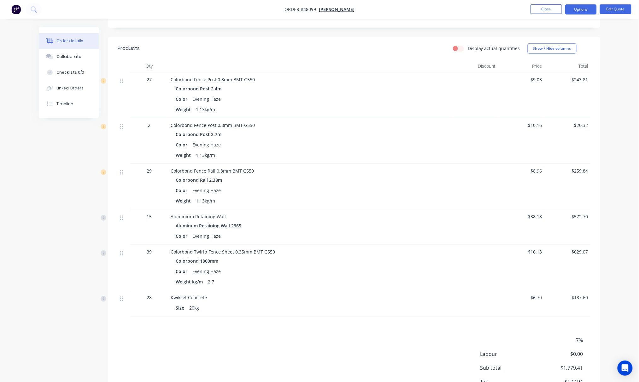
scroll to position [186, 0]
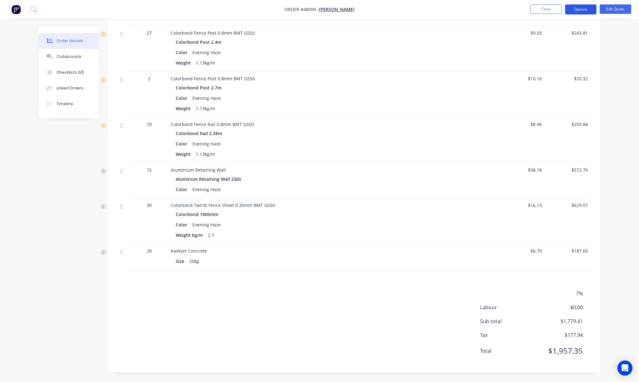
click at [588, 4] on button "Options" at bounding box center [581, 9] width 32 height 10
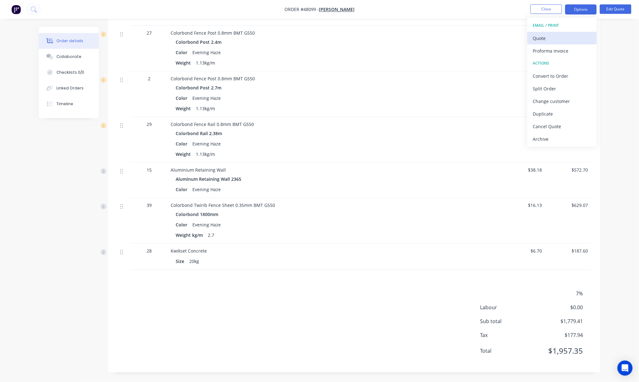
click at [574, 35] on div "Quote" at bounding box center [562, 38] width 58 height 9
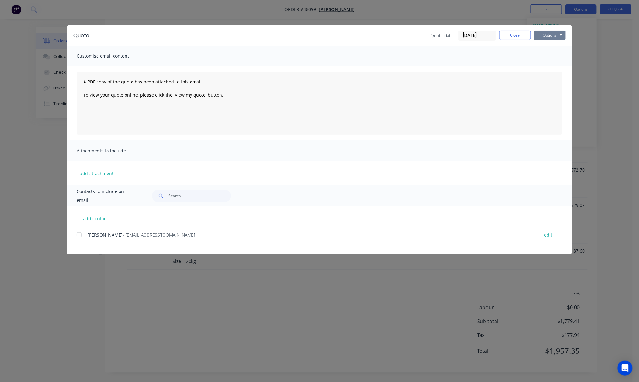
click at [556, 37] on button "Options" at bounding box center [550, 35] width 32 height 9
click at [558, 61] on button "Print" at bounding box center [554, 57] width 40 height 10
click at [606, 75] on div "Quote Quote date 14/08/25 Close Options Preview Print Email Customise email con…" at bounding box center [319, 191] width 639 height 382
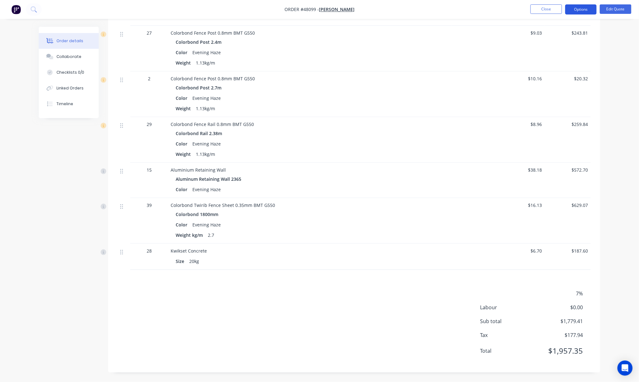
click at [584, 8] on button "Options" at bounding box center [581, 9] width 32 height 10
click at [626, 57] on div "Order details Collaborate Checklists 0/0 Linked Orders Timeline Order details C…" at bounding box center [319, 98] width 639 height 567
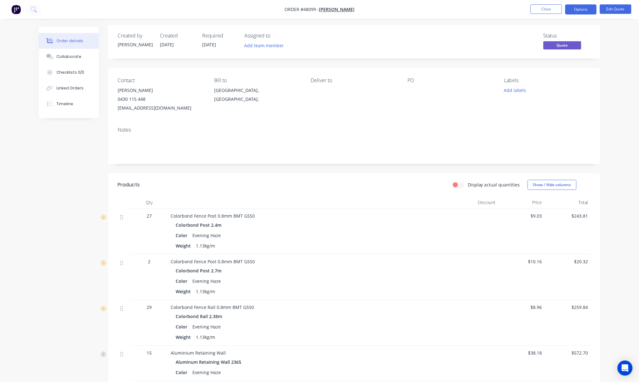
scroll to position [0, 0]
click at [80, 41] on div "Order details" at bounding box center [69, 41] width 27 height 6
click at [618, 9] on button "Edit Quote" at bounding box center [616, 8] width 32 height 9
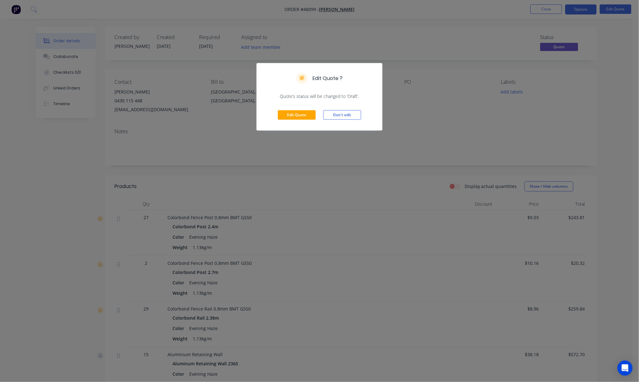
click at [622, 84] on div "Edit Quote ? Quote’s status will be changed to ‘Draft’. Edit Quote Don't edit" at bounding box center [319, 191] width 639 height 382
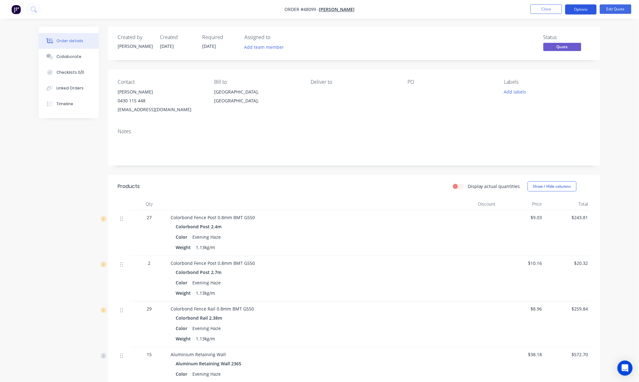
click at [585, 9] on button "Options" at bounding box center [581, 9] width 32 height 10
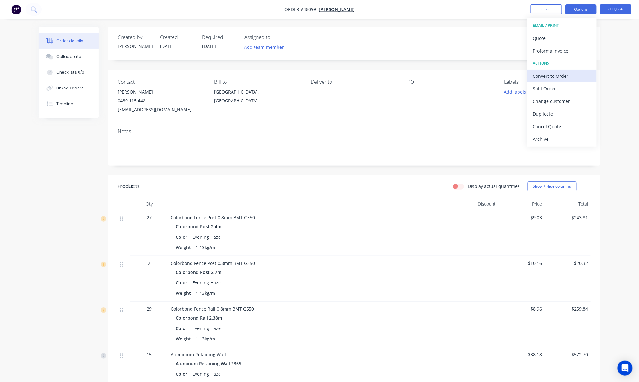
click at [574, 75] on div "Convert to Order" at bounding box center [562, 76] width 58 height 9
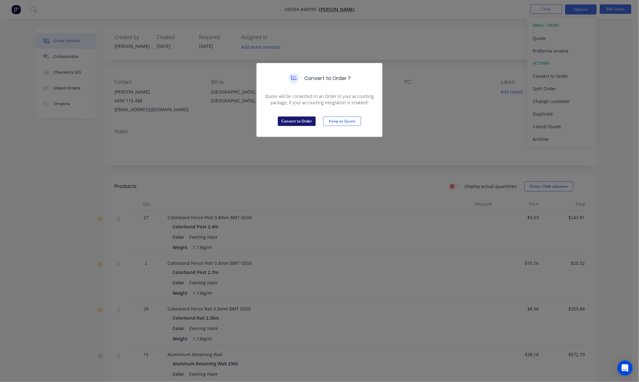
click at [309, 124] on button "Convert to Order" at bounding box center [297, 121] width 38 height 9
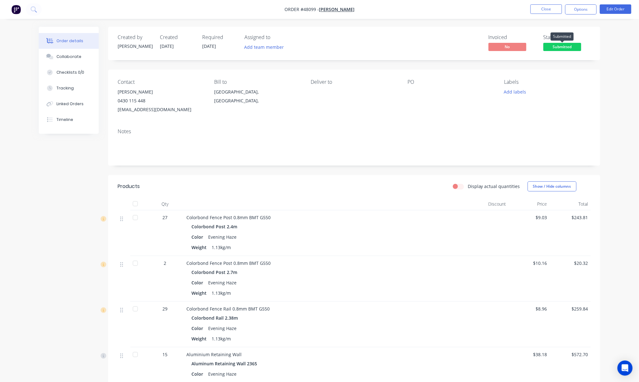
click at [569, 48] on span "Submitted" at bounding box center [562, 47] width 38 height 8
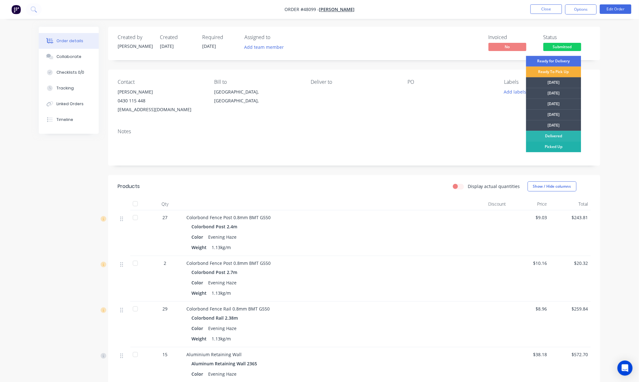
click at [562, 149] on div "Picked Up" at bounding box center [553, 147] width 55 height 11
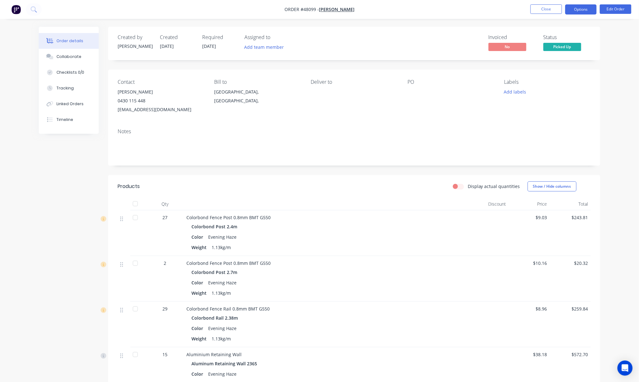
click at [579, 9] on button "Options" at bounding box center [581, 9] width 32 height 10
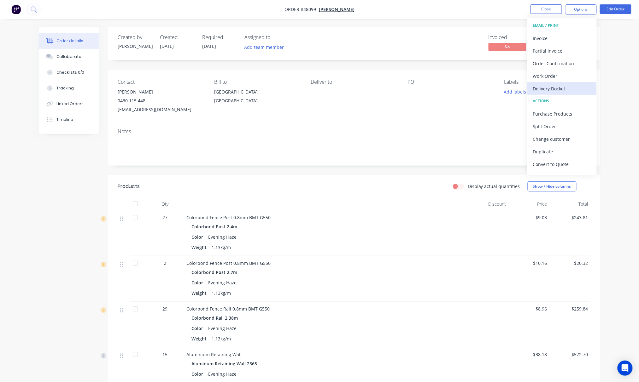
click at [569, 87] on div "Delivery Docket" at bounding box center [562, 88] width 58 height 9
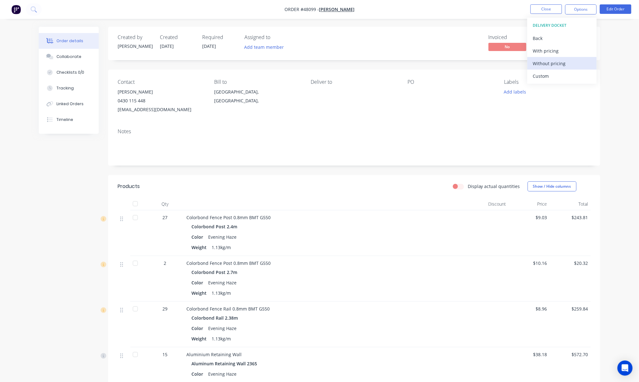
click at [567, 61] on div "Without pricing" at bounding box center [562, 63] width 58 height 9
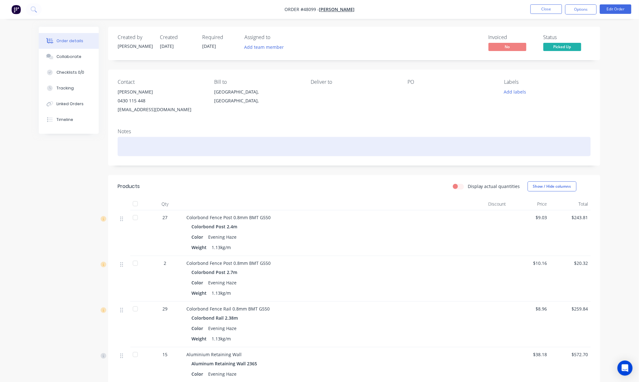
drag, startPoint x: 369, startPoint y: 158, endPoint x: 375, endPoint y: 148, distance: 11.8
click at [369, 158] on div "Notes" at bounding box center [354, 145] width 492 height 42
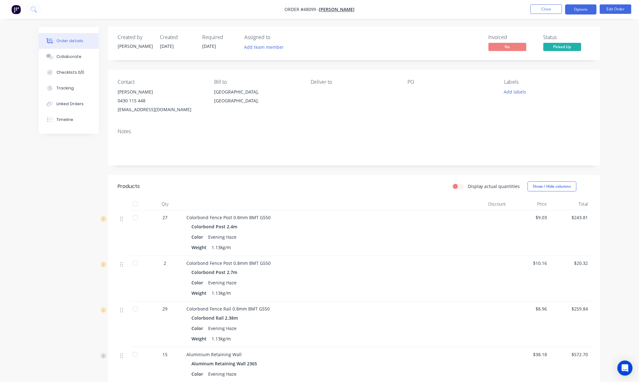
click at [585, 10] on button "Options" at bounding box center [581, 9] width 32 height 10
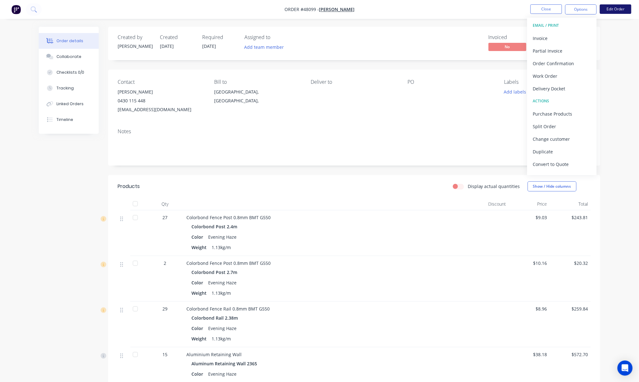
click at [620, 9] on button "Edit Order" at bounding box center [616, 8] width 32 height 9
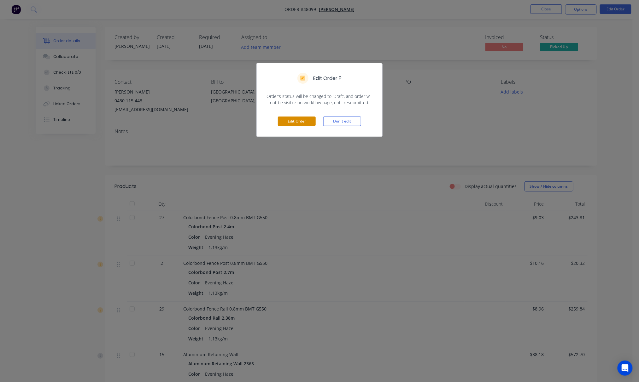
click at [288, 122] on button "Edit Order" at bounding box center [297, 121] width 38 height 9
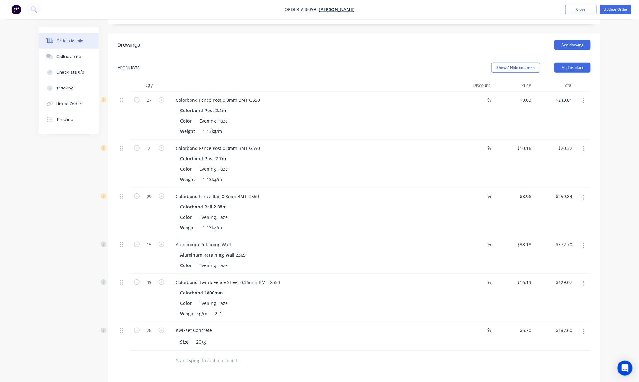
scroll to position [168, 0]
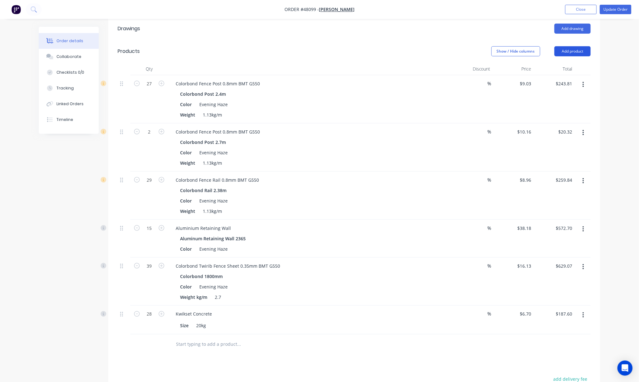
click at [565, 40] on header "Products Show / Hide columns Add product" at bounding box center [354, 51] width 492 height 23
click at [567, 46] on button "Add product" at bounding box center [572, 51] width 36 height 10
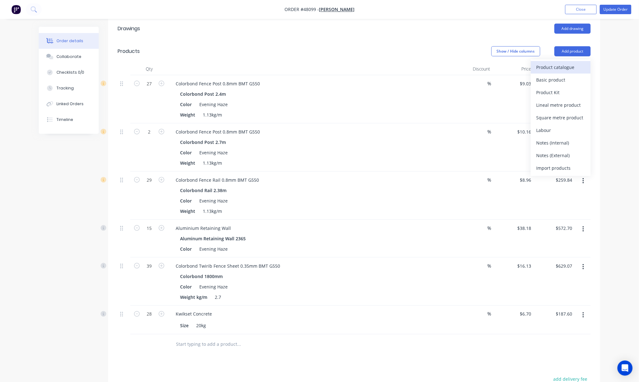
click at [555, 63] on div "Product catalogue" at bounding box center [560, 67] width 49 height 9
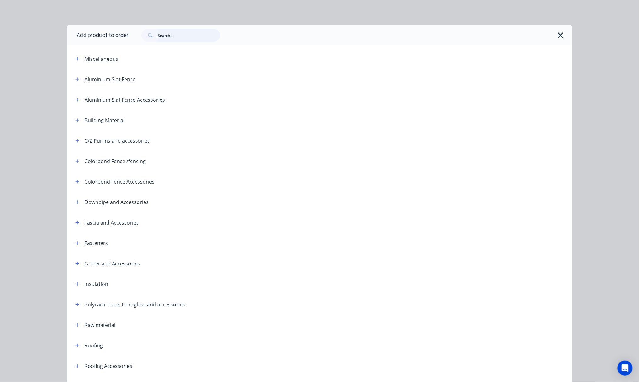
click at [177, 34] on input "text" at bounding box center [189, 35] width 62 height 13
type input "16"
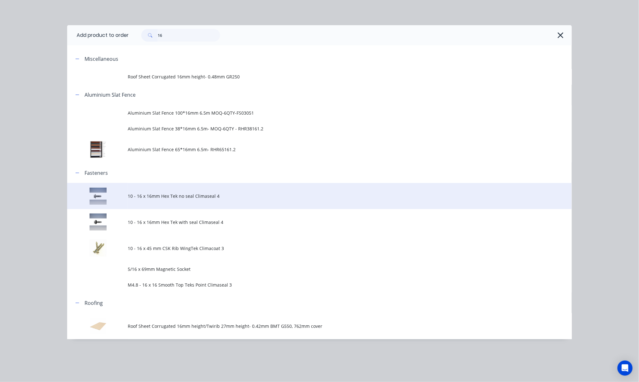
click at [261, 200] on td "10 - 16 x 16mm Hex Tek no seal Climaseal 4" at bounding box center [350, 196] width 444 height 26
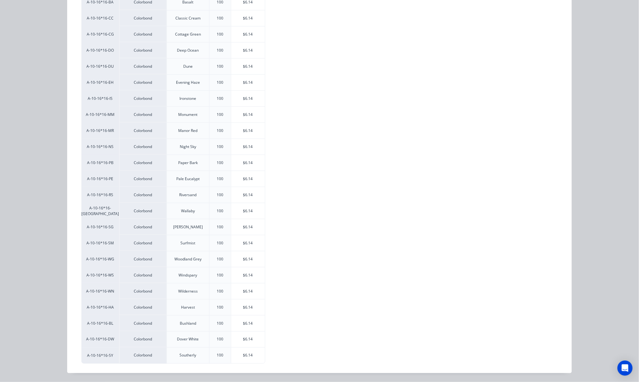
scroll to position [154, 0]
click at [234, 75] on div "$6.14" at bounding box center [248, 83] width 34 height 16
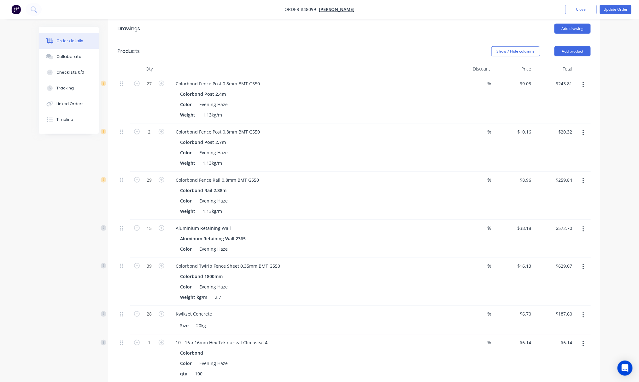
scroll to position [343, 0]
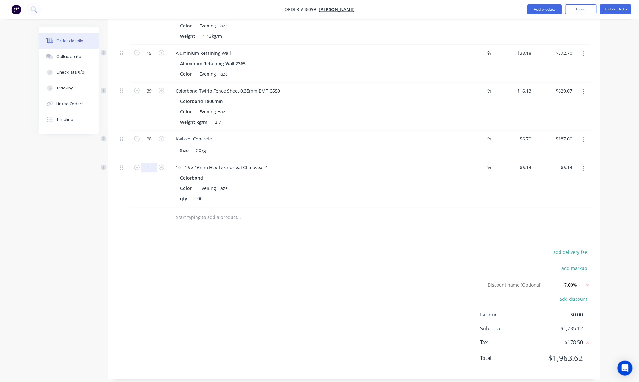
drag, startPoint x: 346, startPoint y: 235, endPoint x: 339, endPoint y: 235, distance: 6.9
click at [346, 235] on div "Drawings Add drawing Products Show / Hide columns Add product Qty Discount Pric…" at bounding box center [354, 111] width 492 height 538
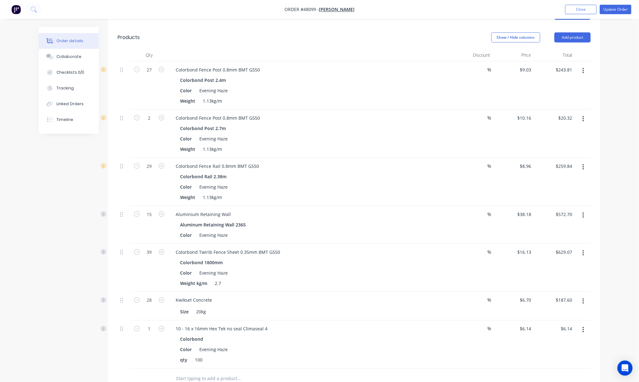
scroll to position [175, 0]
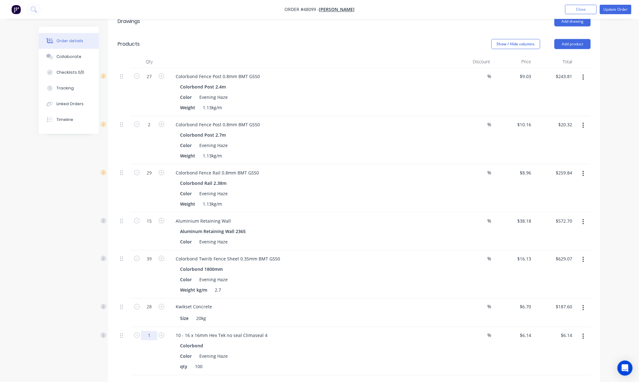
click at [146, 81] on input "1" at bounding box center [149, 76] width 16 height 9
type input "2.92"
type input "$17.93"
click at [323, 304] on div "Kwikset Concrete Size 20kg" at bounding box center [310, 313] width 284 height 29
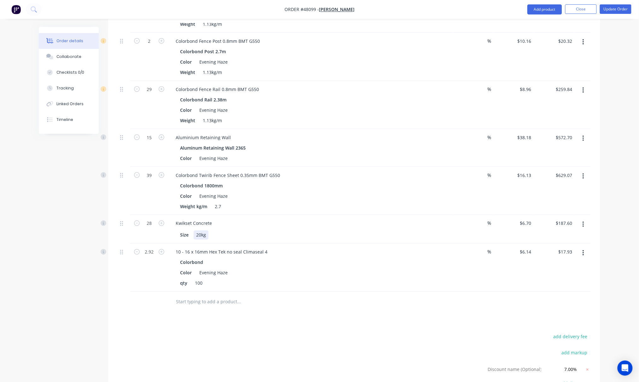
scroll to position [343, 0]
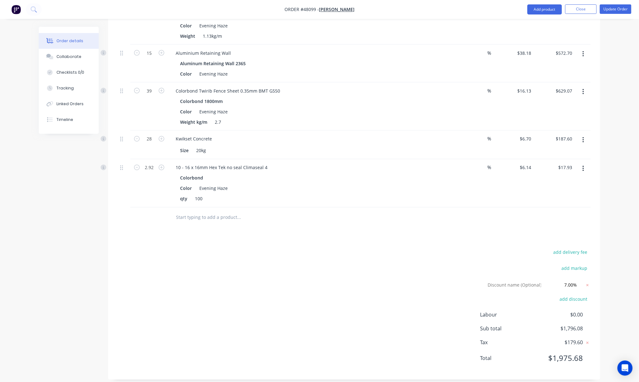
click at [534, 160] on div "$17.93 $17.93" at bounding box center [554, 183] width 41 height 48
click at [530, 163] on input "6.14" at bounding box center [526, 167] width 14 height 9
type input "$0.00"
click at [565, 163] on input "0.00" at bounding box center [566, 167] width 17 height 9
type input "$0.00"
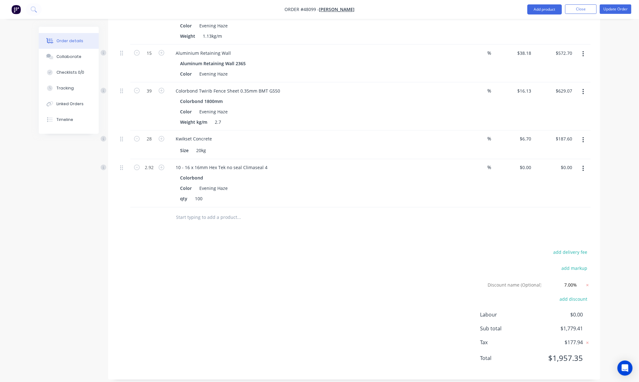
click at [570, 215] on div at bounding box center [354, 218] width 473 height 20
click at [619, 9] on button "Update Order" at bounding box center [616, 8] width 32 height 9
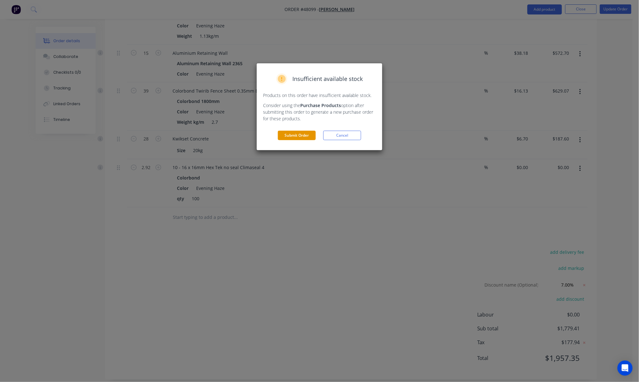
click at [293, 131] on button "Submit Order" at bounding box center [297, 135] width 38 height 9
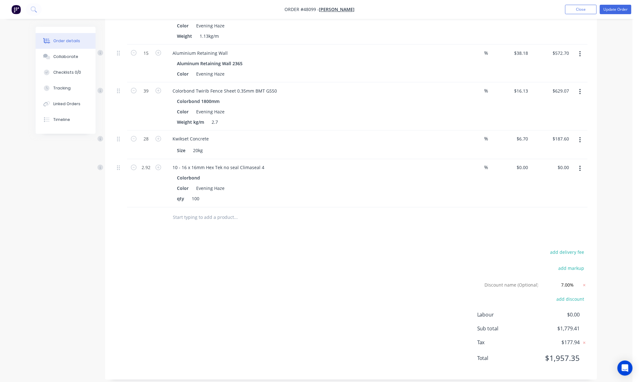
scroll to position [0, 0]
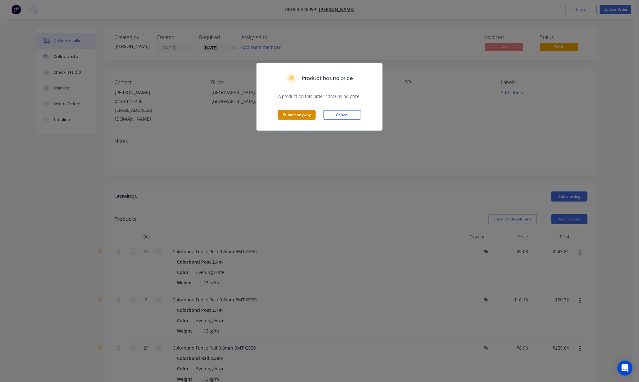
click at [305, 117] on button "Submit anyway" at bounding box center [297, 114] width 38 height 9
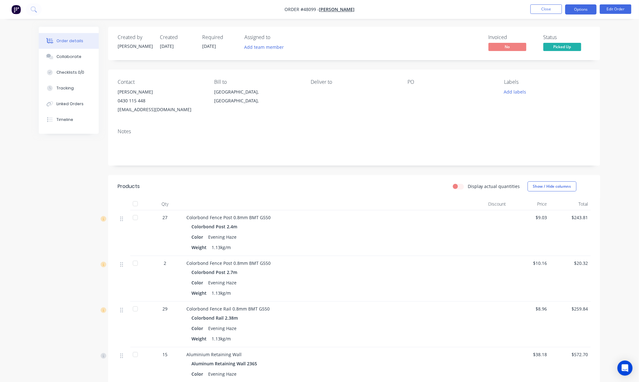
click at [585, 9] on button "Options" at bounding box center [581, 9] width 32 height 10
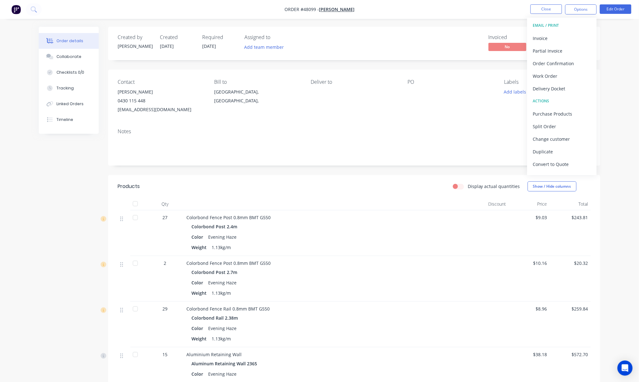
click at [614, 45] on div "Order details Collaborate Checklists 0/0 Tracking Linked Orders Timeline Order …" at bounding box center [319, 306] width 639 height 613
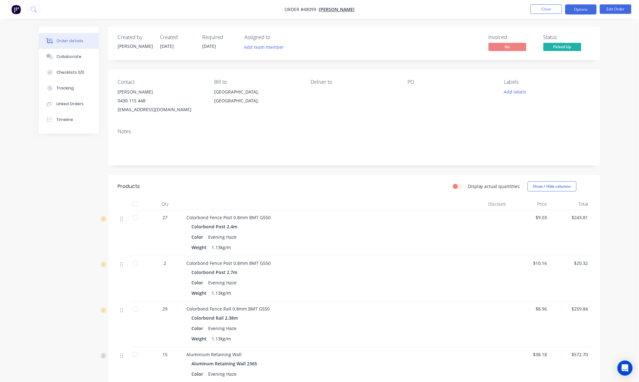
click at [585, 9] on button "Options" at bounding box center [581, 9] width 32 height 10
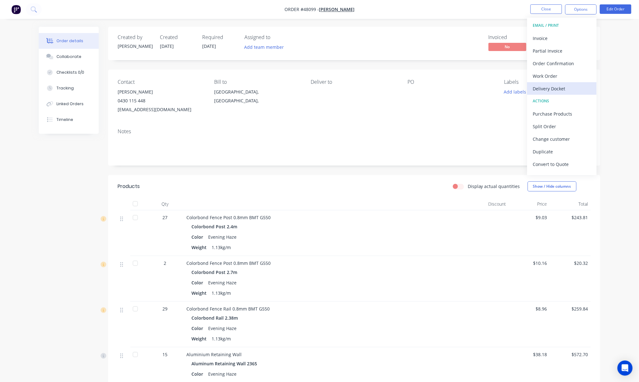
click at [570, 90] on div "Delivery Docket" at bounding box center [562, 88] width 58 height 9
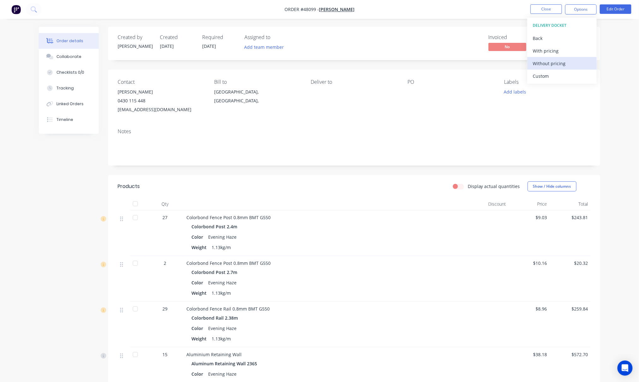
click at [565, 63] on div "Without pricing" at bounding box center [562, 63] width 58 height 9
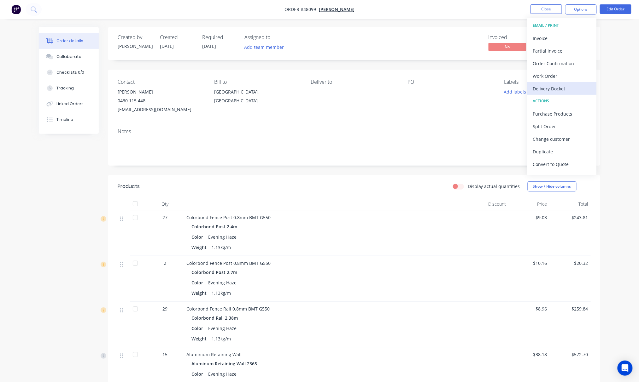
click at [574, 87] on div "Delivery Docket" at bounding box center [562, 88] width 58 height 9
click at [615, 56] on div "Order details Collaborate Checklists 0/0 Tracking Linked Orders Timeline Order …" at bounding box center [319, 306] width 639 height 613
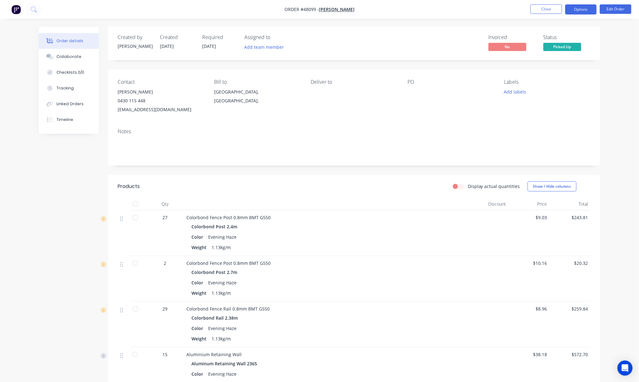
click at [582, 9] on button "Options" at bounding box center [581, 9] width 32 height 10
click at [574, 34] on div "Back" at bounding box center [562, 38] width 58 height 9
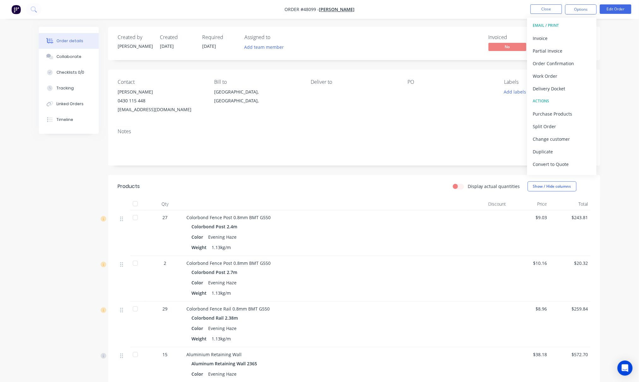
click at [622, 96] on div "Order details Collaborate Checklists 0/0 Tracking Linked Orders Timeline Order …" at bounding box center [319, 306] width 639 height 613
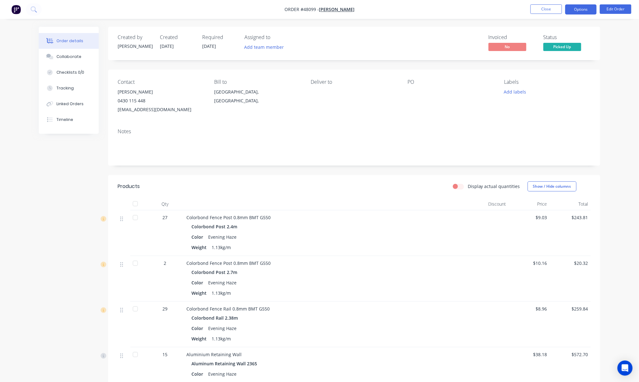
click at [588, 7] on button "Options" at bounding box center [581, 9] width 32 height 10
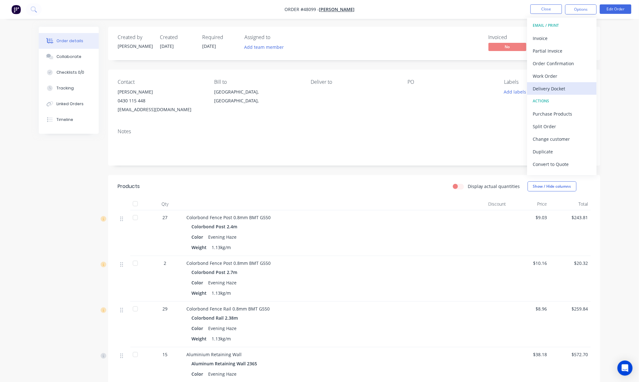
click at [581, 86] on div "Delivery Docket" at bounding box center [562, 88] width 58 height 9
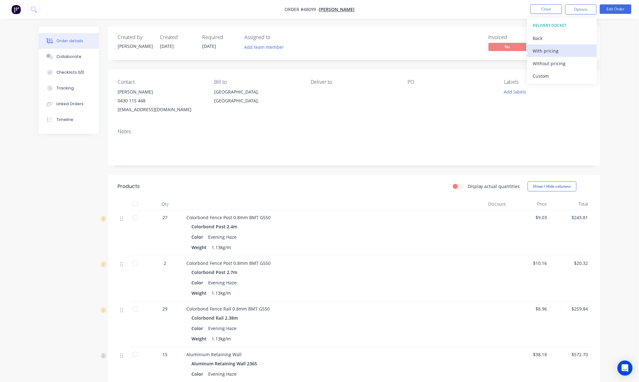
click at [575, 48] on div "With pricing" at bounding box center [562, 50] width 58 height 9
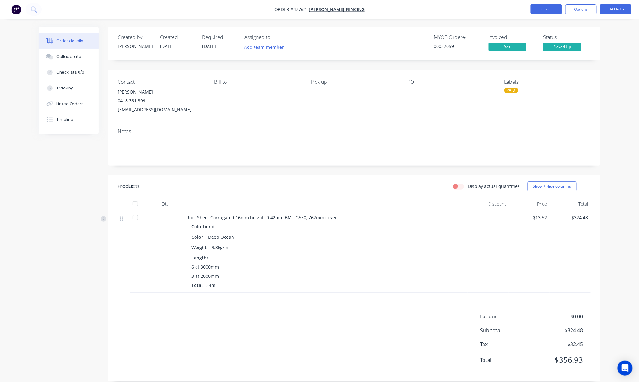
click at [547, 7] on button "Close" at bounding box center [546, 8] width 32 height 9
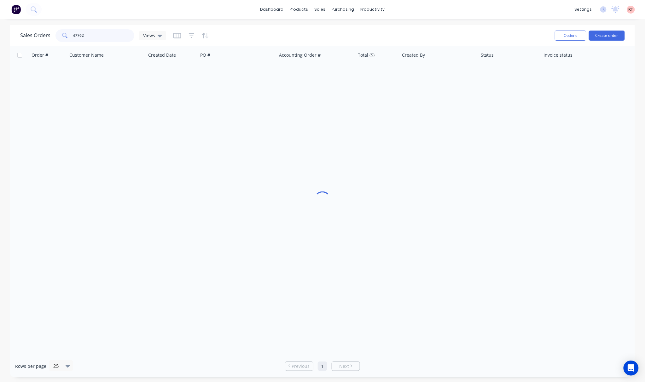
drag, startPoint x: 73, startPoint y: 37, endPoint x: 97, endPoint y: 37, distance: 24.0
click at [97, 37] on input "47762" at bounding box center [103, 35] width 61 height 13
click at [105, 35] on input "47762" at bounding box center [103, 35] width 61 height 13
drag, startPoint x: 105, startPoint y: 35, endPoint x: 55, endPoint y: 40, distance: 50.4
click at [60, 40] on div "47762" at bounding box center [94, 35] width 79 height 13
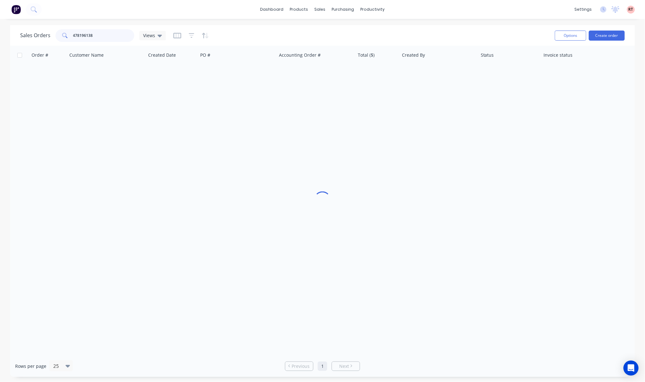
type input "478196138"
click at [254, 140] on div "Order # Customer Name Created Date PO # Accounting Order # Total ($) Created By…" at bounding box center [322, 201] width 625 height 310
click at [95, 38] on input "478196138" at bounding box center [103, 35] width 61 height 13
click at [98, 38] on input "478196138" at bounding box center [103, 35] width 61 height 13
drag, startPoint x: 101, startPoint y: 37, endPoint x: 30, endPoint y: 46, distance: 71.5
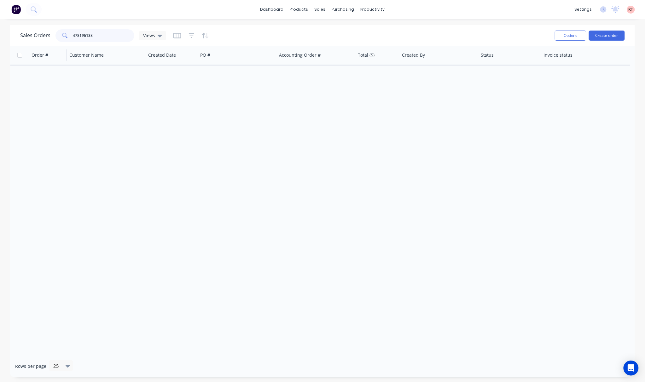
click at [30, 46] on div "Sales Orders 478196138 Views Options Create order Order # Customer Name Created…" at bounding box center [322, 201] width 625 height 352
click at [126, 38] on input "478196138" at bounding box center [103, 35] width 61 height 13
click at [330, 33] on link "Sales Orders" at bounding box center [354, 30] width 84 height 13
click at [339, 30] on div "Sales Orders" at bounding box center [344, 30] width 26 height 6
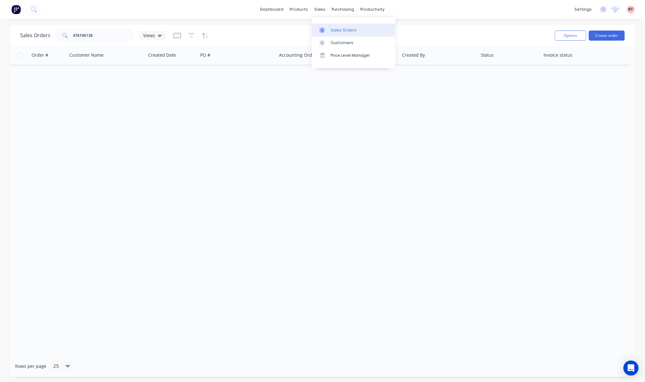
click at [339, 30] on div "Sales Orders" at bounding box center [344, 30] width 26 height 6
click at [360, 39] on link "Customers" at bounding box center [354, 43] width 84 height 13
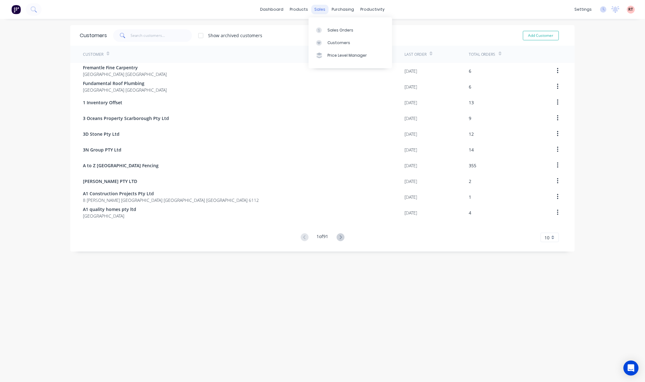
click at [319, 9] on div "sales" at bounding box center [319, 9] width 17 height 9
click at [360, 30] on link "Sales Orders" at bounding box center [351, 30] width 84 height 13
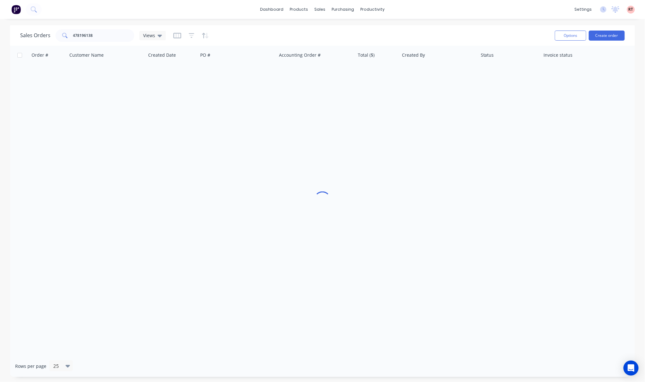
click at [360, 30] on div "Sales Orders 478196138 Views" at bounding box center [285, 35] width 530 height 15
drag, startPoint x: 95, startPoint y: 35, endPoint x: 99, endPoint y: 35, distance: 3.8
click at [96, 35] on input "478196138" at bounding box center [103, 35] width 61 height 13
click at [128, 100] on div "Order # Customer Name Created Date PO # Accounting Order # Total ($) Created By…" at bounding box center [322, 201] width 625 height 310
drag, startPoint x: 97, startPoint y: 37, endPoint x: 21, endPoint y: 43, distance: 76.2
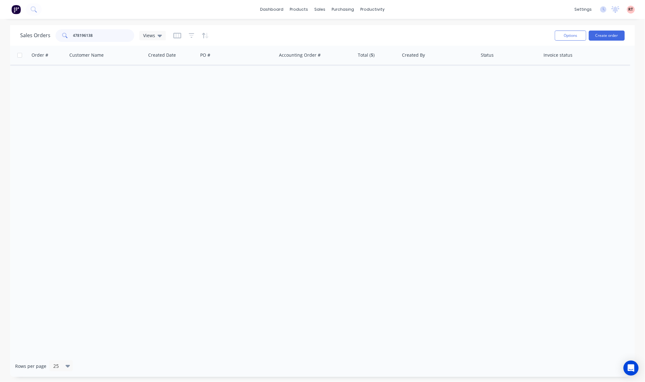
click at [21, 43] on div "Sales Orders 478196138 Views" at bounding box center [285, 35] width 530 height 15
paste input "478196138"
type input "478196138"
click at [380, 120] on div "Order # Customer Name Created Date PO # Accounting Order # Total ($) Created By…" at bounding box center [322, 201] width 625 height 310
click at [109, 33] on input "478196138" at bounding box center [103, 35] width 61 height 13
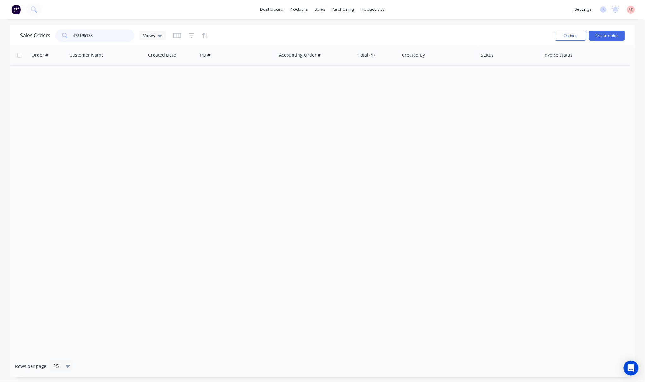
click at [106, 36] on input "478196138" at bounding box center [103, 35] width 61 height 13
drag, startPoint x: 108, startPoint y: 33, endPoint x: 58, endPoint y: 34, distance: 50.4
click at [58, 34] on div "478196138" at bounding box center [94, 35] width 79 height 13
